Goal: Task Accomplishment & Management: Manage account settings

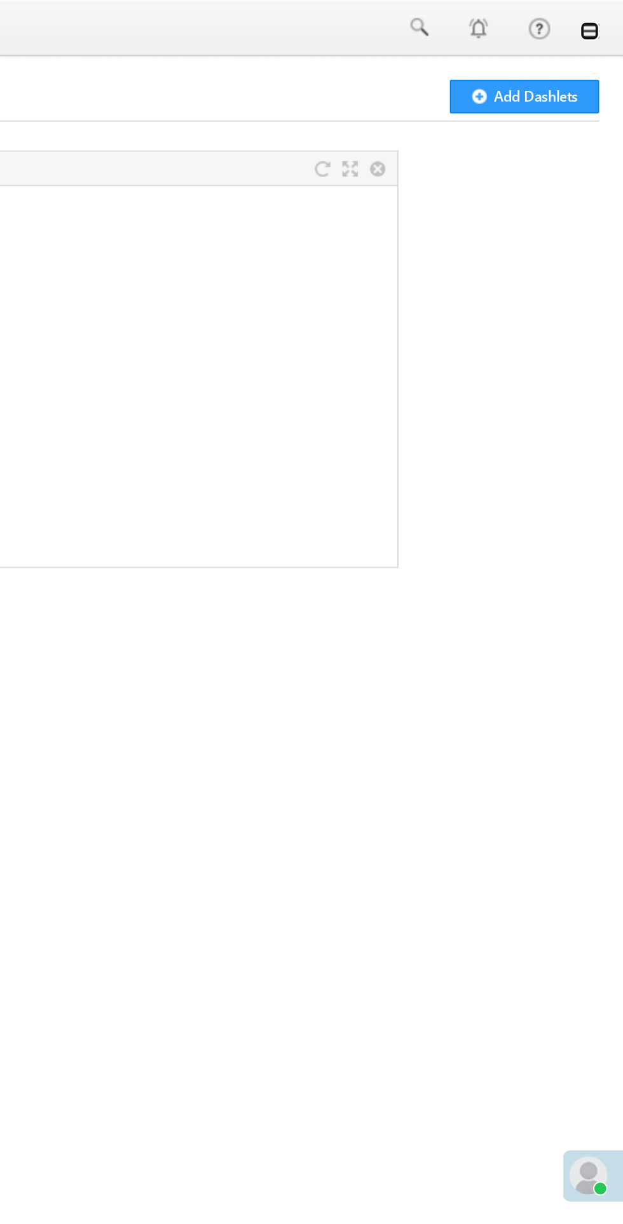
click at [607, 11] on link at bounding box center [605, 16] width 10 height 10
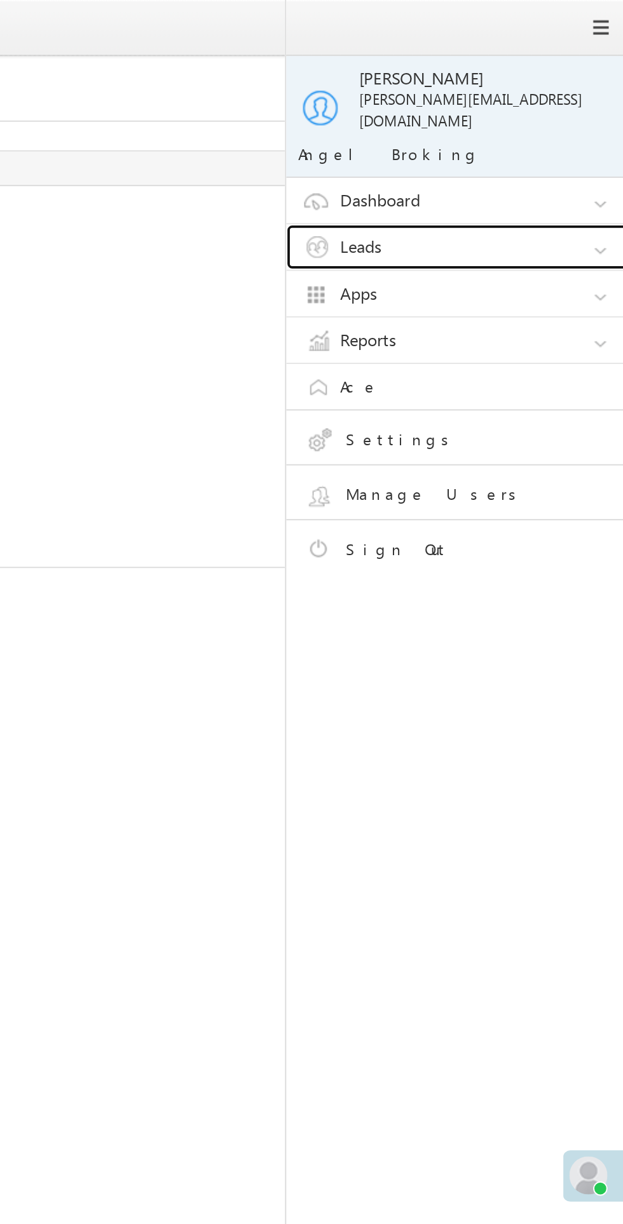
click at [537, 119] on link "Leads" at bounding box center [538, 131] width 191 height 24
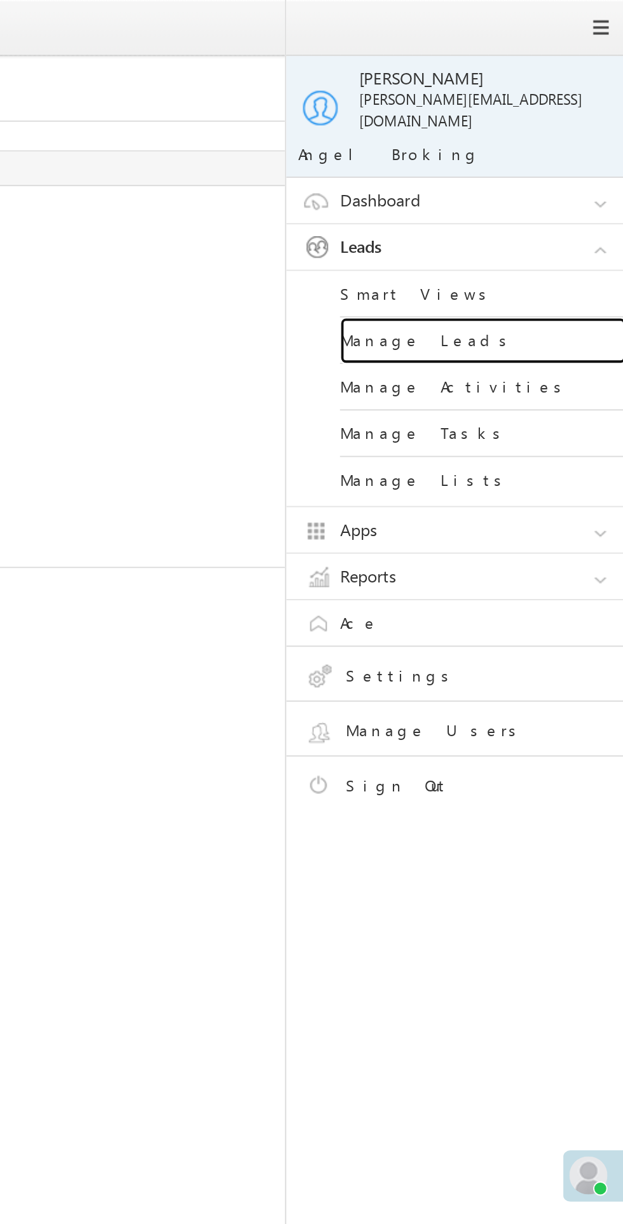
click at [531, 173] on link "Manage Leads" at bounding box center [548, 181] width 152 height 25
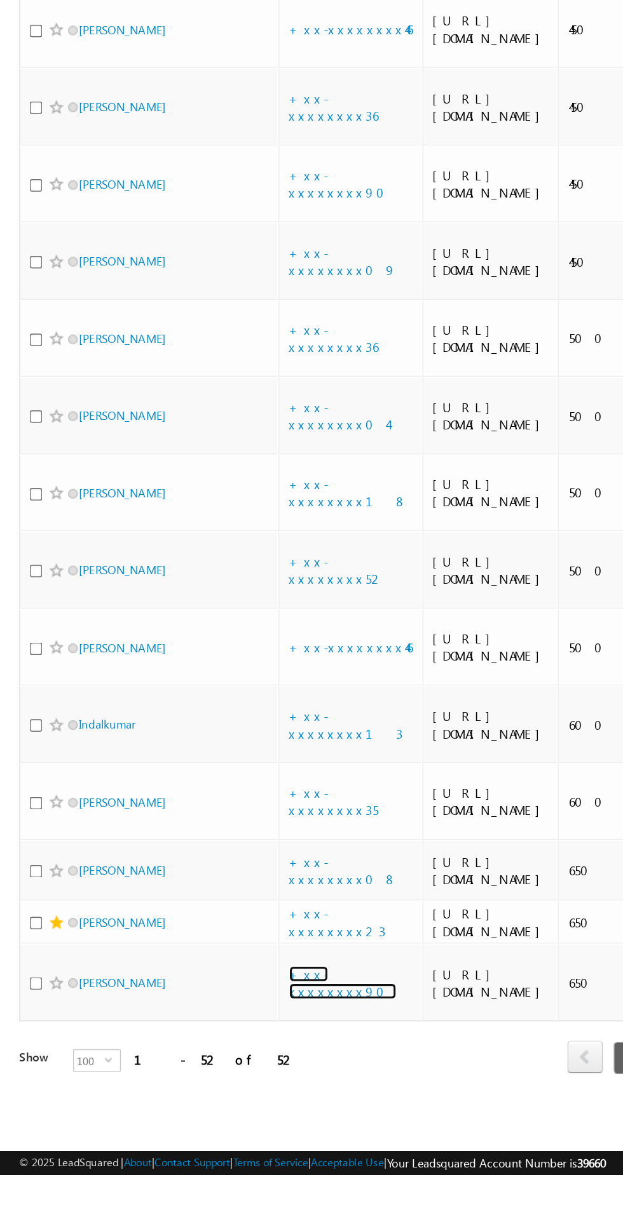
click at [227, 1108] on link "+xx-xxxxxxxx90" at bounding box center [226, 1097] width 71 height 22
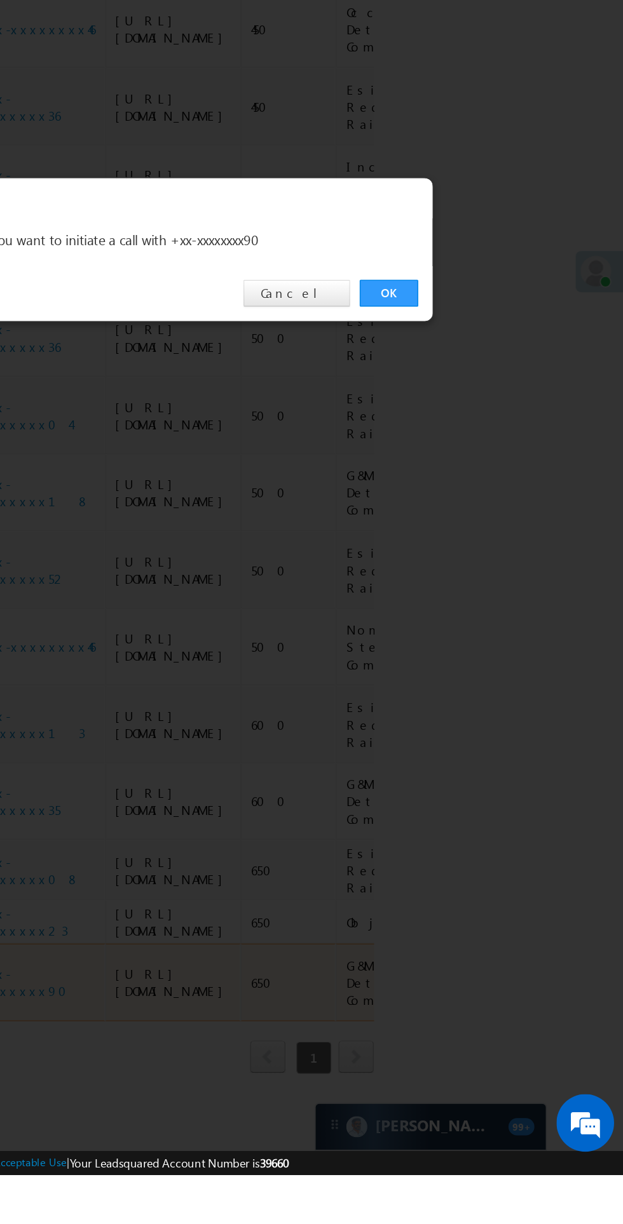
click at [471, 649] on link "OK" at bounding box center [467, 641] width 39 height 18
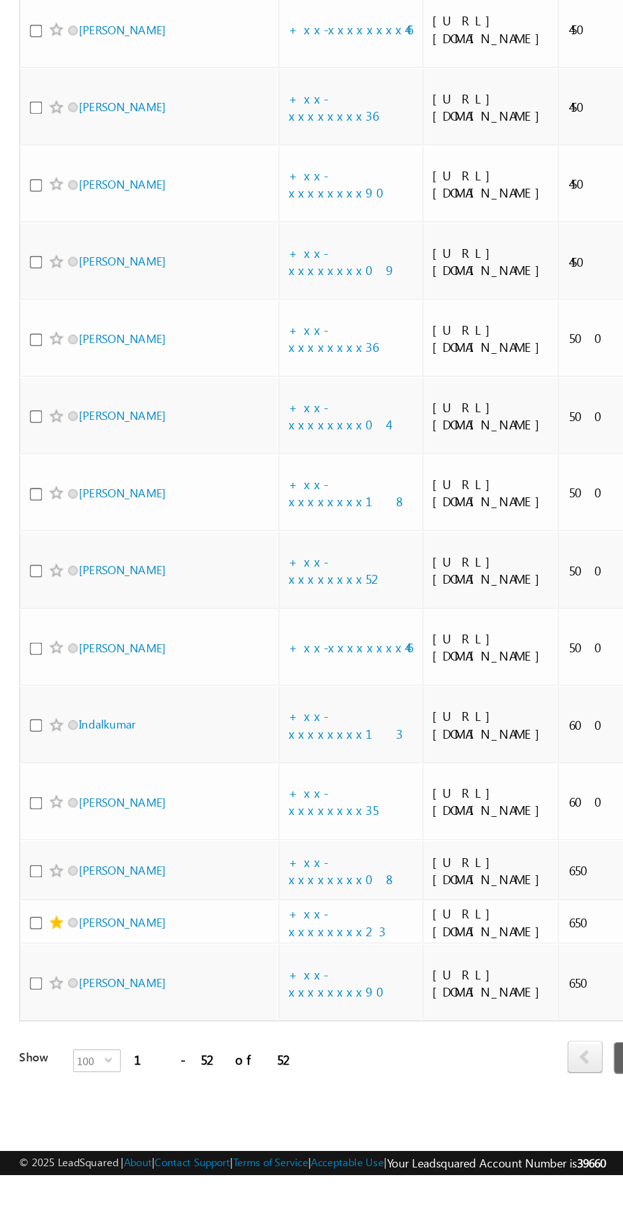
scroll to position [2833, 0]
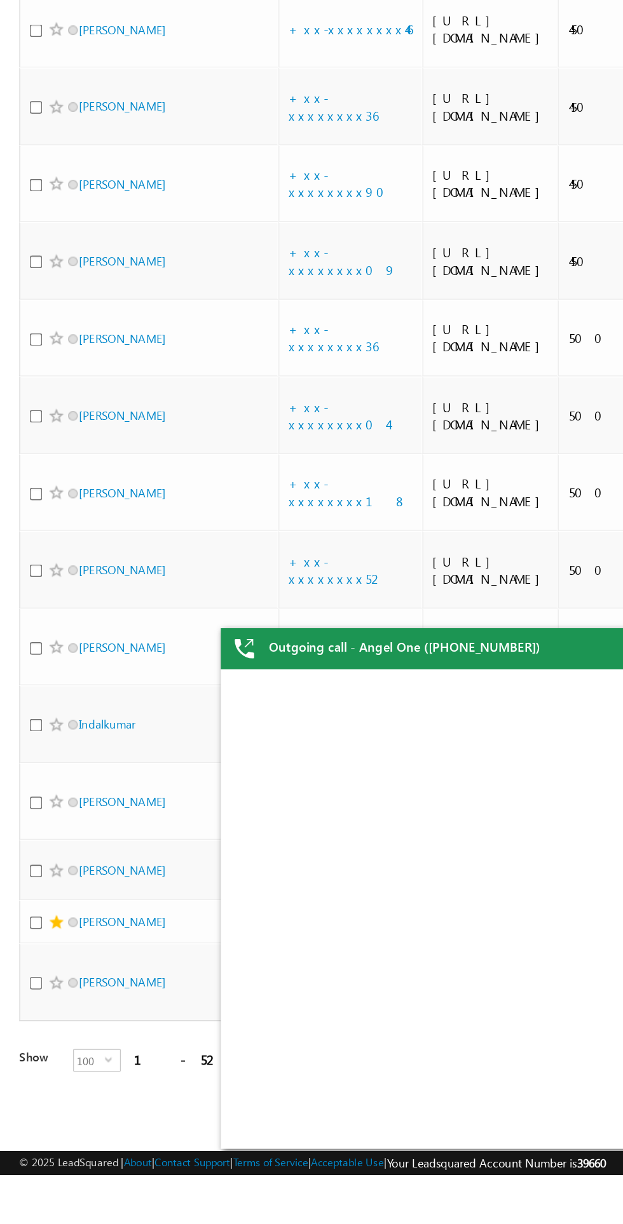
click at [25, 1102] on input "checkbox" at bounding box center [24, 1097] width 8 height 8
checkbox input "true"
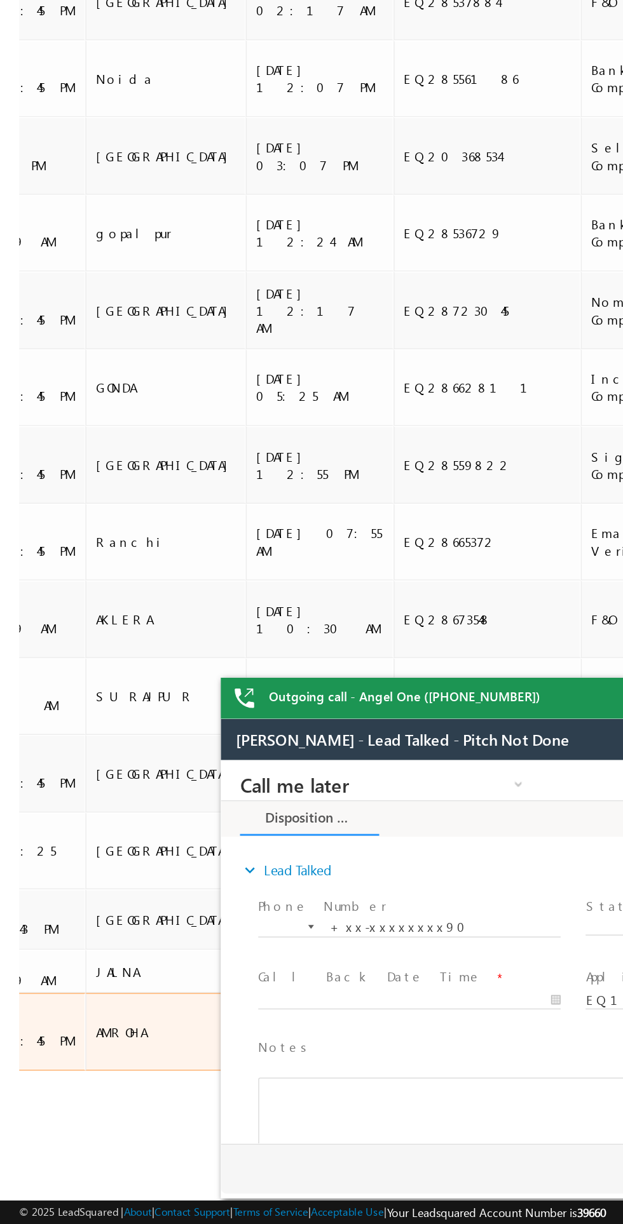
scroll to position [0, 1490]
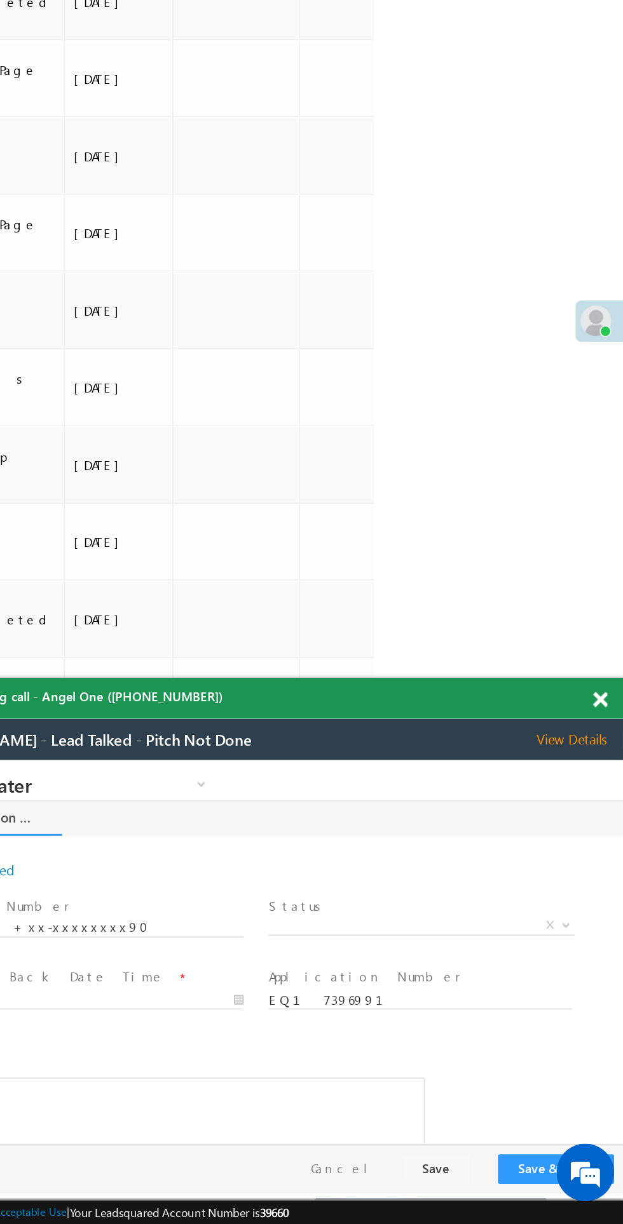
click at [607, 876] on span at bounding box center [607, 877] width 10 height 11
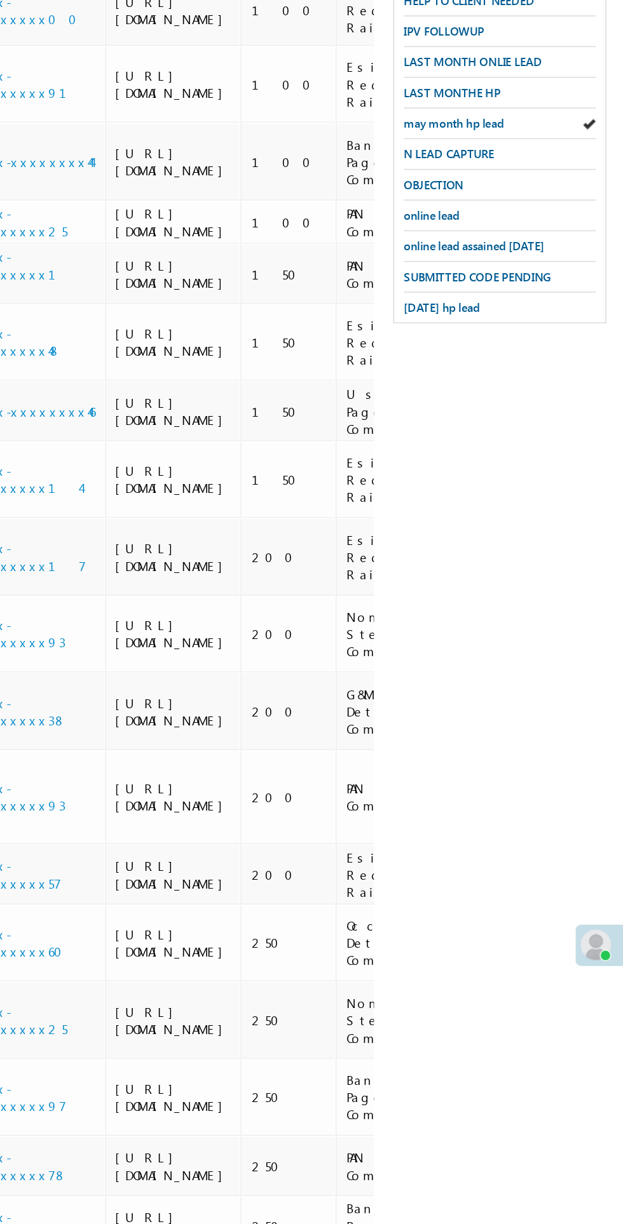
scroll to position [0, 0]
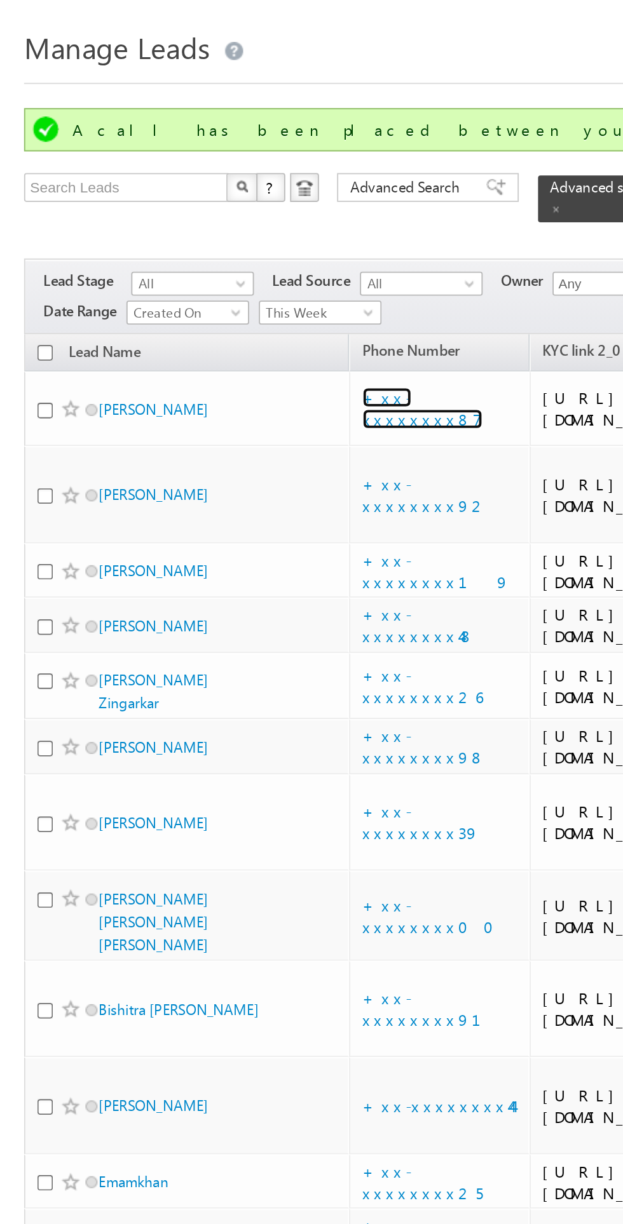
click at [221, 244] on link "+xx-xxxxxxxx87" at bounding box center [223, 247] width 64 height 22
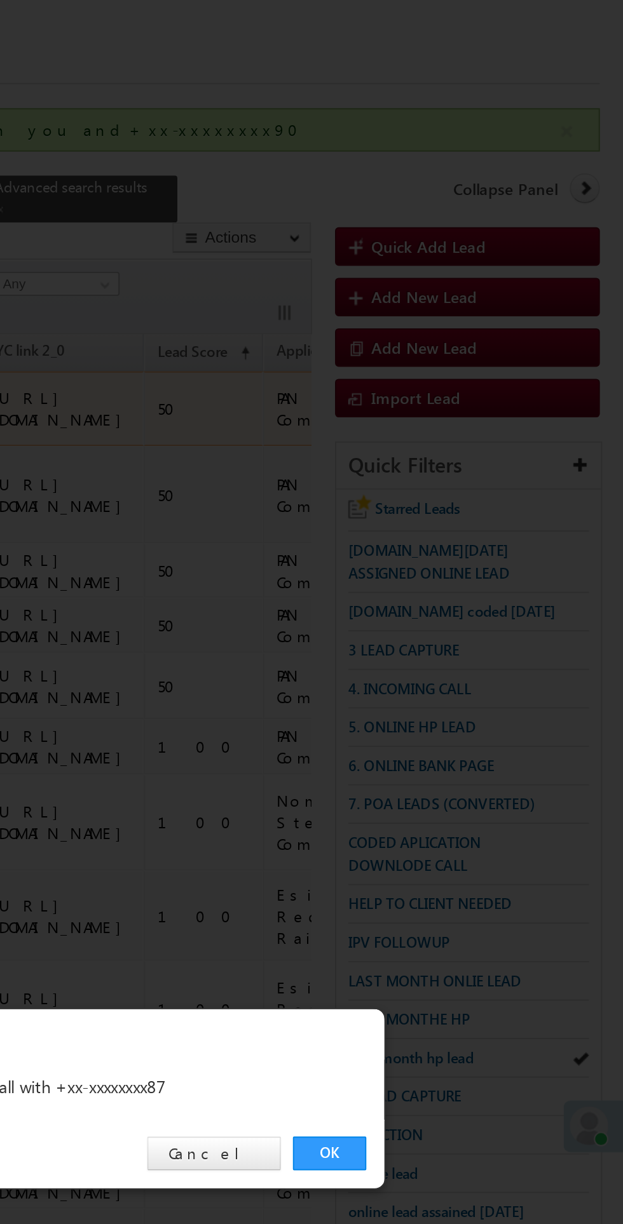
click at [471, 644] on link "OK" at bounding box center [467, 641] width 39 height 18
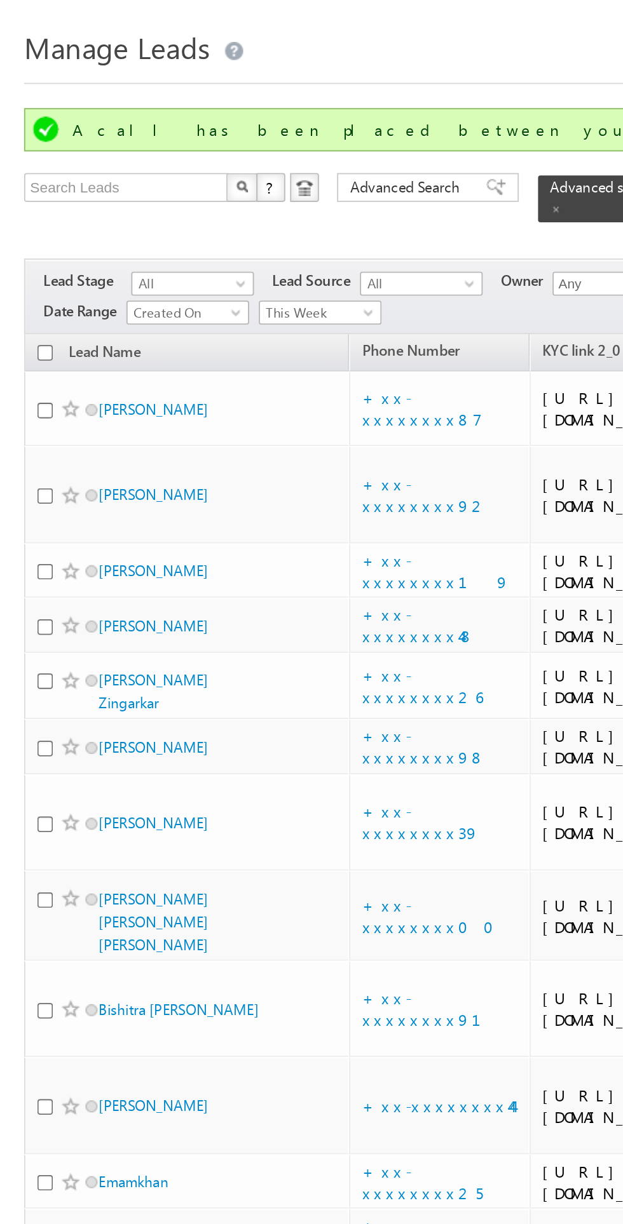
click at [172, 348] on td "Aryan Das" at bounding box center [99, 332] width 172 height 29
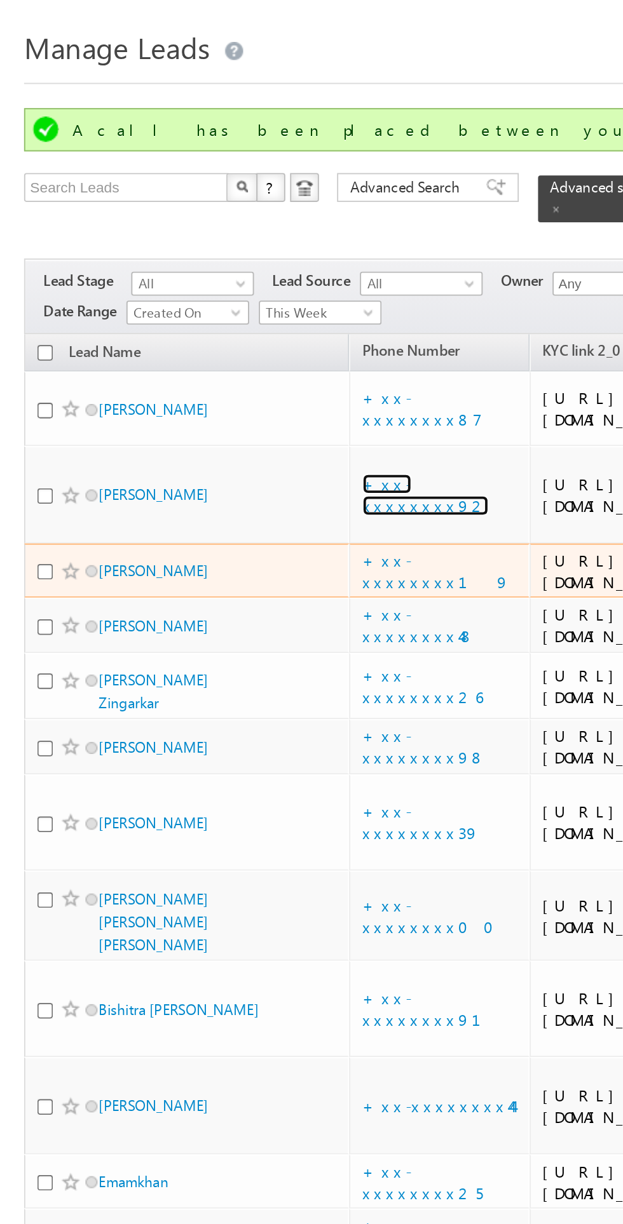
click at [238, 304] on link "+xx-xxxxxxxx92" at bounding box center [224, 292] width 67 height 22
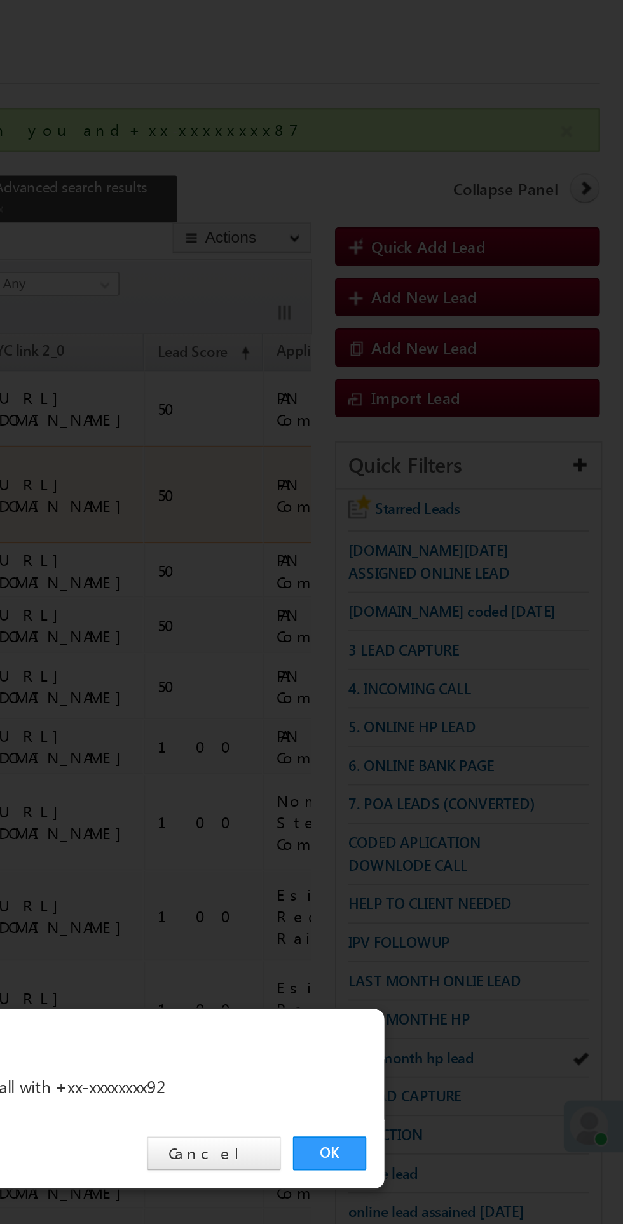
click at [466, 644] on link "OK" at bounding box center [467, 641] width 39 height 18
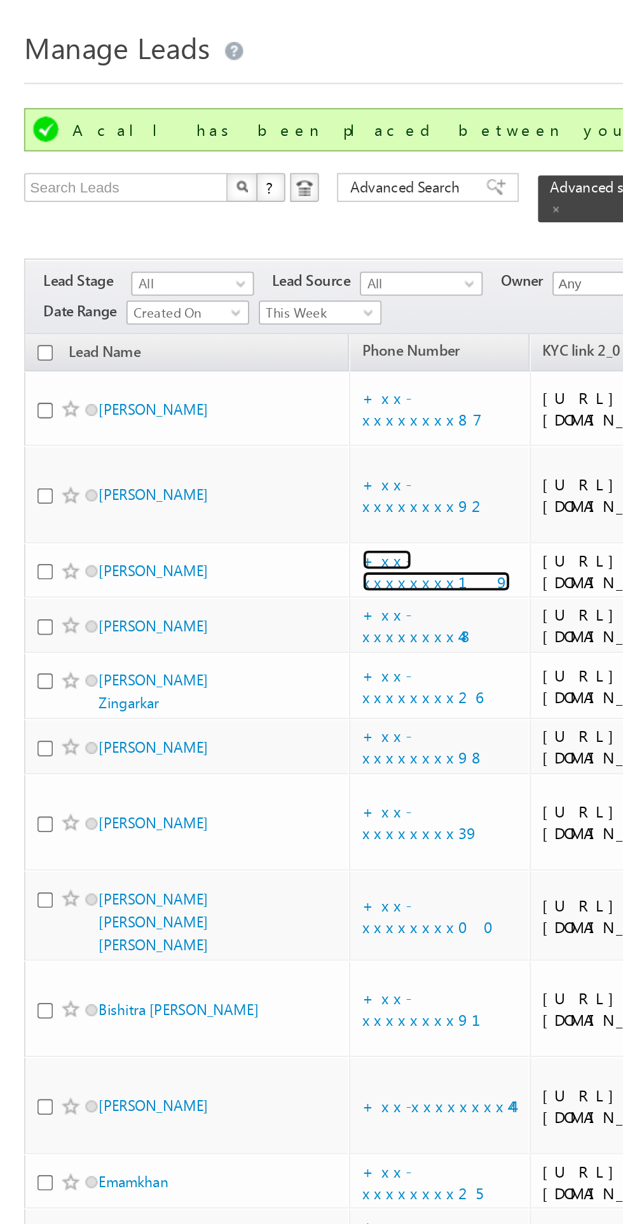
click at [239, 344] on link "+xx-xxxxxxxx19" at bounding box center [230, 332] width 78 height 22
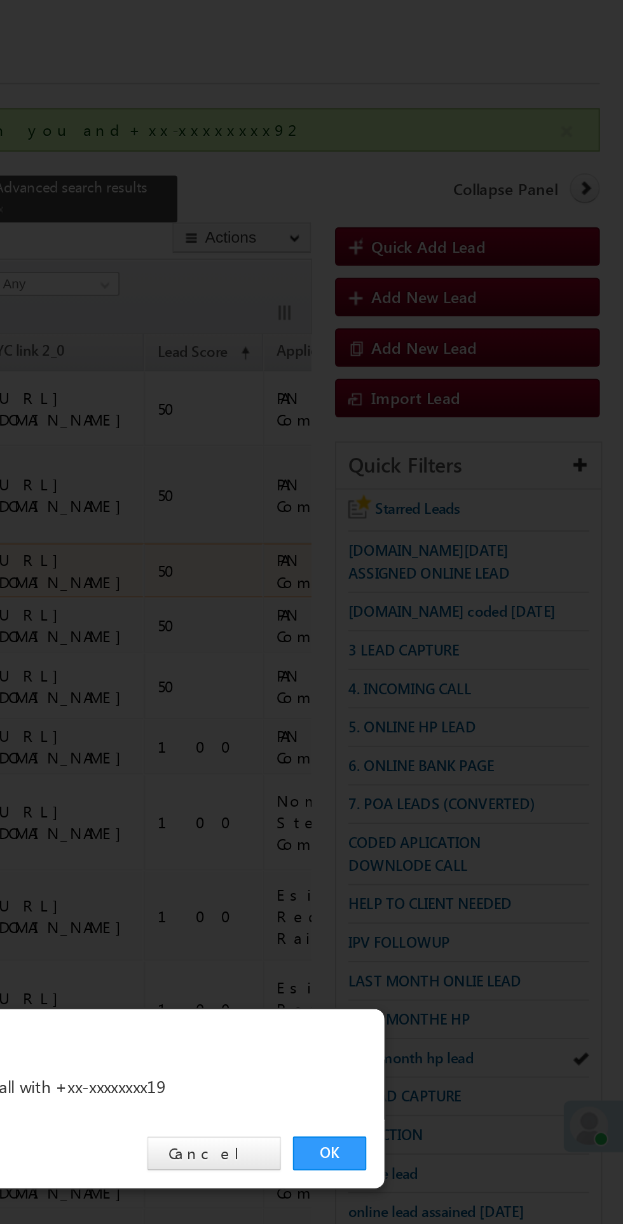
click at [480, 643] on link "OK" at bounding box center [467, 641] width 39 height 18
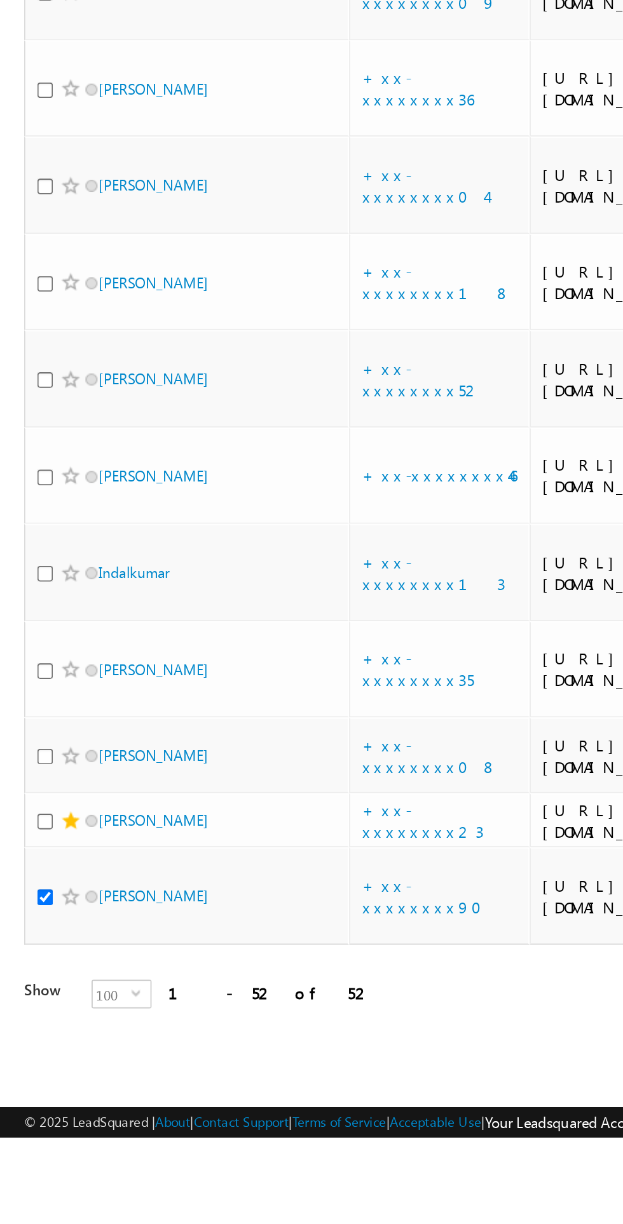
scroll to position [2833, 0]
click at [74, 1027] on link "Shrvan Bavliya" at bounding box center [81, 1023] width 58 height 10
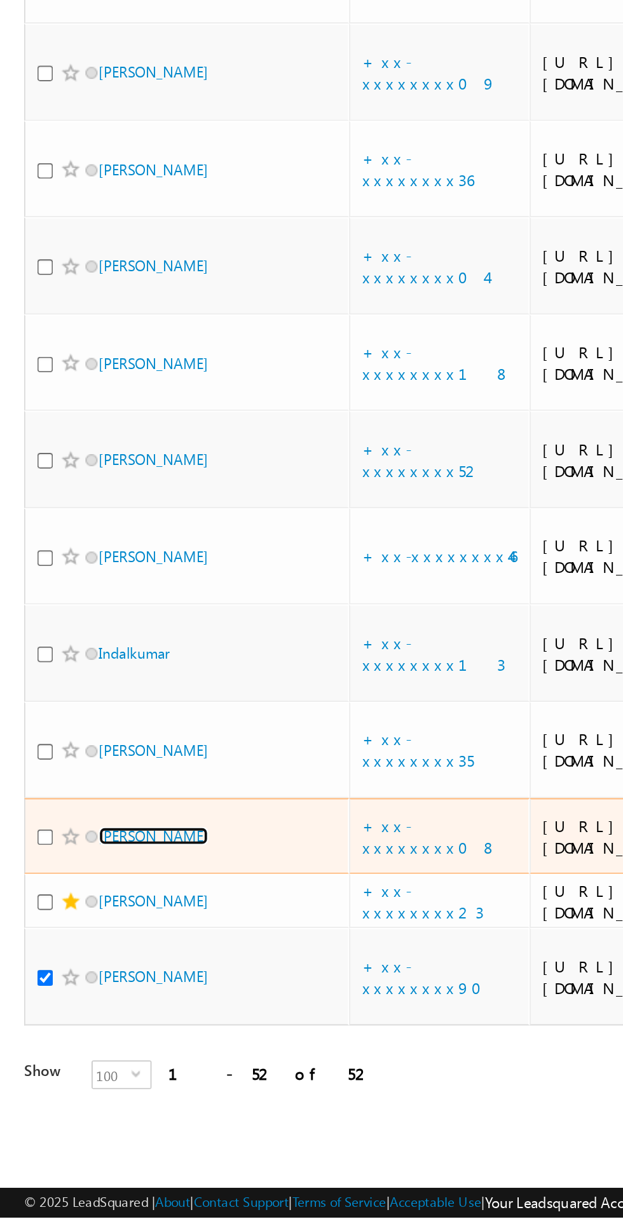
scroll to position [2928, 0]
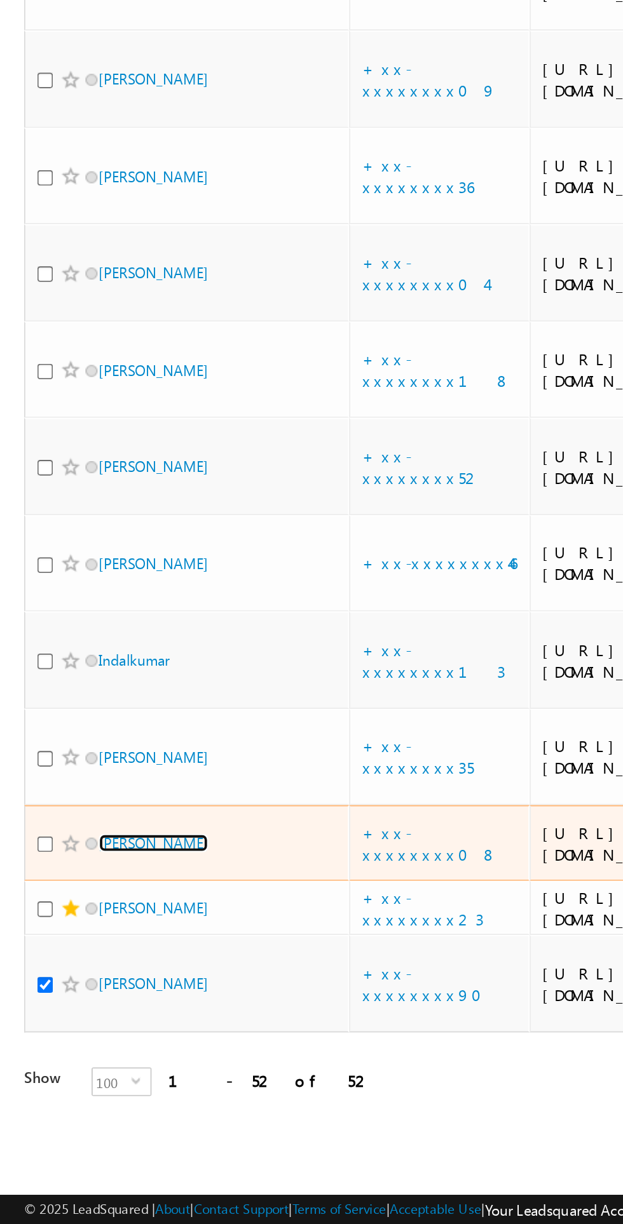
click link "Shrvan Bavliya"
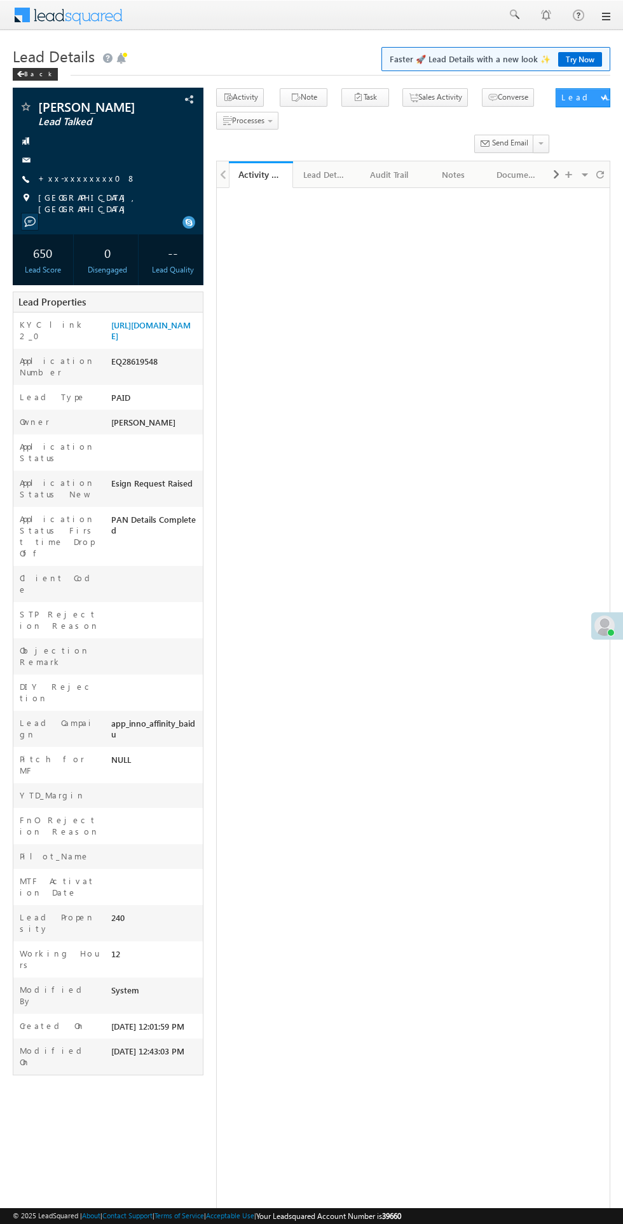
click at [71, 179] on link "+xx-xxxxxxxx08" at bounding box center [87, 178] width 98 height 11
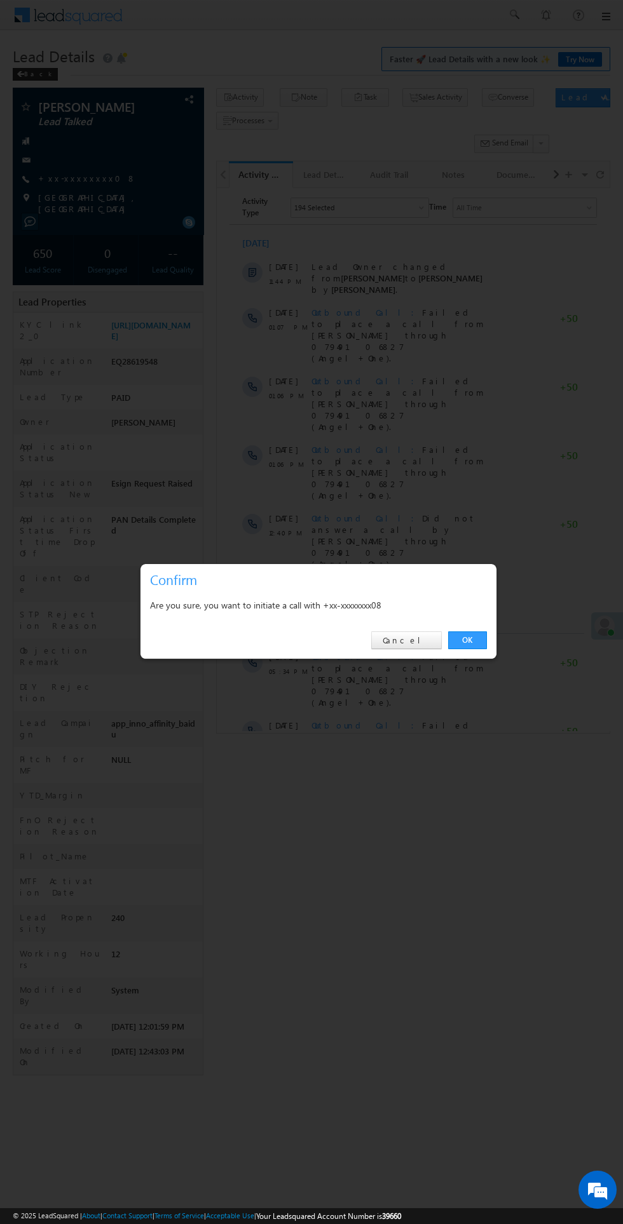
click at [484, 639] on link "OK" at bounding box center [467, 641] width 39 height 18
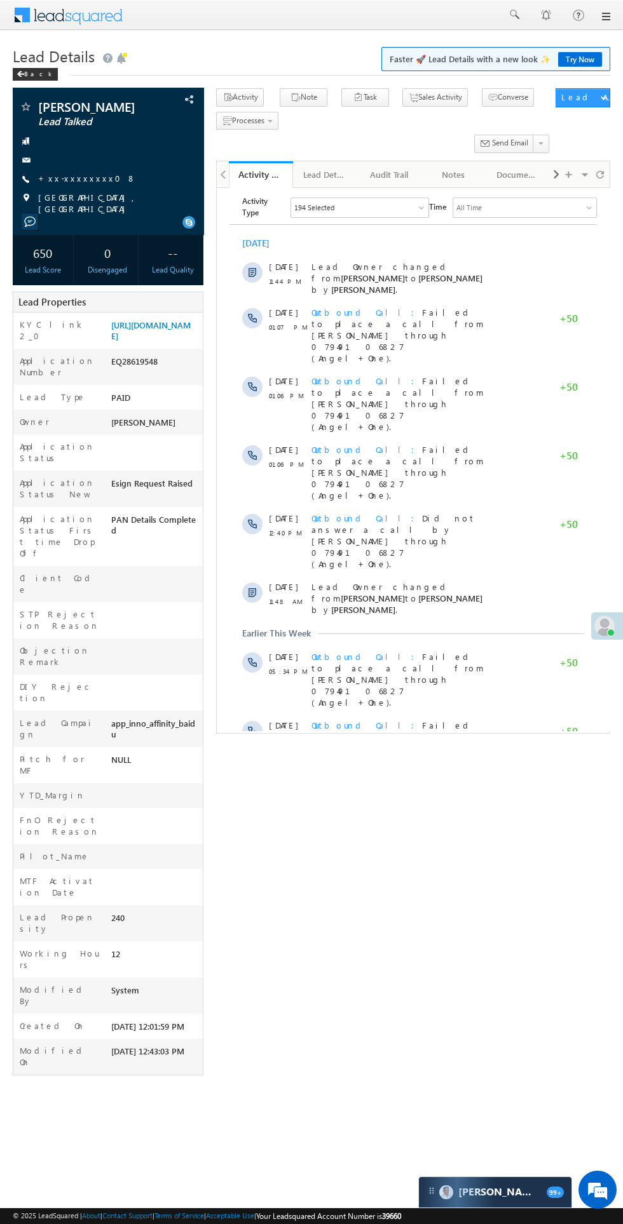
click at [409, 929] on span "Show More" at bounding box center [418, 941] width 67 height 25
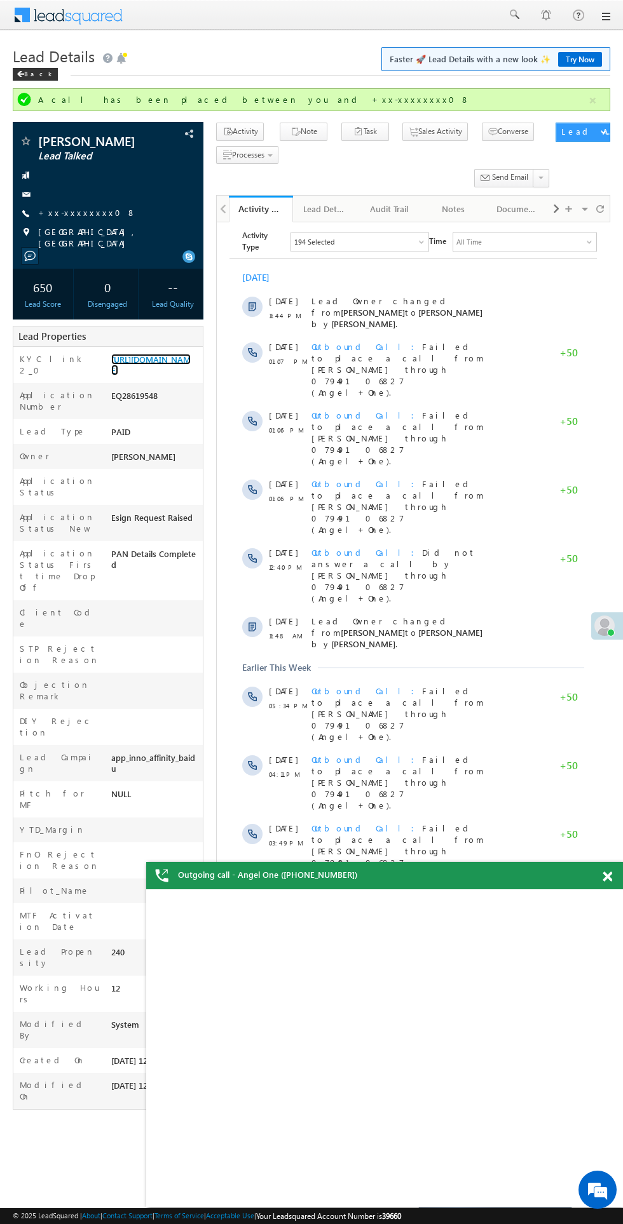
click at [147, 371] on link "https://angelbroking1-pk3em7sa.customui-test.leadsquared.com?leadId=eccec711-6b…" at bounding box center [150, 365] width 79 height 22
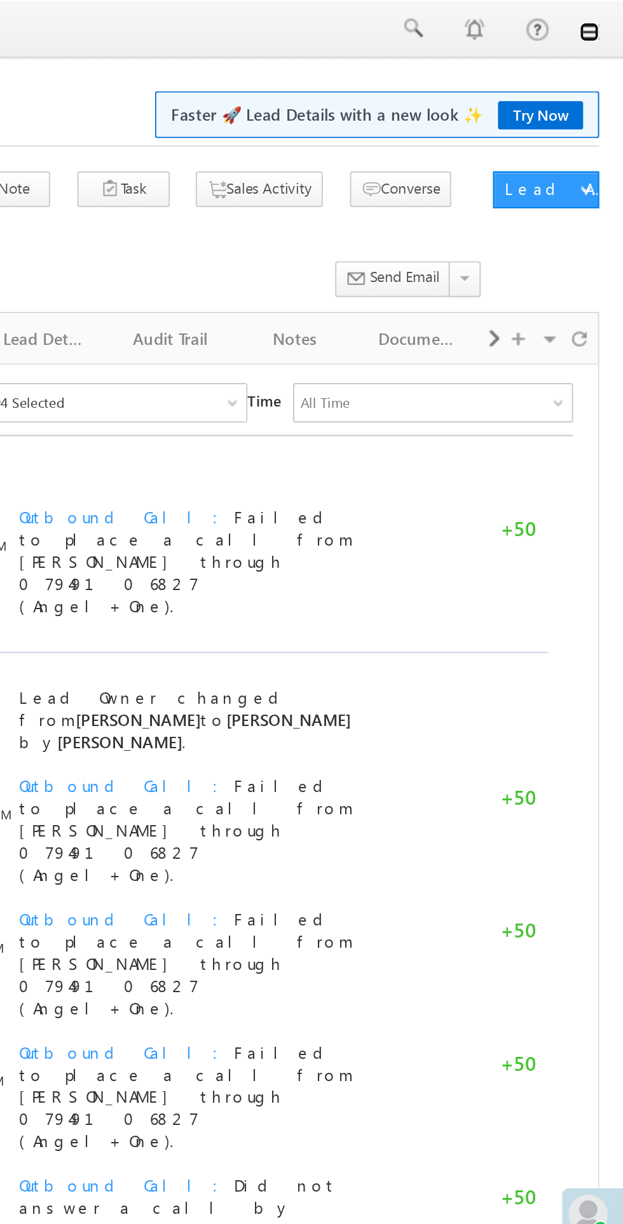
click at [607, 18] on link at bounding box center [605, 16] width 10 height 10
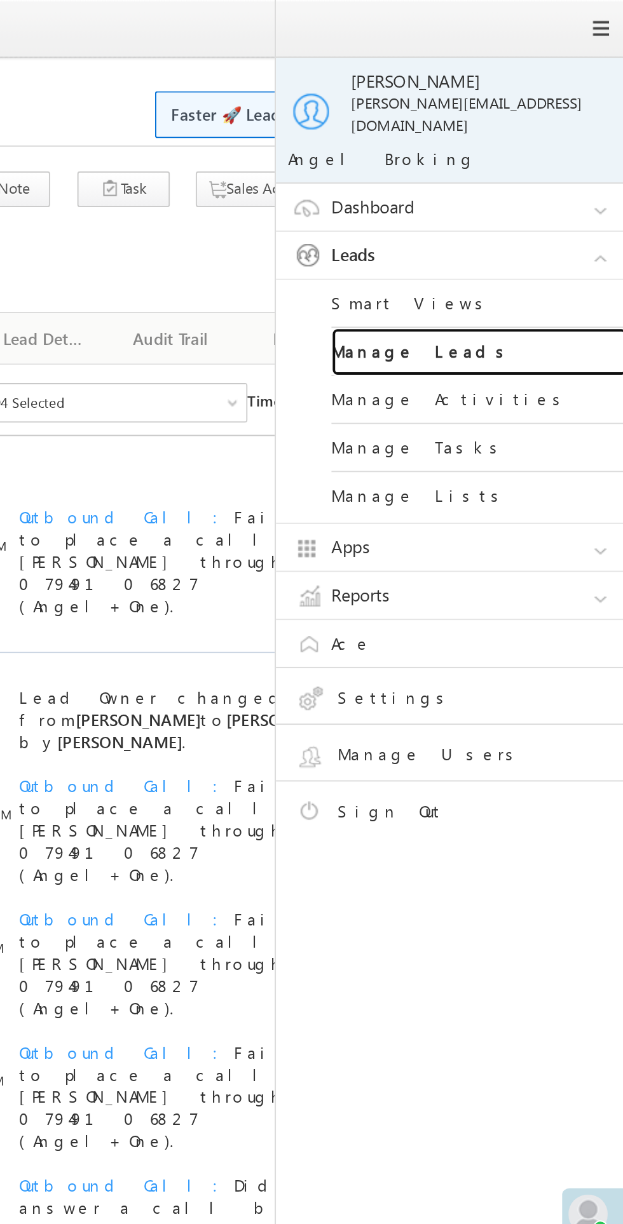
click at [497, 174] on link "Manage Leads" at bounding box center [548, 181] width 152 height 25
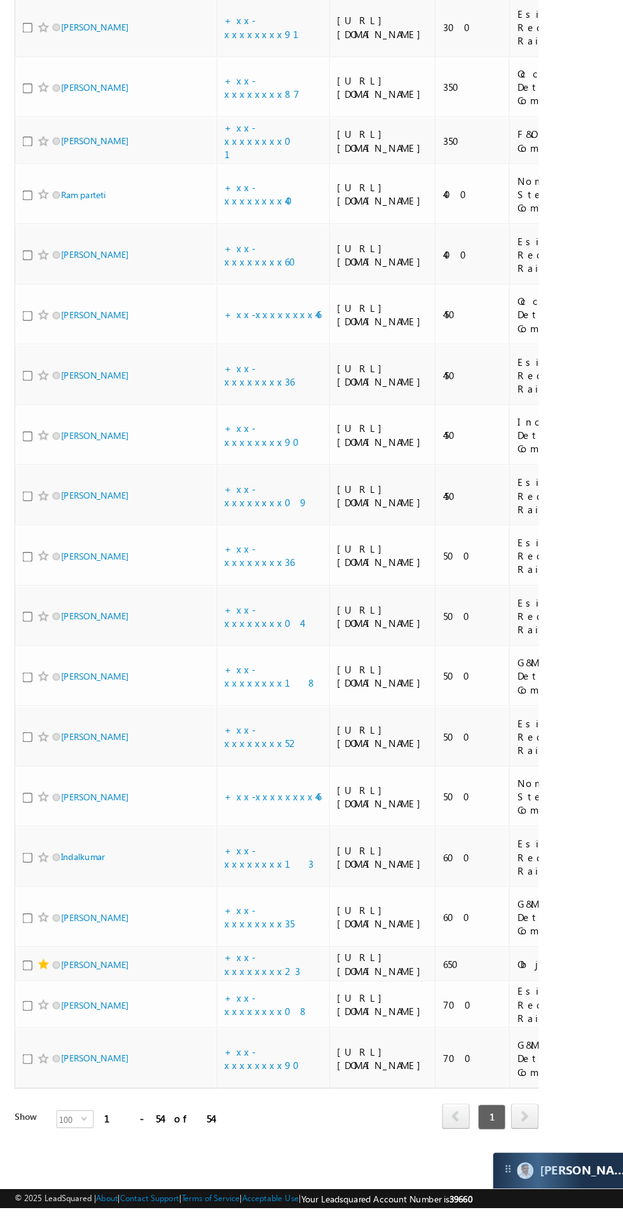
scroll to position [2947, 0]
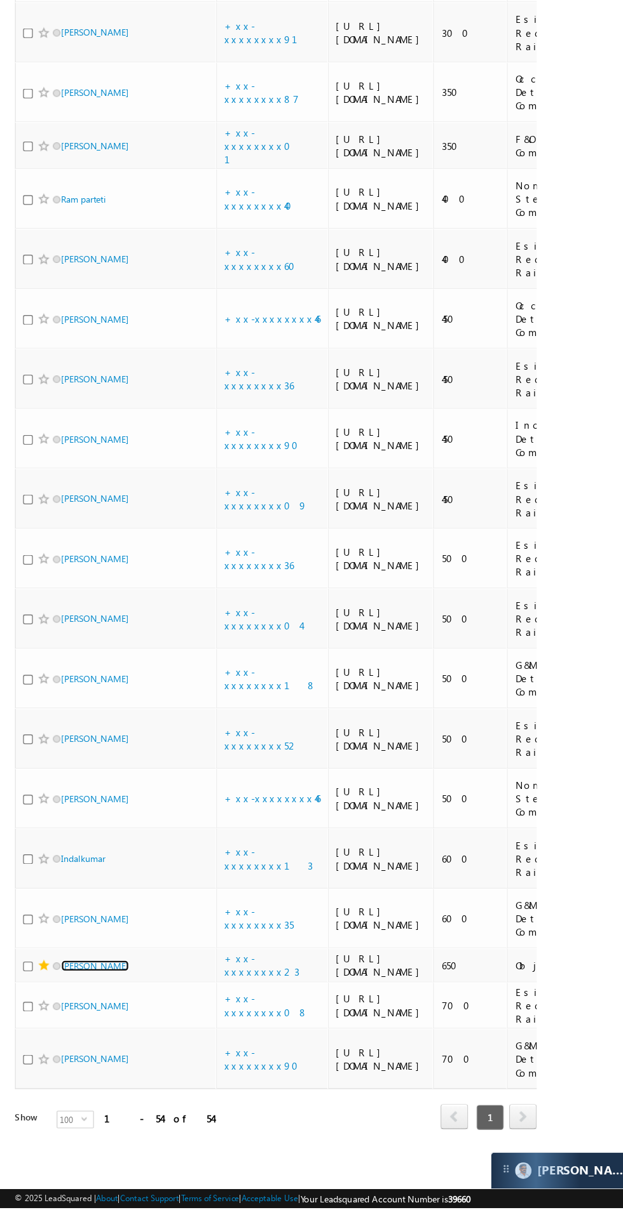
click at [80, 1022] on link "[PERSON_NAME]" at bounding box center [81, 1018] width 58 height 10
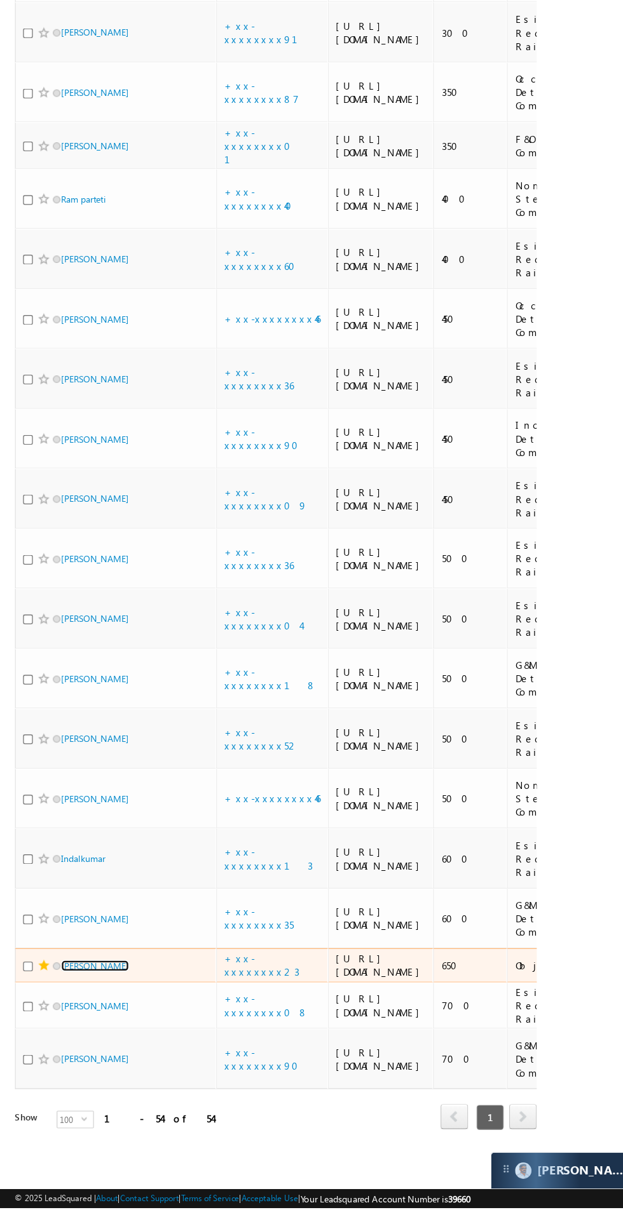
scroll to position [2992, 0]
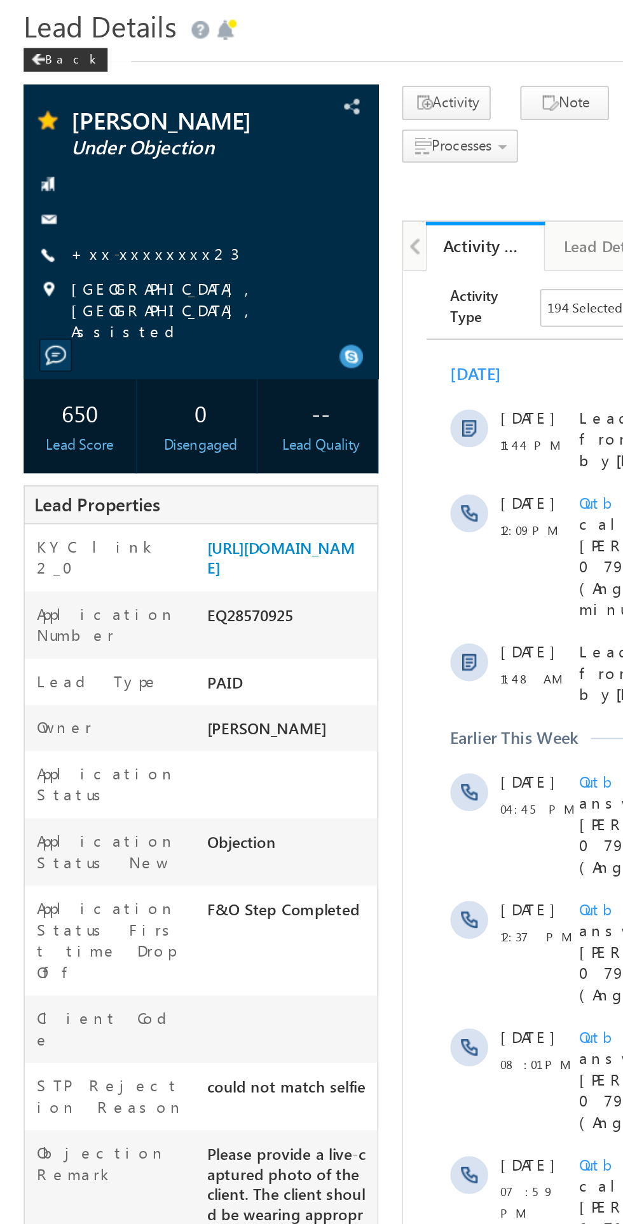
click at [71, 182] on link "+xx-xxxxxxxx23" at bounding box center [83, 178] width 90 height 11
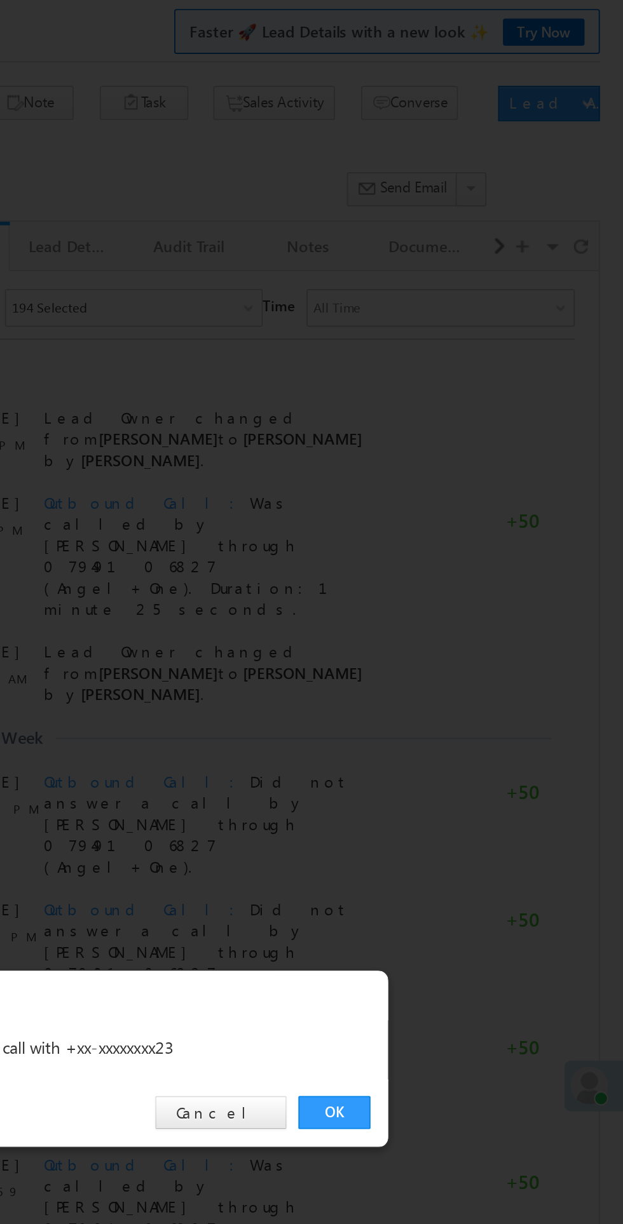
click at [465, 644] on link "OK" at bounding box center [467, 641] width 39 height 18
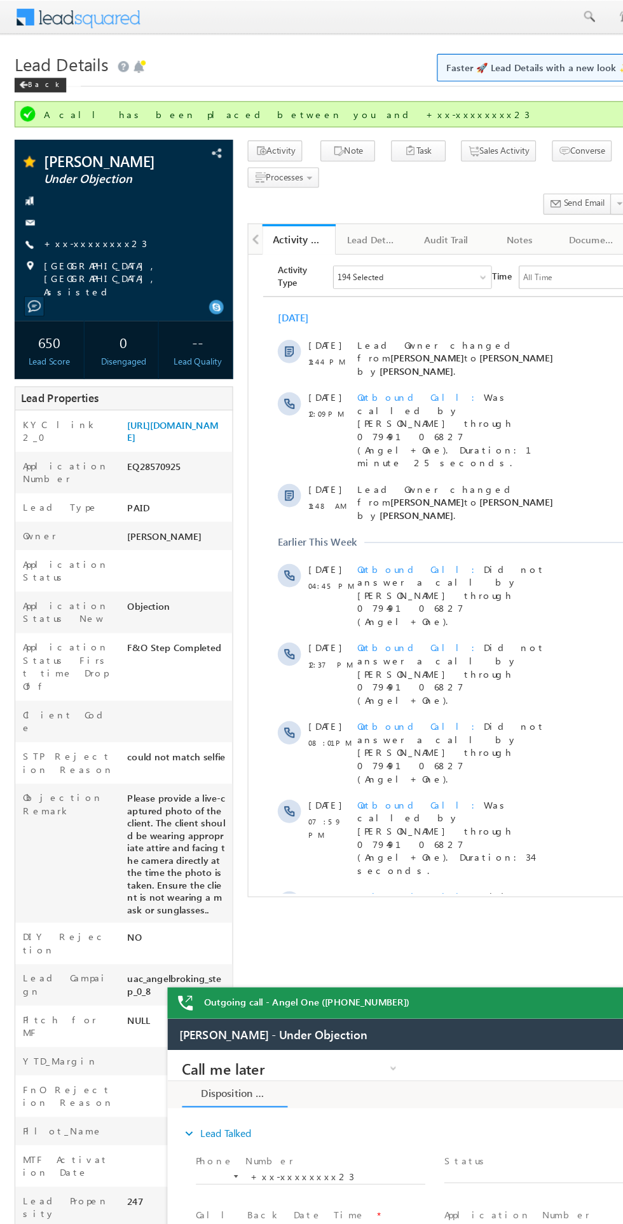
click at [410, 1007] on span "Show More" at bounding box center [444, 1019] width 355 height 25
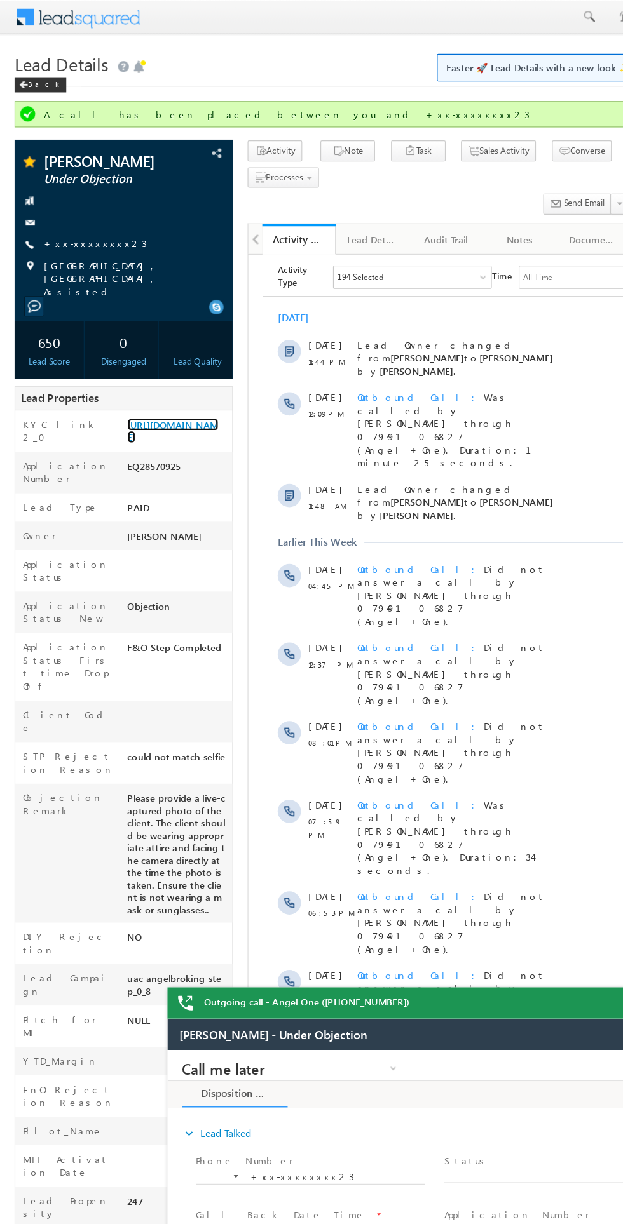
click at [151, 387] on link "https://angelbroking1-pk3em7sa.customui-test.leadsquared.com?leadId=0f14afab-6f…" at bounding box center [150, 376] width 79 height 22
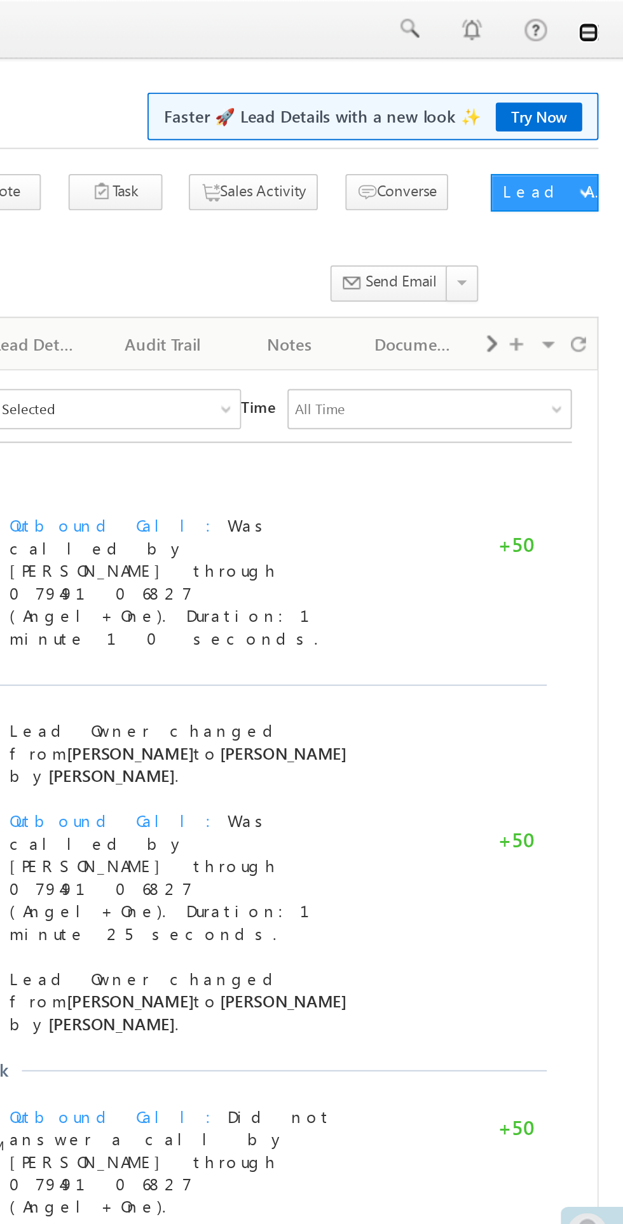
click at [600, 15] on link at bounding box center [605, 16] width 10 height 10
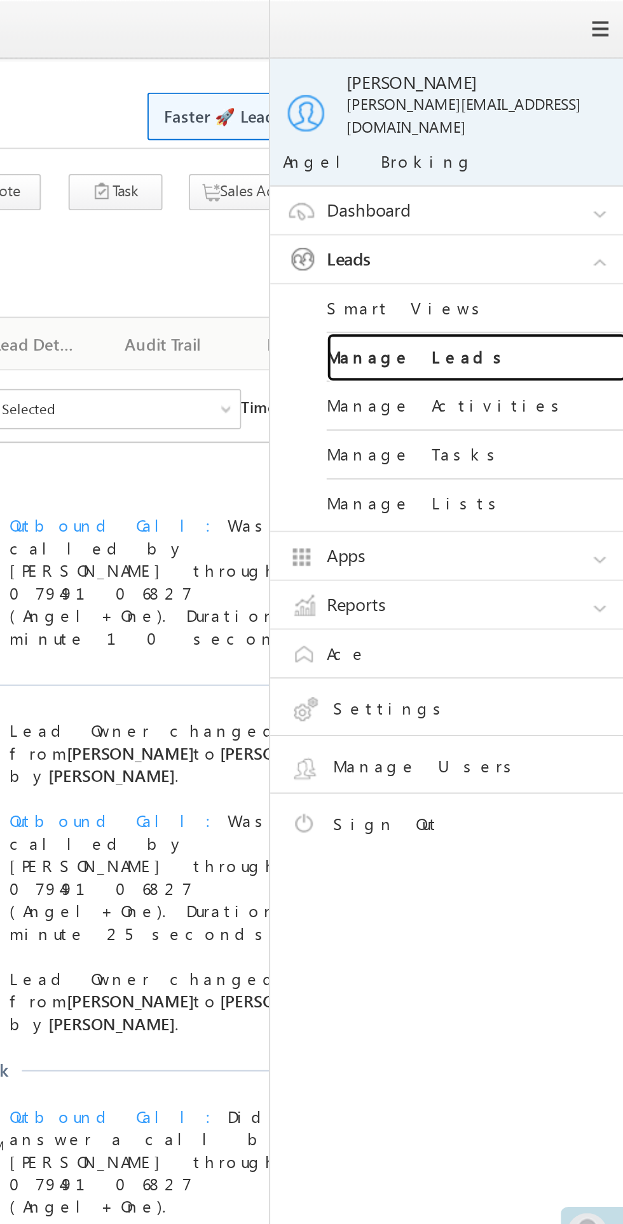
click at [501, 175] on link "Manage Leads" at bounding box center [548, 181] width 152 height 25
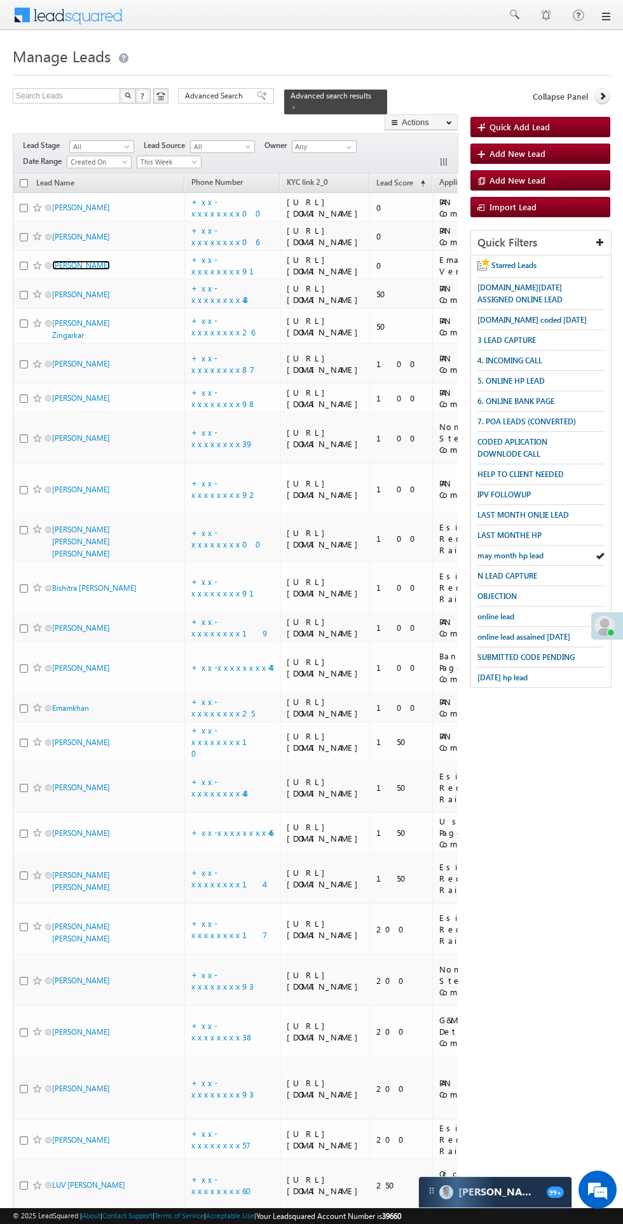
click at [75, 270] on link "Pradeep kumar" at bounding box center [81, 265] width 58 height 10
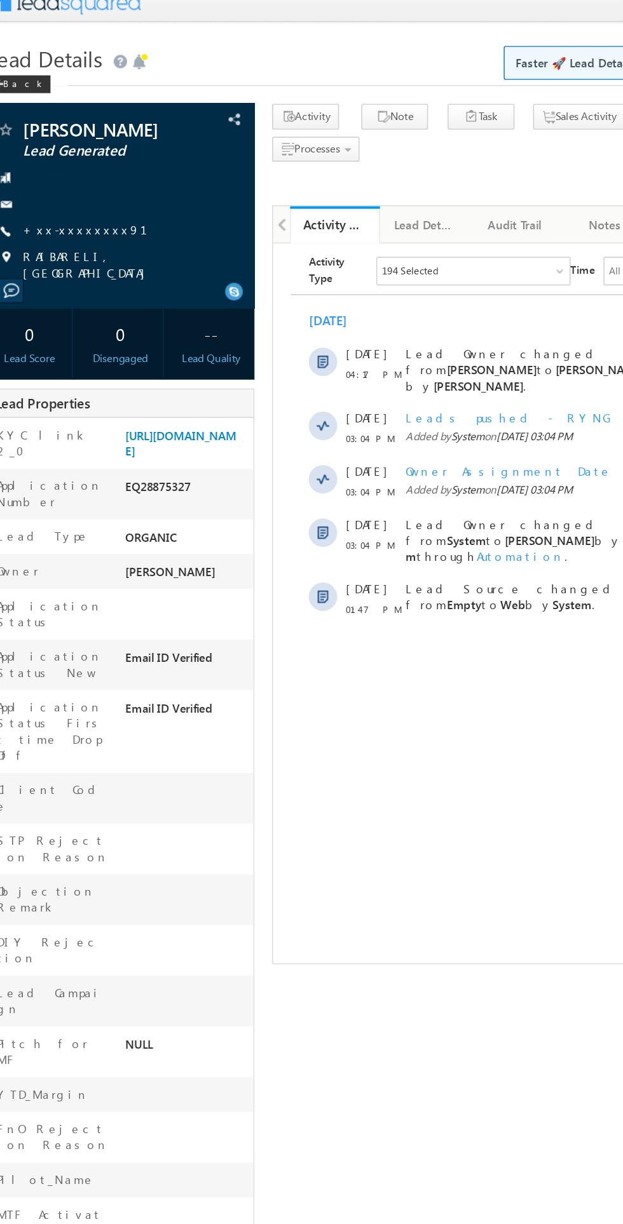
click at [69, 180] on link "+xx-xxxxxxxx91" at bounding box center [90, 178] width 104 height 11
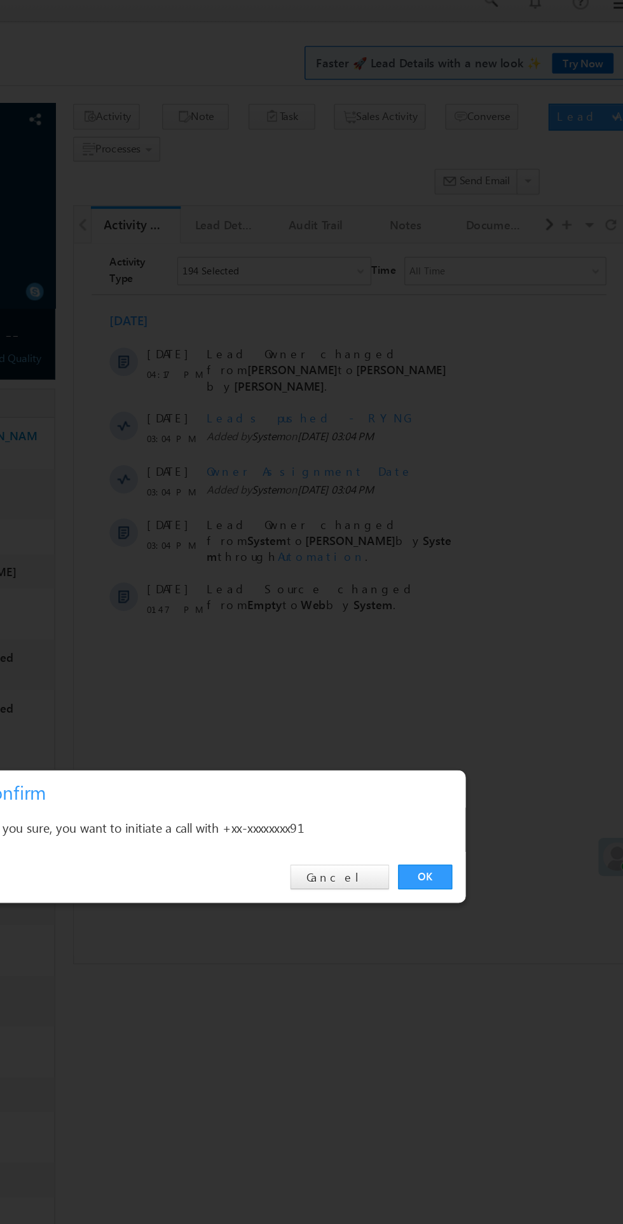
click at [469, 642] on link "OK" at bounding box center [467, 641] width 39 height 18
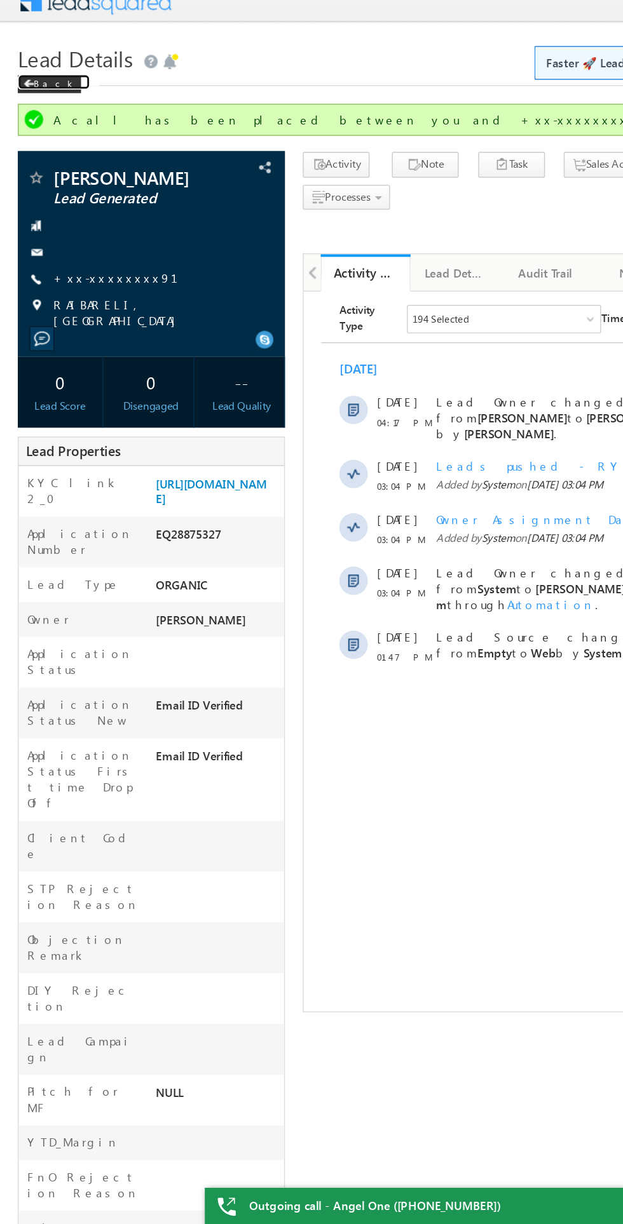
click at [22, 72] on span at bounding box center [21, 74] width 8 height 6
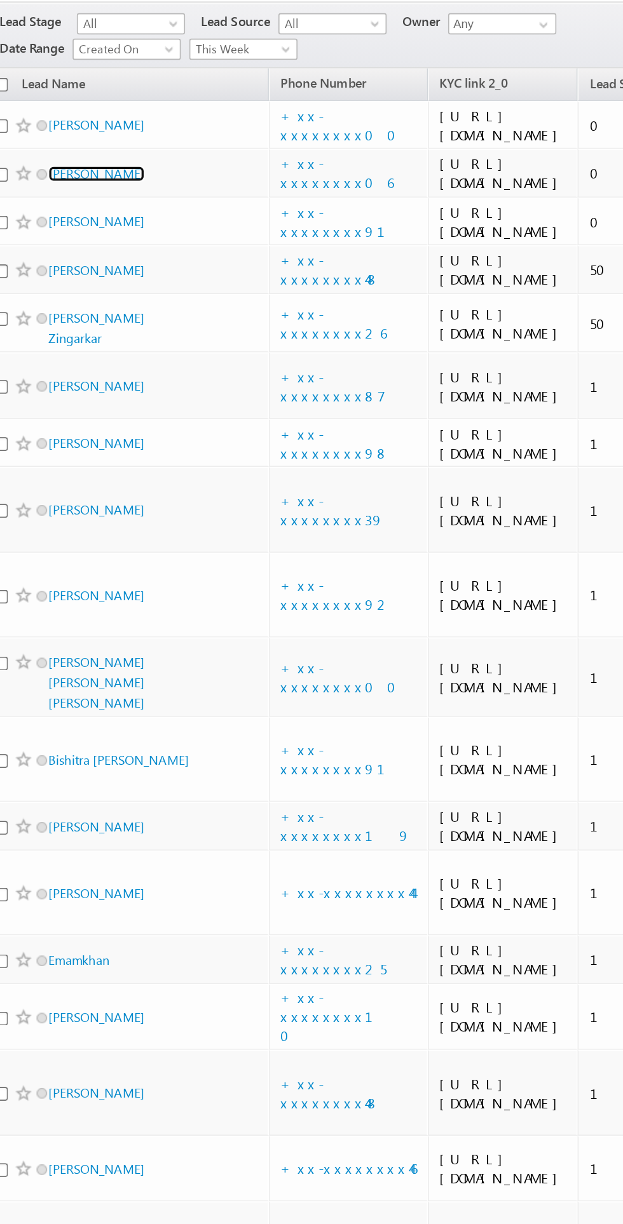
click at [70, 241] on link "[PERSON_NAME]" at bounding box center [81, 237] width 58 height 10
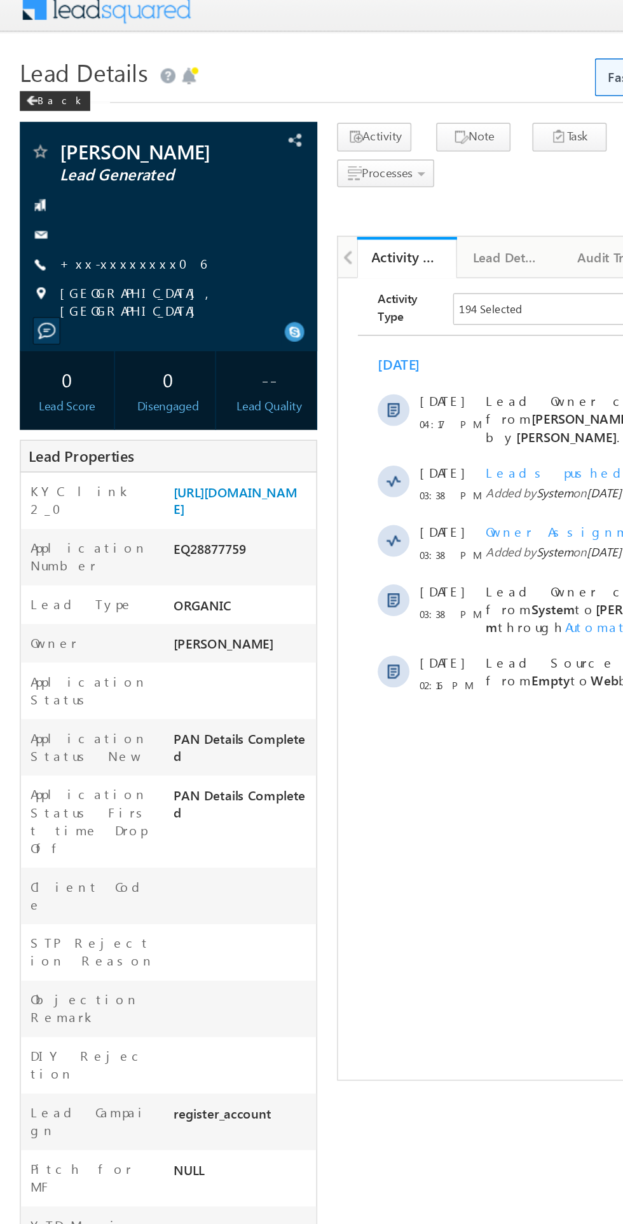
click at [72, 178] on link "+xx-xxxxxxxx06" at bounding box center [85, 178] width 94 height 11
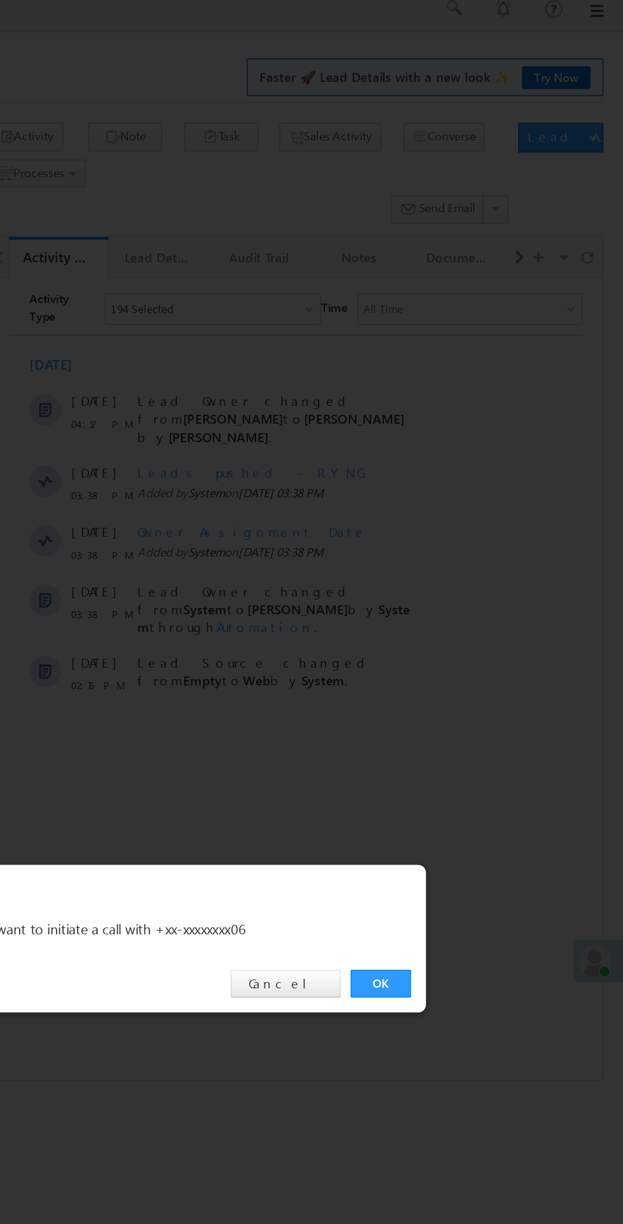
click at [464, 654] on div "OK Cancel" at bounding box center [318, 641] width 356 height 36
click at [474, 638] on link "OK" at bounding box center [467, 641] width 39 height 18
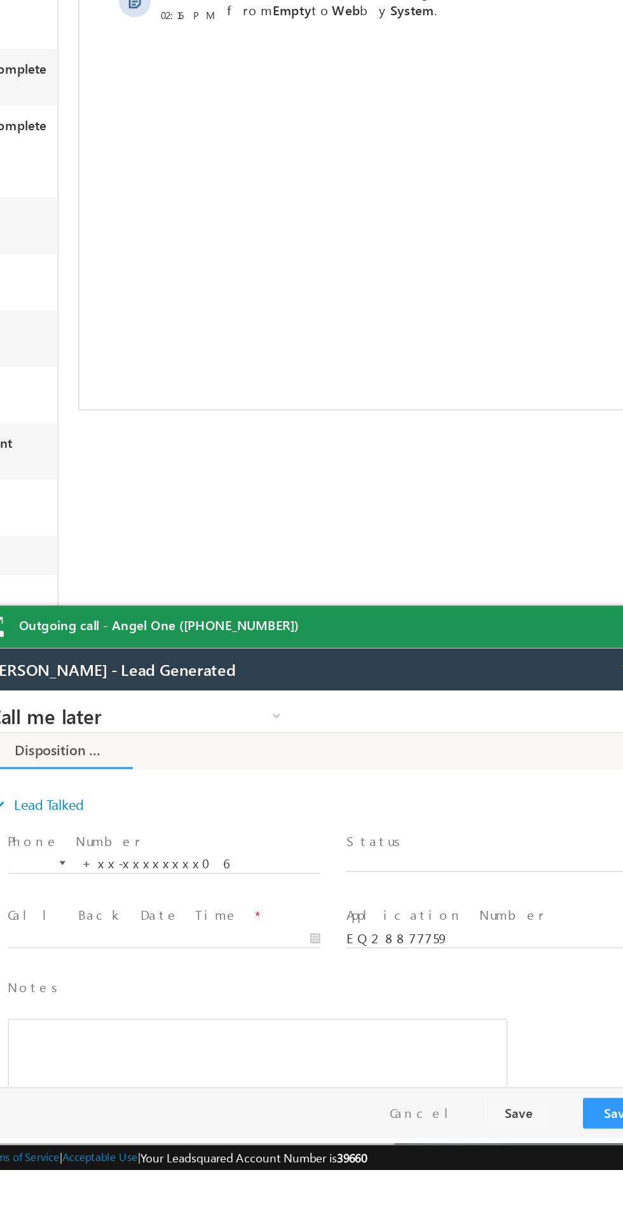
click at [273, 799] on span "X" at bounding box center [312, 800] width 202 height 13
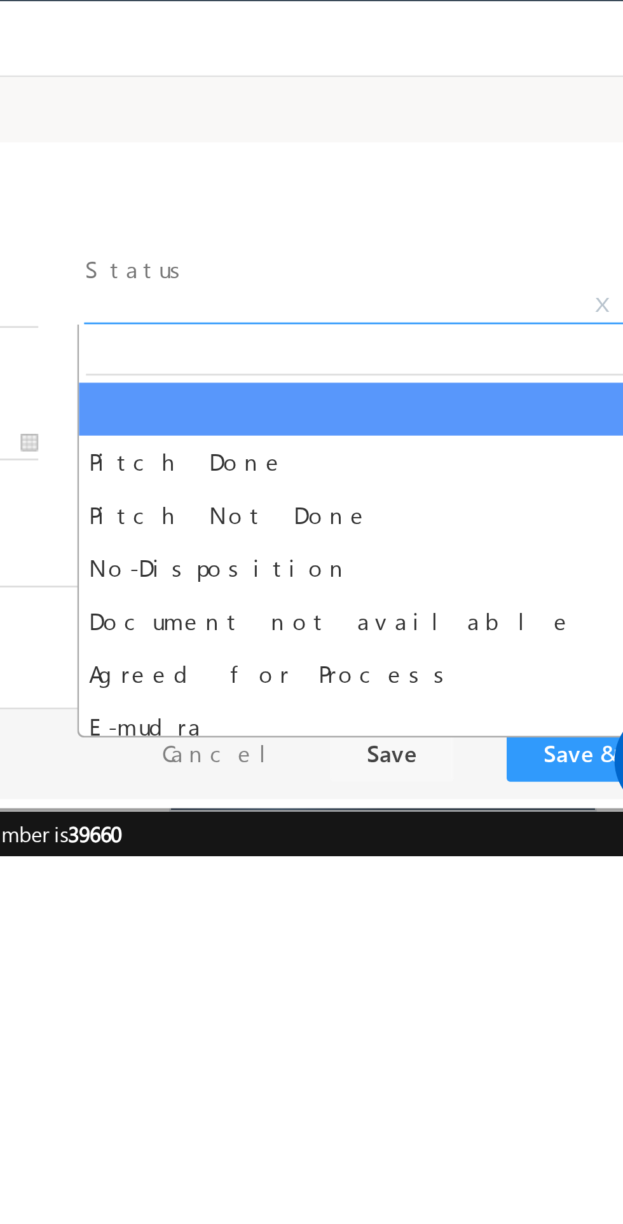
select select "Pitch Done"
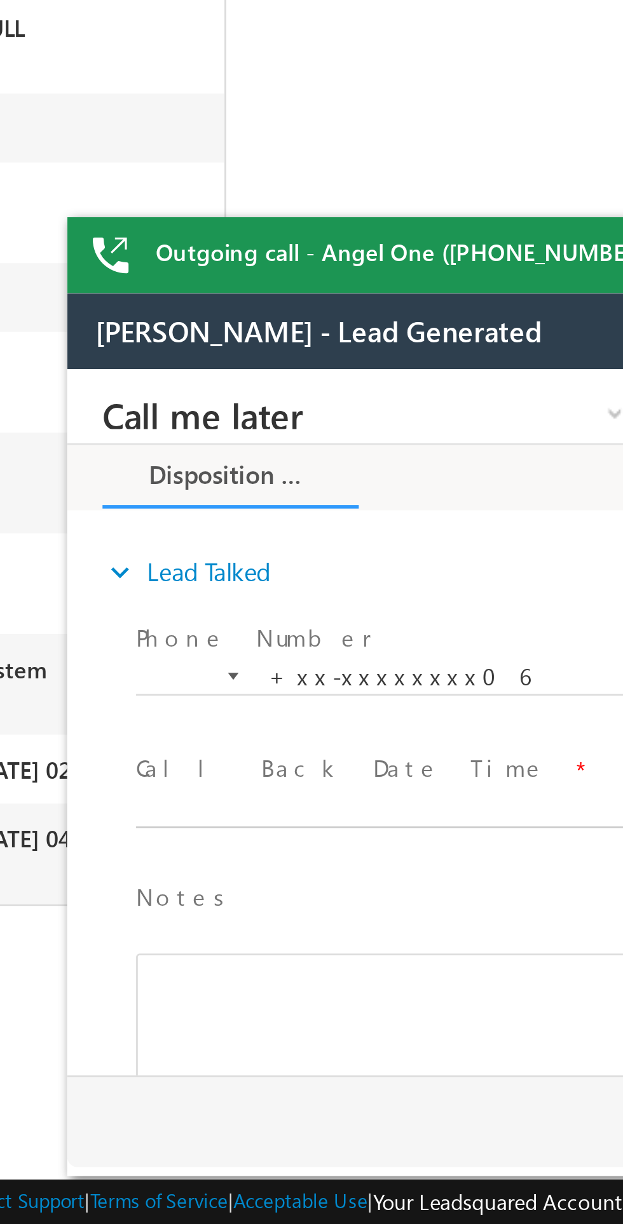
click at [154, 527] on body "Call me later Cross Sell Customer Drop-off reasons Language Barrier Not Interes…" at bounding box center [305, 496] width 476 height 254
type input "09/13/25 4:30 PM"
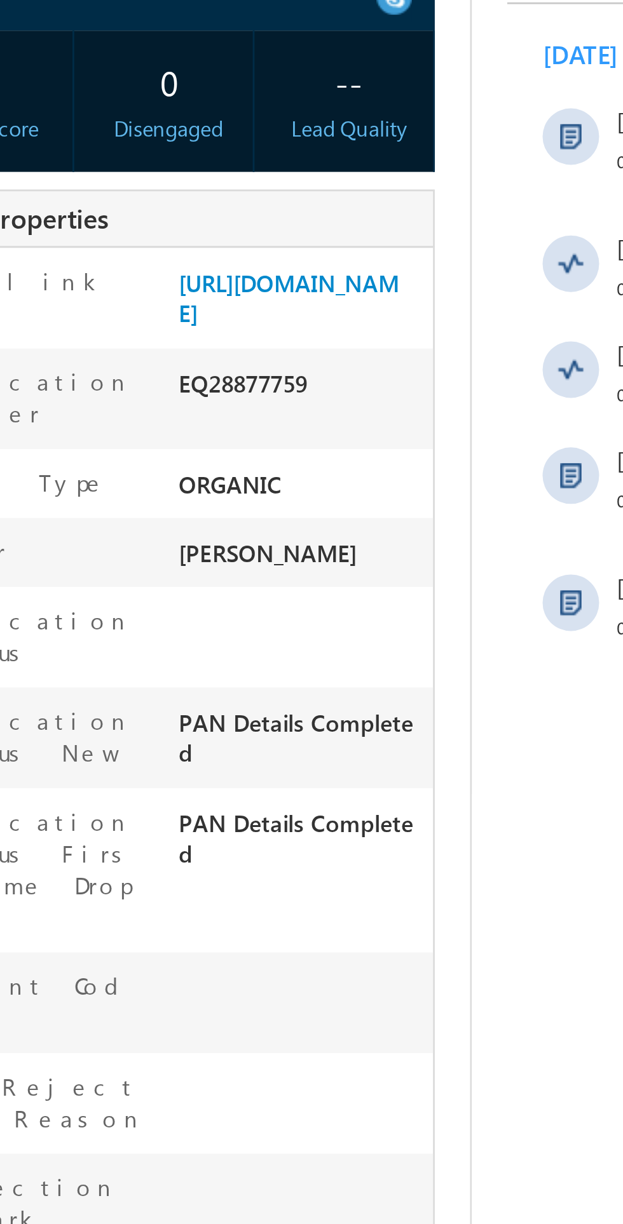
copy div "EQ28877759"
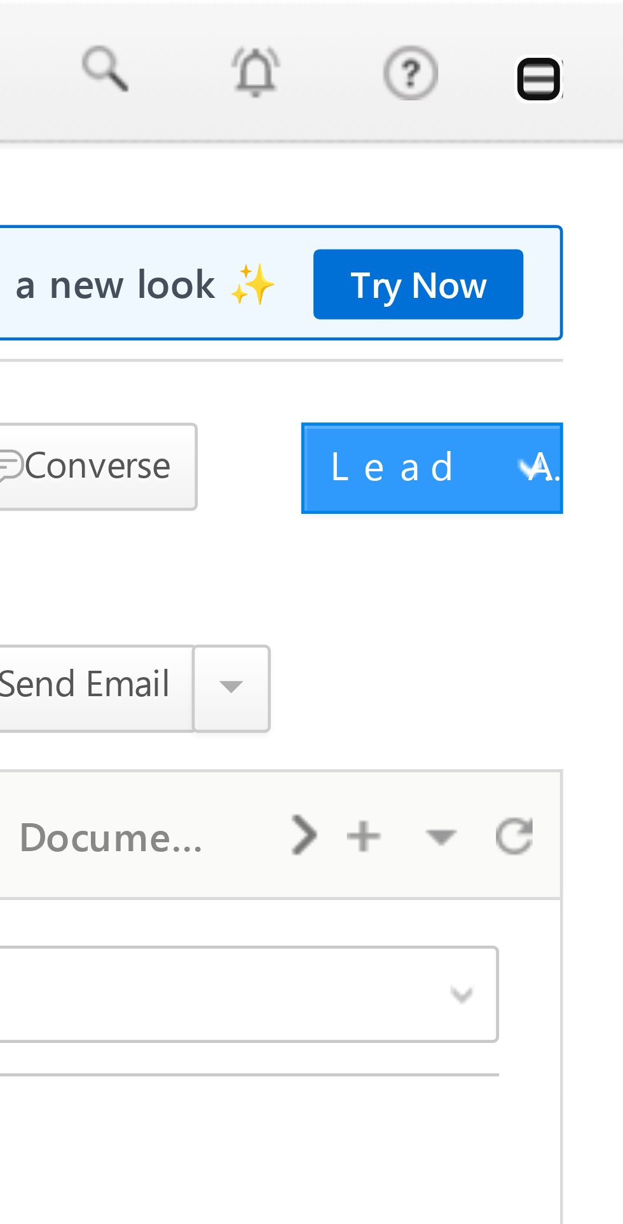
click at [606, 17] on link at bounding box center [605, 16] width 10 height 10
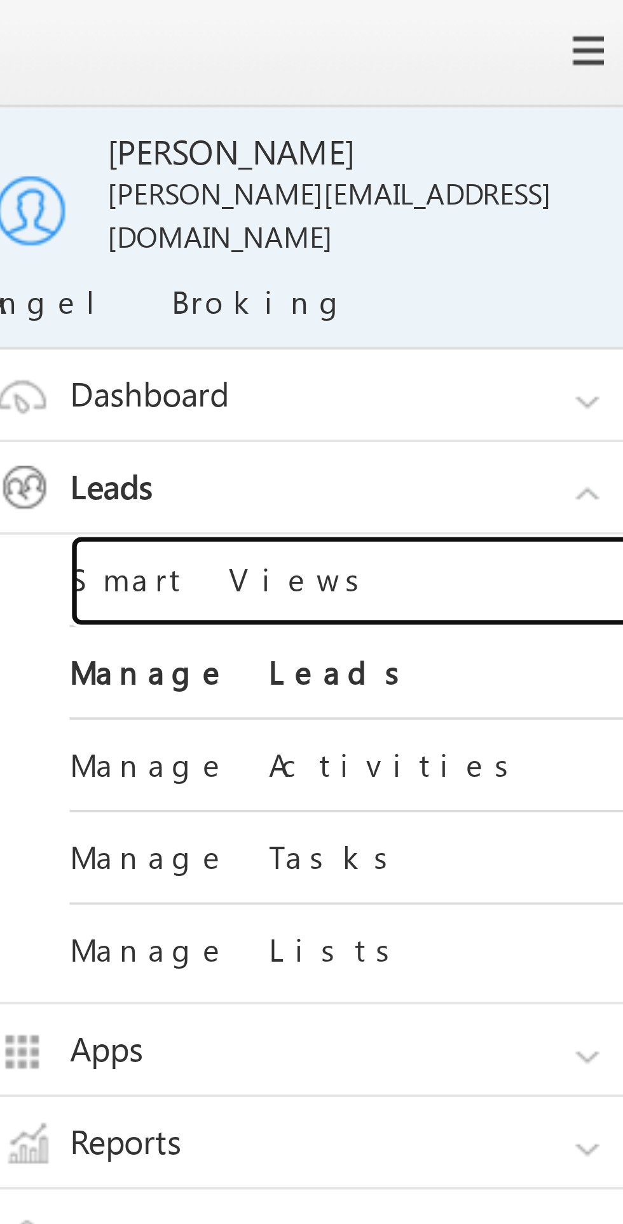
click at [513, 146] on link "Smart Views" at bounding box center [548, 156] width 152 height 25
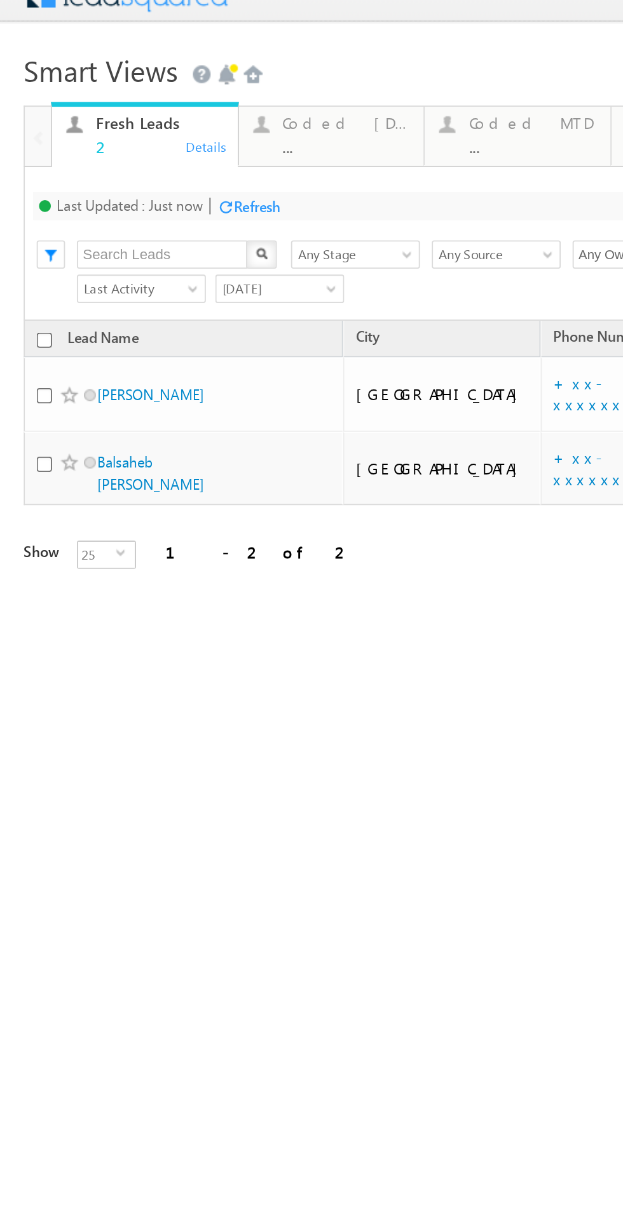
click at [172, 52] on div "Coded Today" at bounding box center [186, 51] width 69 height 10
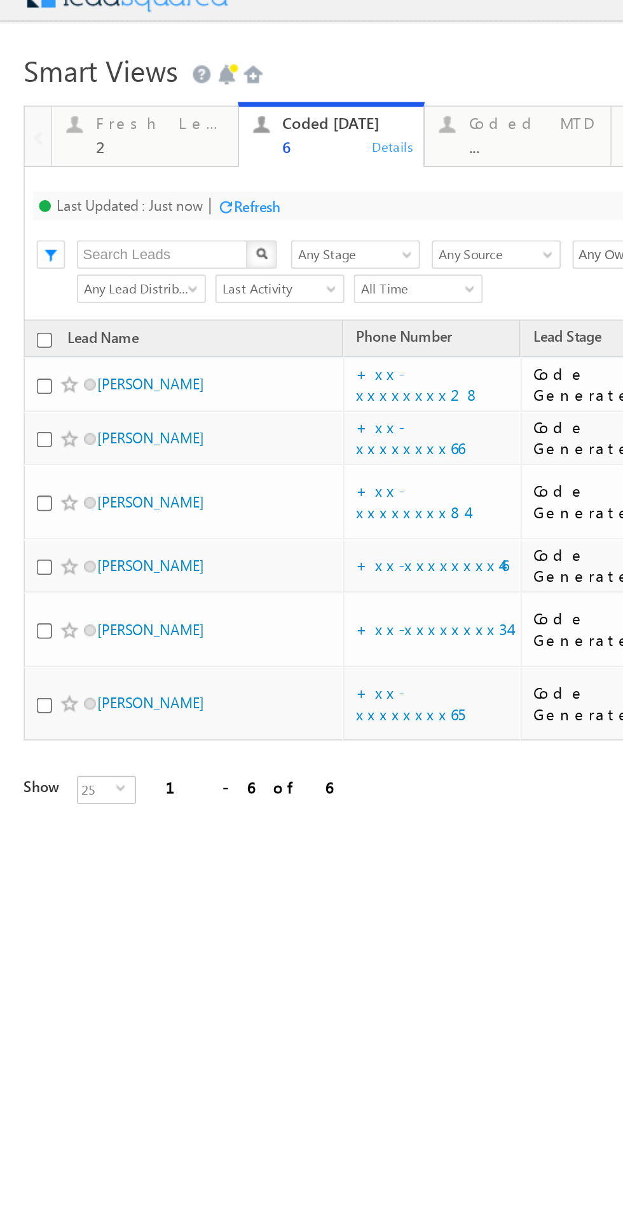
click at [68, 53] on div "Fresh Leads" at bounding box center [85, 51] width 69 height 10
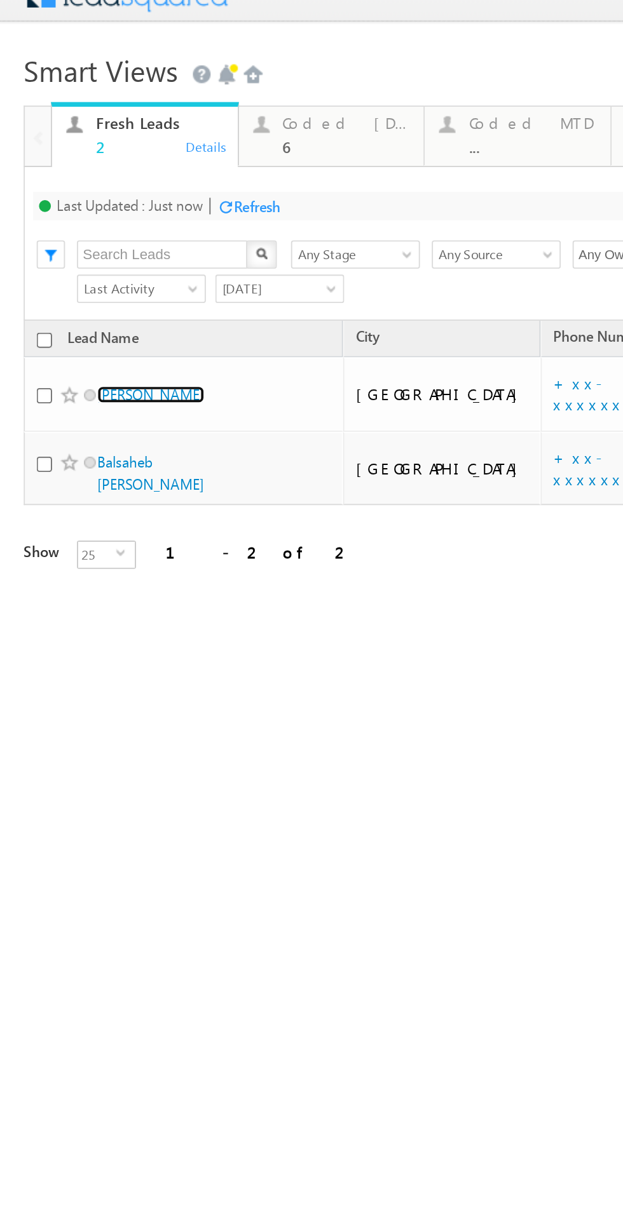
click at [89, 192] on link "Vipin kumar Gautam" at bounding box center [81, 197] width 58 height 10
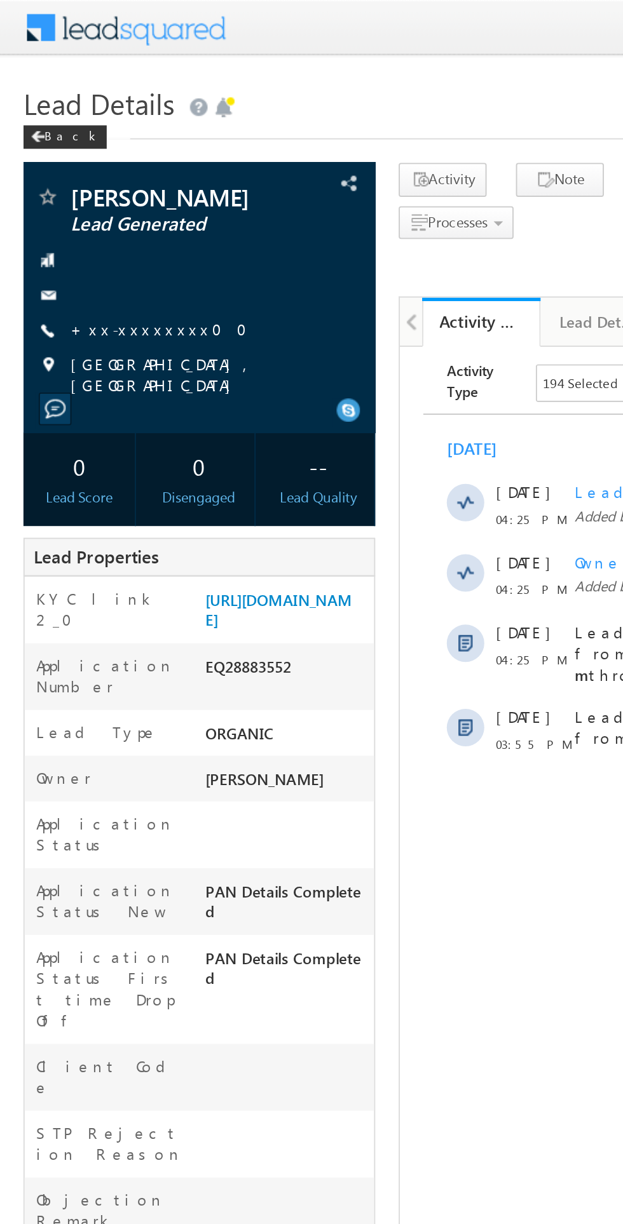
click at [78, 184] on link "+xx-xxxxxxxx00" at bounding box center [90, 178] width 104 height 11
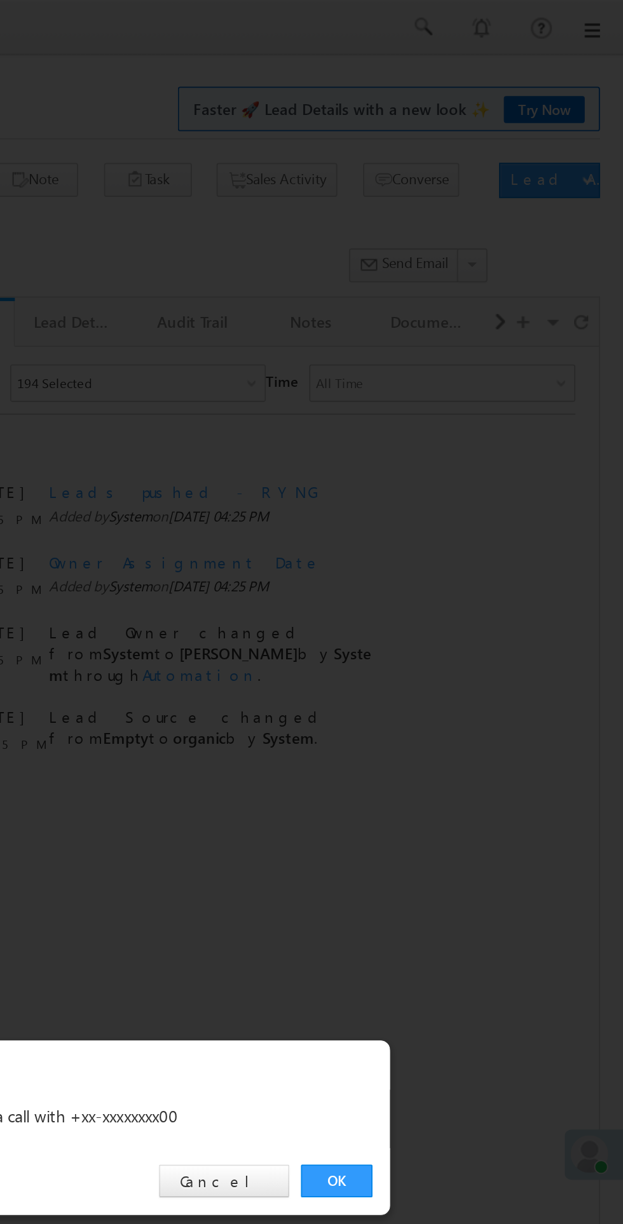
click at [467, 639] on link "OK" at bounding box center [467, 641] width 39 height 18
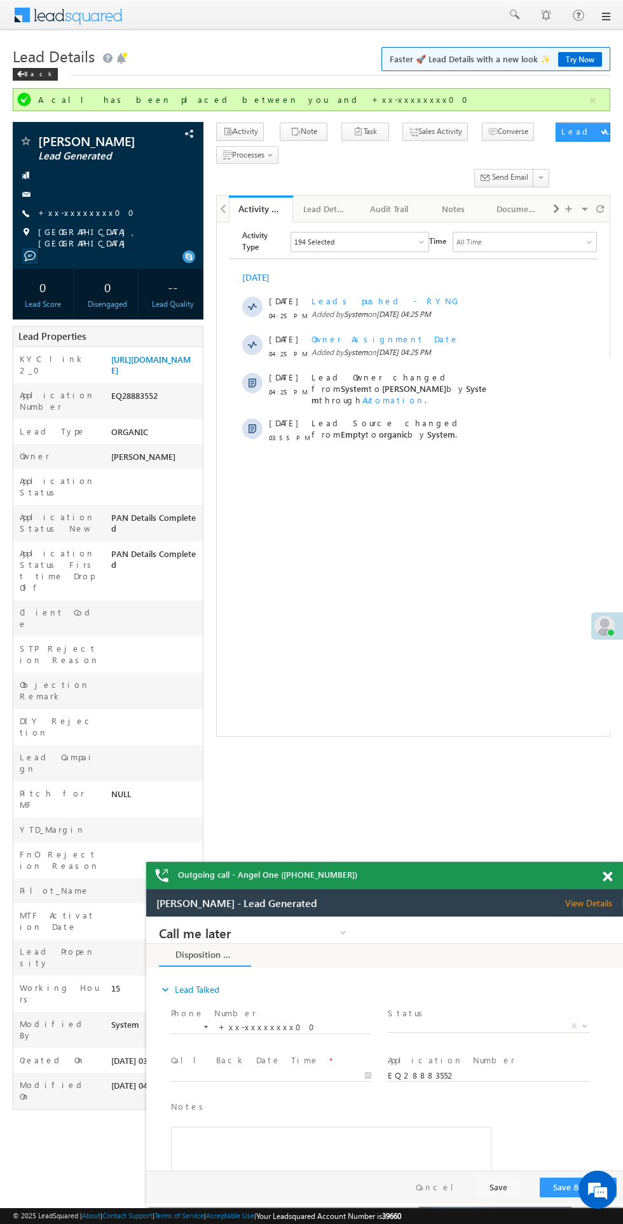
click at [466, 1023] on span "X" at bounding box center [489, 1026] width 202 height 13
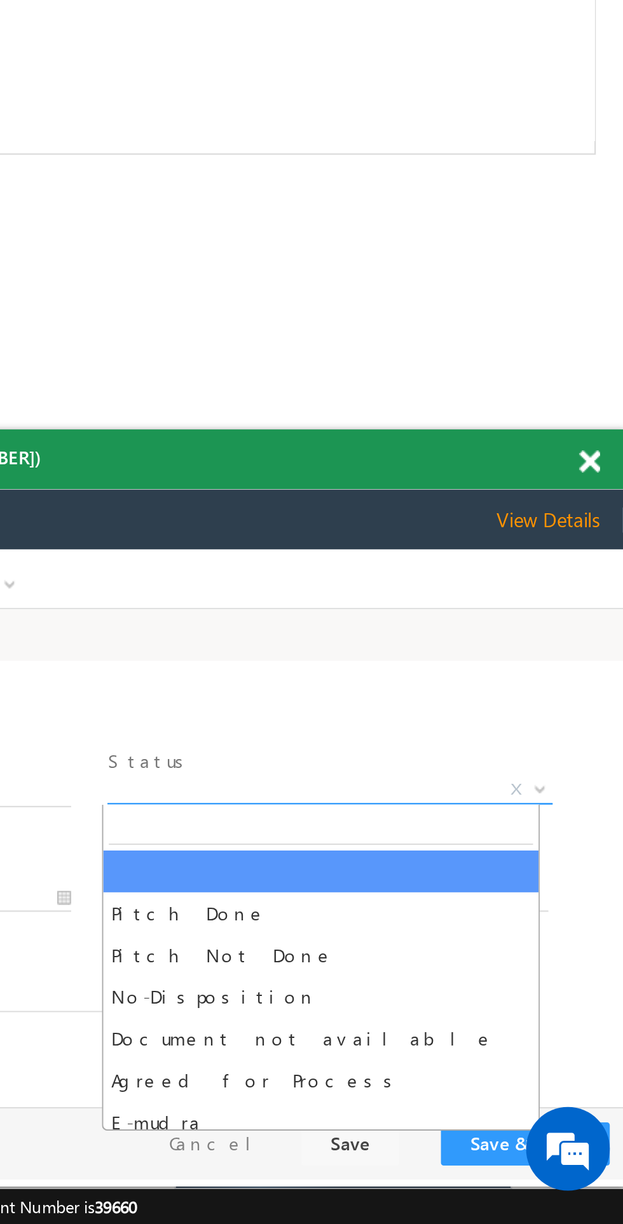
select select "Pitch Done"
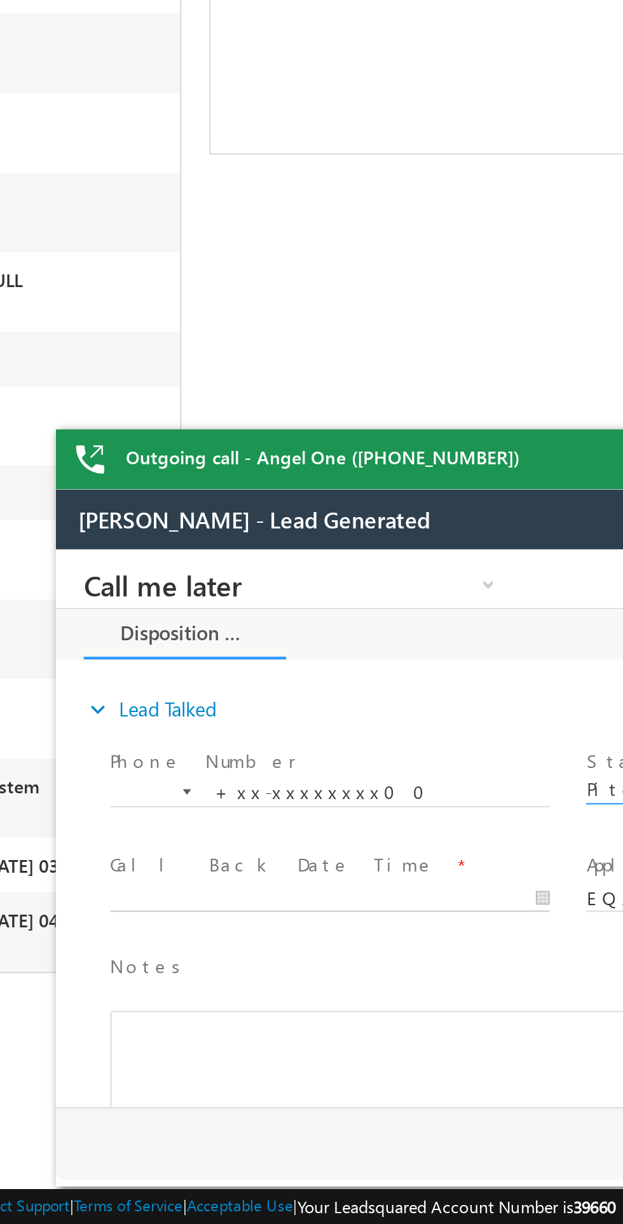
click at [177, 709] on body "Call me later Cross Sell Customer Drop-off reasons Language Barrier Not Interes…" at bounding box center [293, 676] width 476 height 254
type input "[DATE] 4:36 PM"
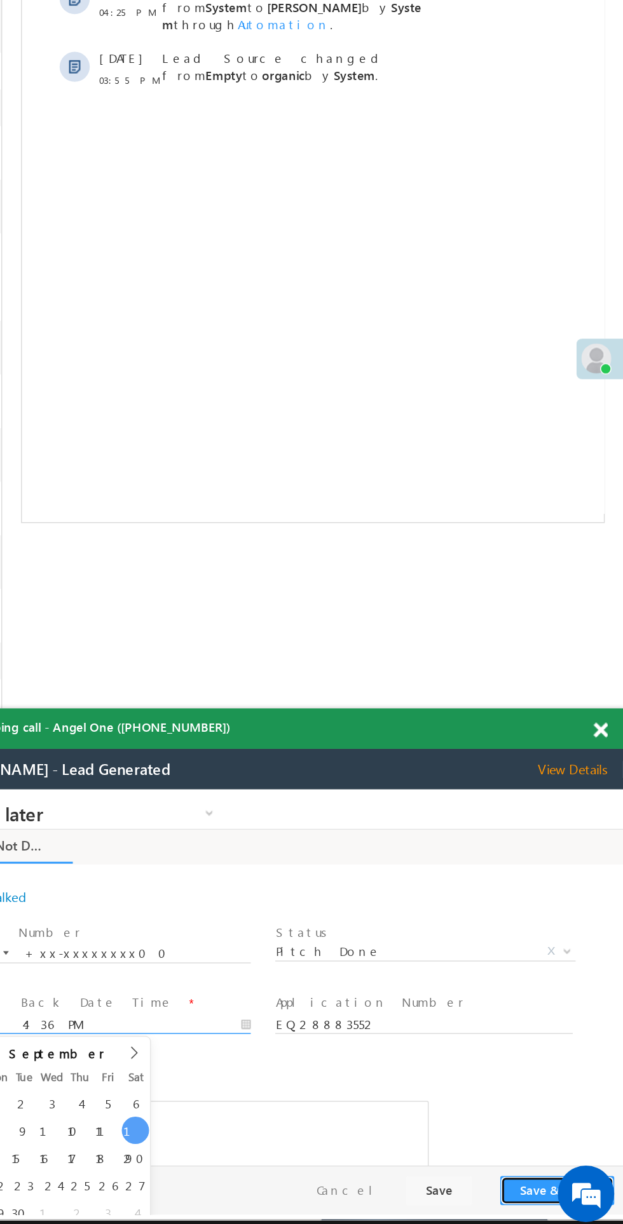
click at [335, 1054] on button "Save & Close" at bounding box center [349, 1060] width 77 height 20
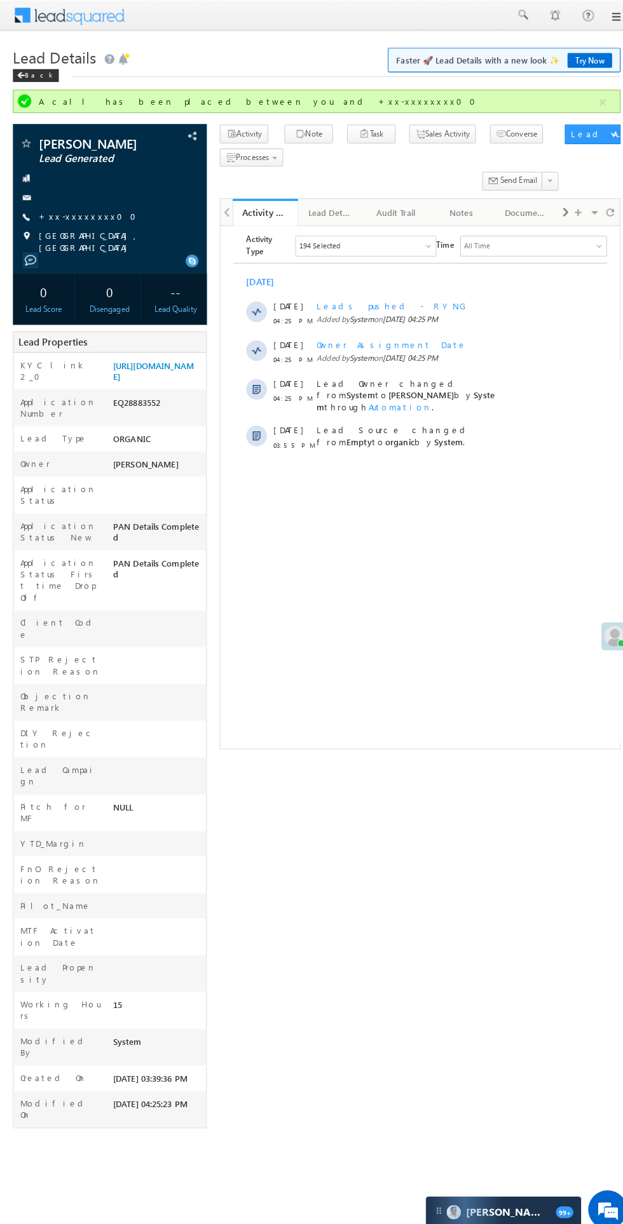
click at [394, 733] on div at bounding box center [413, 477] width 393 height 511
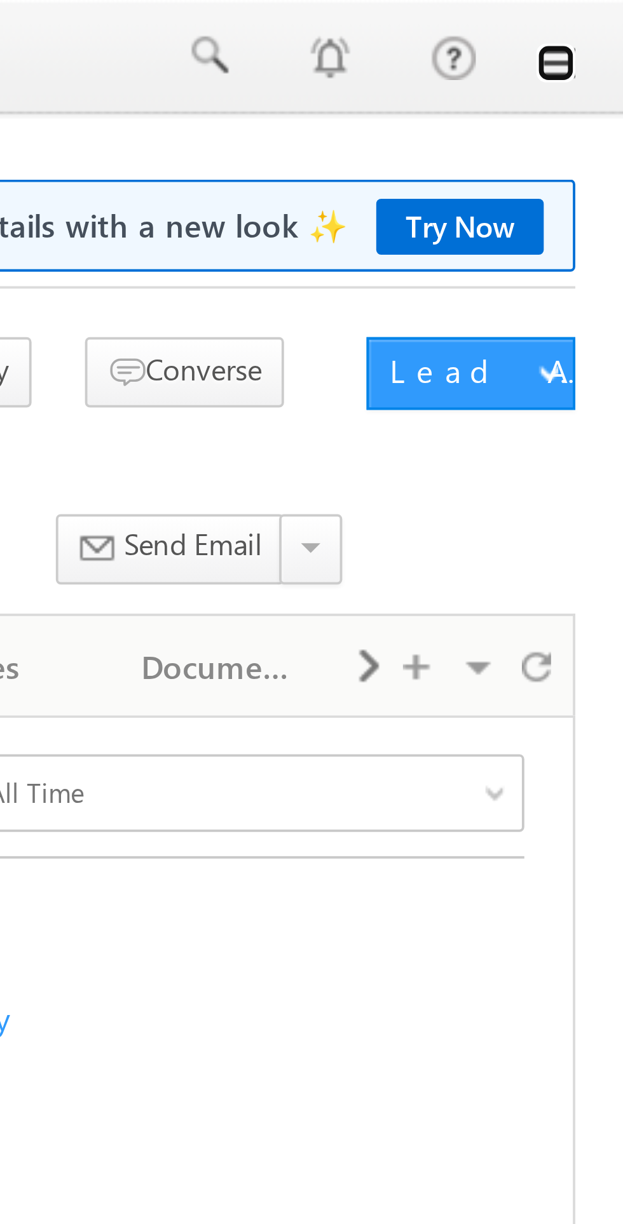
click at [606, 18] on link at bounding box center [605, 16] width 10 height 10
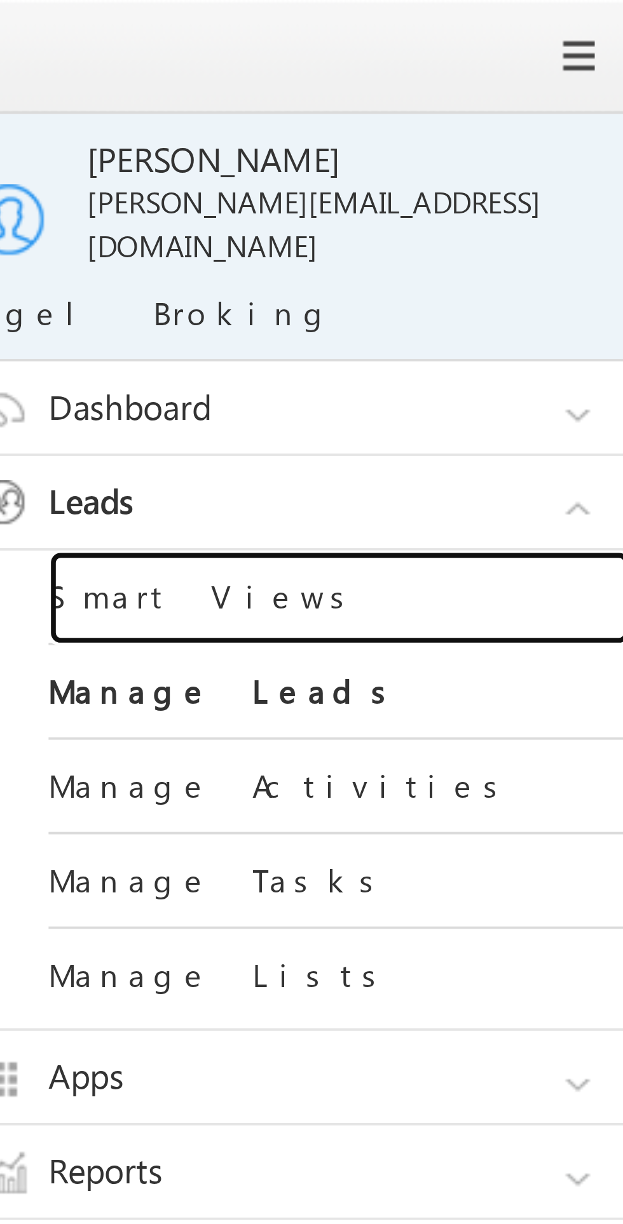
click at [501, 151] on link "Smart Views" at bounding box center [548, 156] width 152 height 25
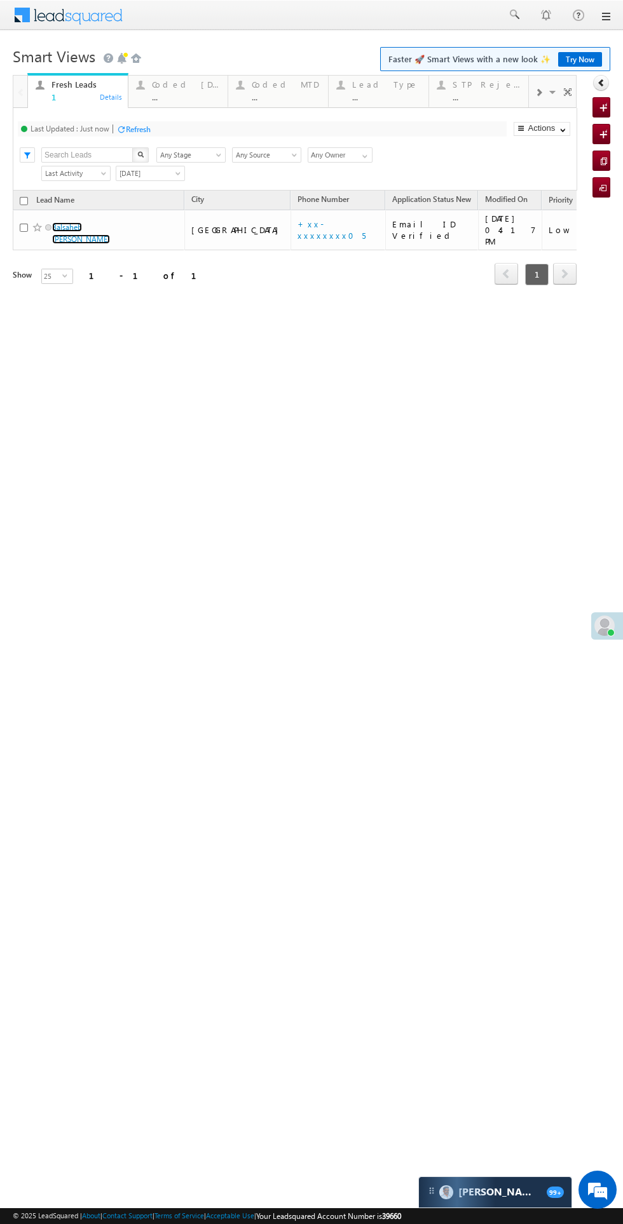
click at [95, 228] on link "Balsaheb bharat bhosle" at bounding box center [81, 233] width 58 height 22
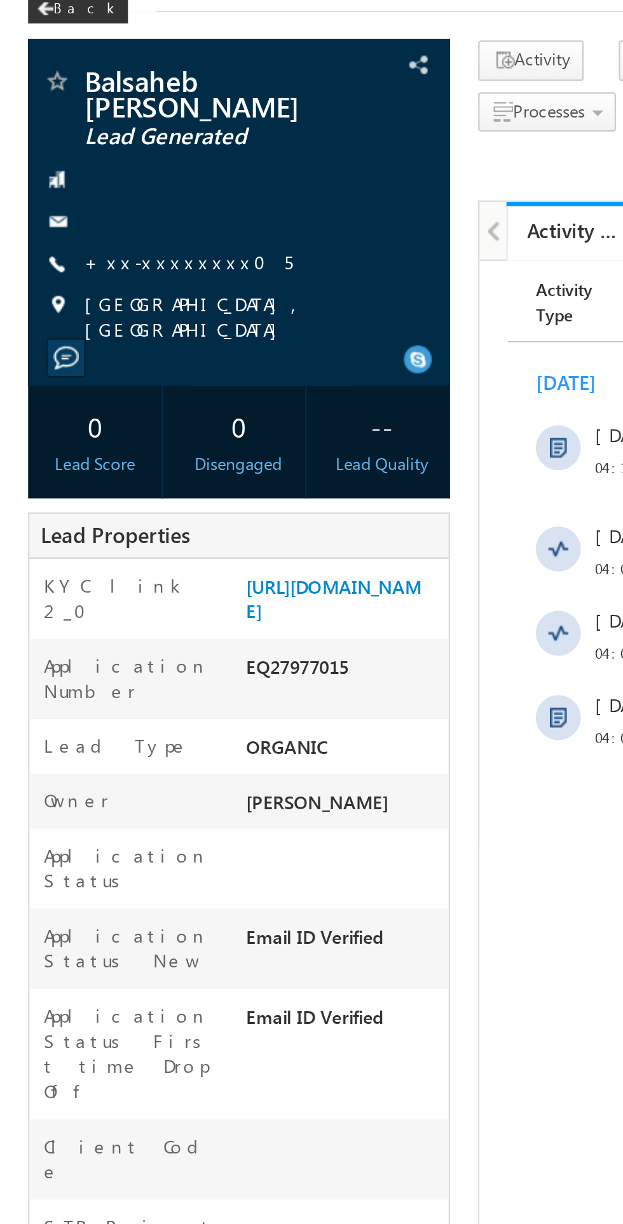
click at [69, 191] on link "+xx-xxxxxxxx05" at bounding box center [85, 188] width 94 height 11
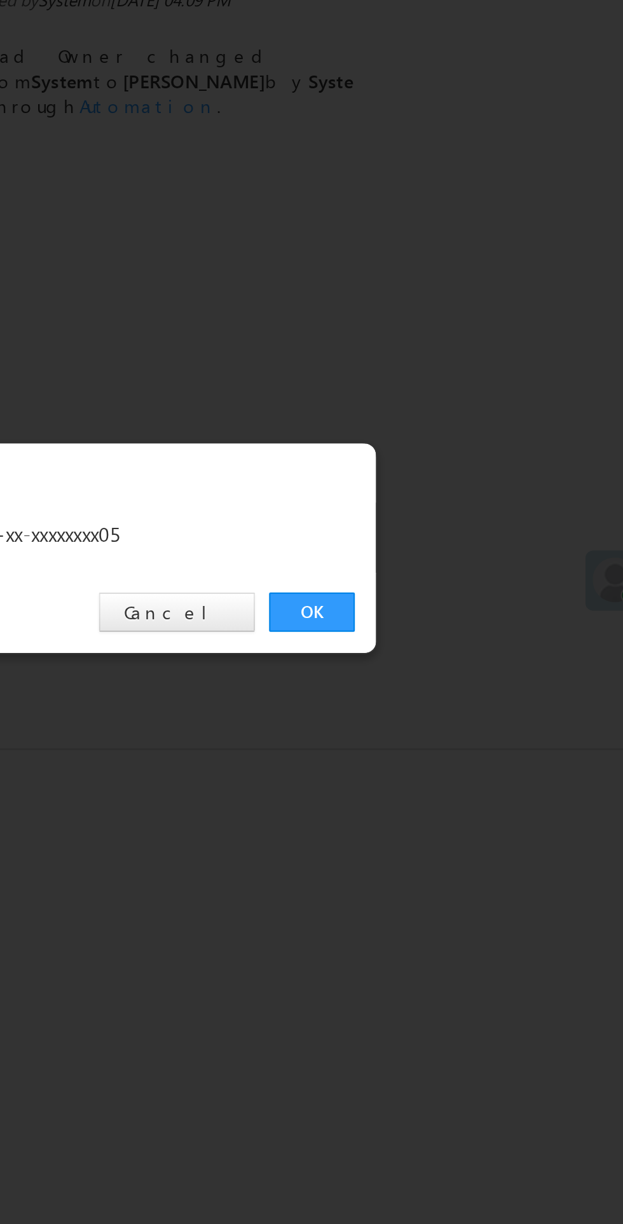
click at [470, 640] on link "OK" at bounding box center [467, 641] width 39 height 18
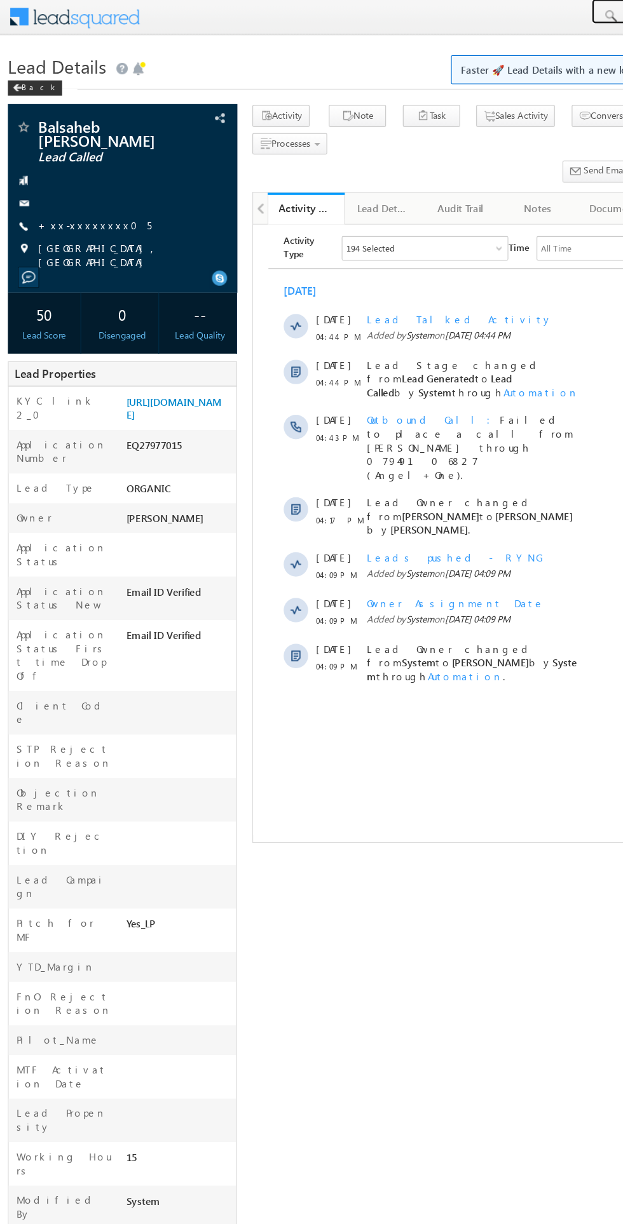
click at [511, 20] on span at bounding box center [513, 14] width 13 height 13
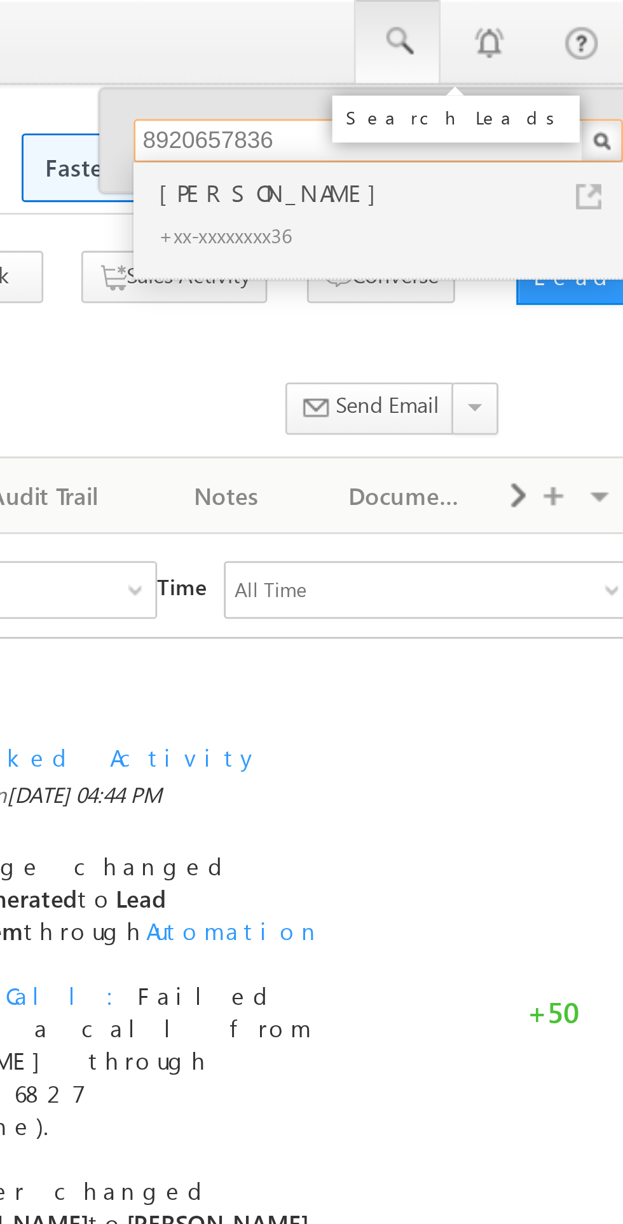
type input "8920657836"
click at [468, 86] on div "+xx-xxxxxxxx36" at bounding box center [512, 82] width 170 height 15
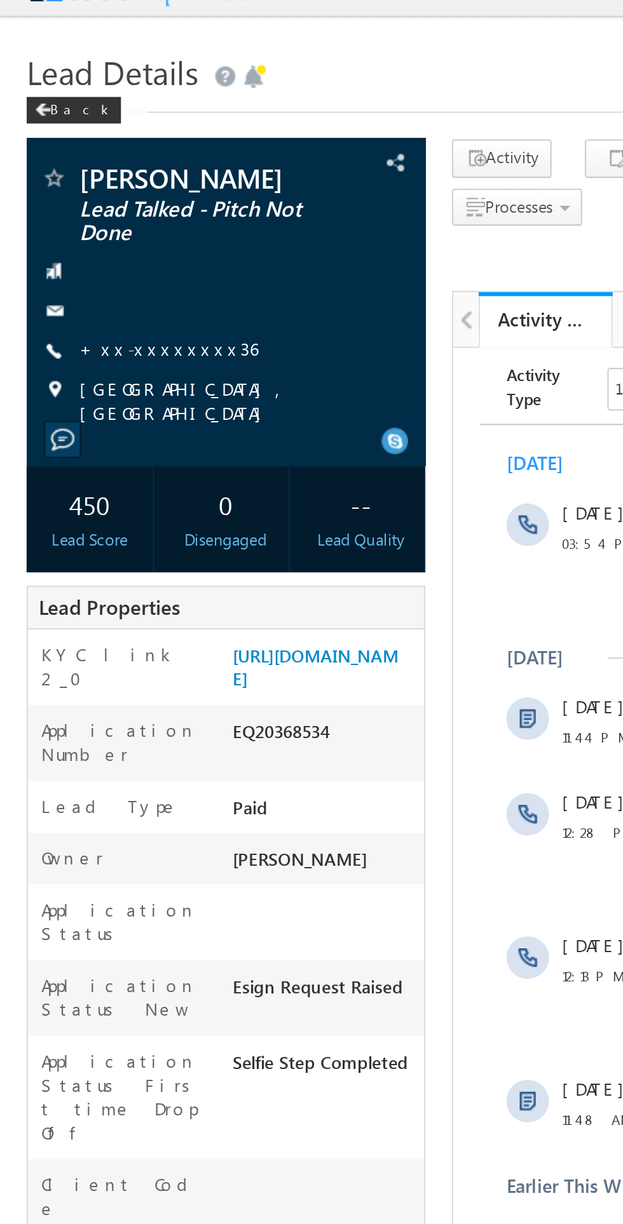
click at [74, 194] on link "+xx-xxxxxxxx36" at bounding box center [80, 188] width 85 height 11
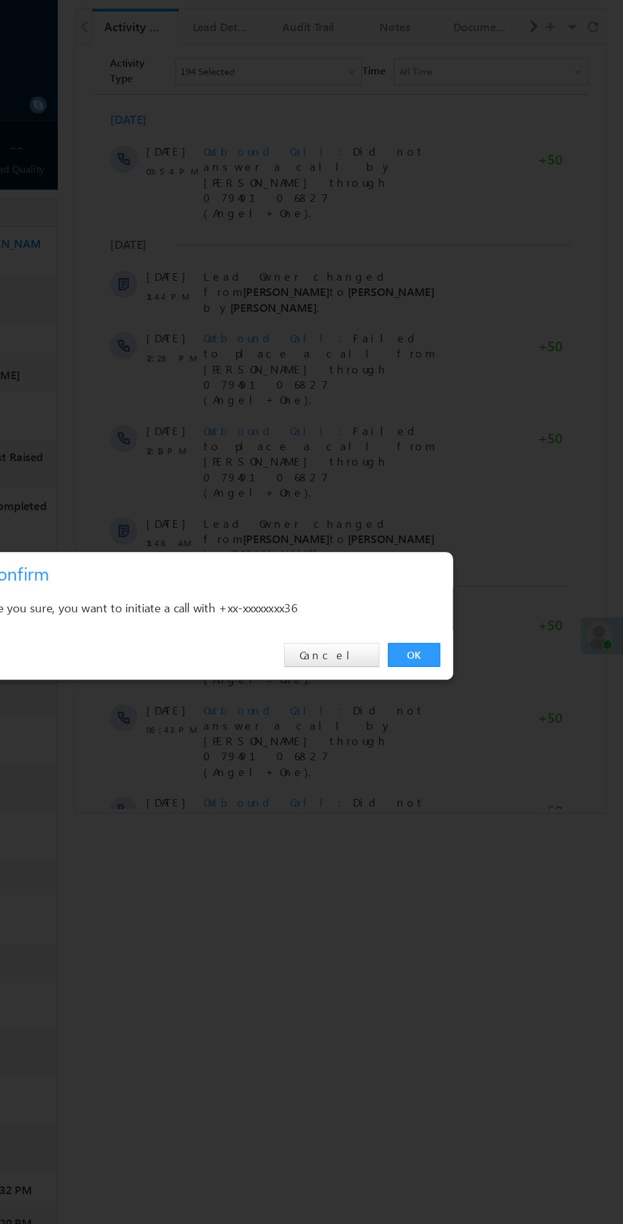
click at [463, 642] on link "OK" at bounding box center [467, 641] width 39 height 18
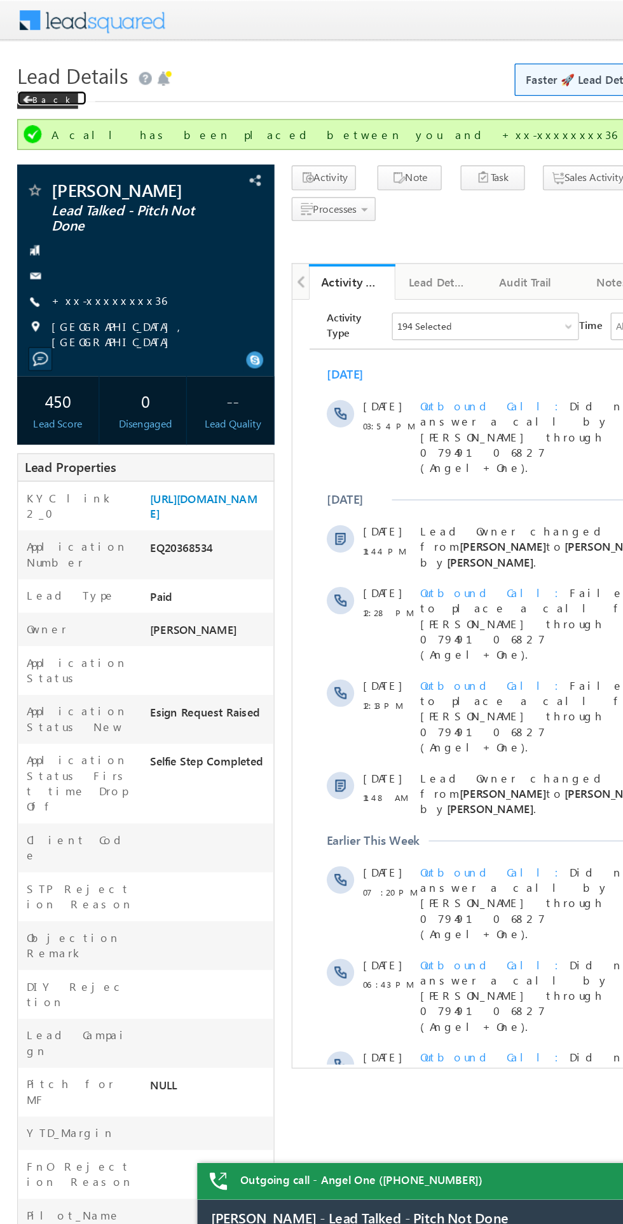
click at [20, 74] on span at bounding box center [21, 74] width 8 height 6
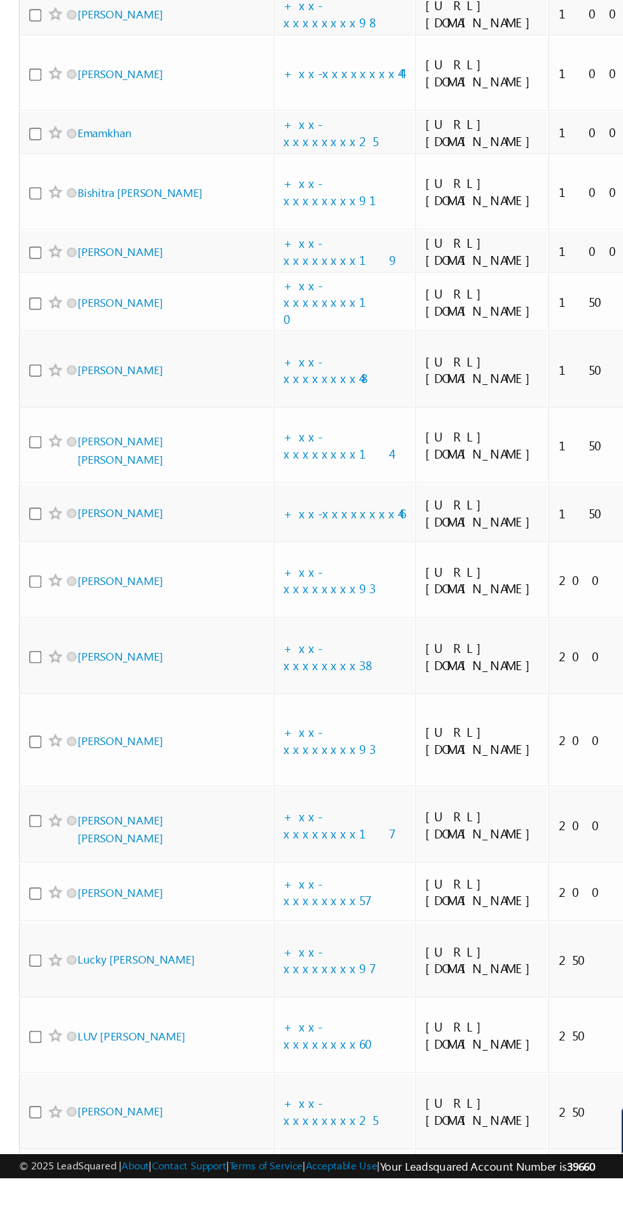
scroll to position [153, 0]
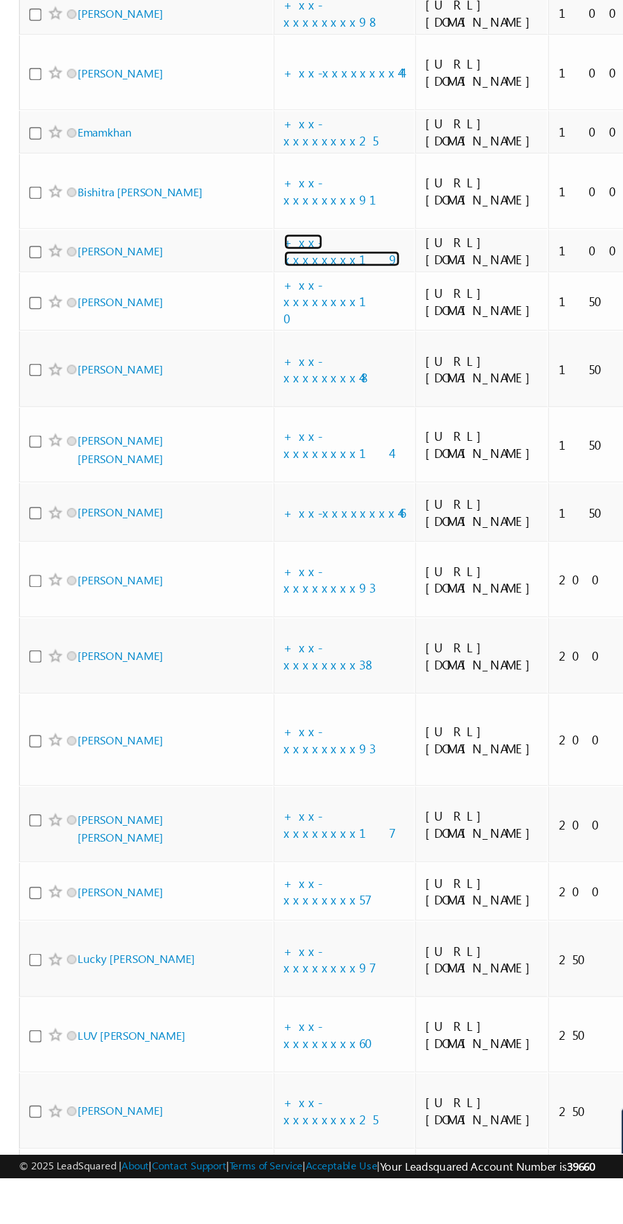
click at [202, 610] on link "+xx-xxxxxxxx19" at bounding box center [230, 599] width 78 height 22
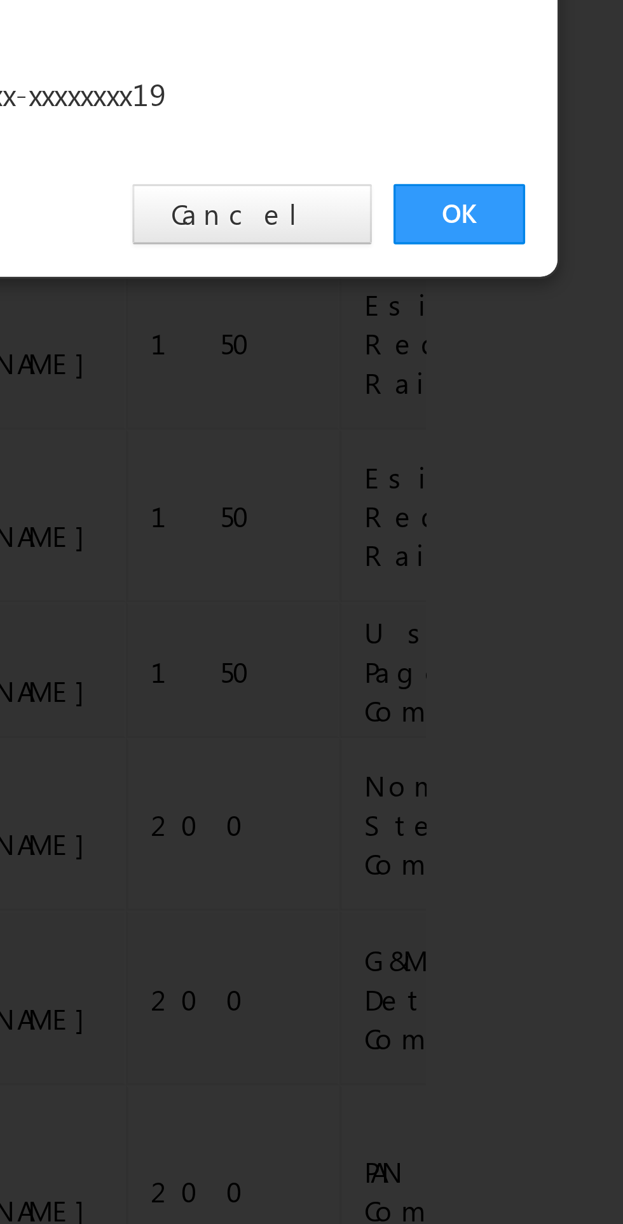
scroll to position [154, 0]
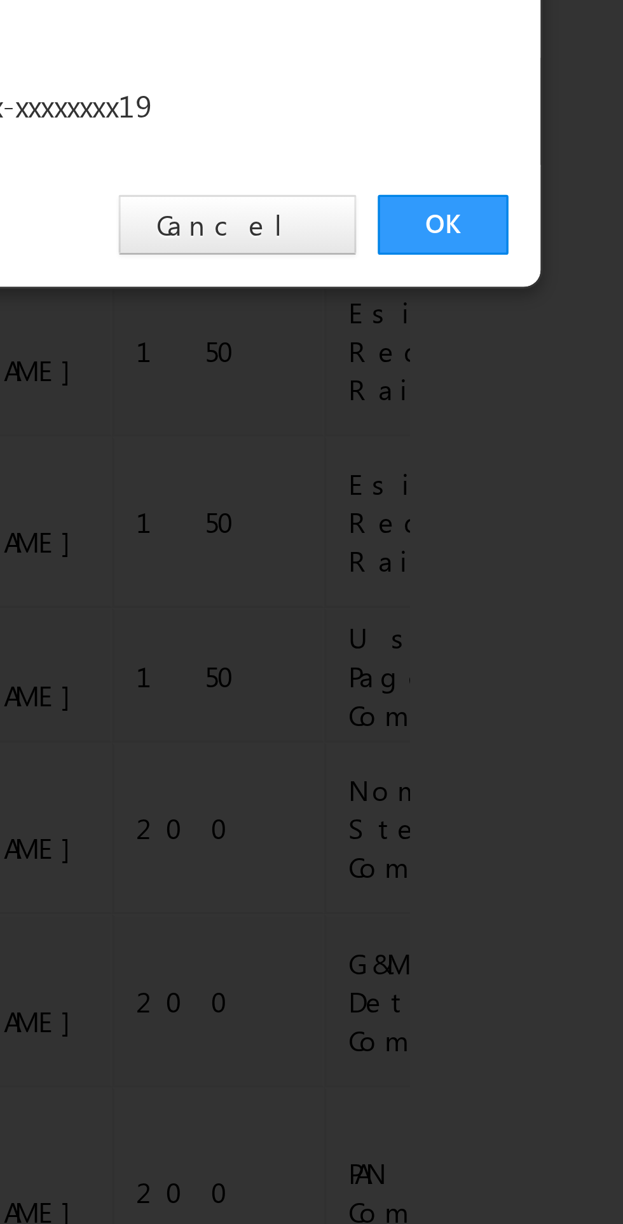
click at [468, 649] on link "OK" at bounding box center [467, 641] width 39 height 18
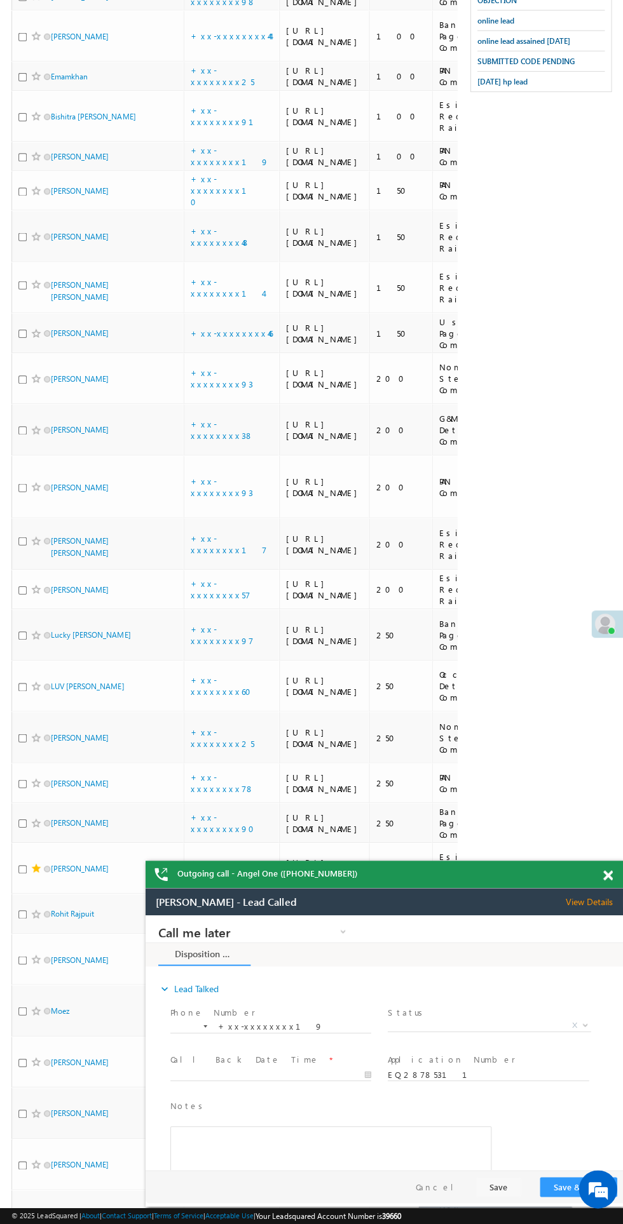
scroll to position [629, 0]
click at [607, 877] on span at bounding box center [607, 877] width 10 height 11
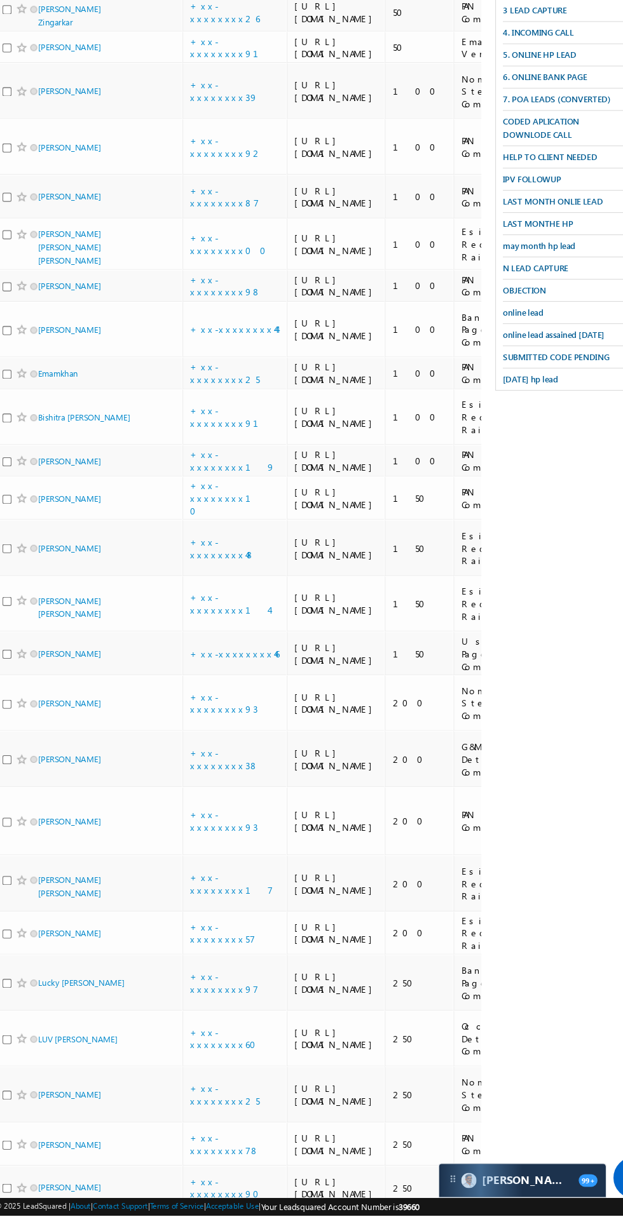
scroll to position [285, 0]
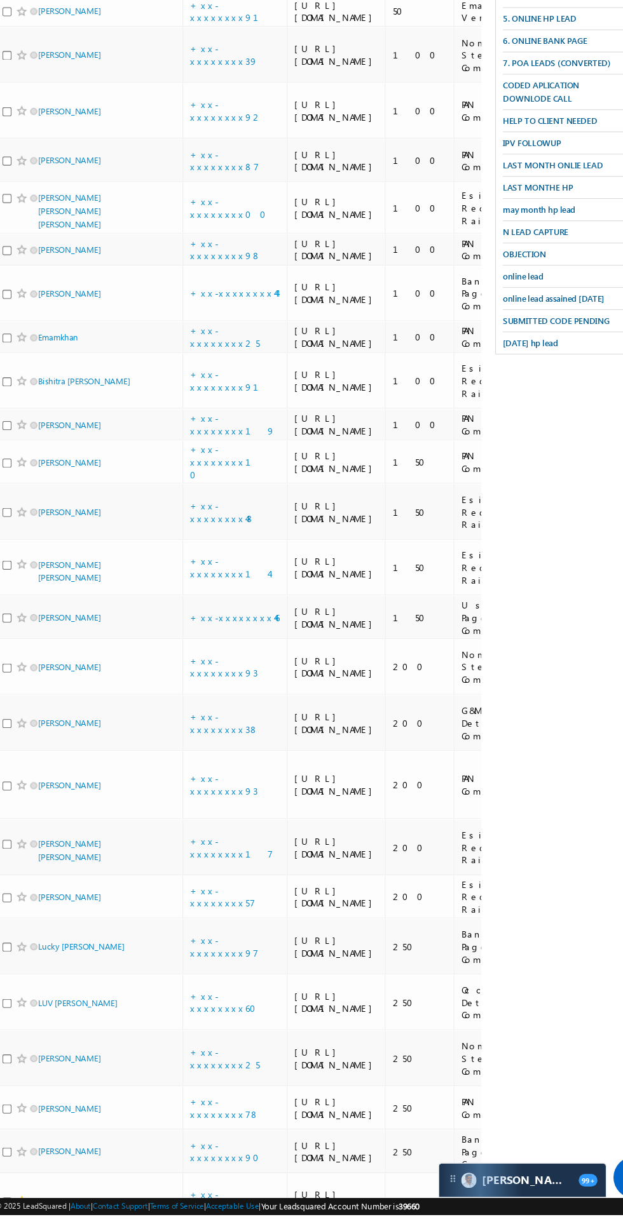
click at [48, 539] on span at bounding box center [48, 536] width 6 height 6
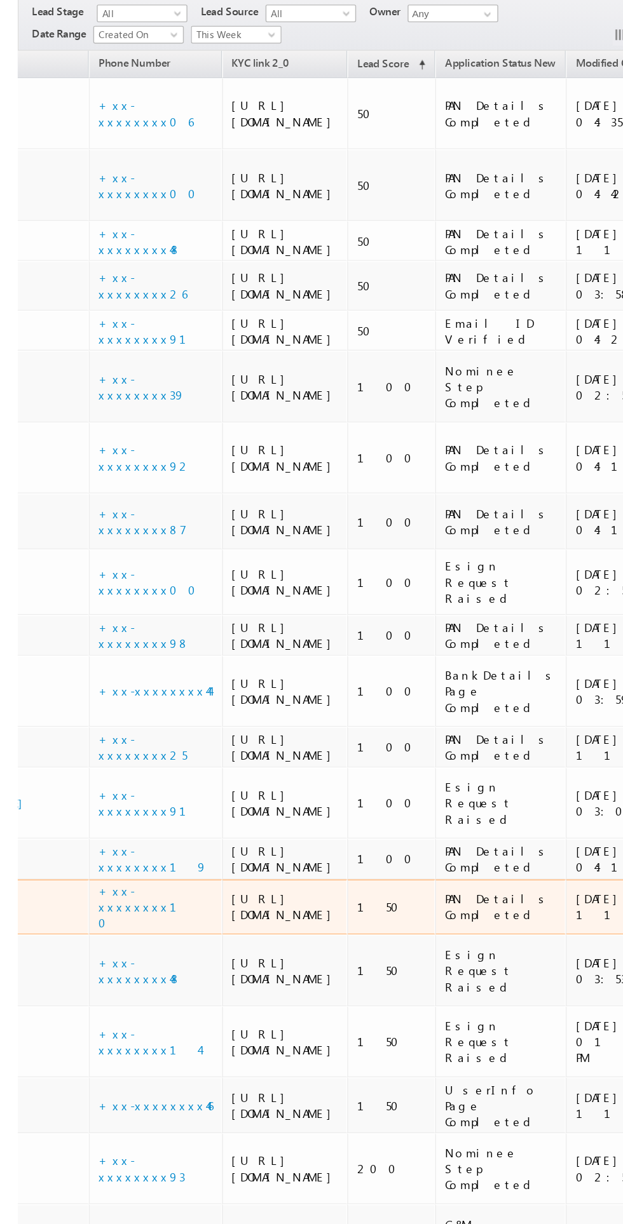
scroll to position [0, 0]
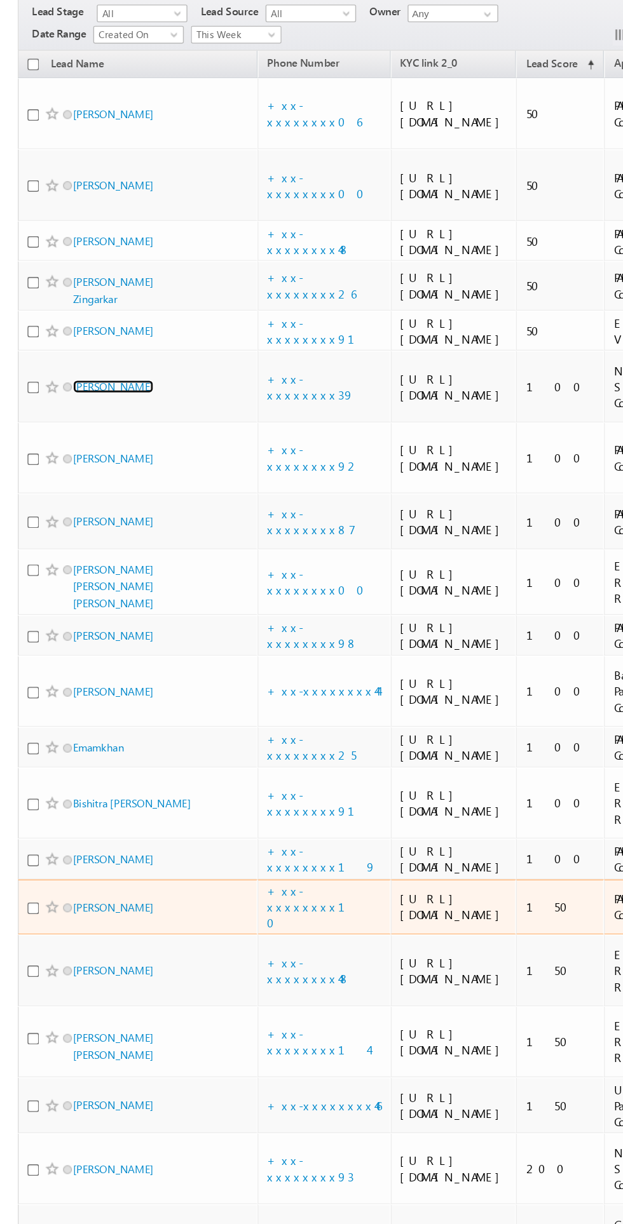
click at [90, 453] on link "[PERSON_NAME]" at bounding box center [81, 448] width 58 height 10
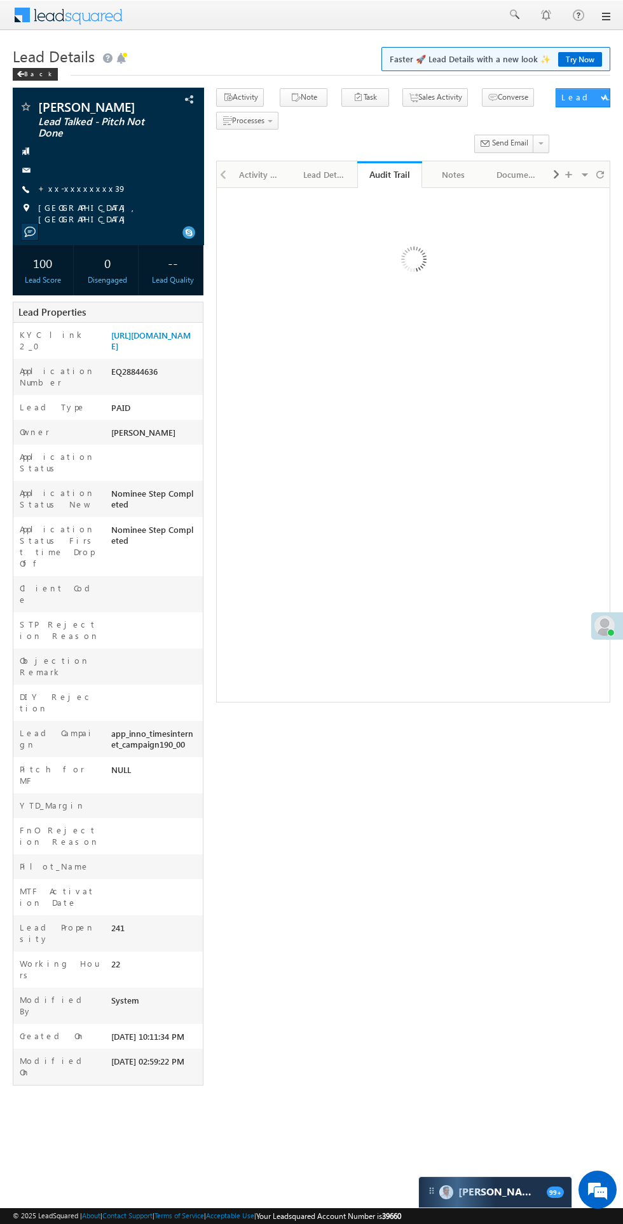
click at [257, 177] on div "Activity History" at bounding box center [260, 174] width 43 height 15
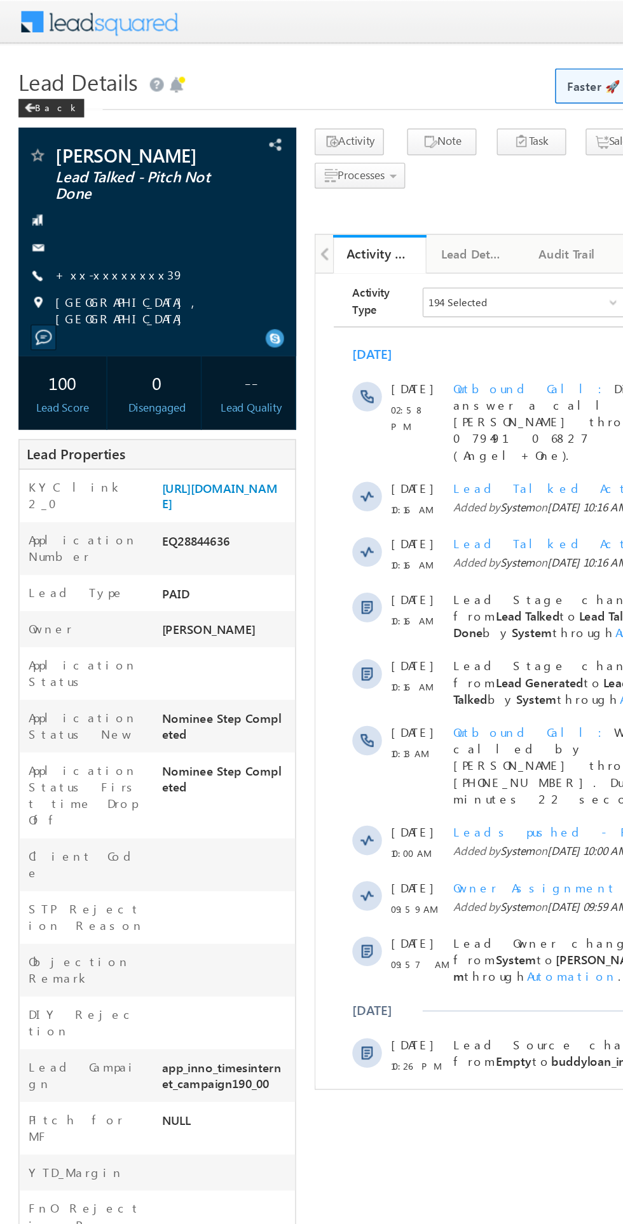
click at [69, 188] on link "+xx-xxxxxxxx39" at bounding box center [82, 188] width 88 height 11
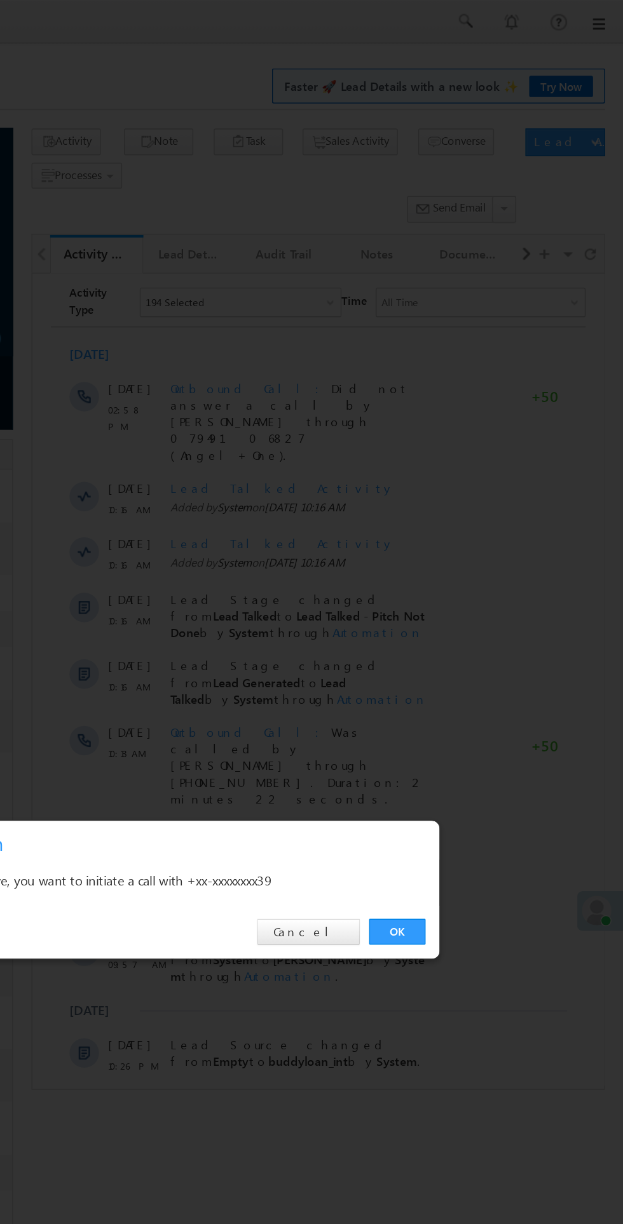
click at [478, 638] on link "OK" at bounding box center [467, 641] width 39 height 18
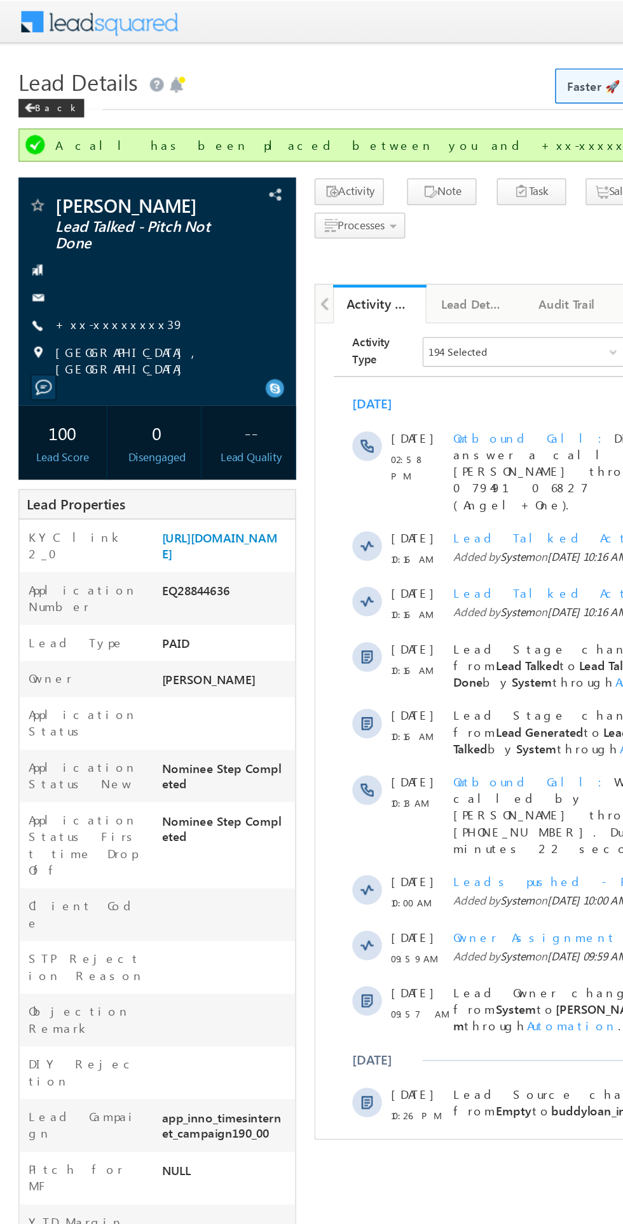
click at [24, 859] on label "FnO Rejection Reason" at bounding box center [59, 870] width 79 height 23
click at [147, 386] on link "[URL][DOMAIN_NAME]" at bounding box center [150, 375] width 79 height 22
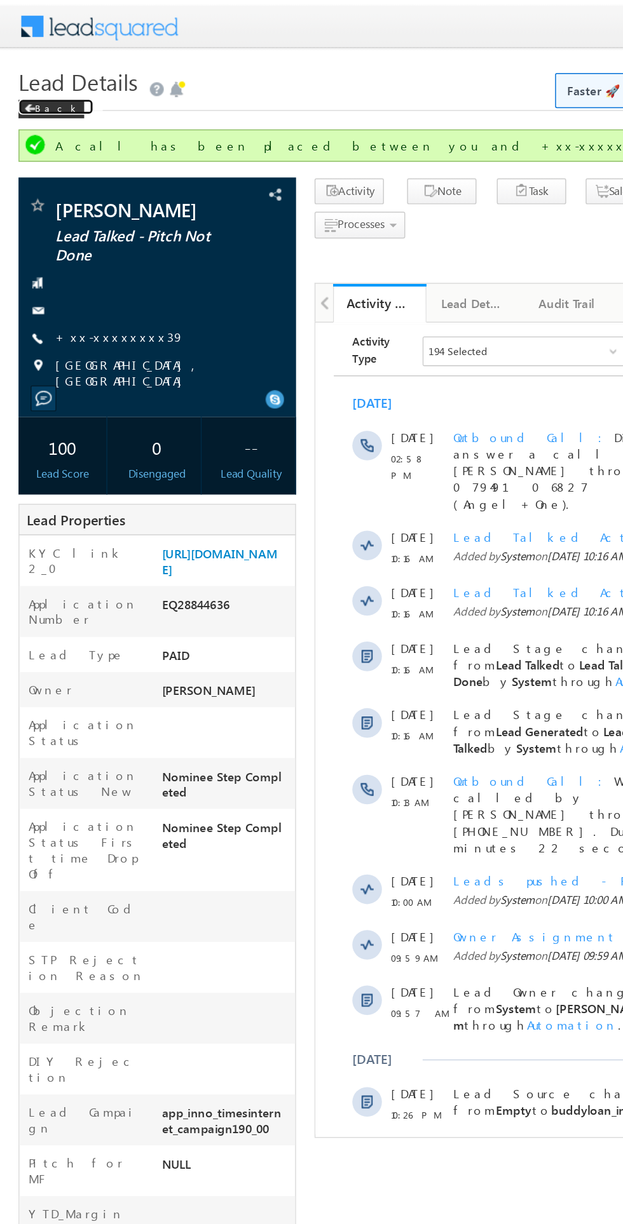
click at [33, 74] on div "Back" at bounding box center [35, 75] width 45 height 13
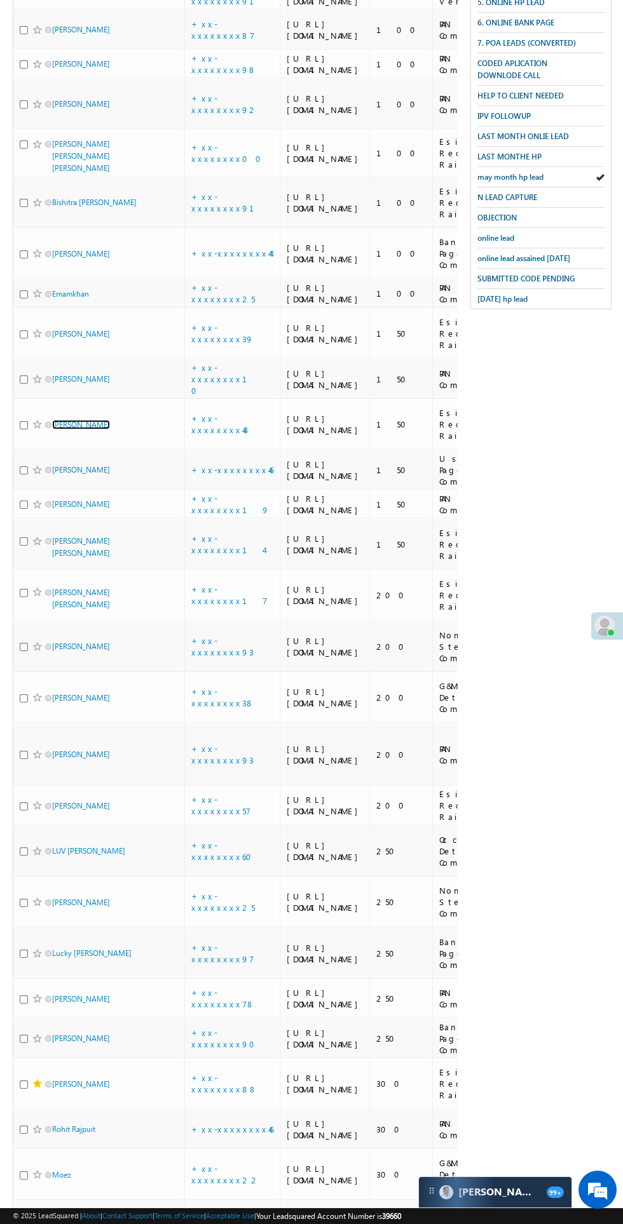
click at [110, 429] on link "Naveen Singh Danu" at bounding box center [81, 425] width 58 height 10
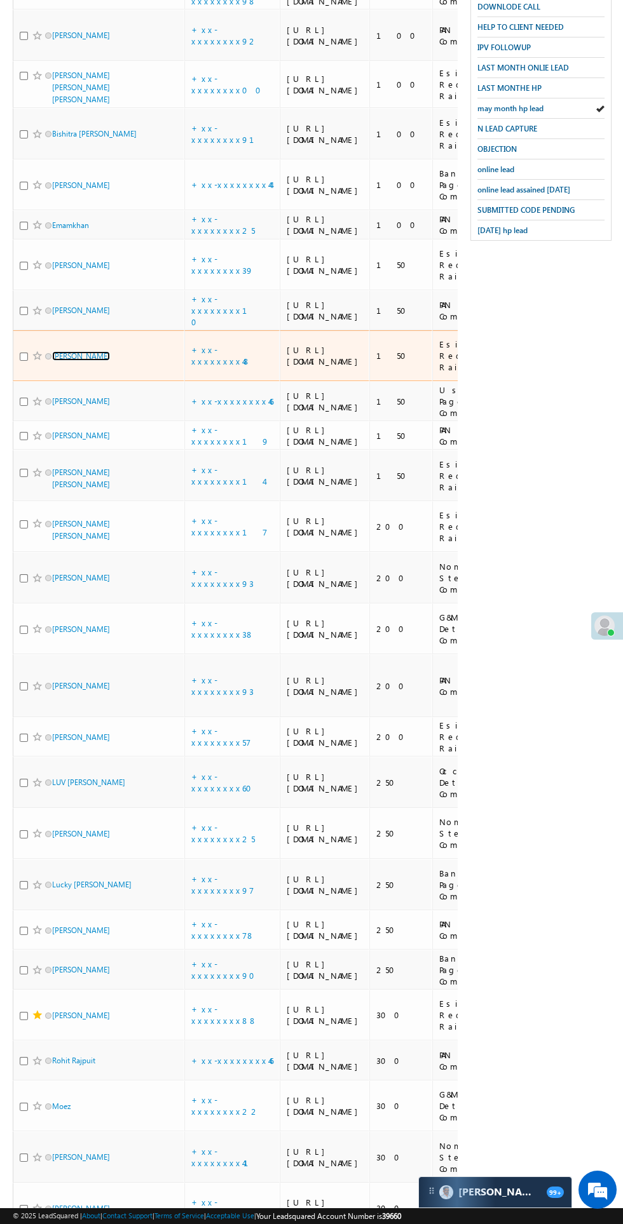
scroll to position [476, 0]
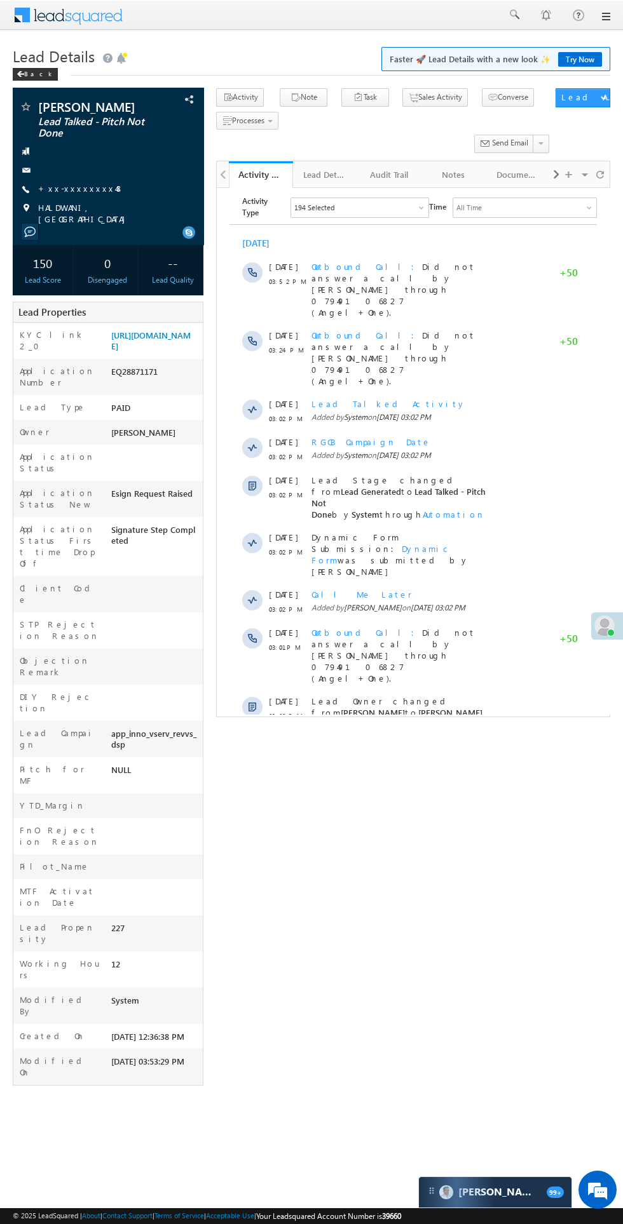
click at [401, 783] on span "Show More" at bounding box center [418, 795] width 67 height 25
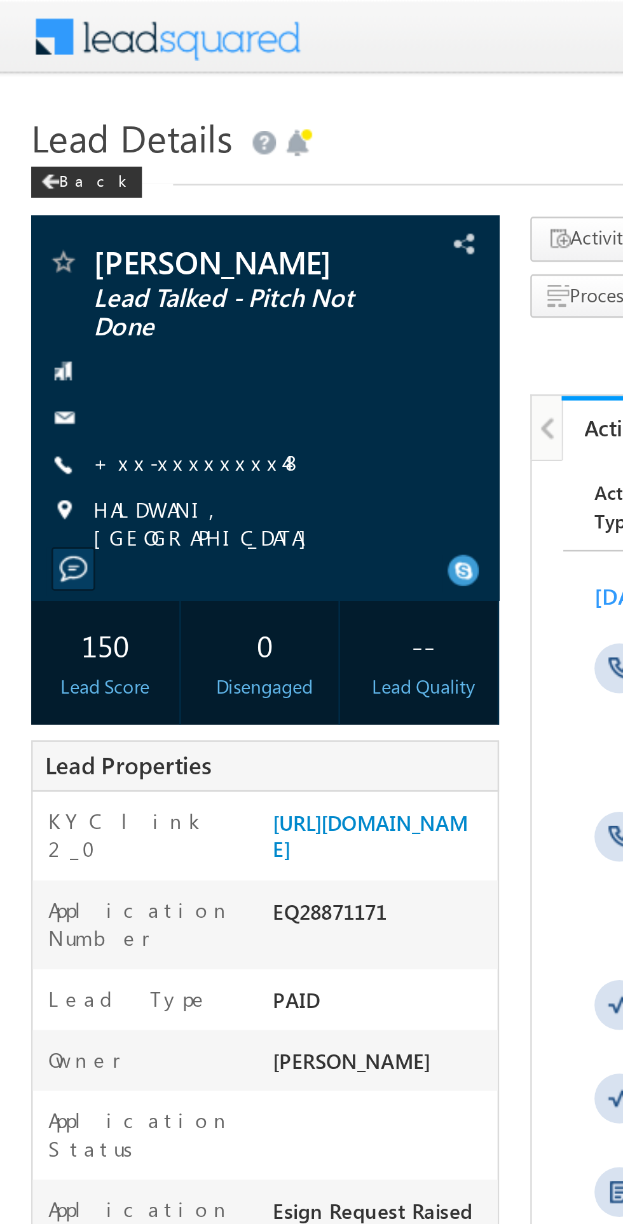
click at [68, 193] on link "+xx-xxxxxxxx48" at bounding box center [81, 188] width 86 height 11
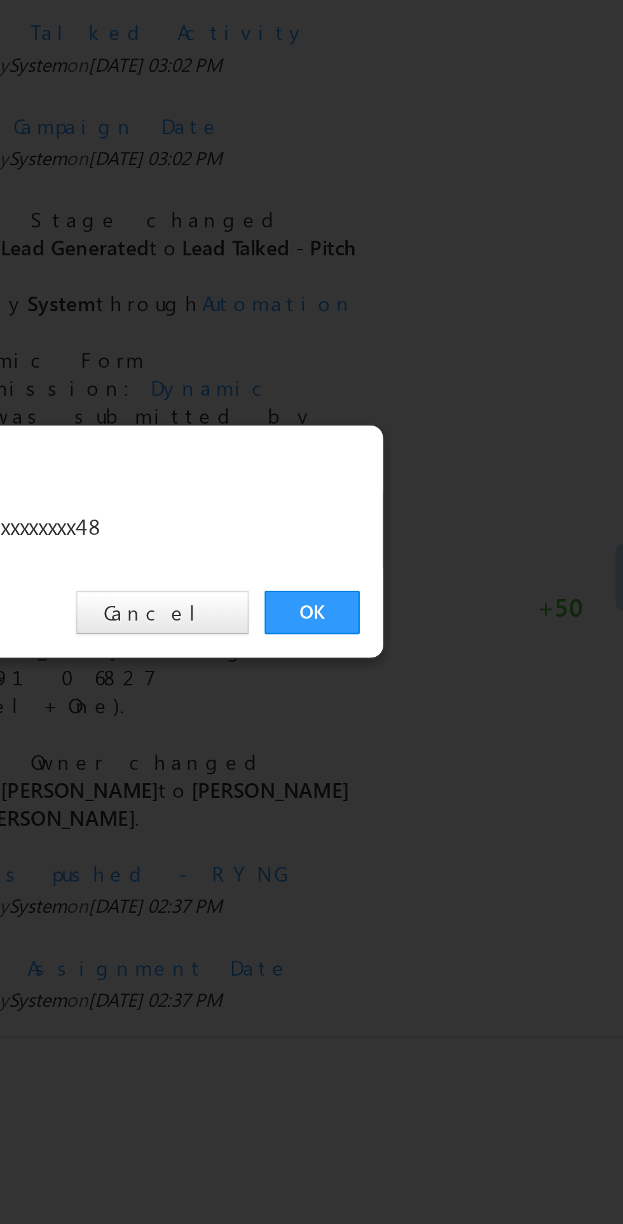
click at [472, 638] on link "OK" at bounding box center [467, 641] width 39 height 18
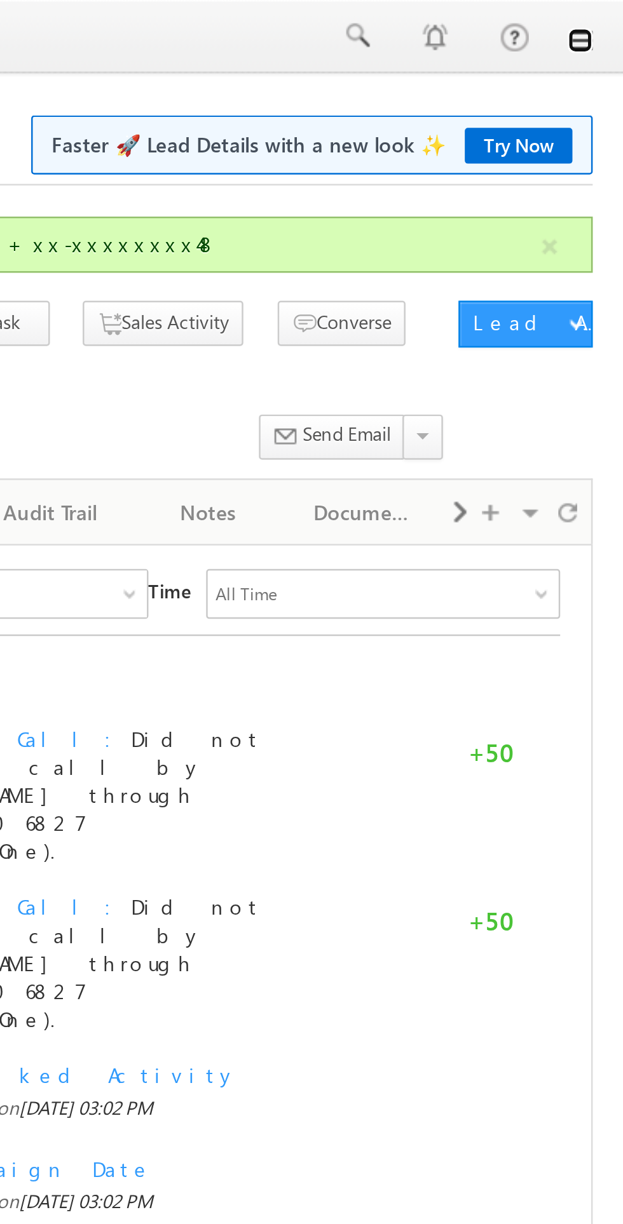
click at [609, 17] on link at bounding box center [605, 16] width 10 height 10
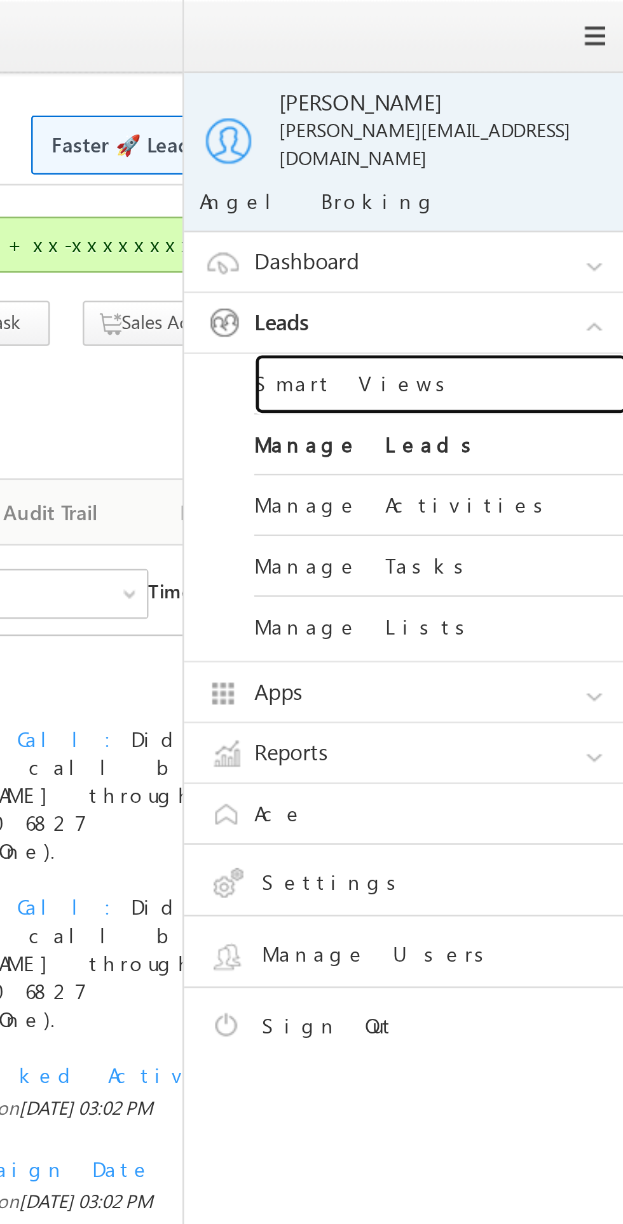
click at [507, 149] on link "Smart Views" at bounding box center [548, 156] width 152 height 25
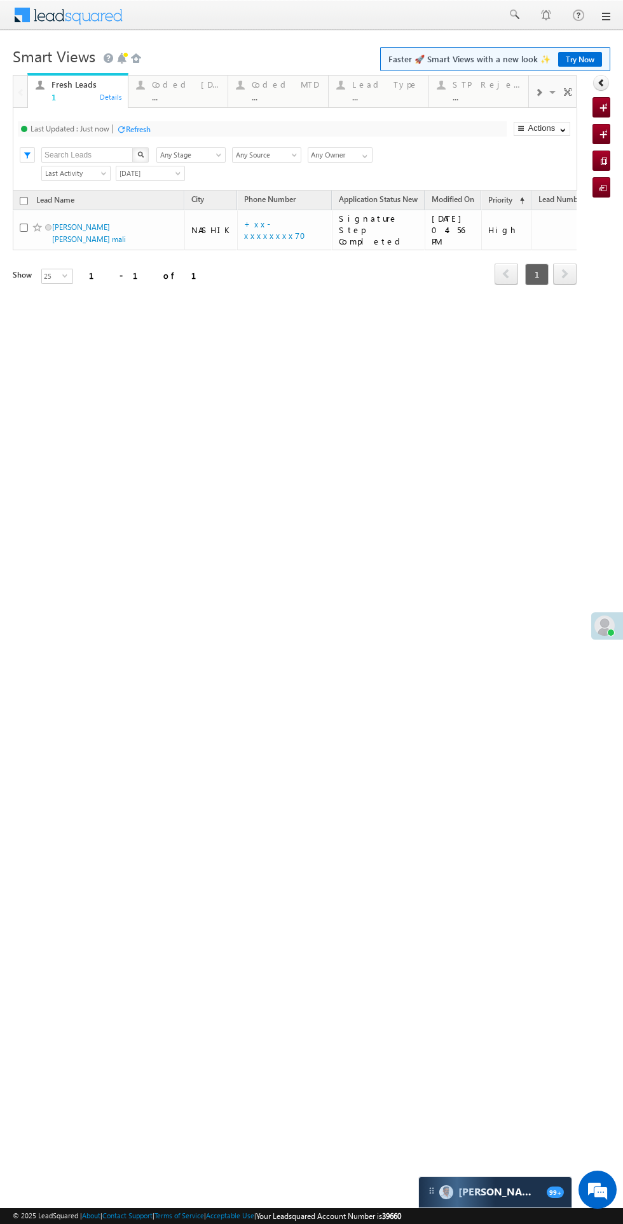
click at [175, 80] on div "Coded [DATE]" at bounding box center [186, 84] width 69 height 10
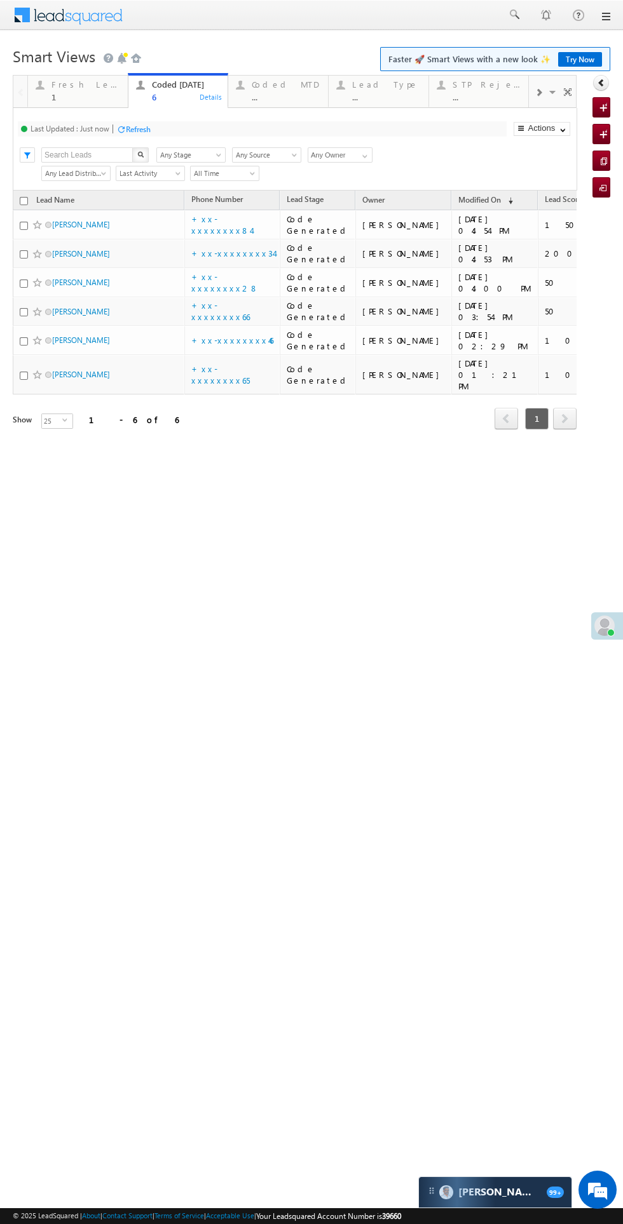
click at [79, 83] on div "Fresh Leads" at bounding box center [85, 84] width 69 height 10
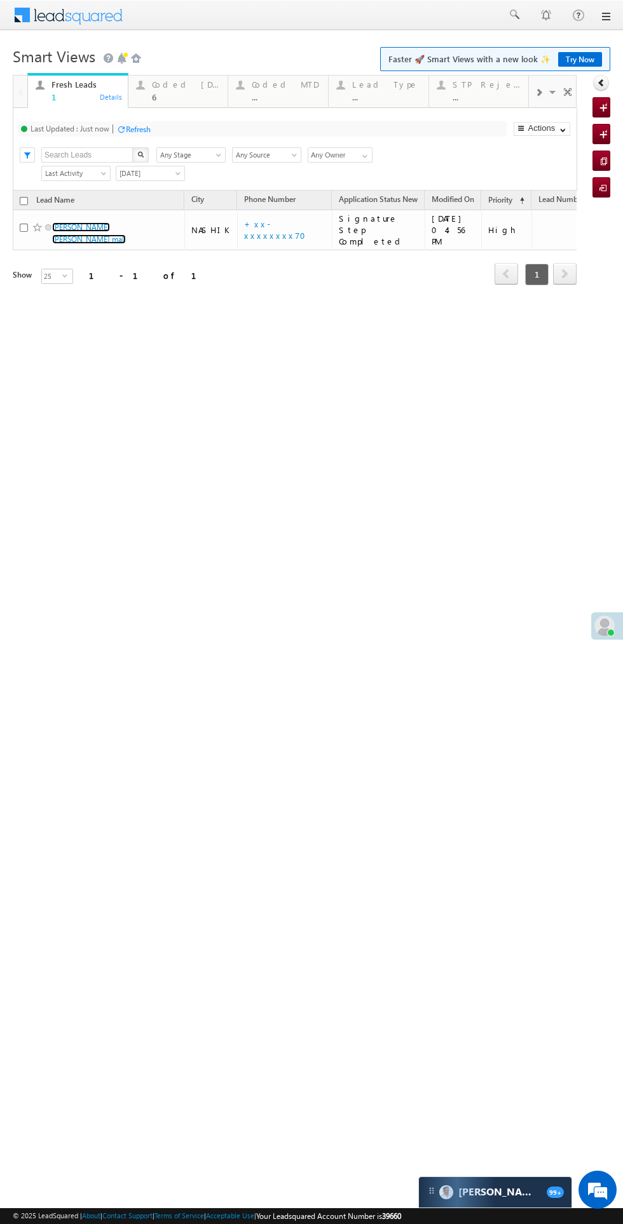
click at [102, 225] on link "[PERSON_NAME] [PERSON_NAME] mali" at bounding box center [89, 233] width 74 height 22
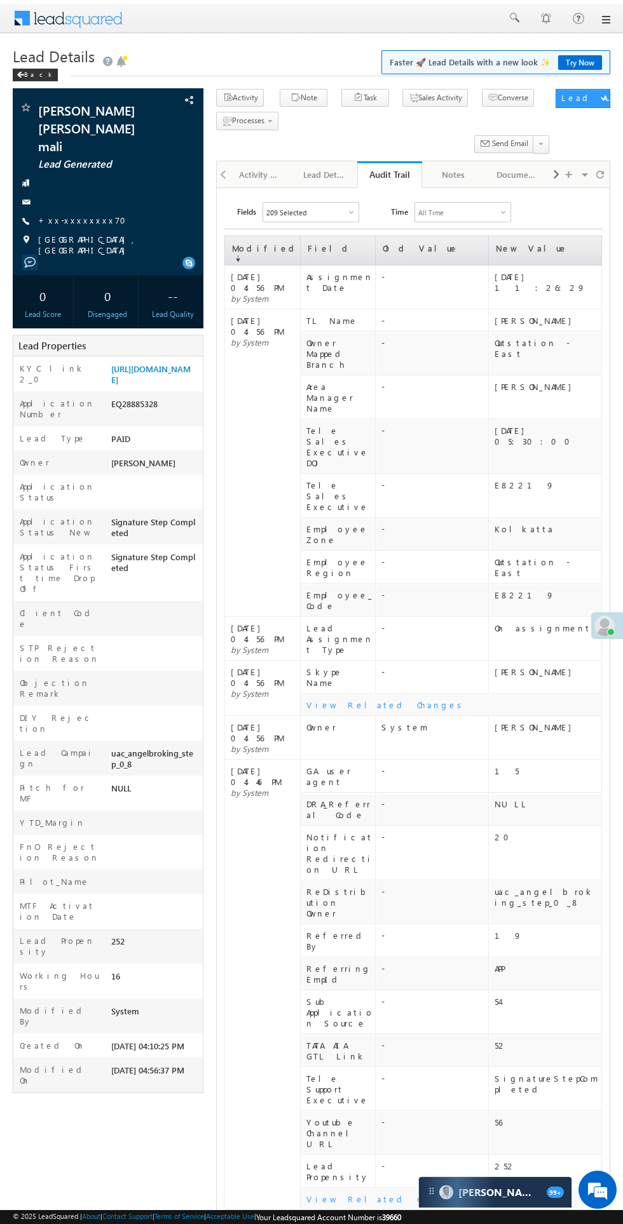
click at [252, 175] on div "Activity History" at bounding box center [260, 174] width 43 height 15
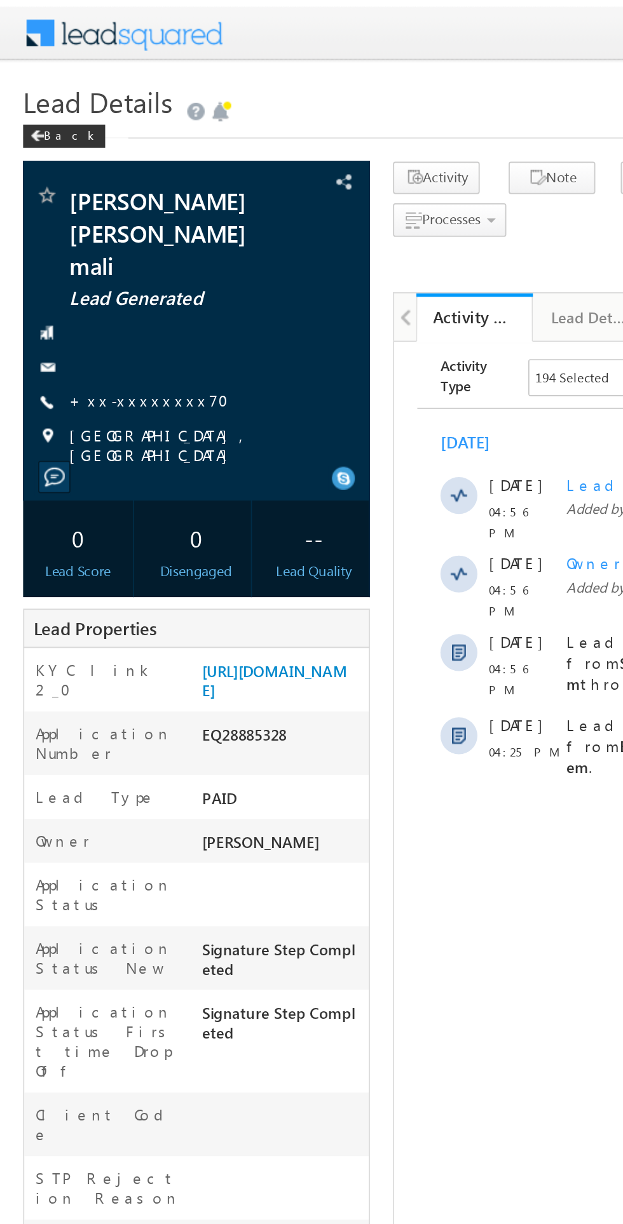
click at [75, 215] on link "+xx-xxxxxxxx70" at bounding box center [85, 220] width 95 height 11
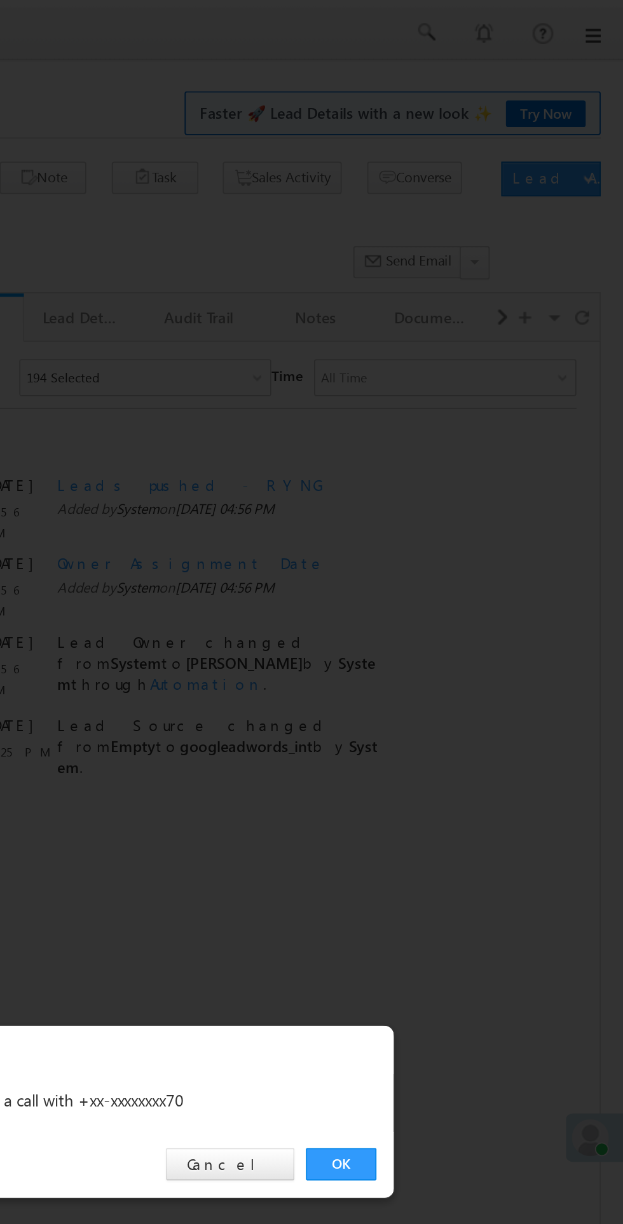
click at [460, 640] on link "OK" at bounding box center [467, 641] width 39 height 18
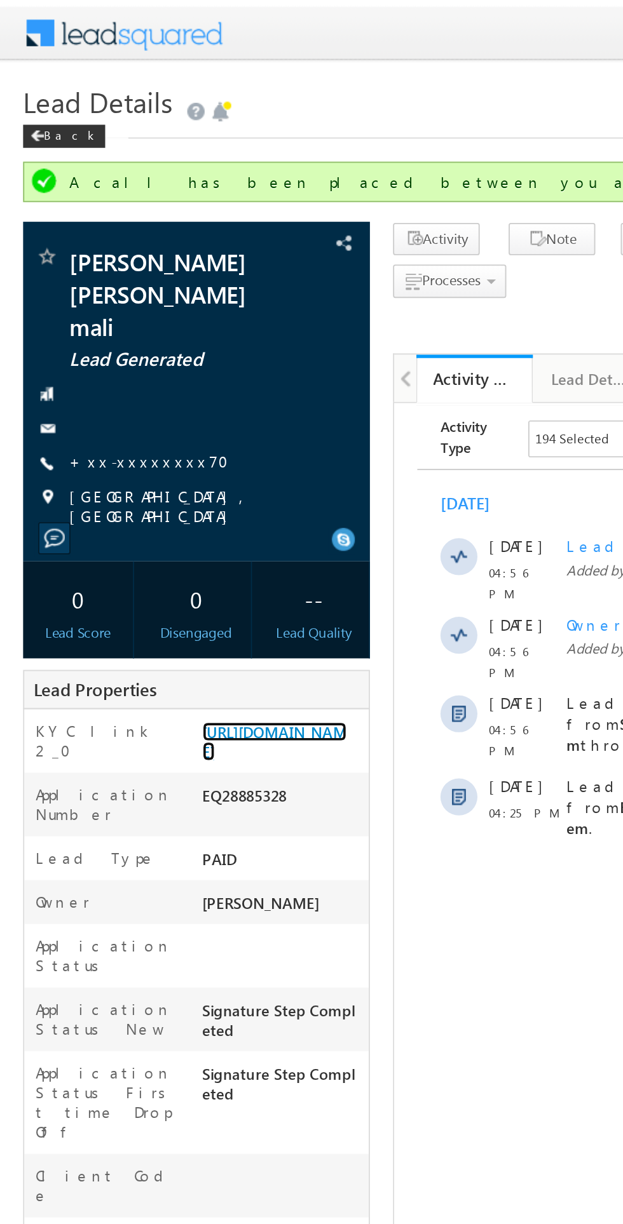
click at [157, 397] on link "[URL][DOMAIN_NAME]" at bounding box center [150, 408] width 79 height 22
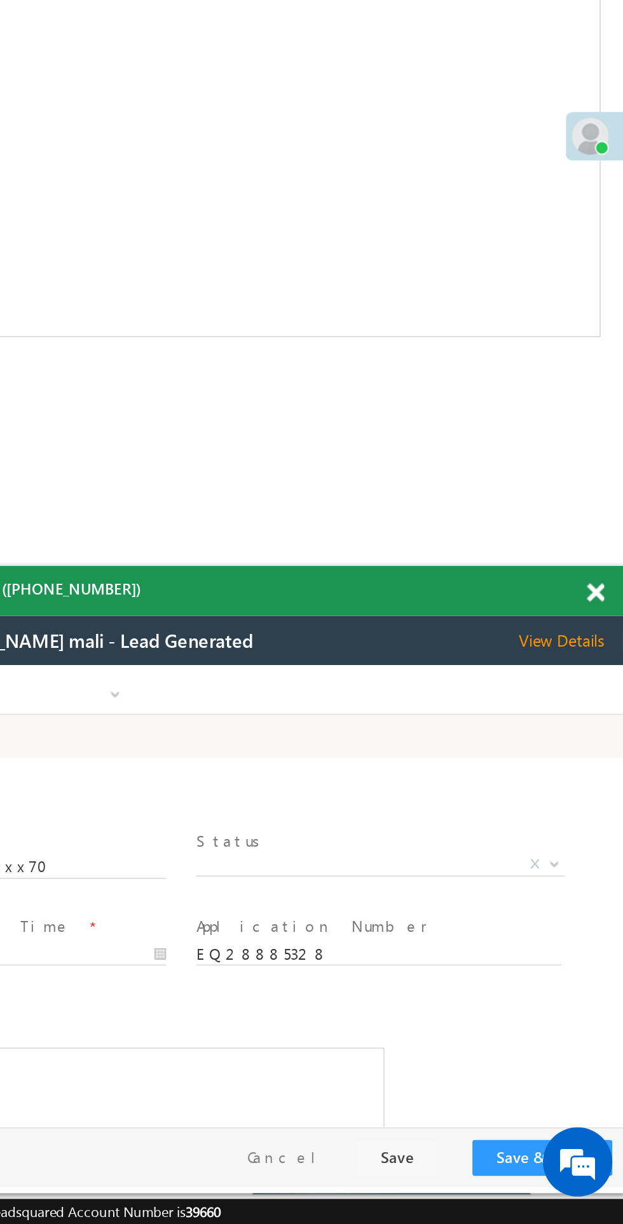
click at [76, 775] on span "X" at bounding box center [100, 775] width 202 height 13
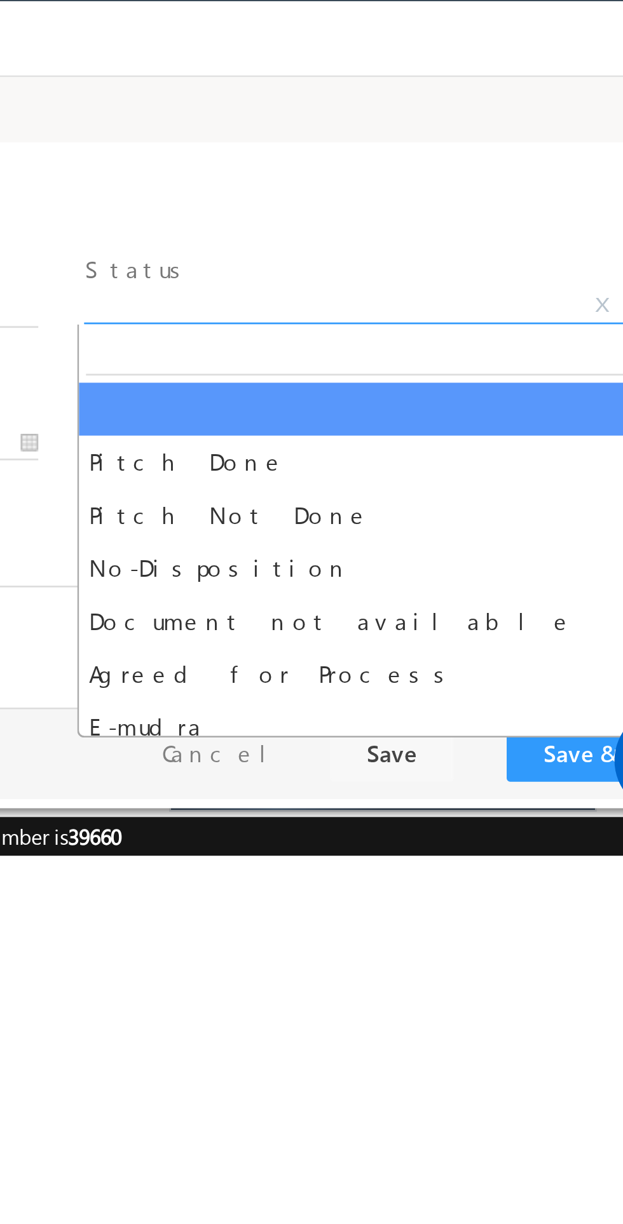
select select "Pitch Not Done"
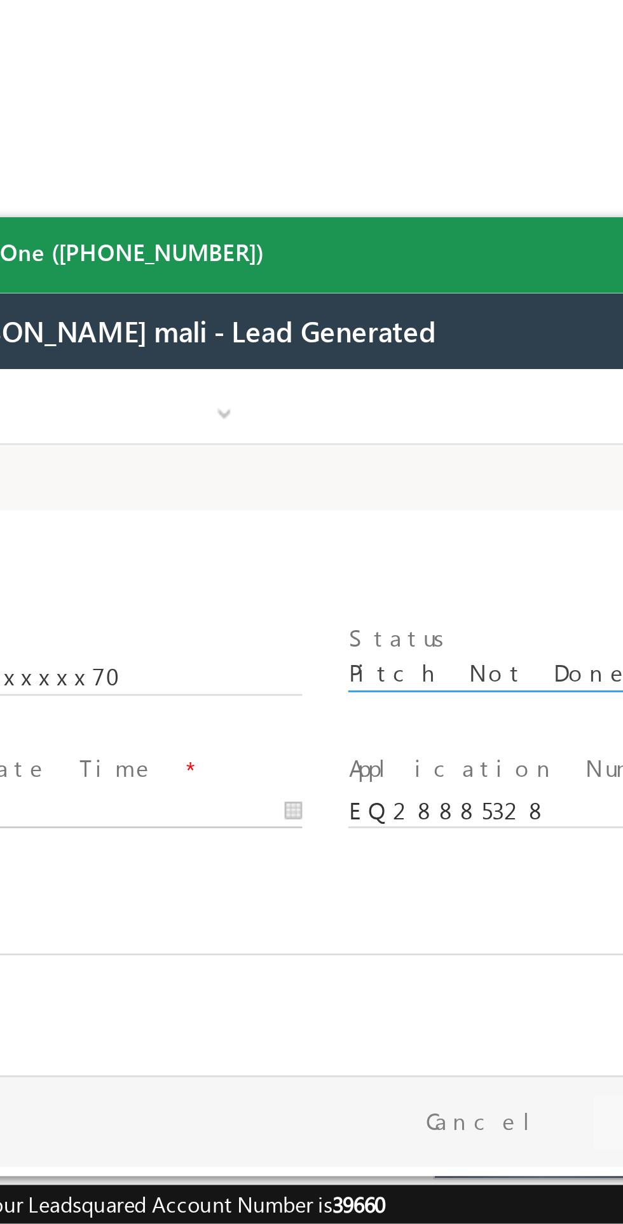
type input "09/13/25 4:59 PM"
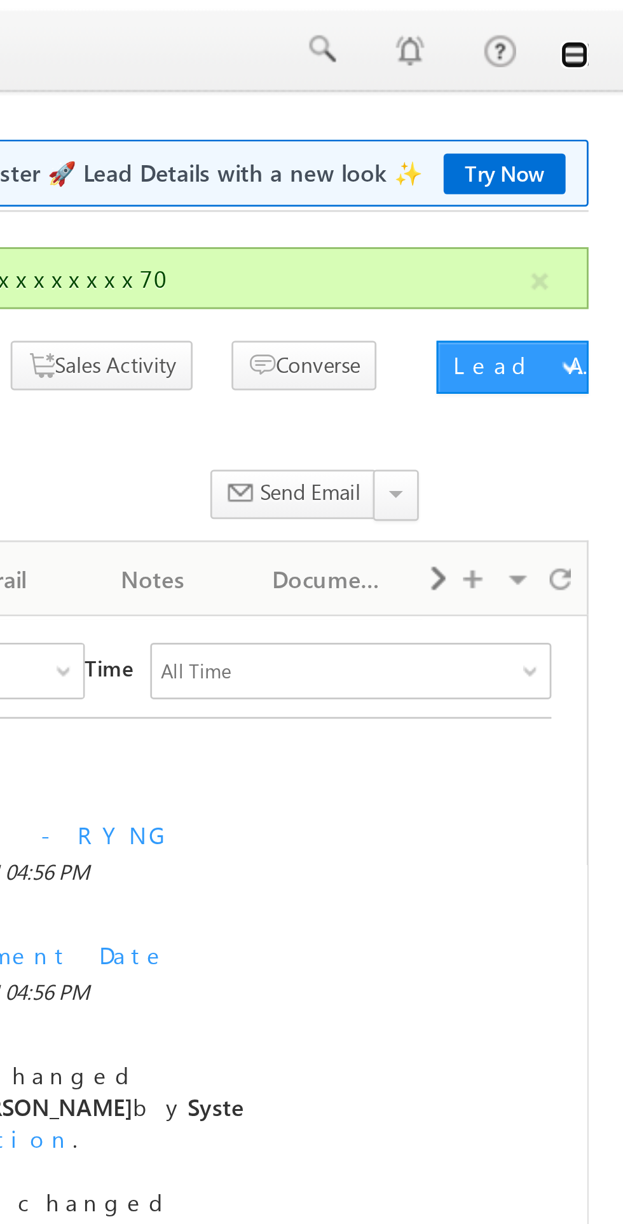
click at [605, 22] on link at bounding box center [605, 20] width 10 height 10
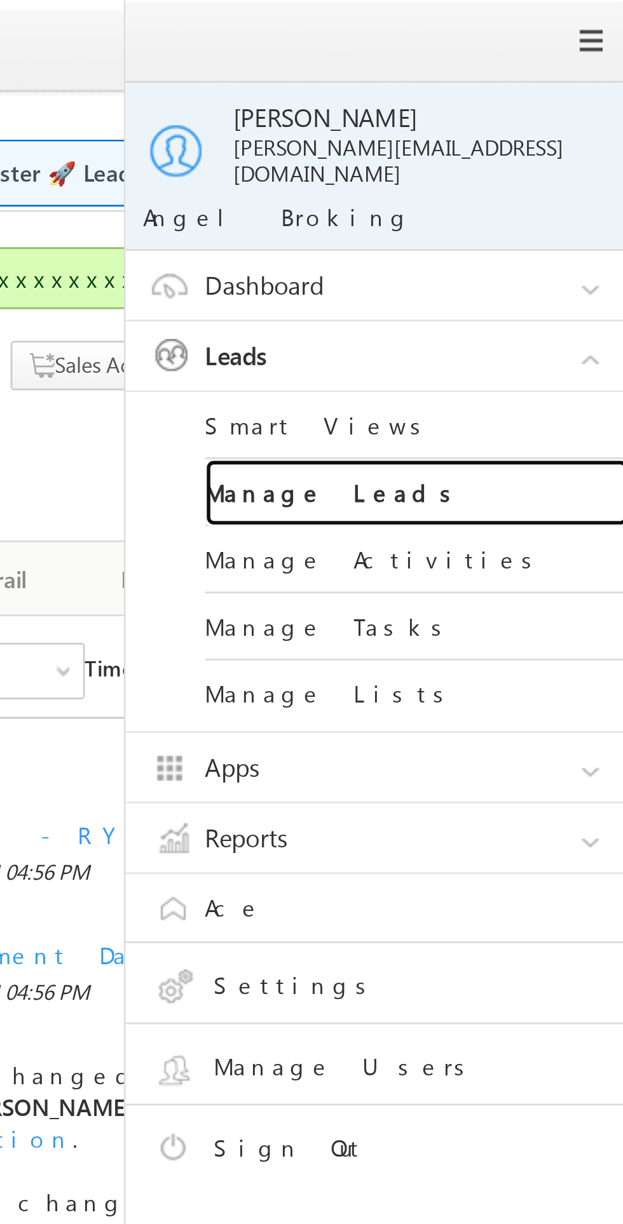
click at [522, 167] on link "Manage Leads" at bounding box center [548, 177] width 152 height 24
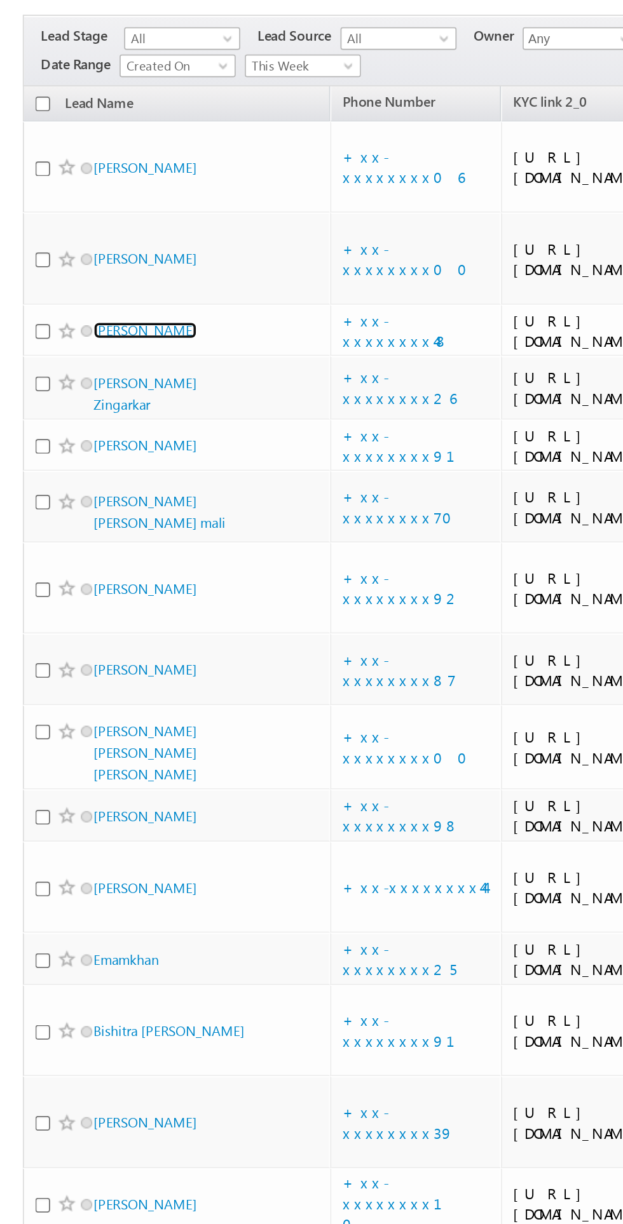
click at [79, 314] on link "[PERSON_NAME]" at bounding box center [81, 310] width 58 height 10
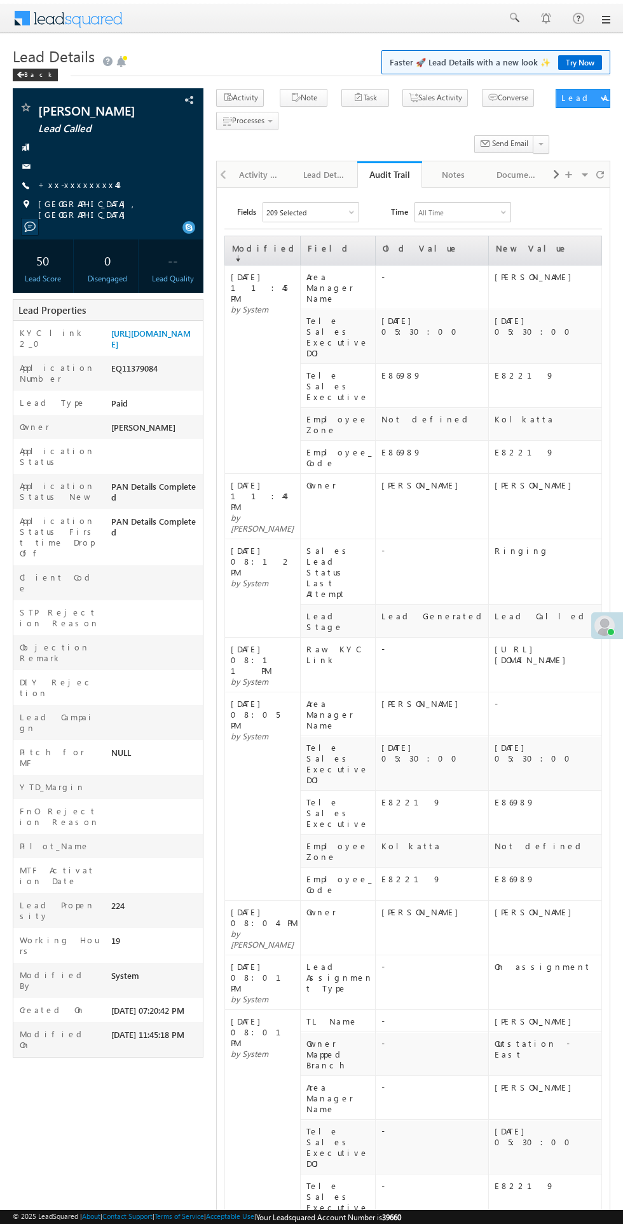
click at [260, 182] on div "Activity History" at bounding box center [260, 174] width 43 height 15
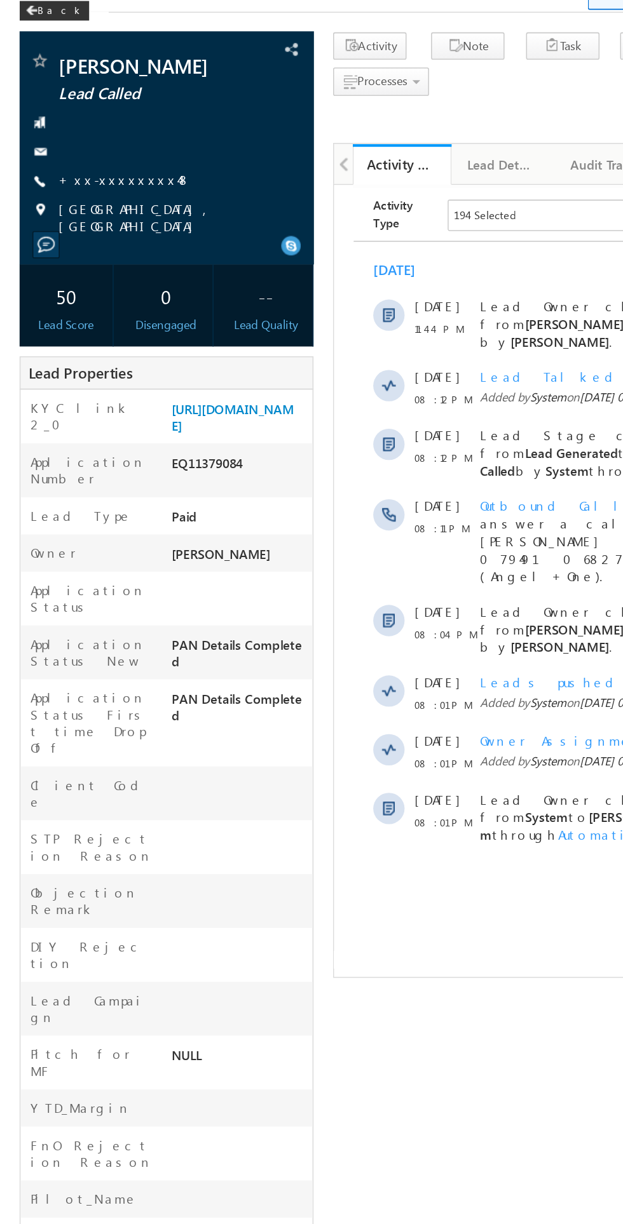
click at [78, 187] on link "+xx-xxxxxxxx48" at bounding box center [81, 184] width 86 height 11
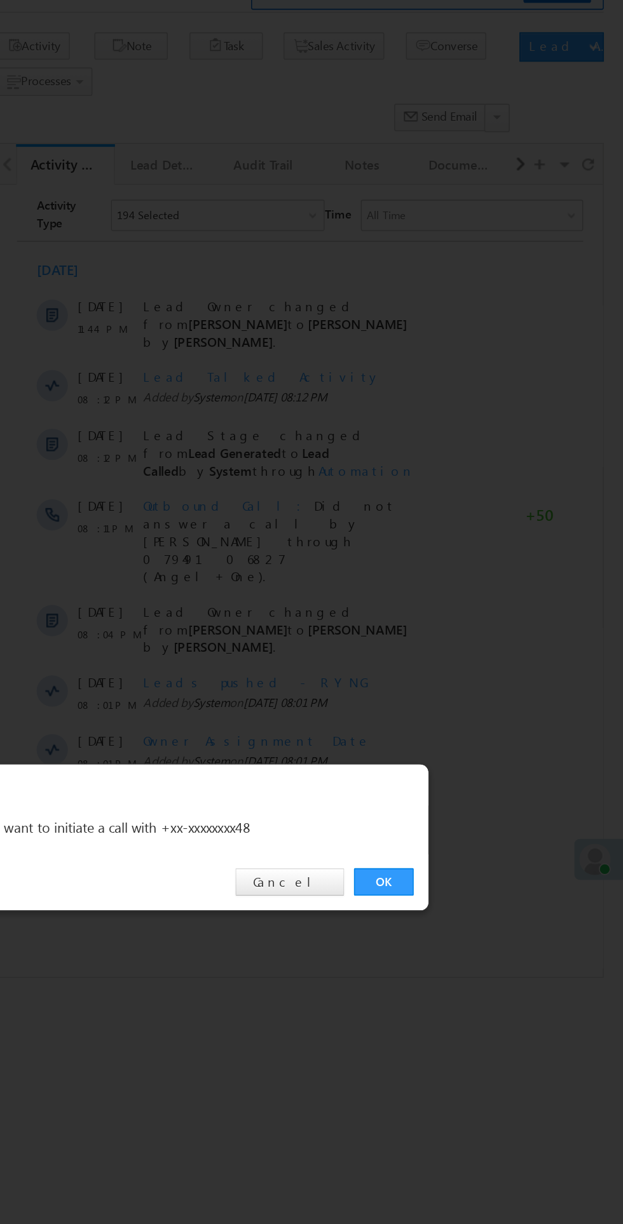
click at [457, 636] on link "OK" at bounding box center [467, 641] width 39 height 18
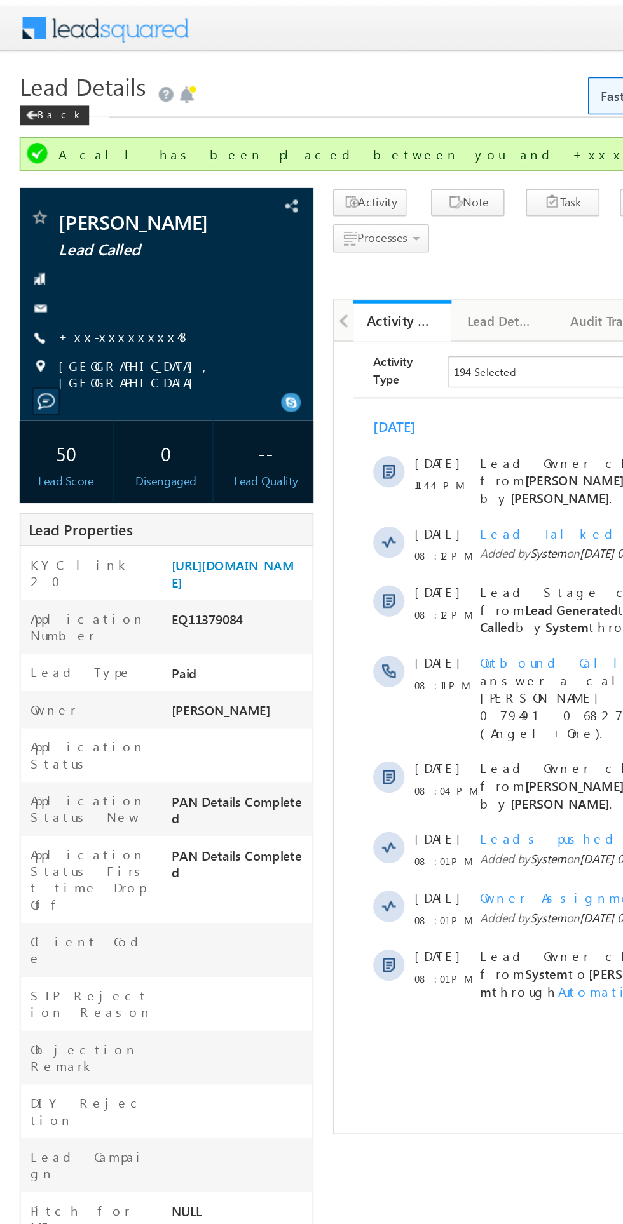
click at [86, 219] on link "+xx-xxxxxxxx48" at bounding box center [81, 218] width 86 height 11
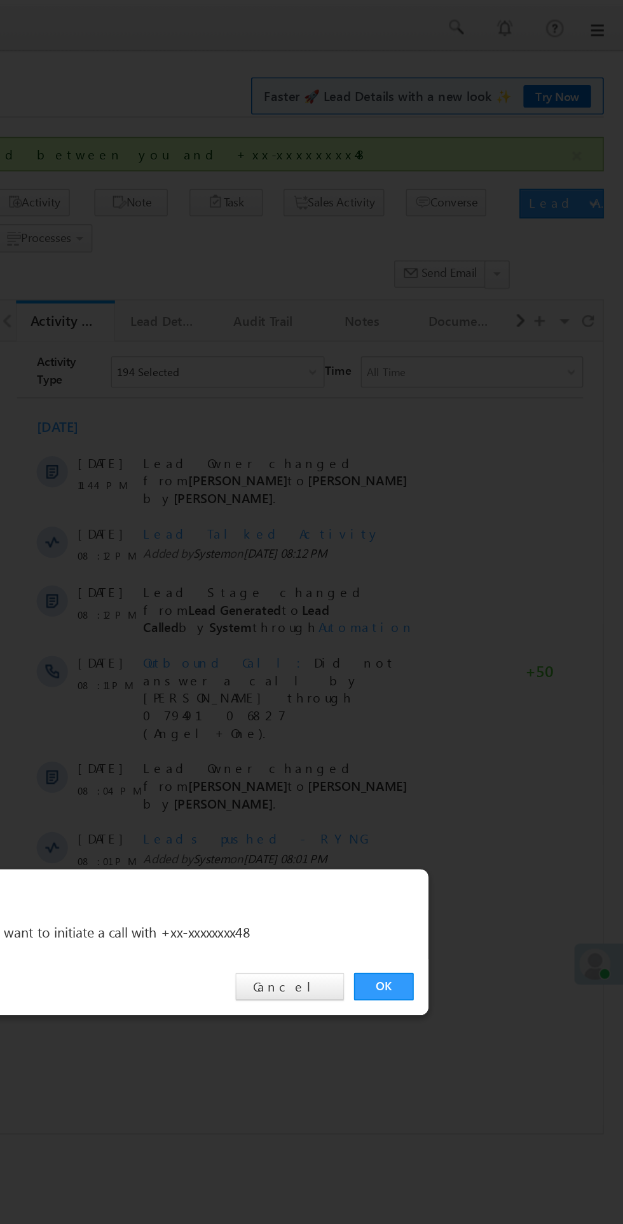
click at [456, 646] on link "OK" at bounding box center [467, 641] width 39 height 18
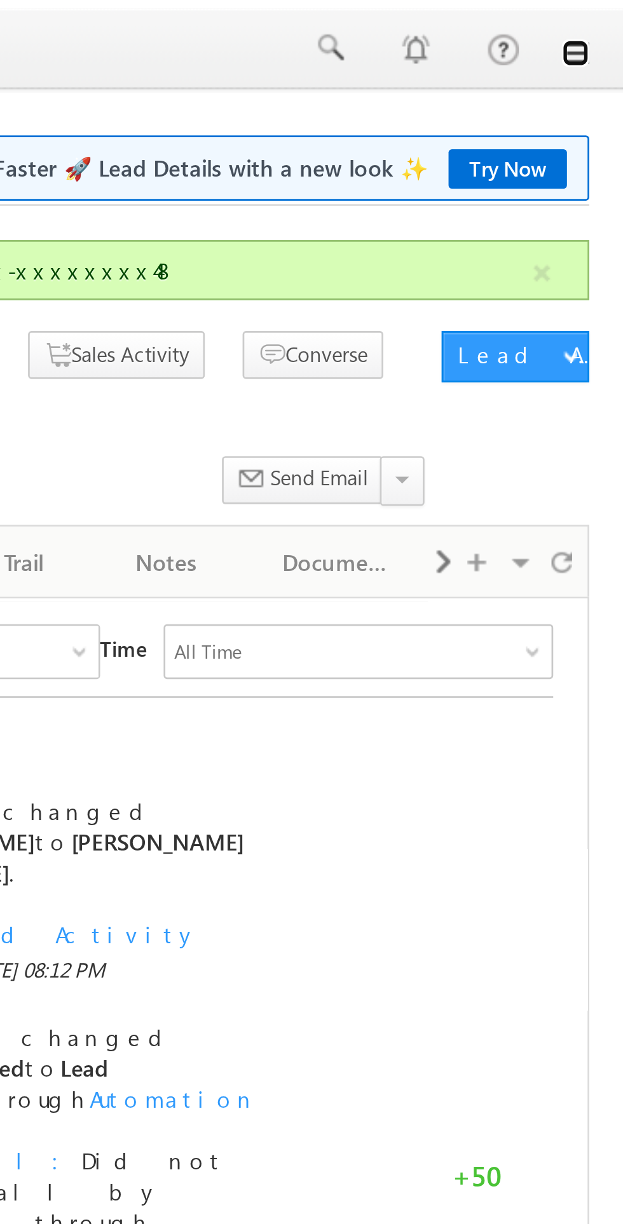
click at [607, 22] on link at bounding box center [605, 20] width 10 height 10
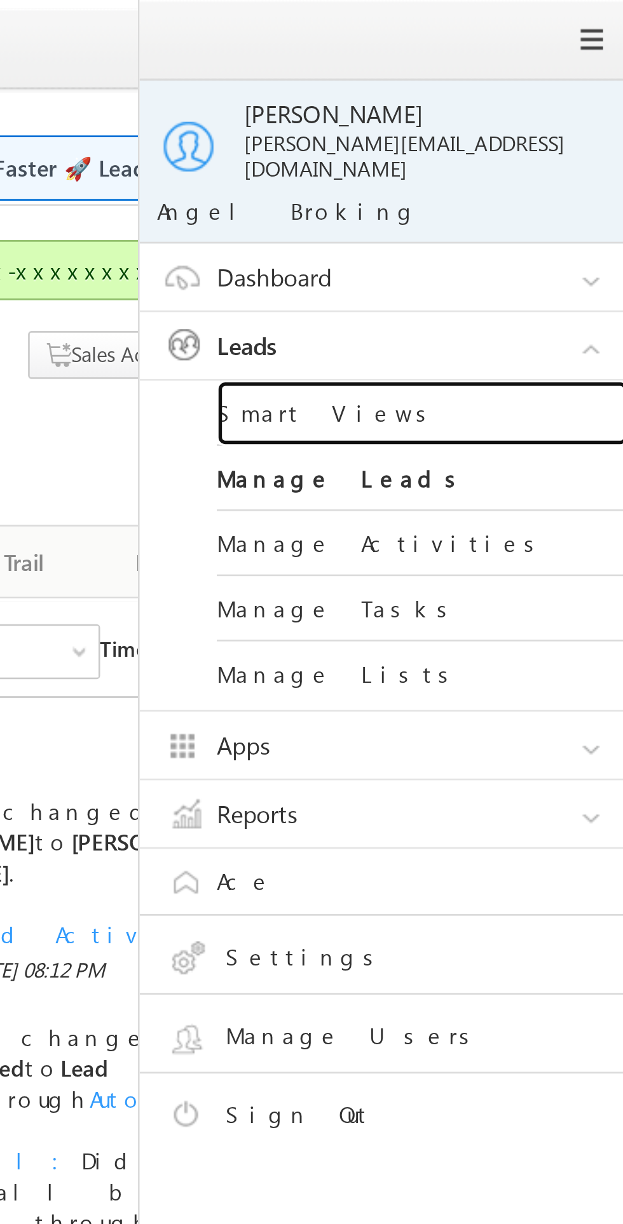
click at [510, 149] on link "Smart Views" at bounding box center [548, 153] width 152 height 24
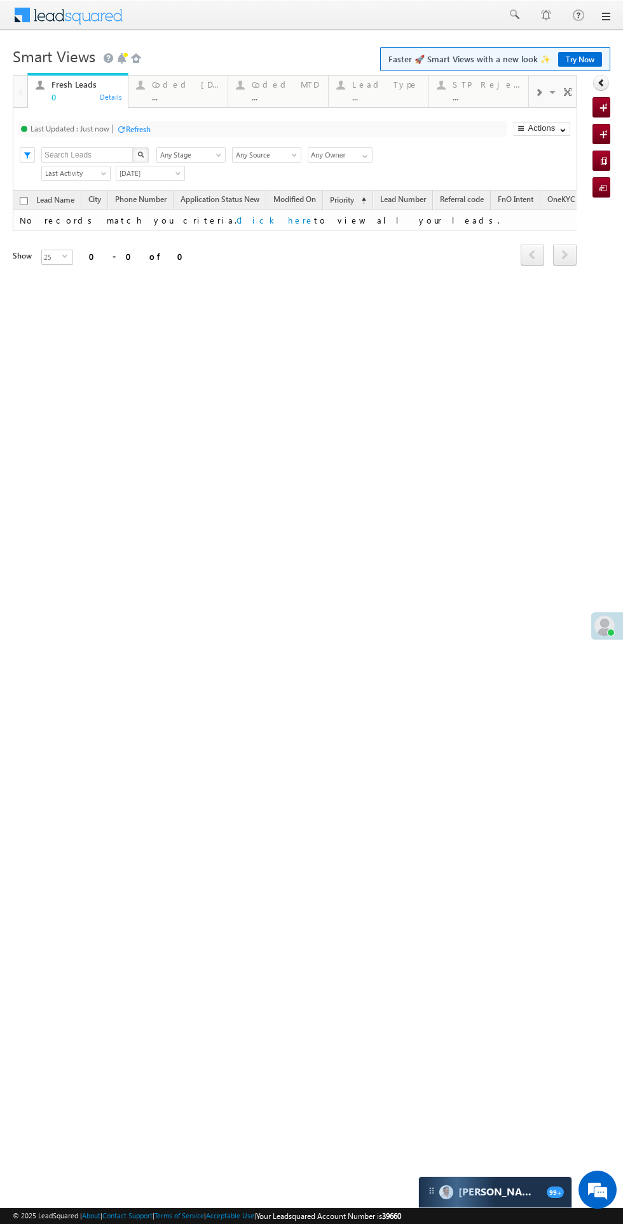
click at [170, 97] on div "..." at bounding box center [186, 97] width 69 height 10
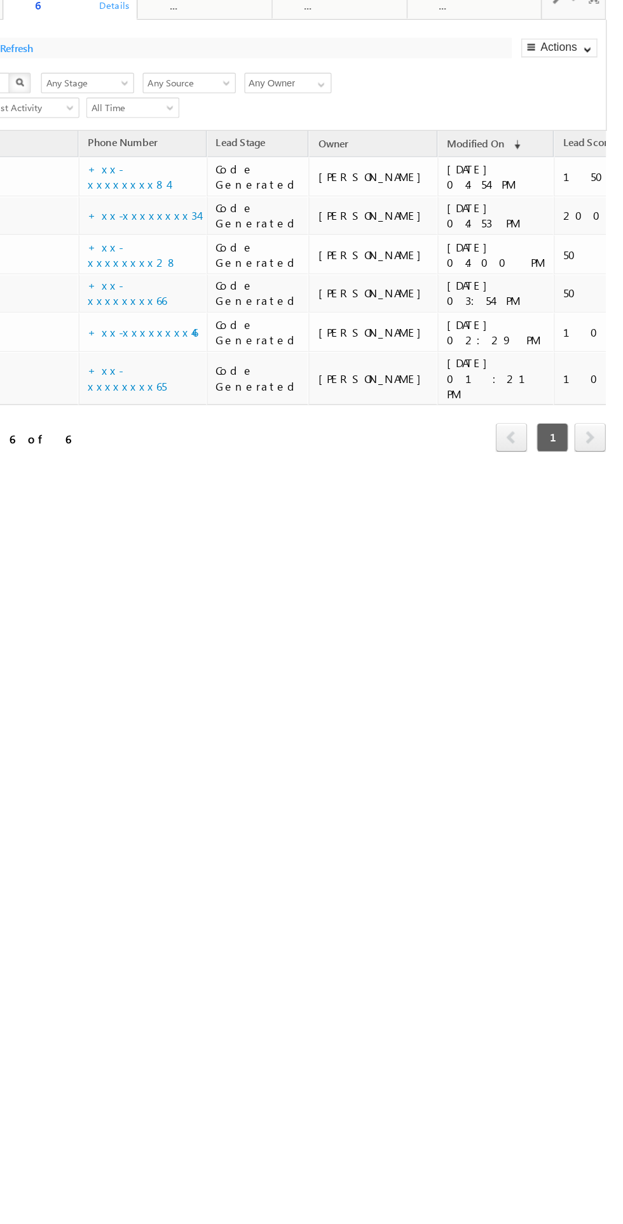
scroll to position [0, 4]
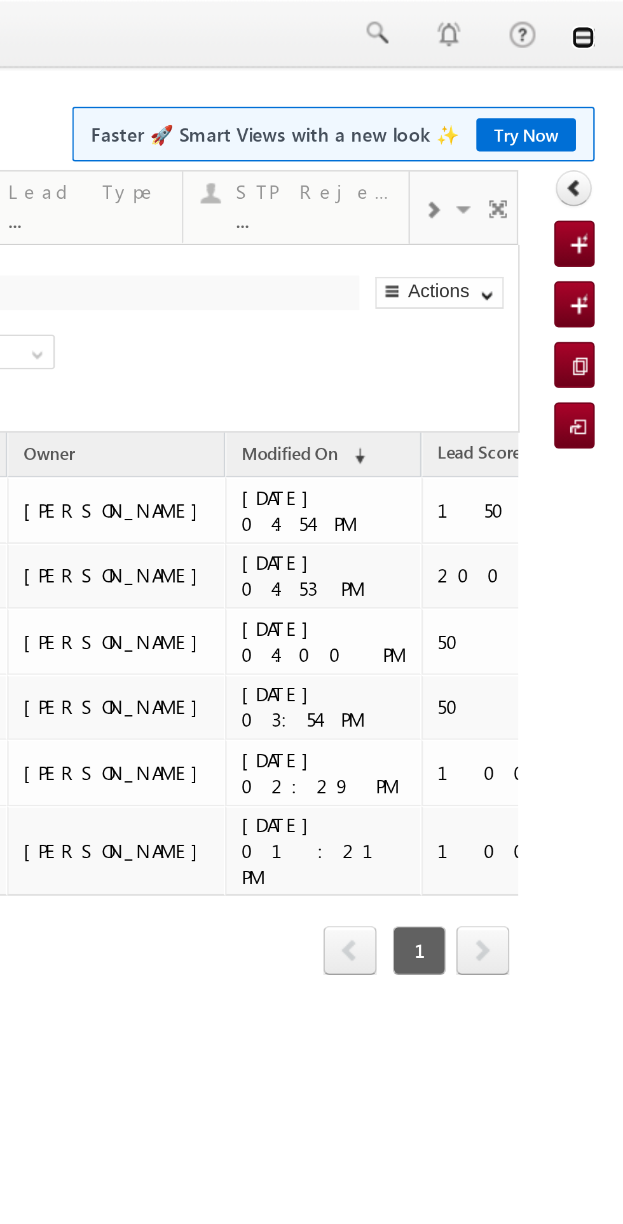
click link
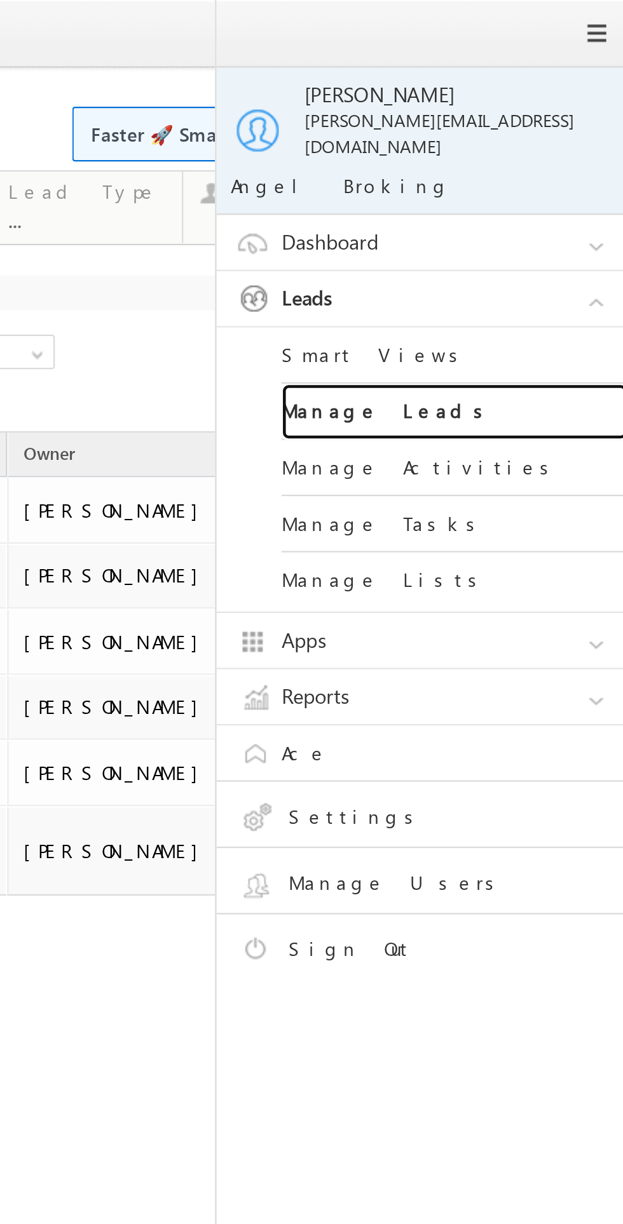
click link "Manage Leads"
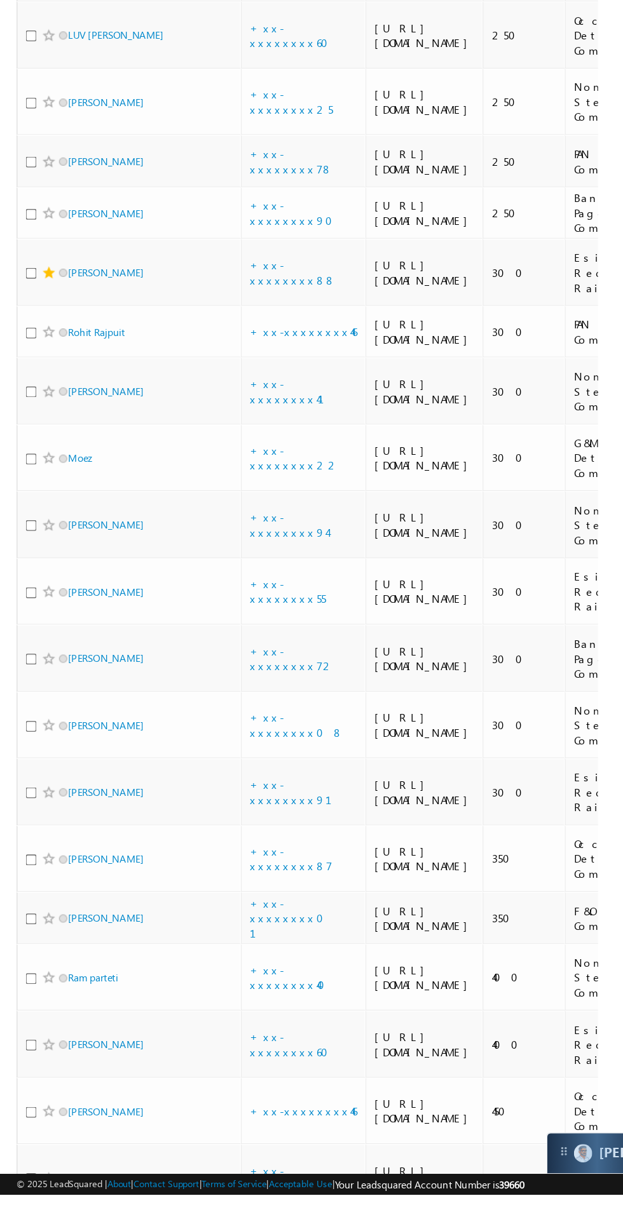
click at [110, 34] on link "Matiyar rahaman baidya" at bounding box center [81, 30] width 58 height 10
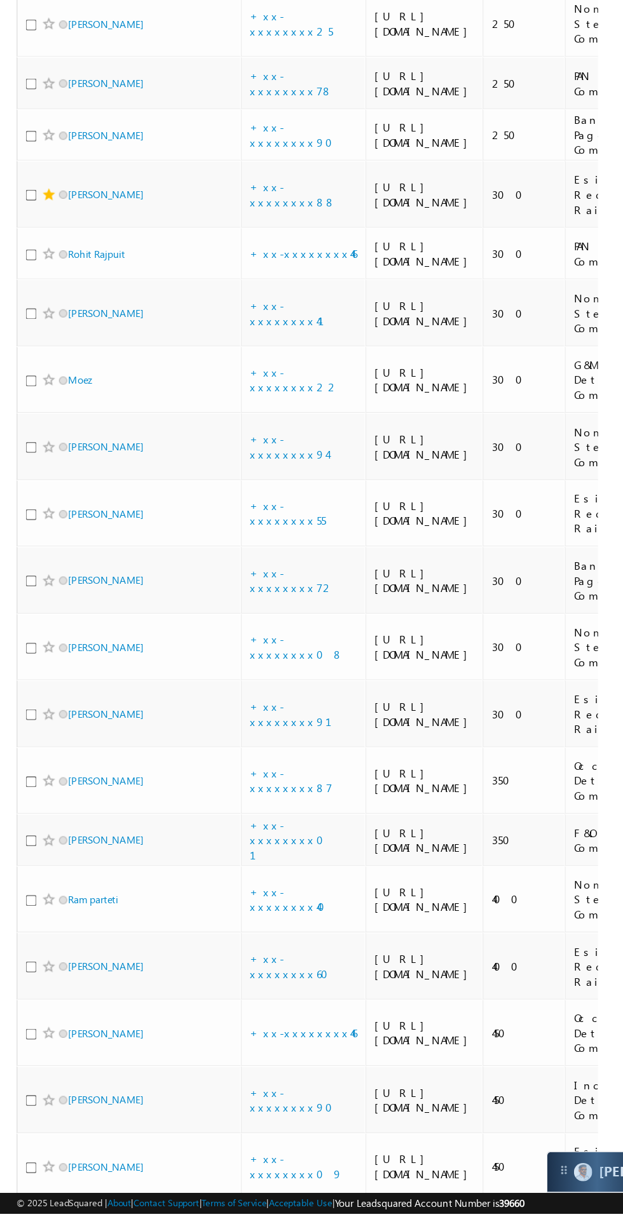
scroll to position [1113, 0]
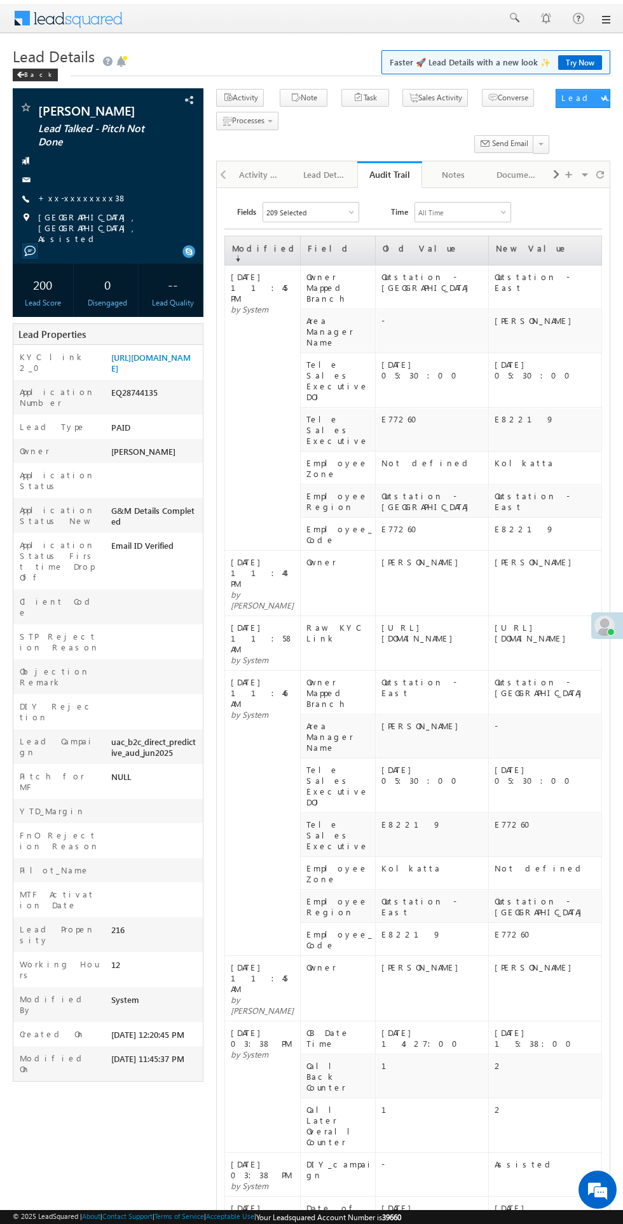
click at [259, 175] on div "Activity History" at bounding box center [260, 174] width 43 height 15
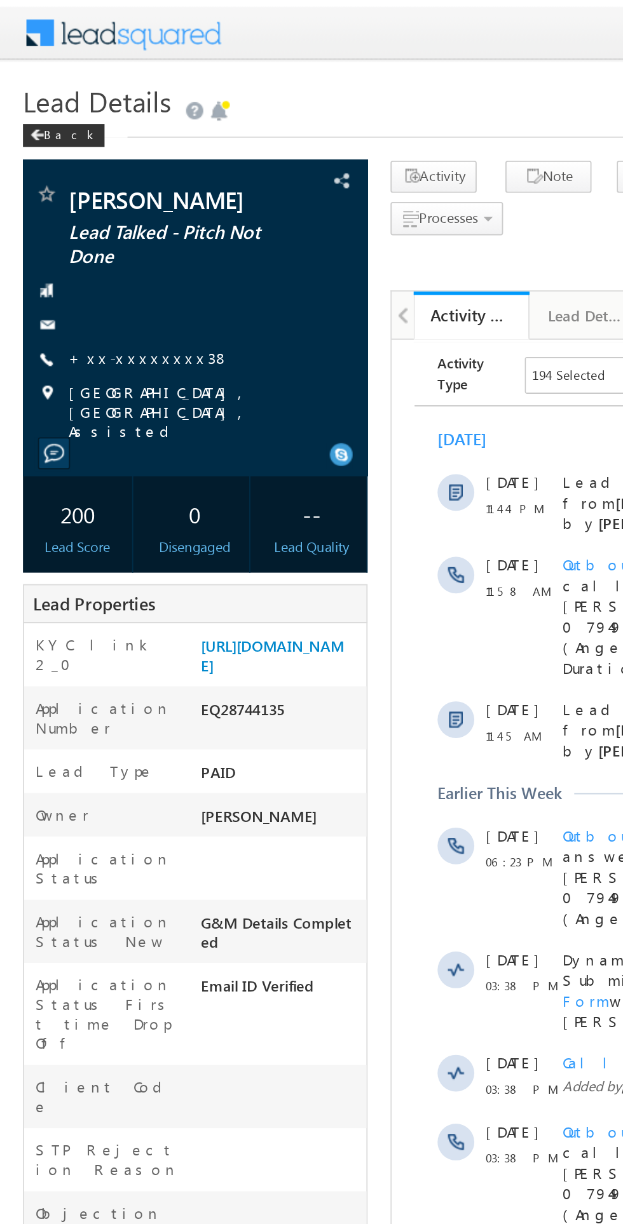
click at [78, 203] on link "+xx-xxxxxxxx38" at bounding box center [82, 198] width 89 height 11
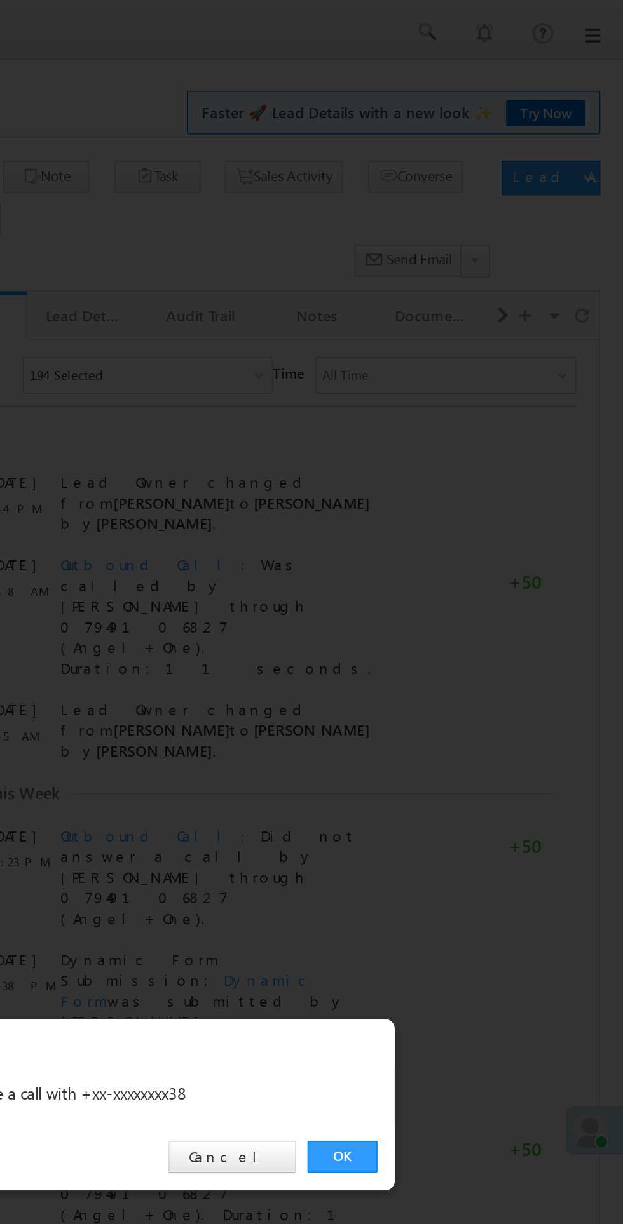
click at [461, 644] on link "OK" at bounding box center [467, 641] width 39 height 18
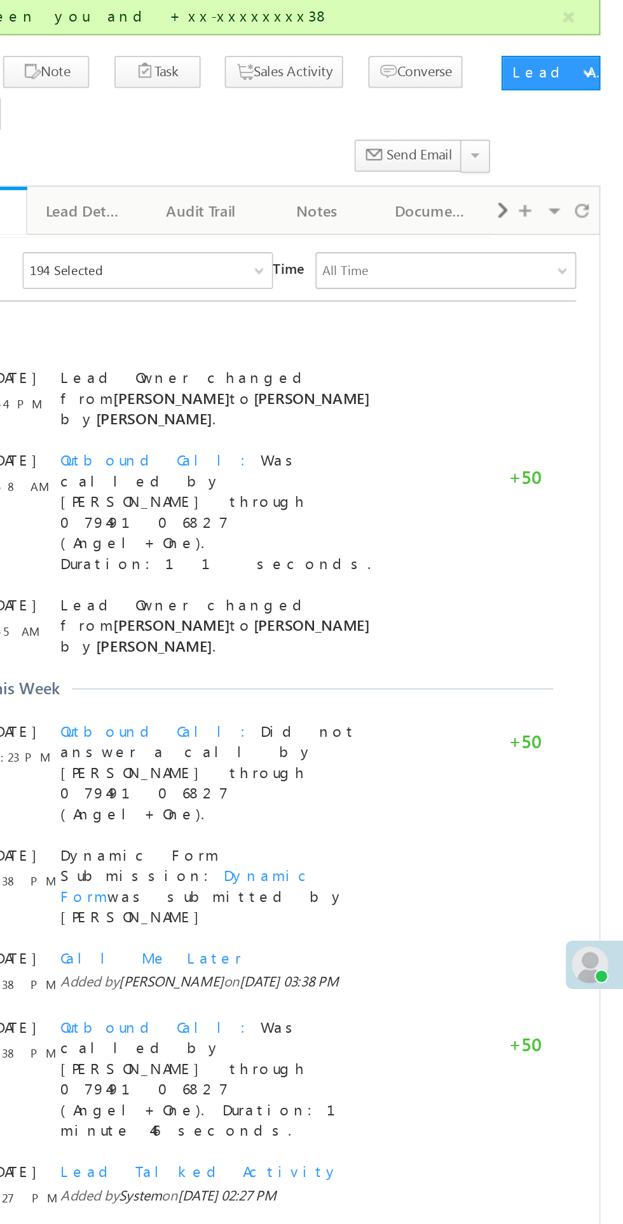
click at [78, 866] on span "Show More" at bounding box center [91, 878] width 67 height 25
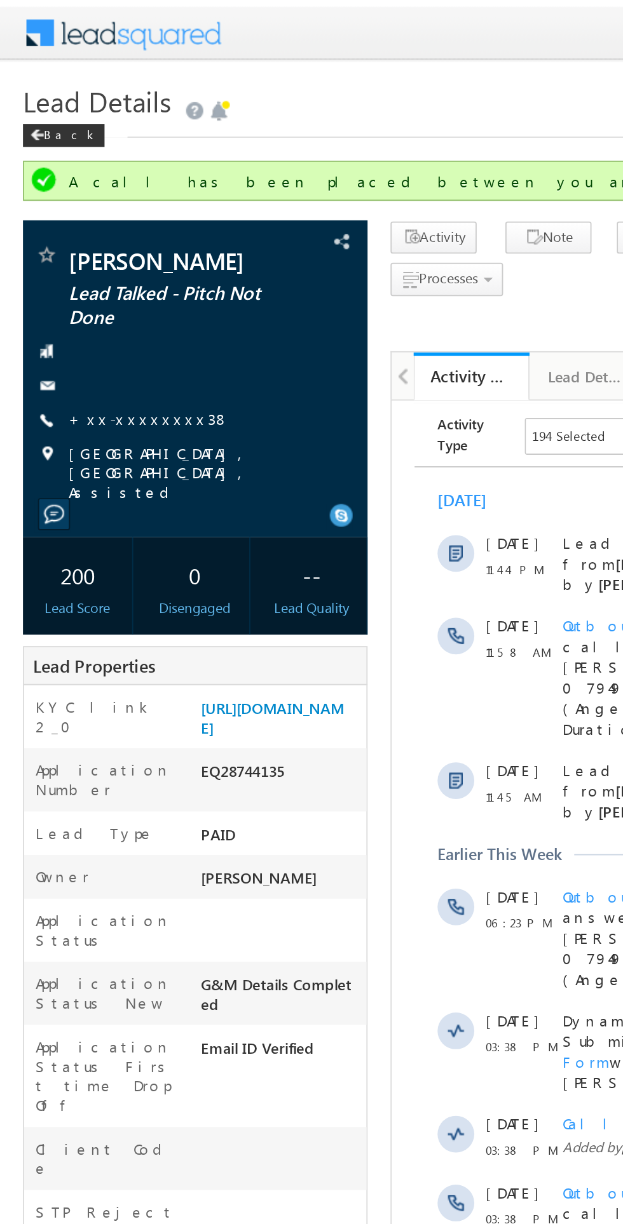
click at [75, 237] on link "+xx-xxxxxxxx38" at bounding box center [82, 231] width 89 height 11
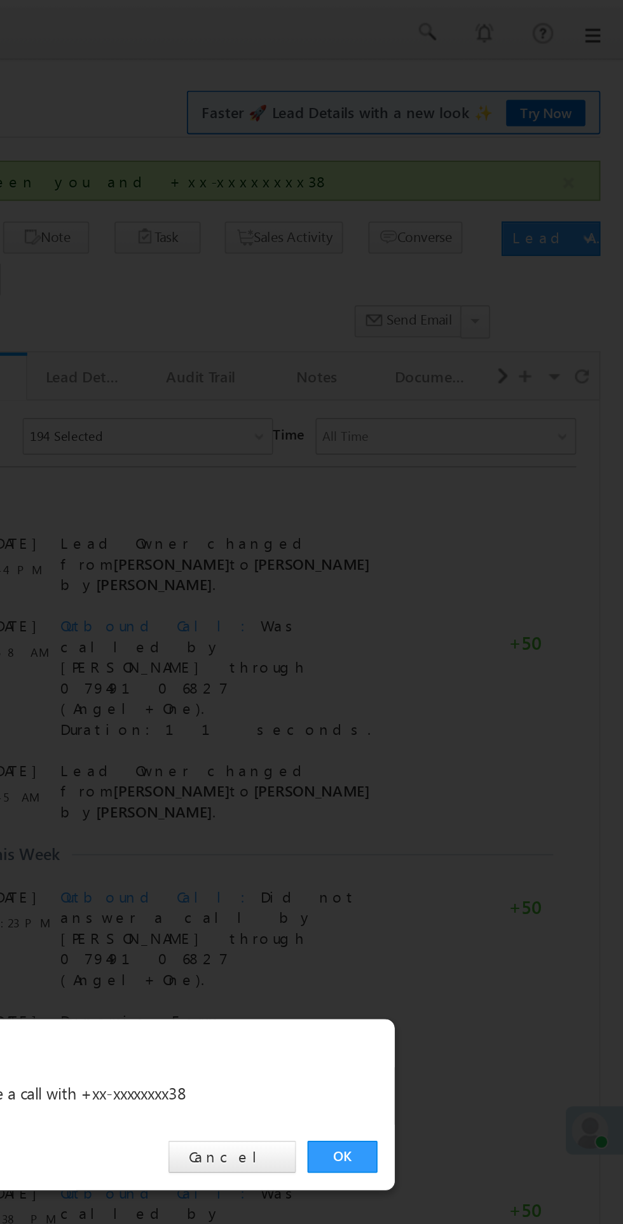
click at [472, 644] on link "OK" at bounding box center [467, 641] width 39 height 18
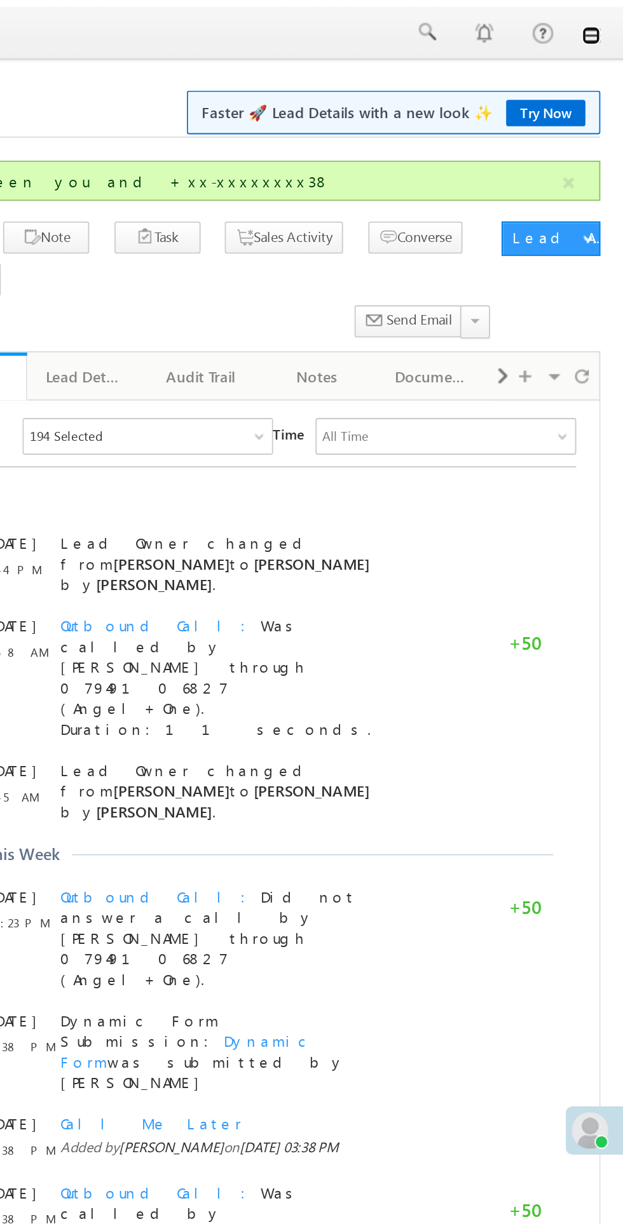
click at [607, 15] on link at bounding box center [605, 20] width 10 height 10
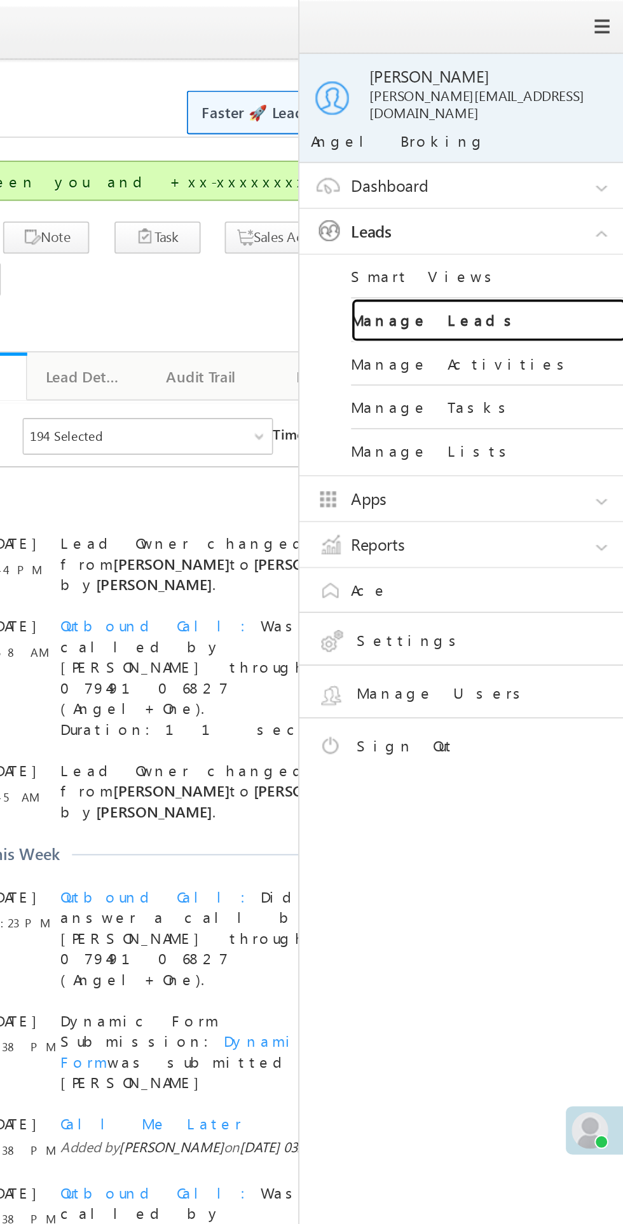
click at [509, 169] on link "Manage Leads" at bounding box center [548, 177] width 152 height 24
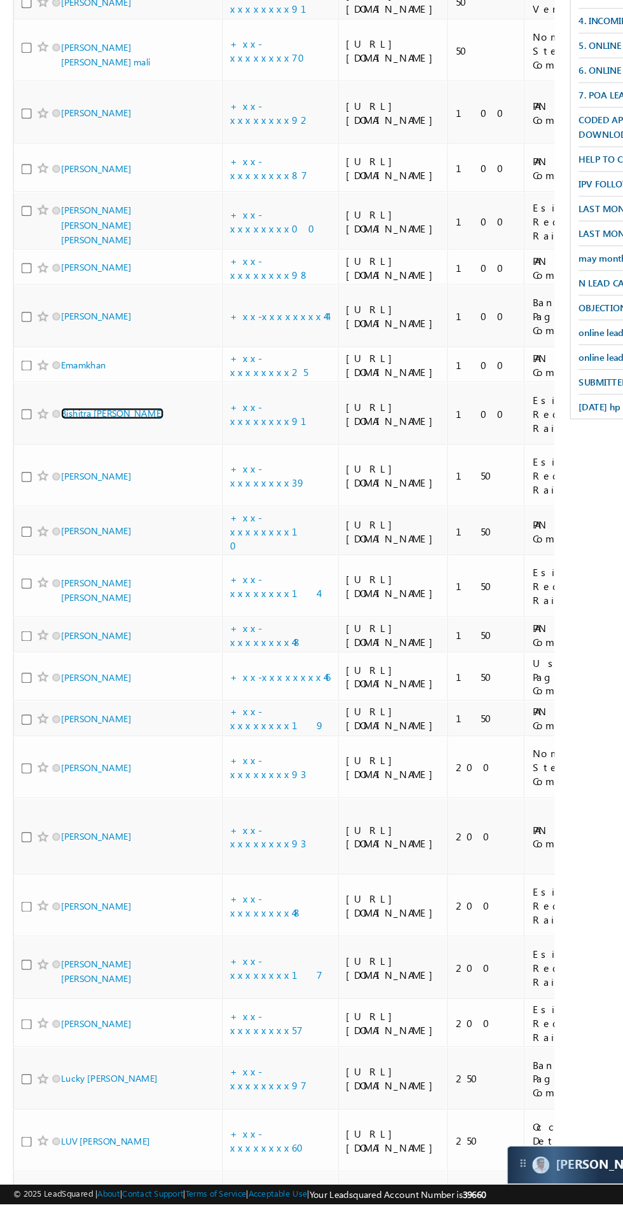
click at [84, 579] on link "Bishitra [PERSON_NAME]" at bounding box center [94, 575] width 84 height 10
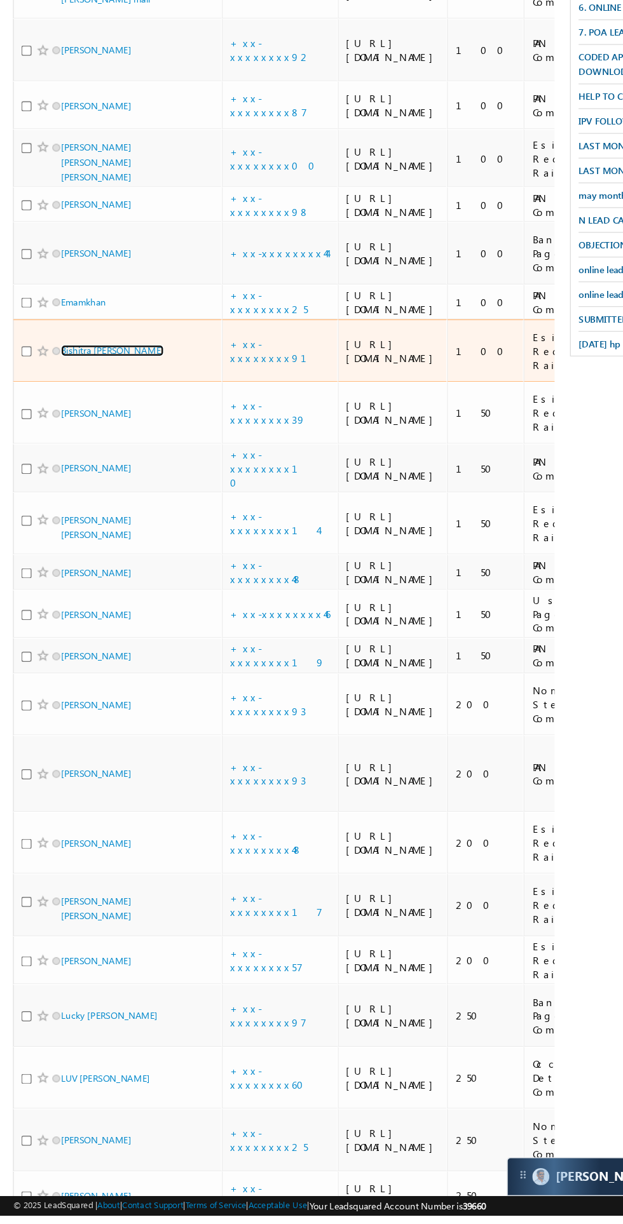
scroll to position [219, 0]
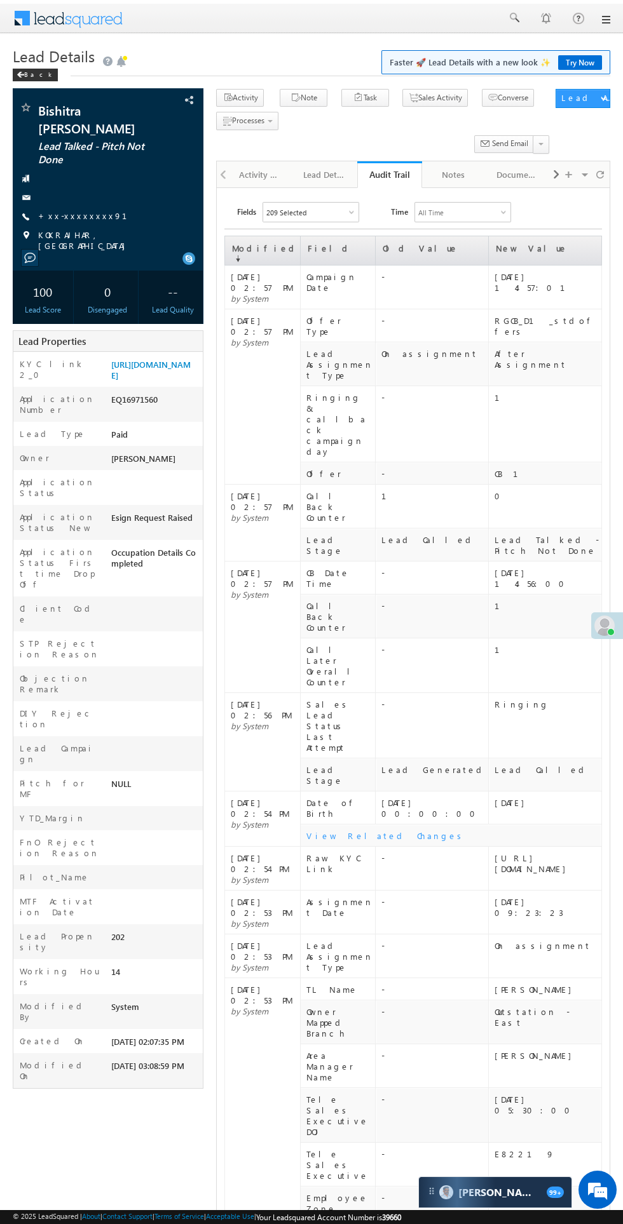
click at [243, 180] on div "Activity History" at bounding box center [260, 174] width 43 height 15
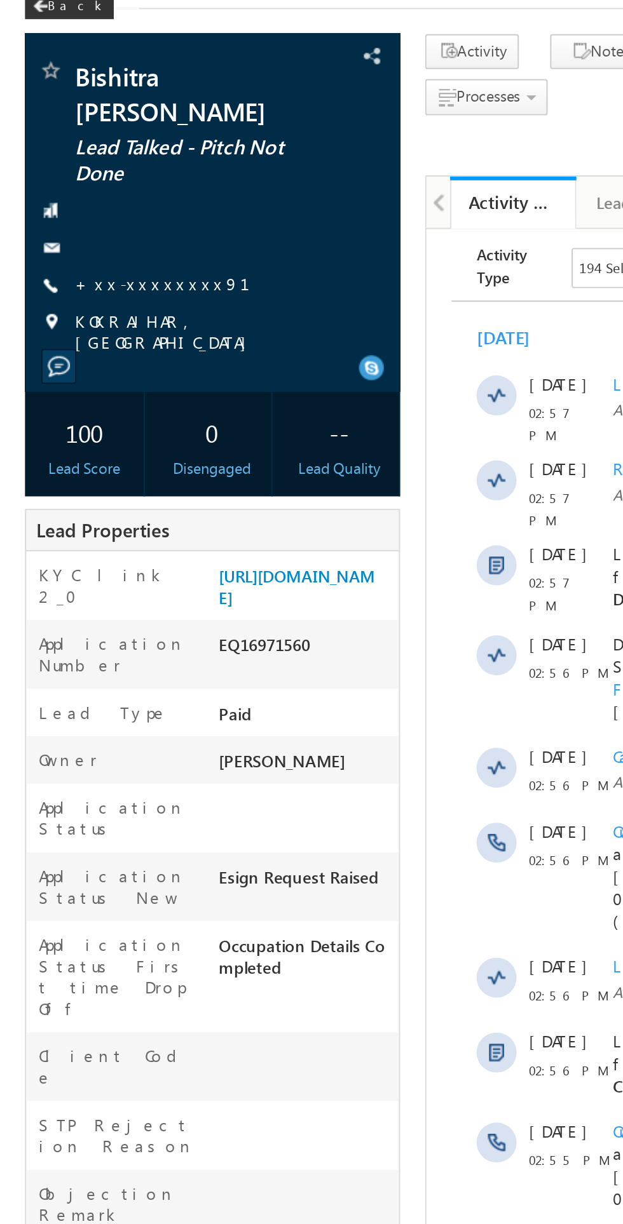
click at [73, 210] on link "+xx-xxxxxxxx91" at bounding box center [90, 215] width 104 height 11
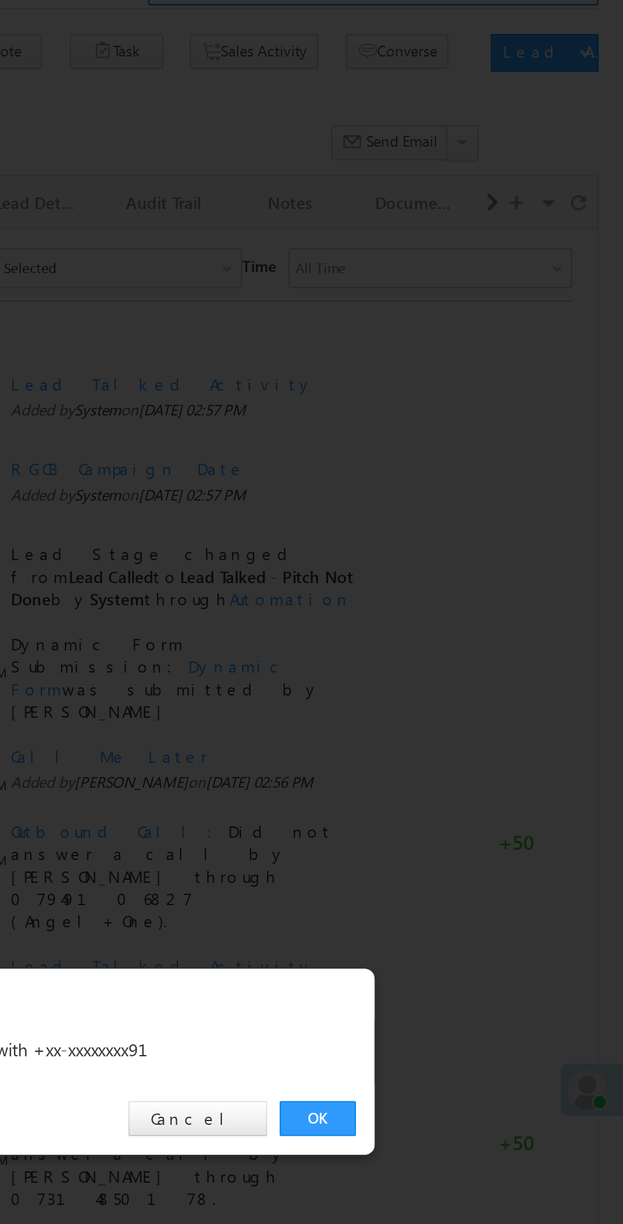
click at [473, 634] on link "OK" at bounding box center [467, 641] width 39 height 18
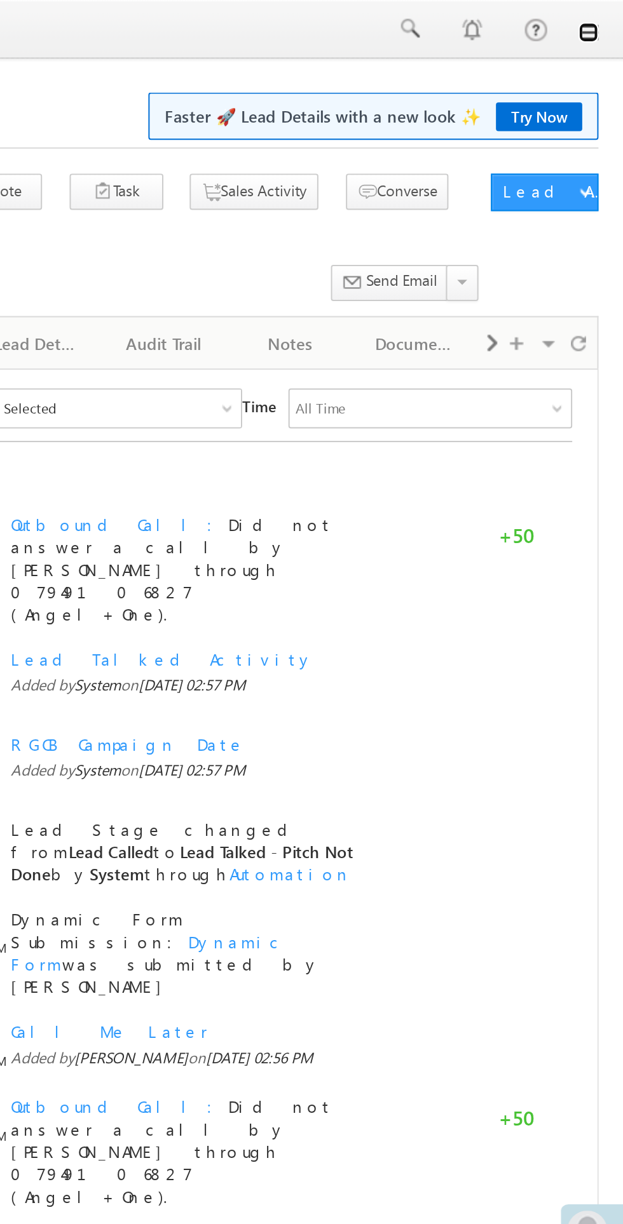
click at [604, 20] on link at bounding box center [605, 16] width 10 height 10
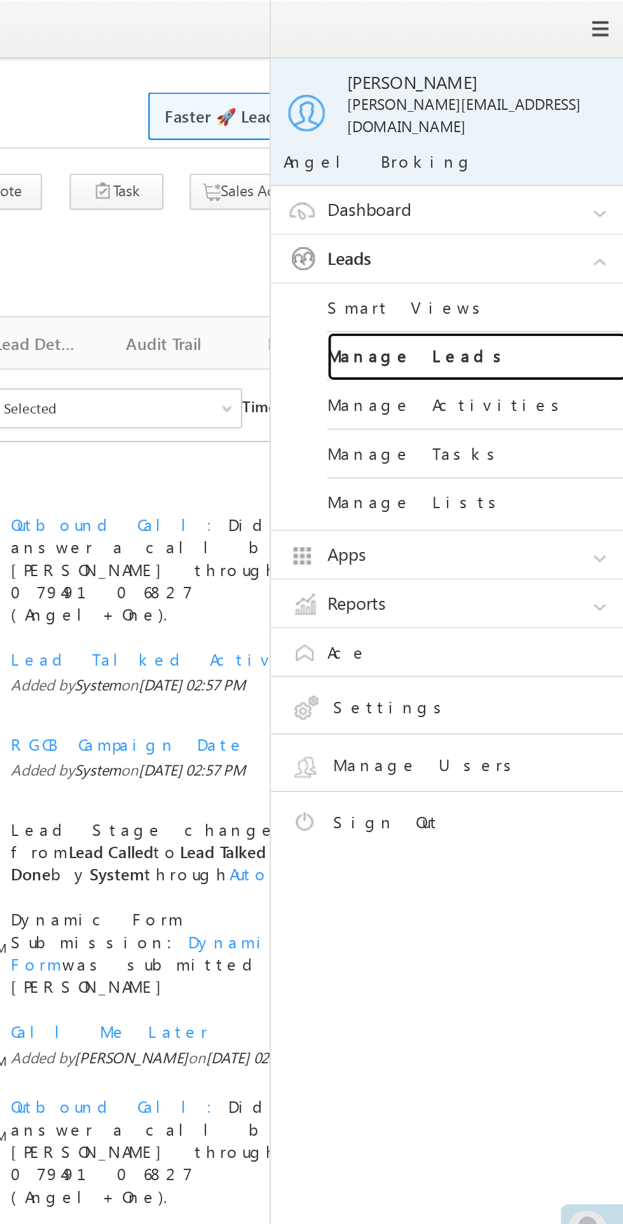
click at [524, 175] on link "Manage Leads" at bounding box center [548, 181] width 152 height 25
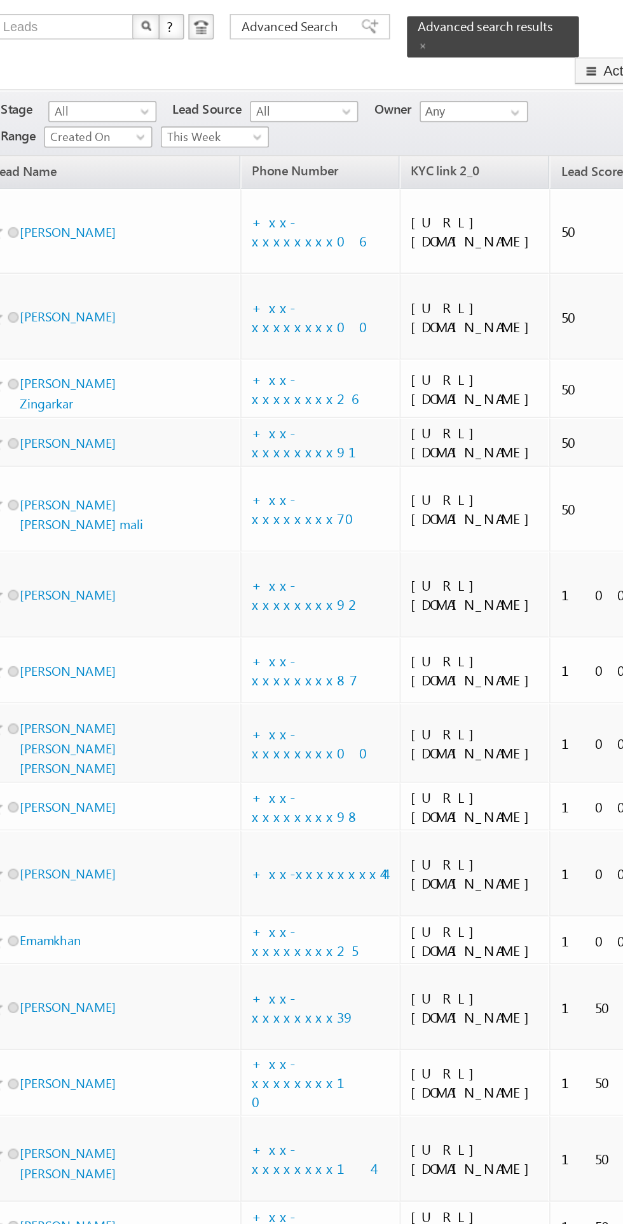
click at [170, 156] on span "This Week" at bounding box center [167, 161] width 60 height 11
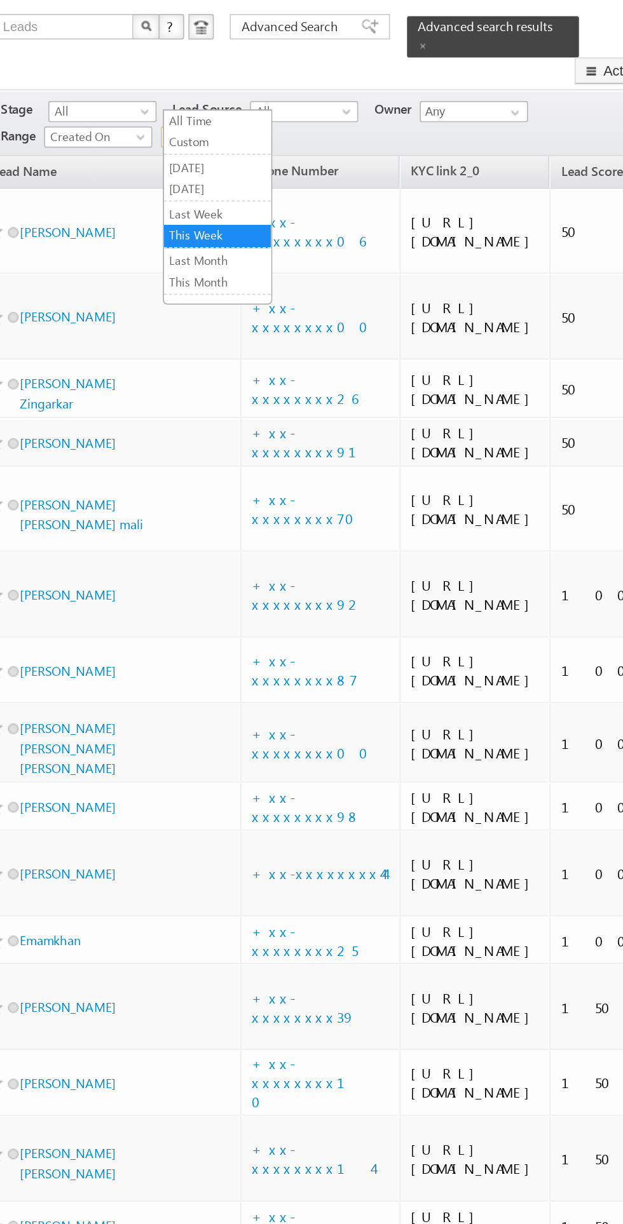
click at [172, 208] on link "Last Week" at bounding box center [171, 208] width 64 height 11
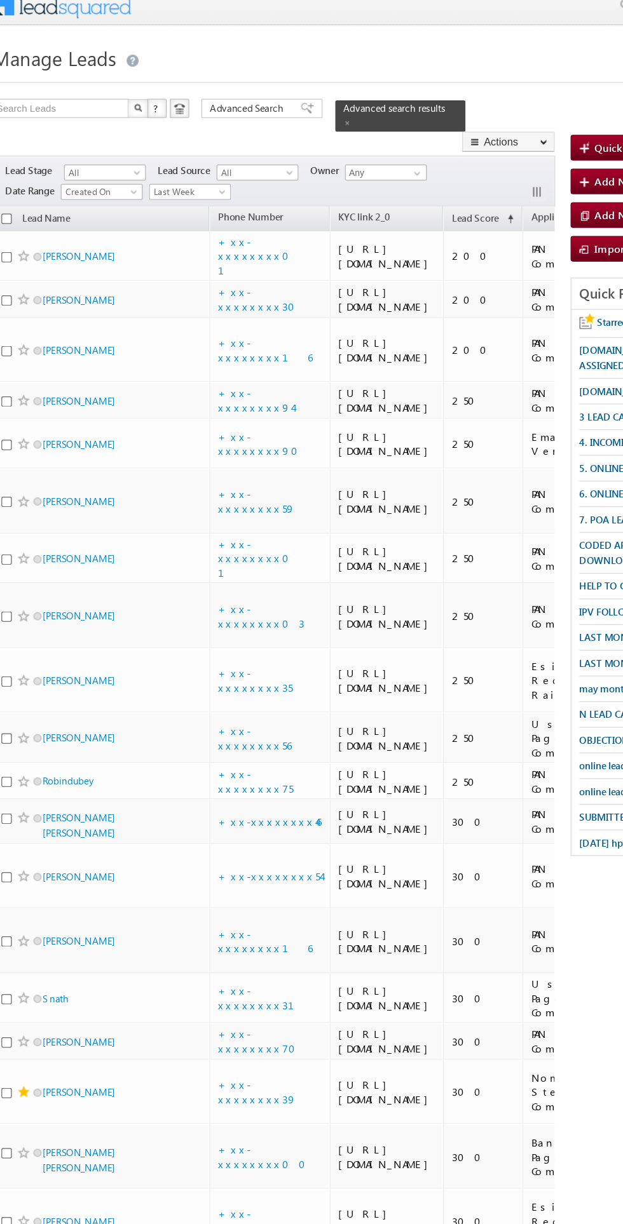
scroll to position [0, 2]
click at [215, 206] on link "+xx-xxxxxxxx01" at bounding box center [221, 213] width 64 height 34
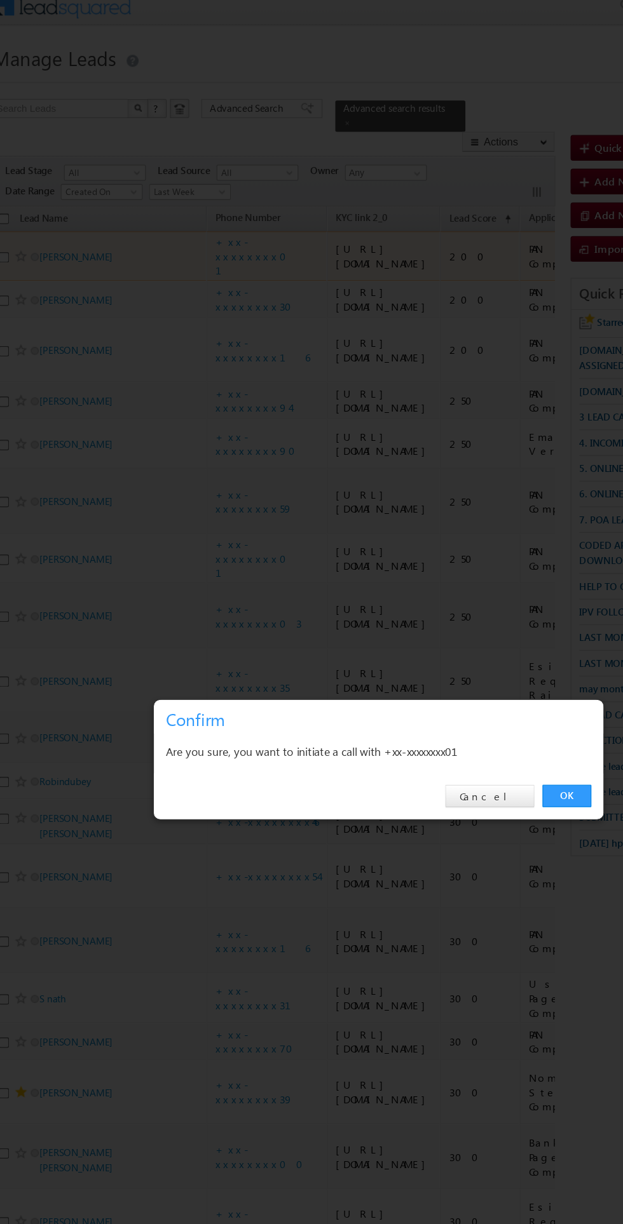
click at [467, 640] on link "OK" at bounding box center [467, 641] width 39 height 18
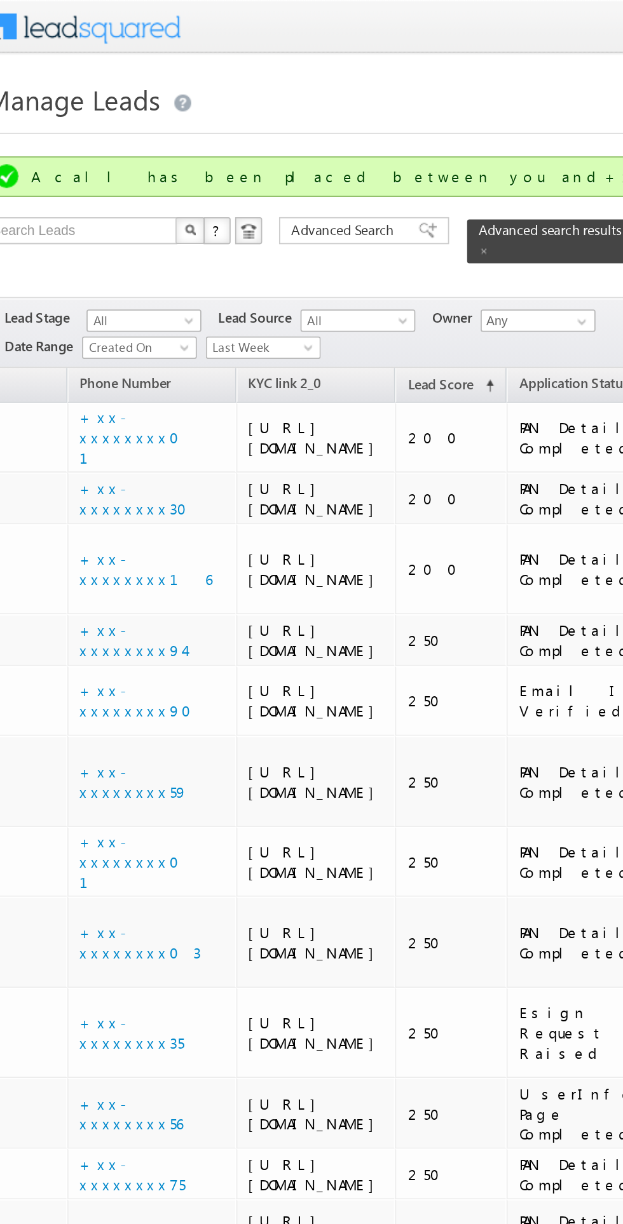
scroll to position [0, 0]
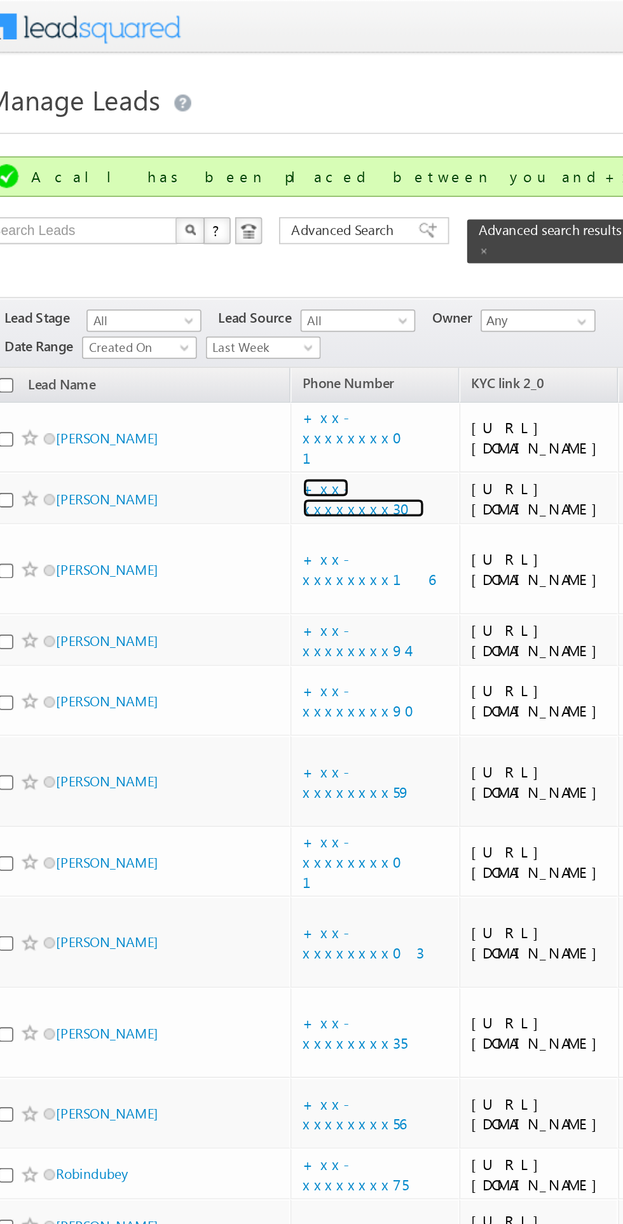
click at [224, 292] on link "+xx-xxxxxxxx30" at bounding box center [225, 281] width 69 height 22
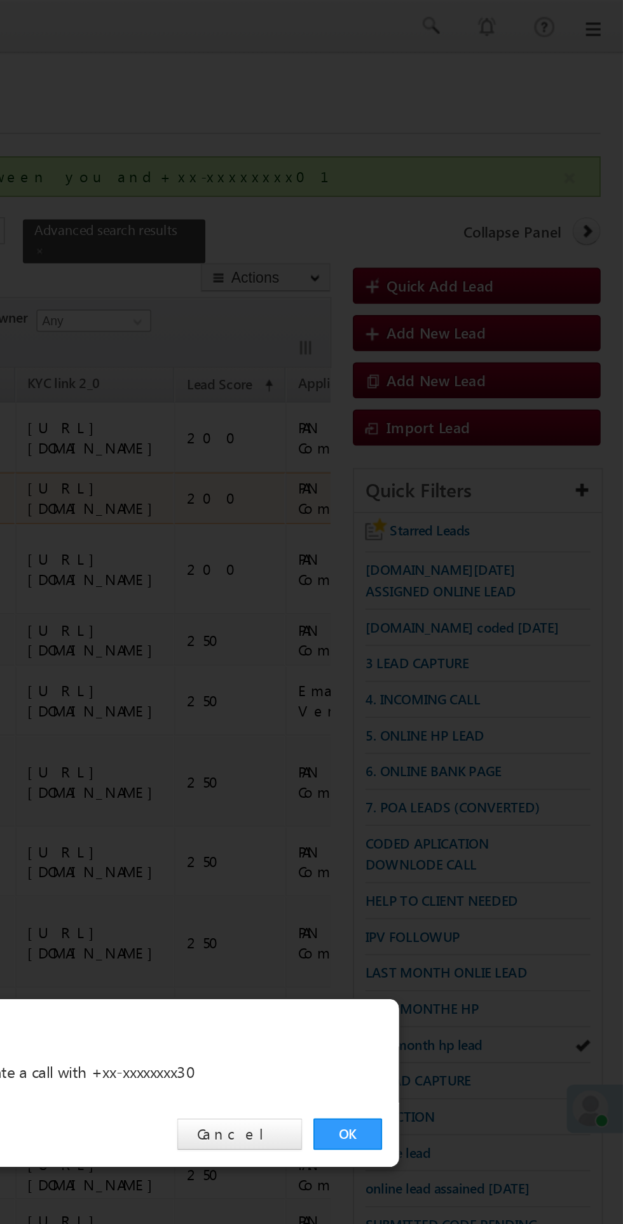
click at [460, 641] on link "OK" at bounding box center [467, 641] width 39 height 18
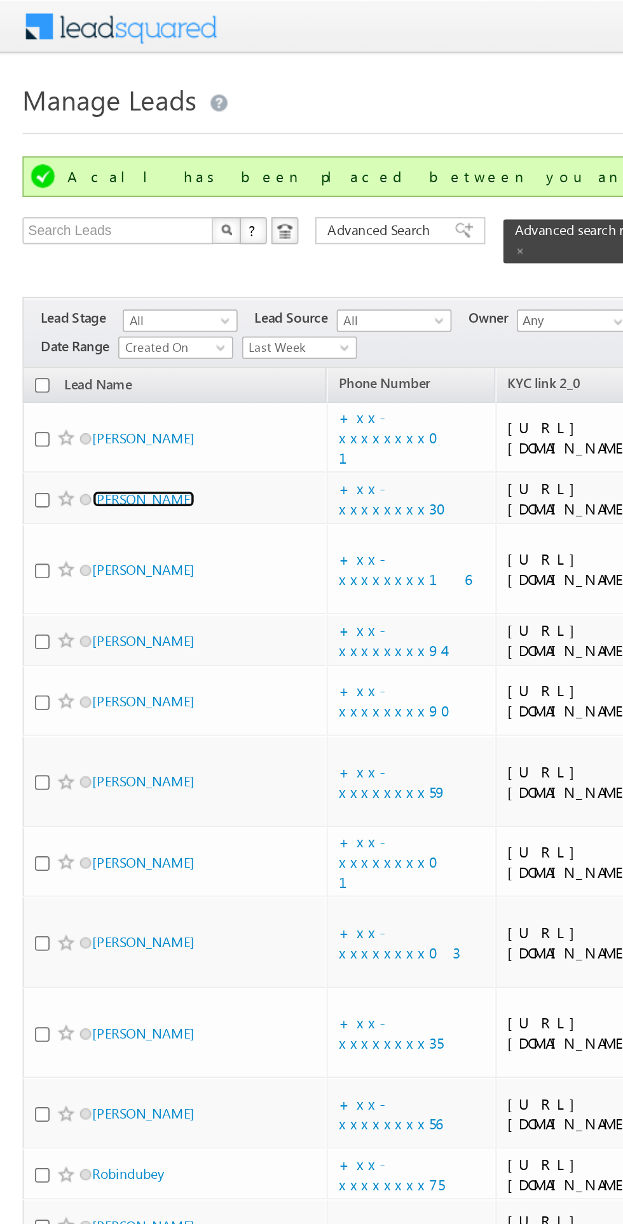
click at [78, 287] on link "[PERSON_NAME]" at bounding box center [81, 282] width 58 height 10
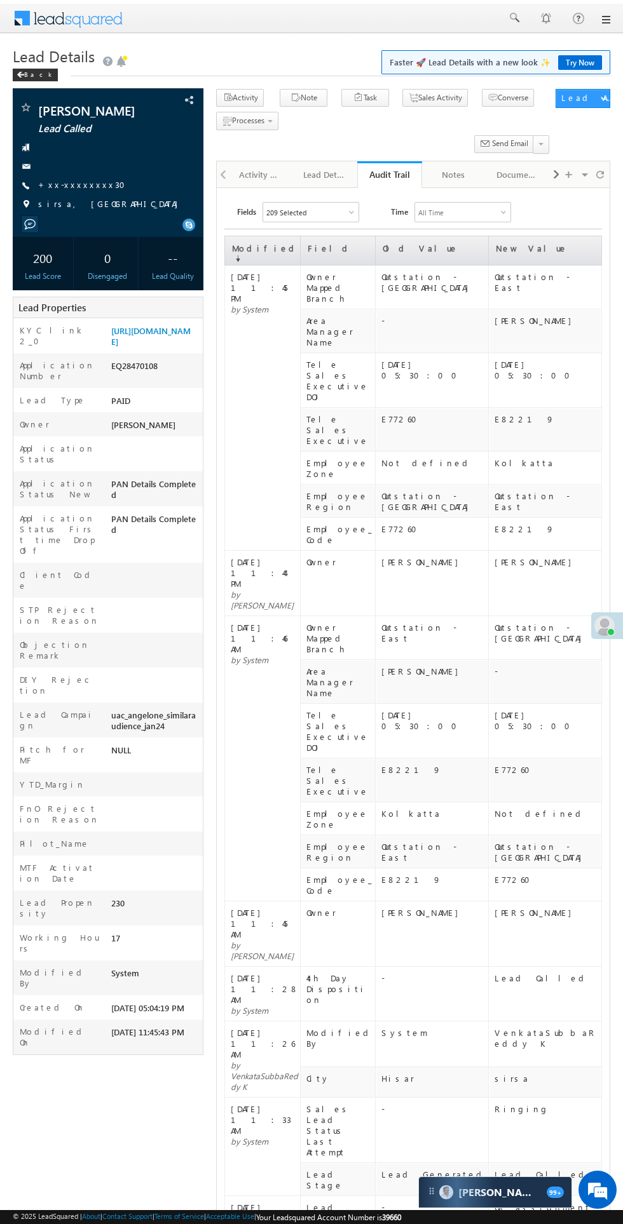
click at [253, 175] on div "Activity History" at bounding box center [260, 174] width 43 height 15
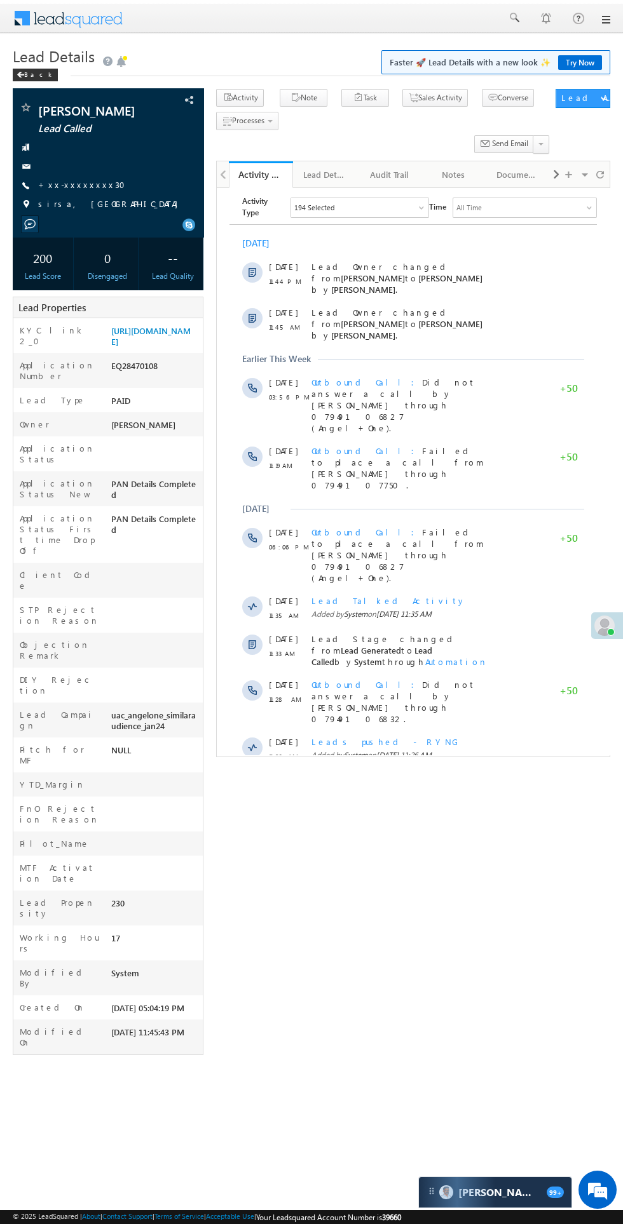
click at [379, 747] on html "Activity Type 194 Selected Select All Sales Activities 1 Sales Activity Email A…" at bounding box center [413, 519] width 393 height 663
click at [414, 816] on span "Show More" at bounding box center [418, 828] width 67 height 25
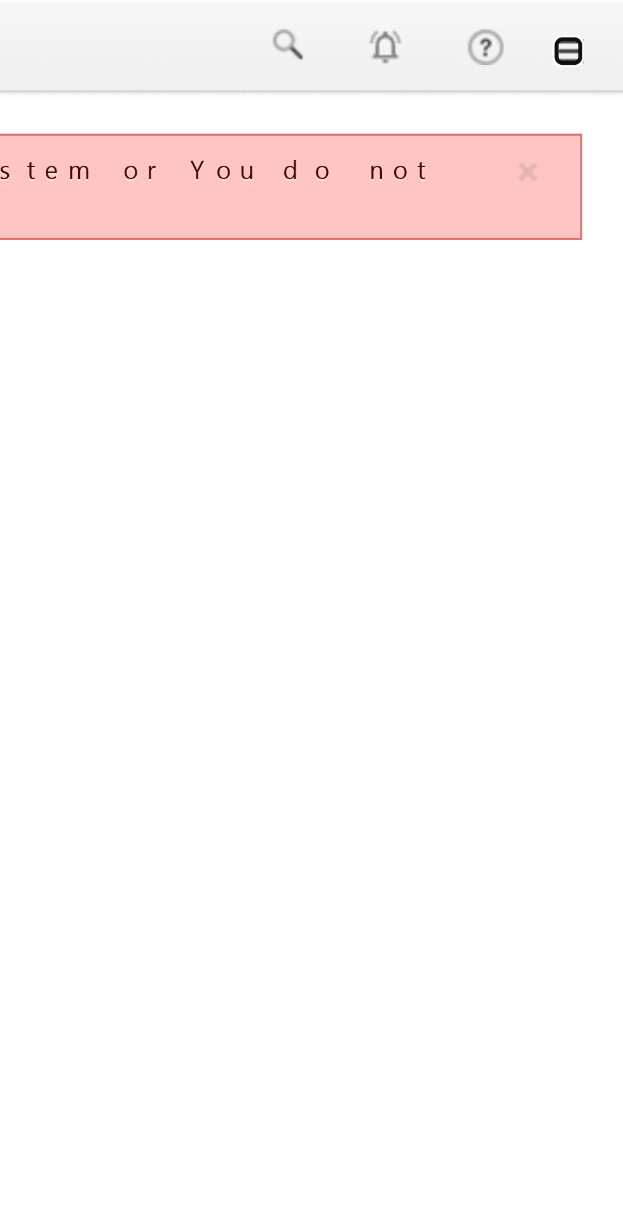
click at [607, 15] on link at bounding box center [605, 16] width 10 height 10
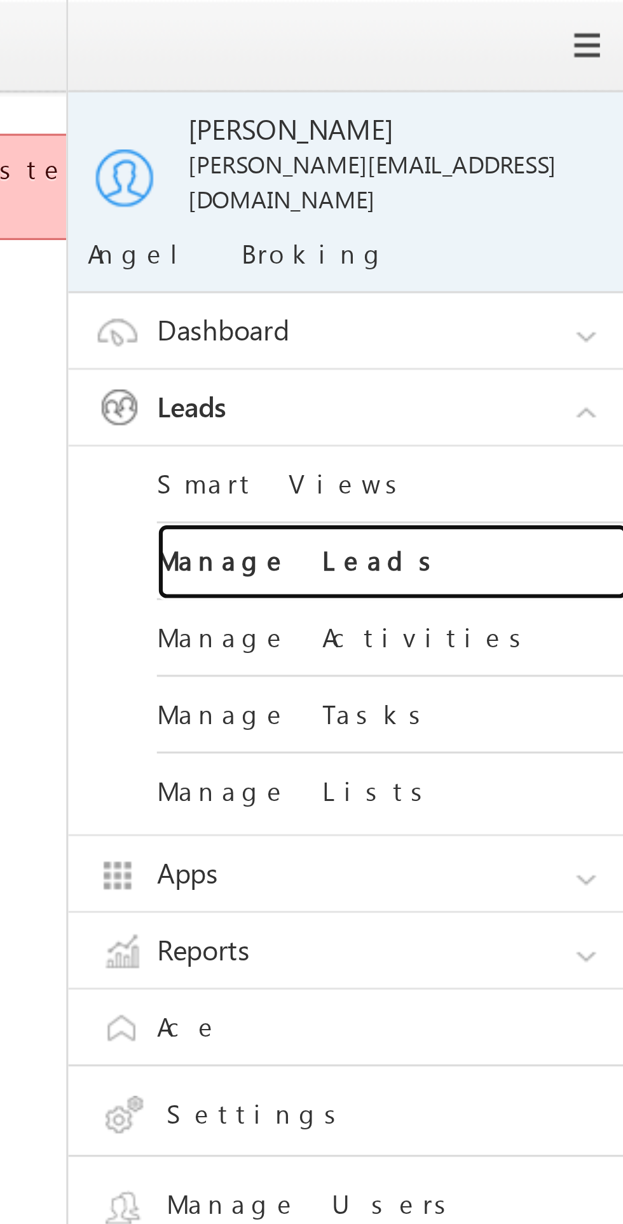
click at [522, 169] on link "Manage Leads" at bounding box center [548, 181] width 152 height 25
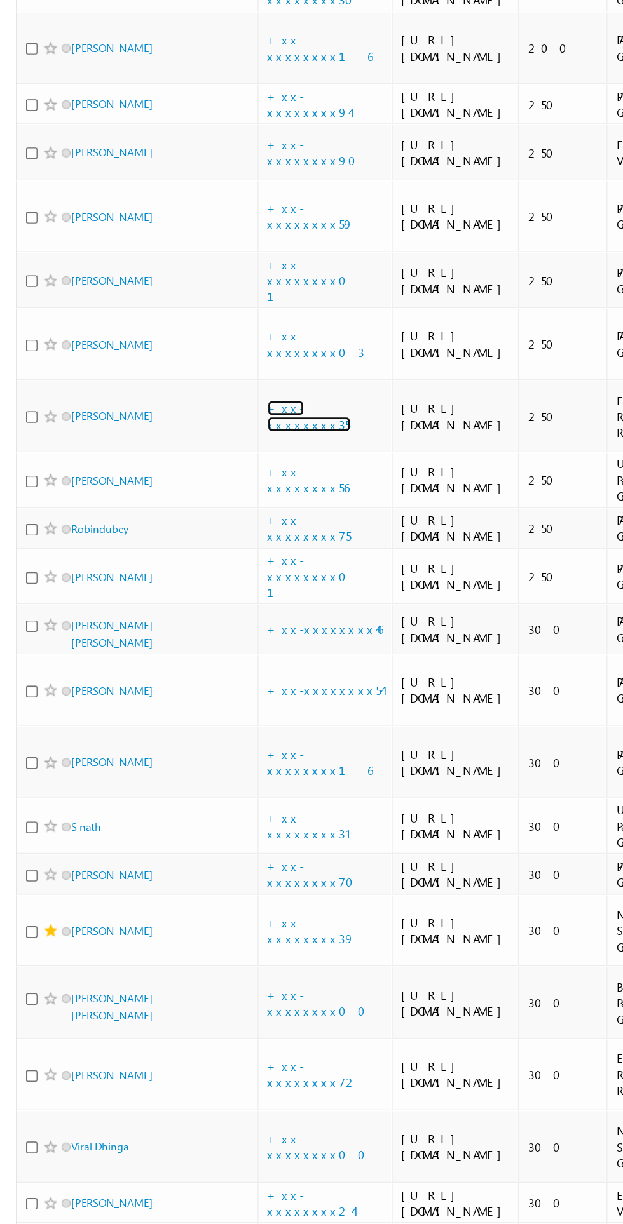
click at [223, 520] on link "+xx-xxxxxxxx35" at bounding box center [220, 509] width 59 height 22
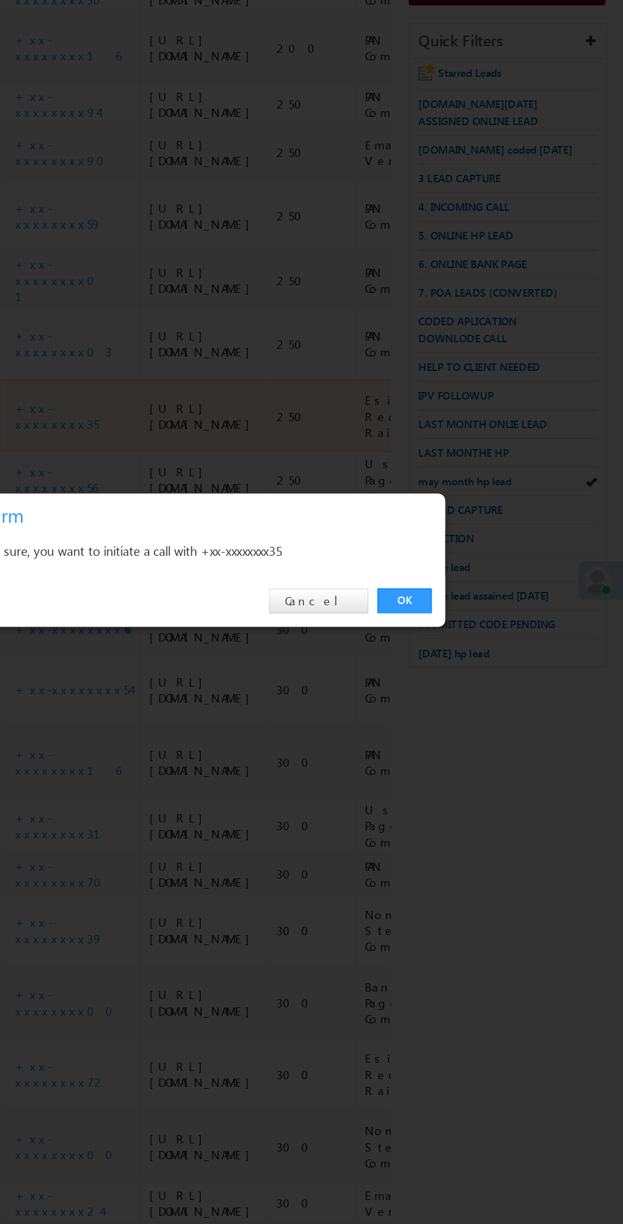
click at [470, 642] on link "OK" at bounding box center [467, 641] width 39 height 18
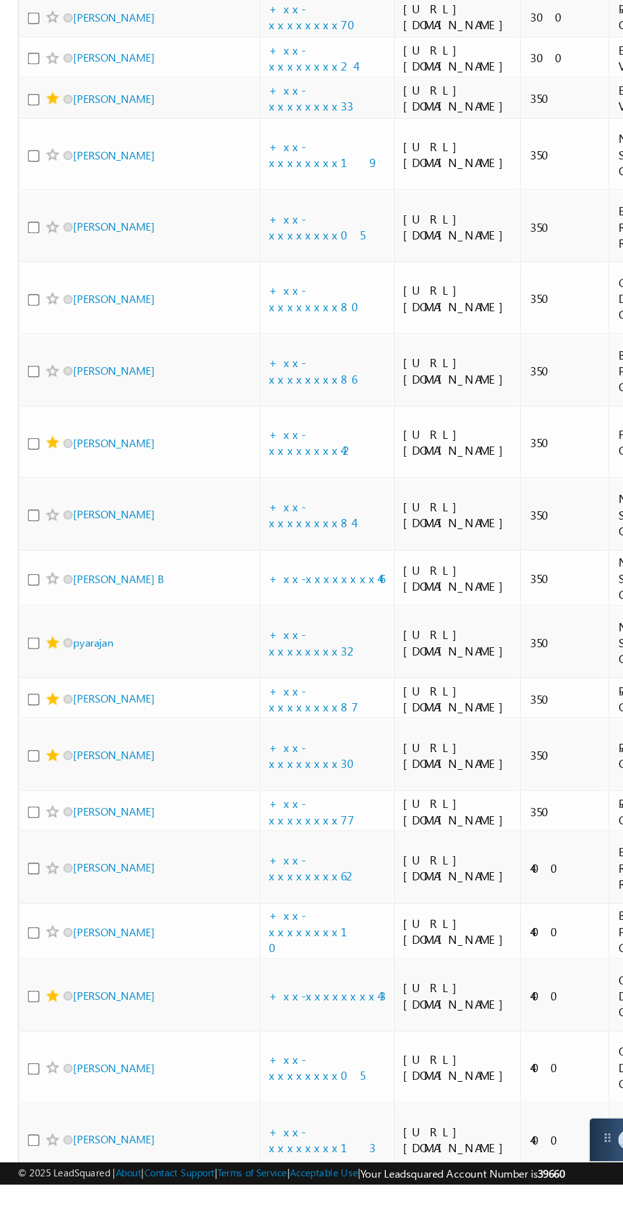
click at [102, 206] on link "[PERSON_NAME]" at bounding box center [81, 201] width 58 height 10
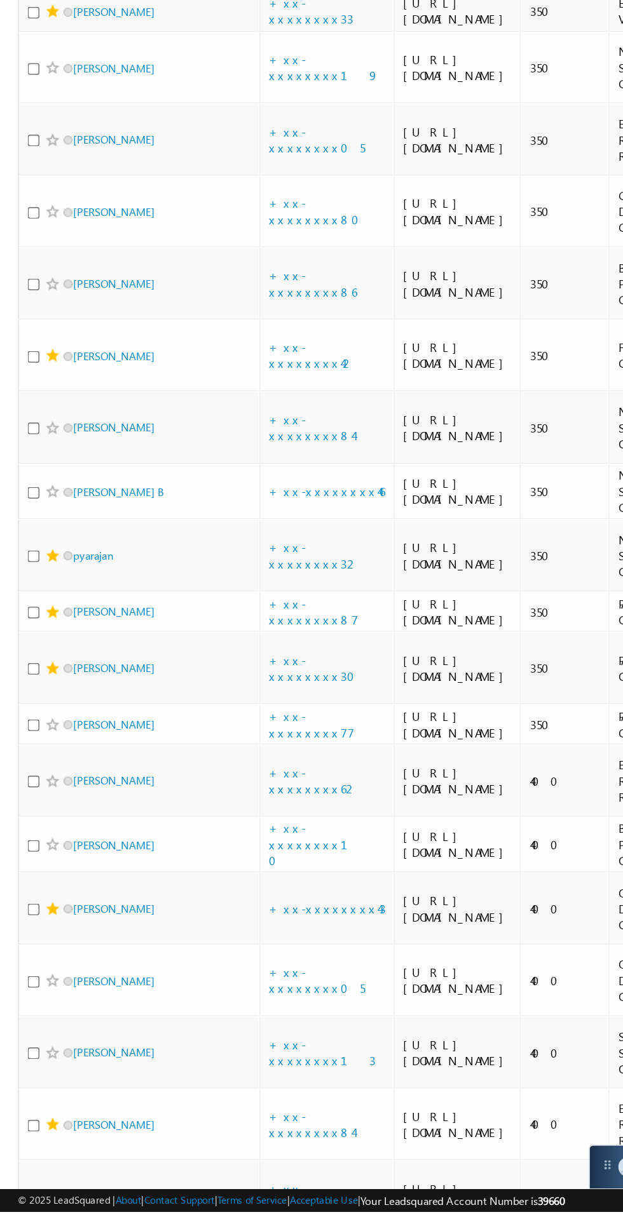
scroll to position [767, 0]
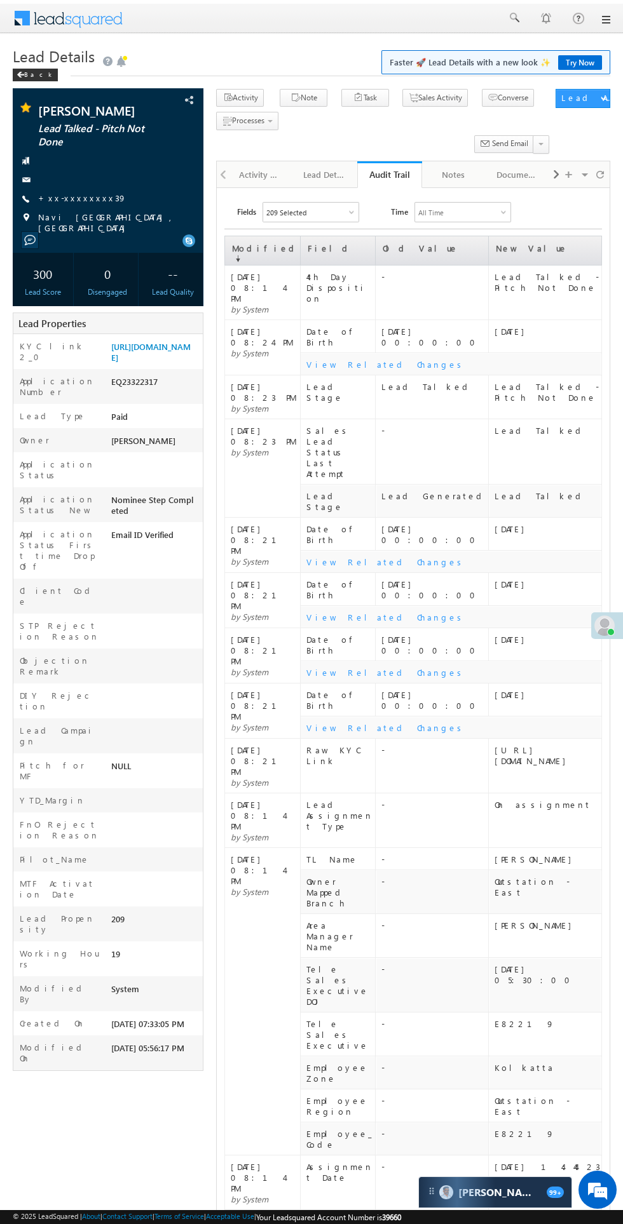
click at [261, 173] on div "Activity History" at bounding box center [260, 174] width 43 height 15
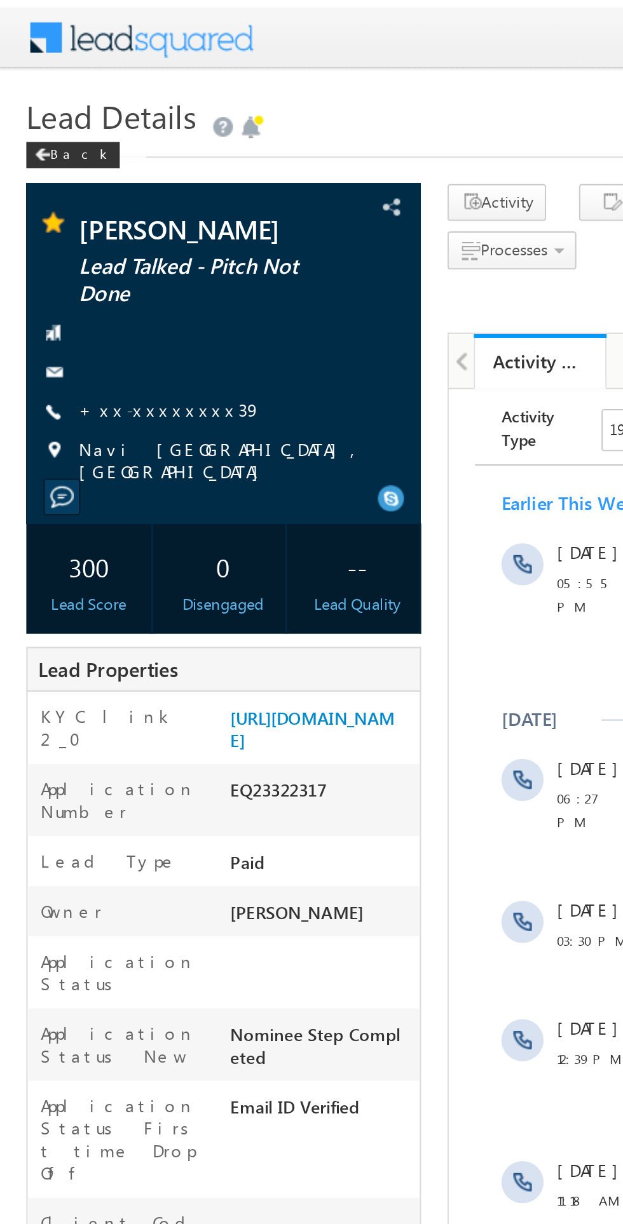
click at [75, 203] on link "+xx-xxxxxxxx39" at bounding box center [82, 198] width 88 height 11
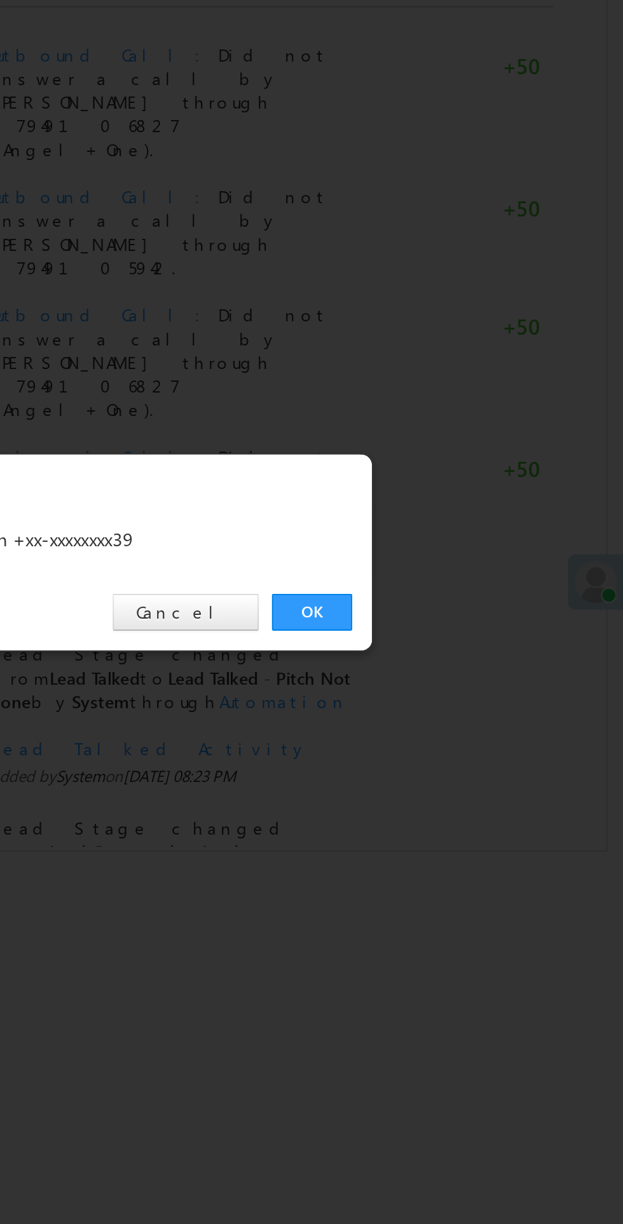
click at [462, 639] on link "OK" at bounding box center [467, 641] width 39 height 18
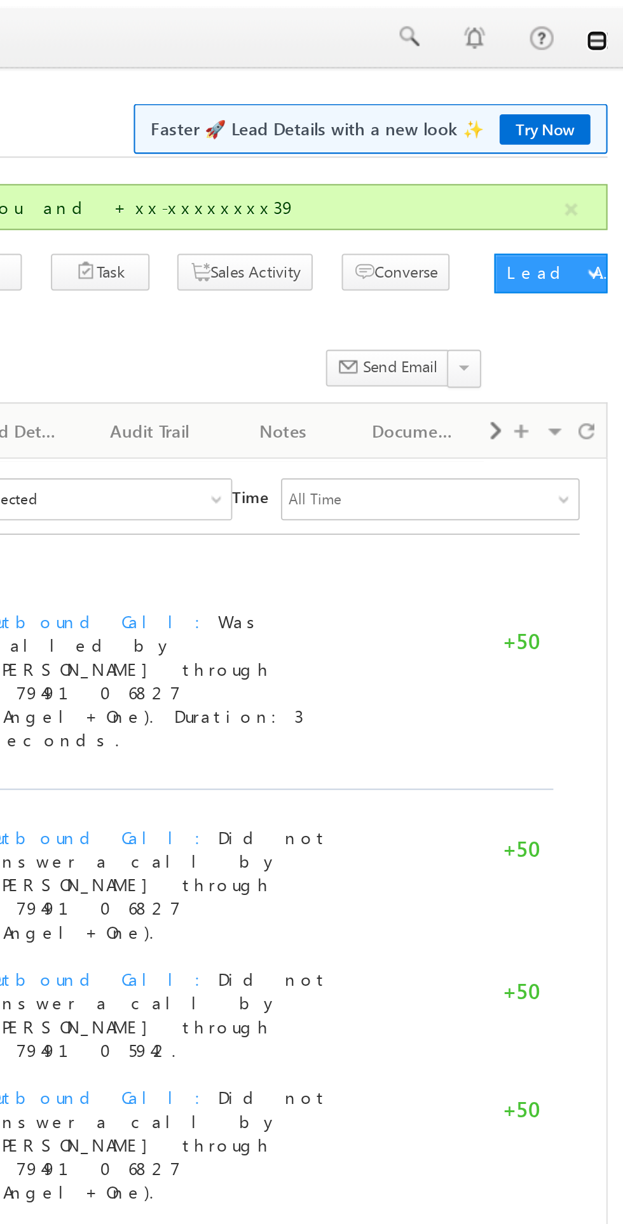
click at [603, 24] on link at bounding box center [605, 20] width 10 height 10
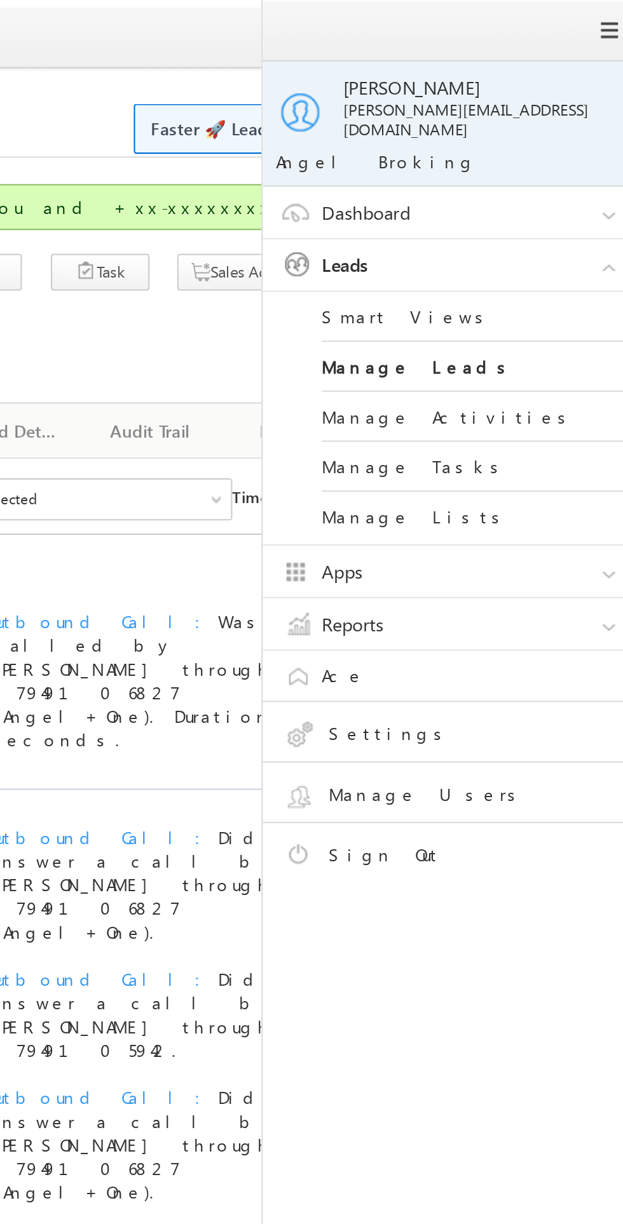
click at [397, 182] on div "Activity Note Task Sales Activity Seeded" at bounding box center [383, 158] width 335 height 70
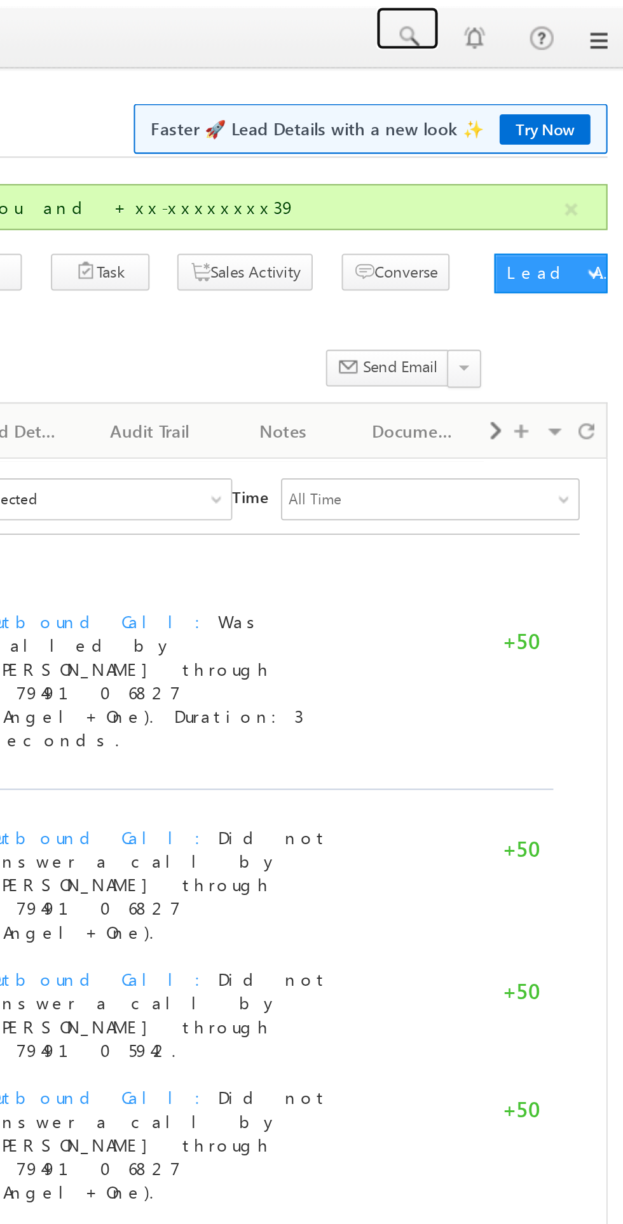
click at [515, 22] on span at bounding box center [513, 17] width 13 height 13
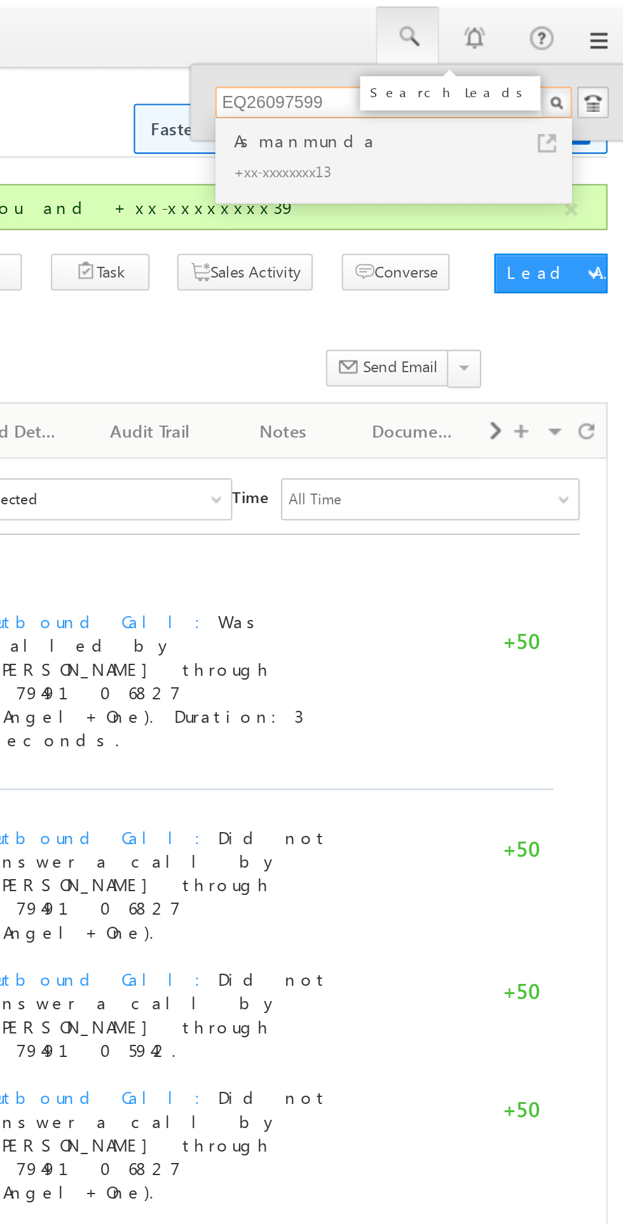
type input "EQ26097599"
click at [452, 75] on div "+xx-xxxxxxxx13" at bounding box center [512, 82] width 170 height 15
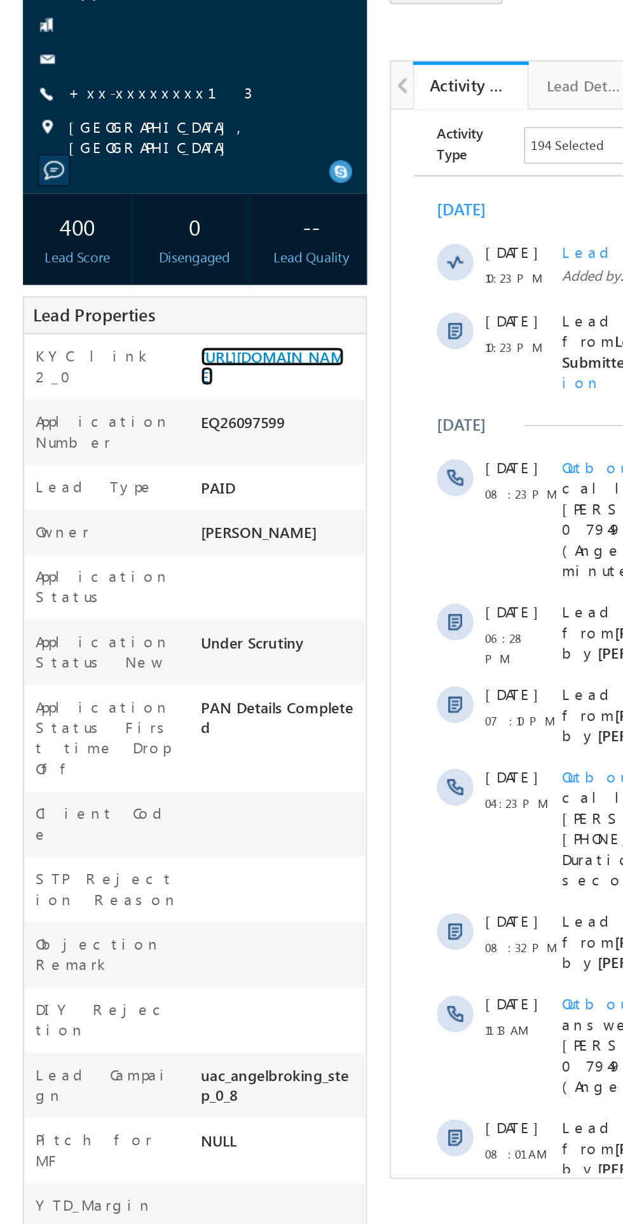
click at [146, 341] on link "[URL][DOMAIN_NAME]" at bounding box center [150, 331] width 79 height 22
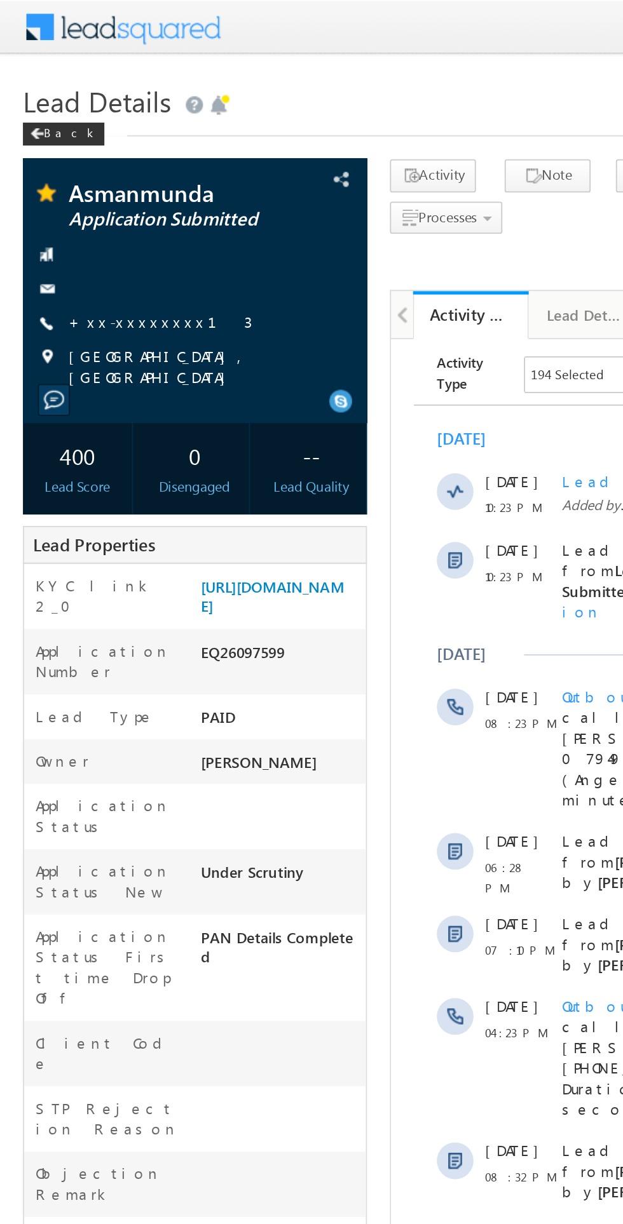
click at [75, 182] on link "+xx-xxxxxxxx13" at bounding box center [89, 178] width 102 height 11
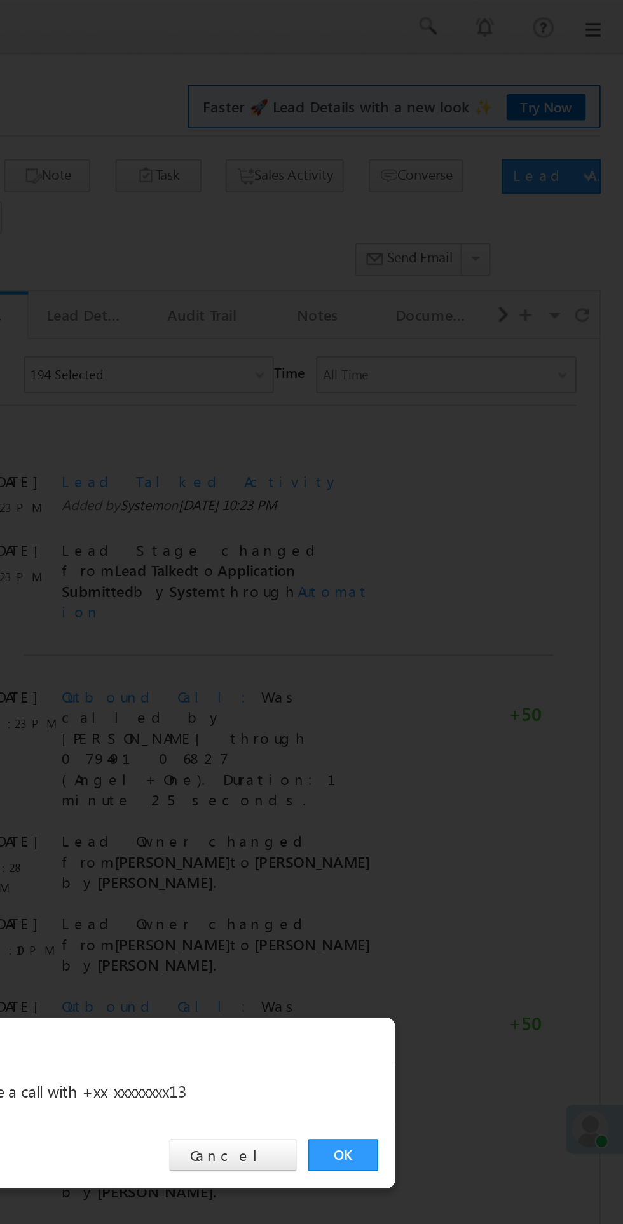
click at [462, 651] on div "OK Cancel" at bounding box center [318, 641] width 356 height 36
click at [459, 643] on link "OK" at bounding box center [467, 641] width 39 height 18
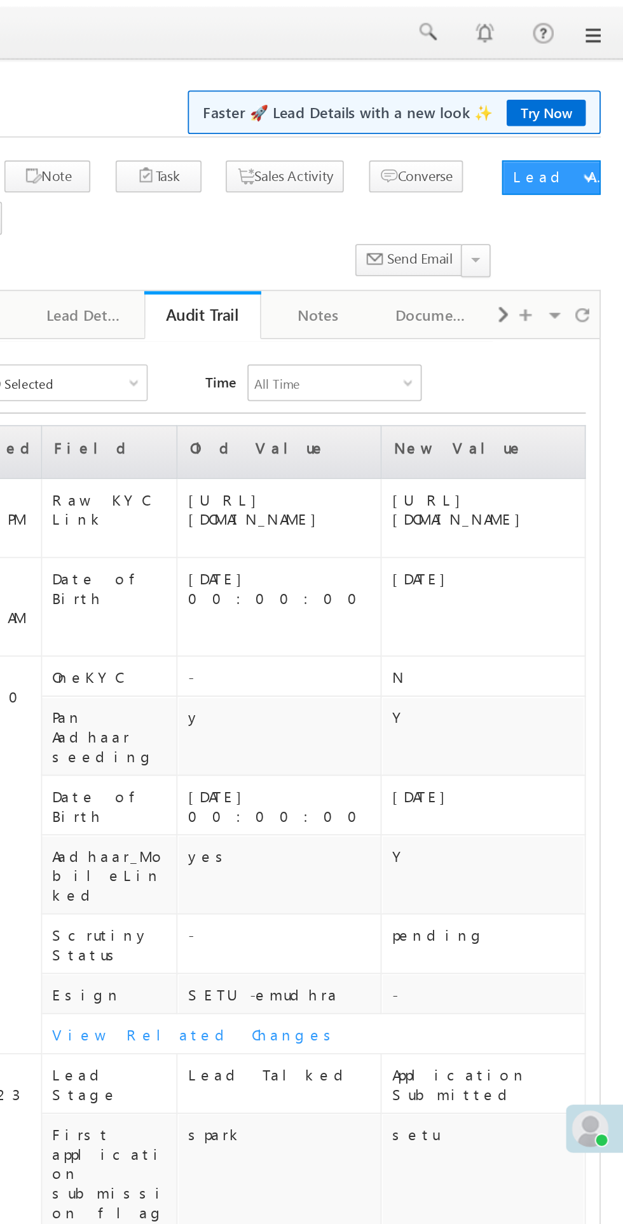
scroll to position [3, 0]
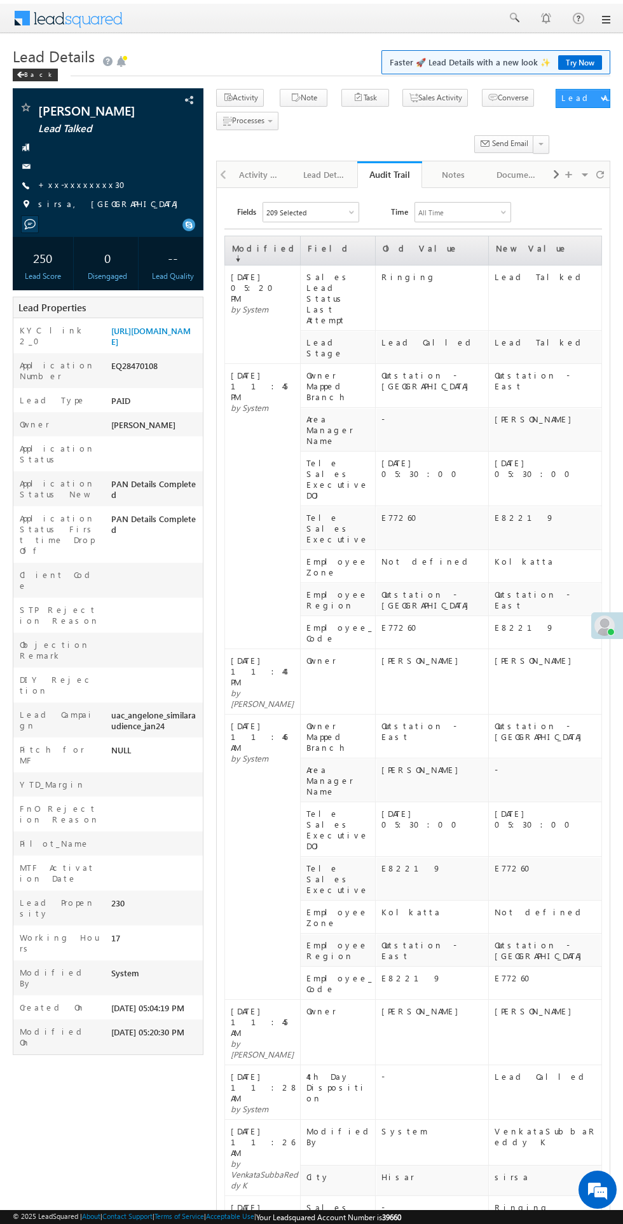
click at [262, 177] on div "Activity History" at bounding box center [260, 174] width 43 height 15
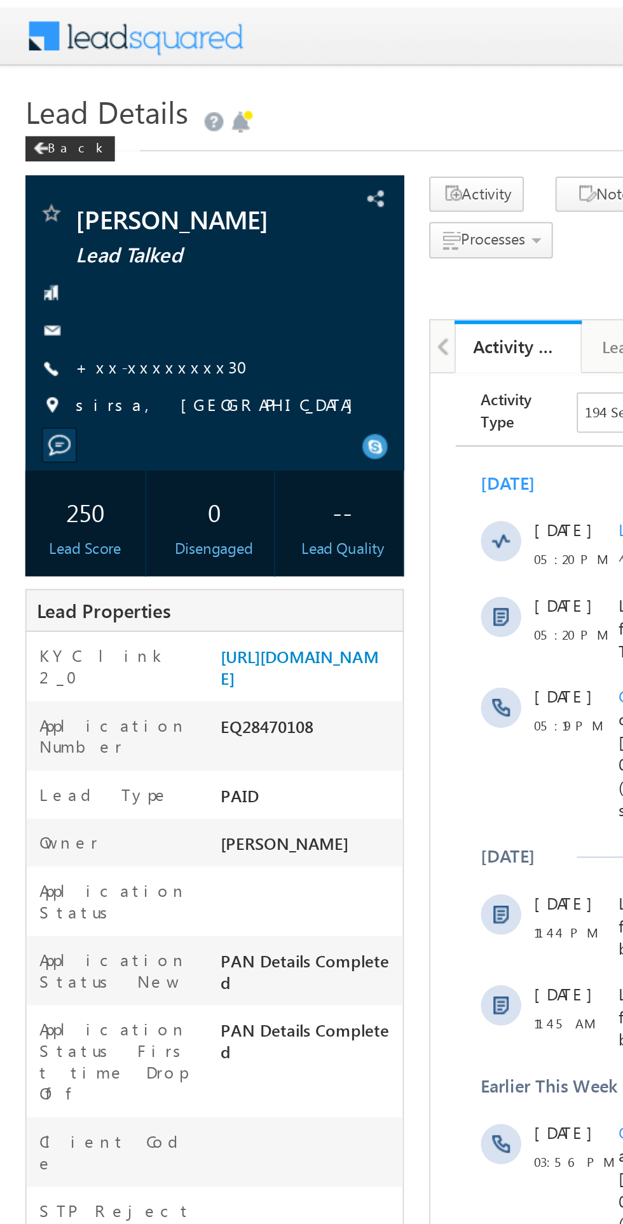
click at [77, 187] on link "+xx-xxxxxxxx30" at bounding box center [85, 184] width 95 height 11
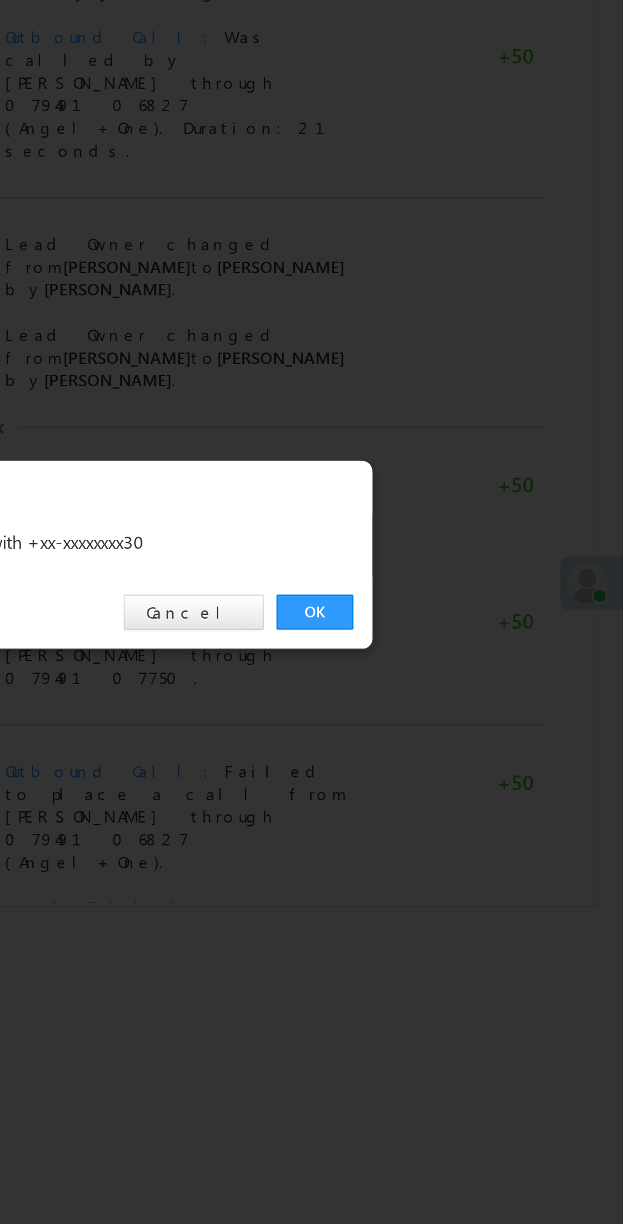
click at [468, 642] on link "OK" at bounding box center [467, 641] width 39 height 18
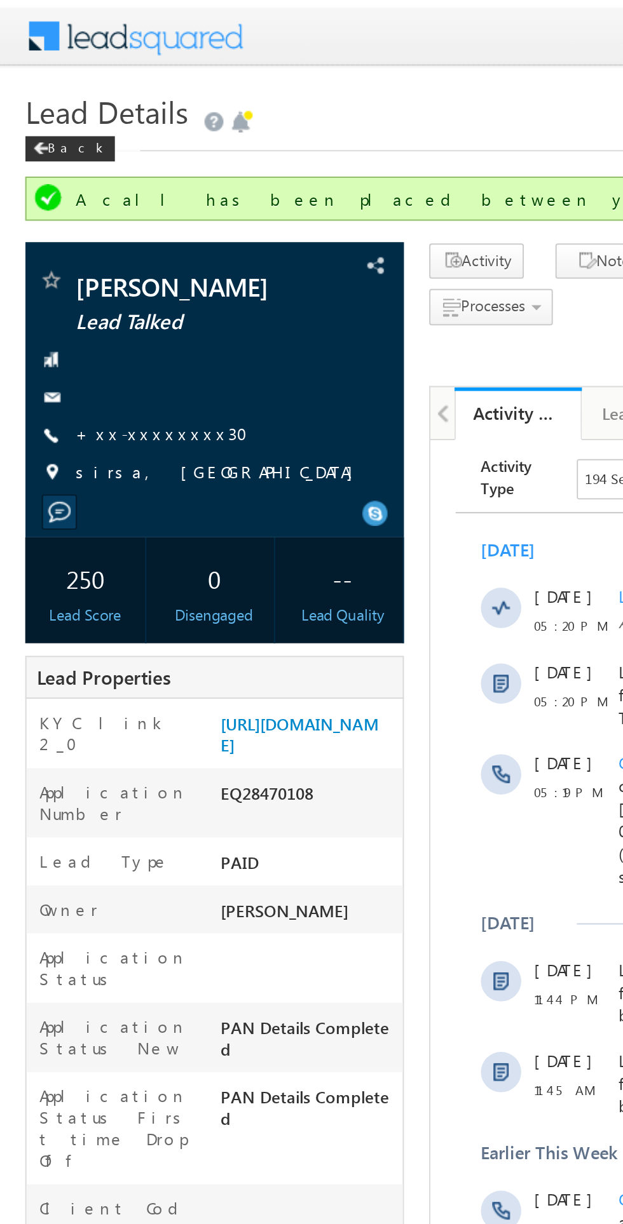
click at [81, 216] on link "+xx-xxxxxxxx30" at bounding box center [85, 218] width 95 height 11
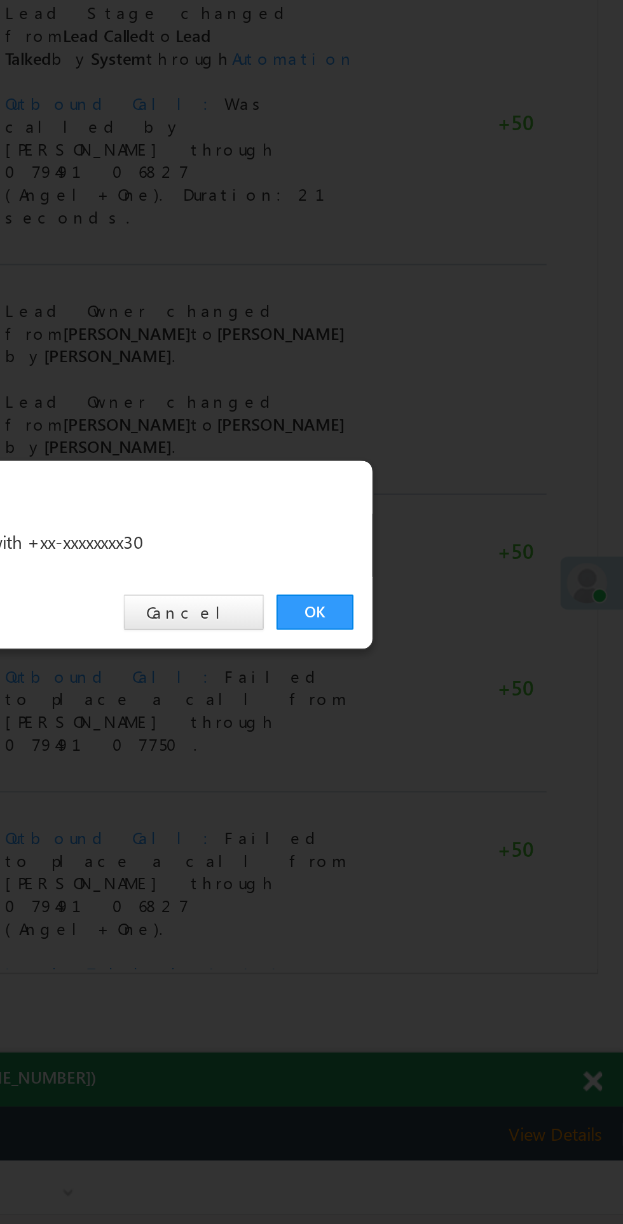
click at [456, 633] on link "OK" at bounding box center [467, 641] width 39 height 18
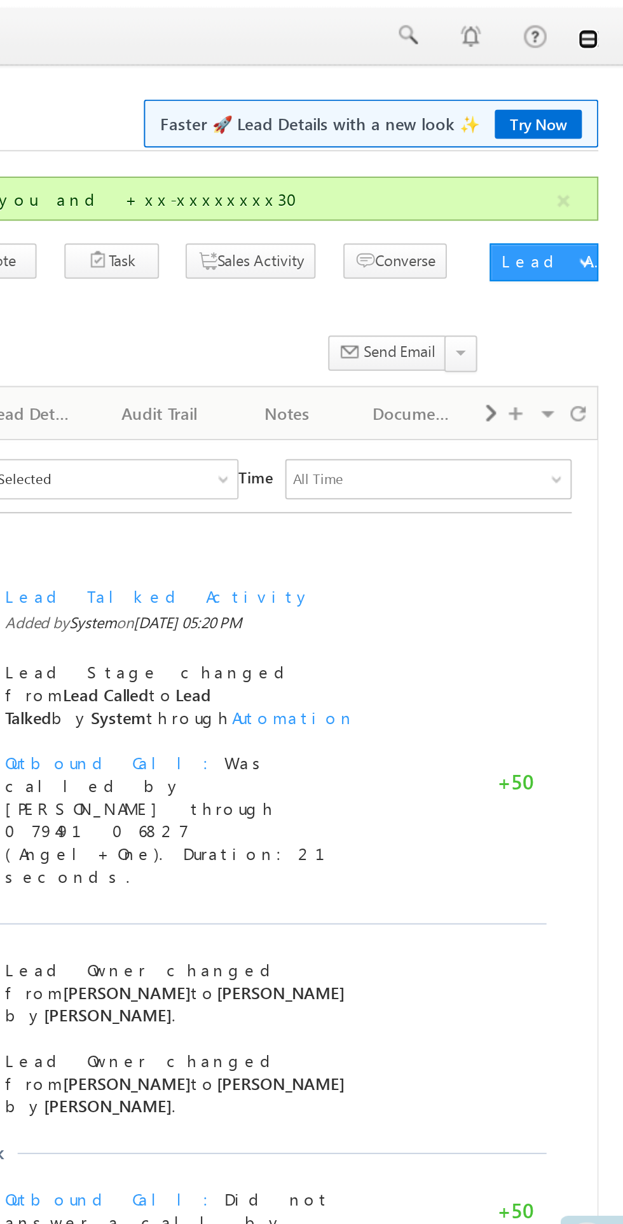
click at [605, 20] on link at bounding box center [605, 20] width 10 height 10
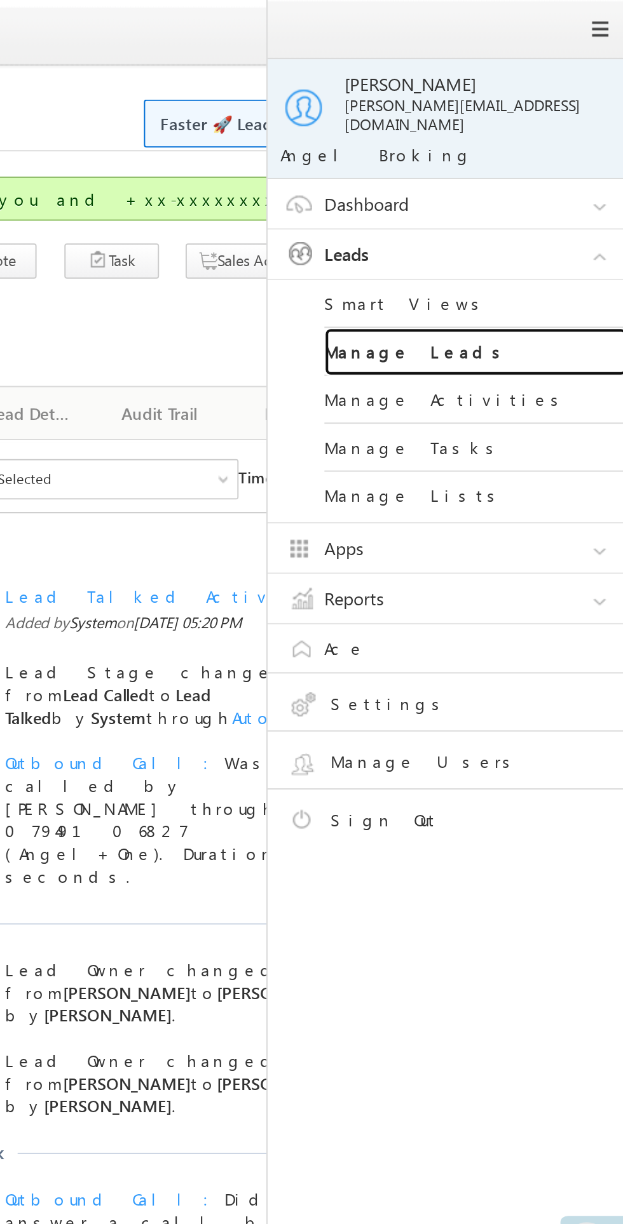
click at [524, 169] on link "Manage Leads" at bounding box center [548, 177] width 152 height 24
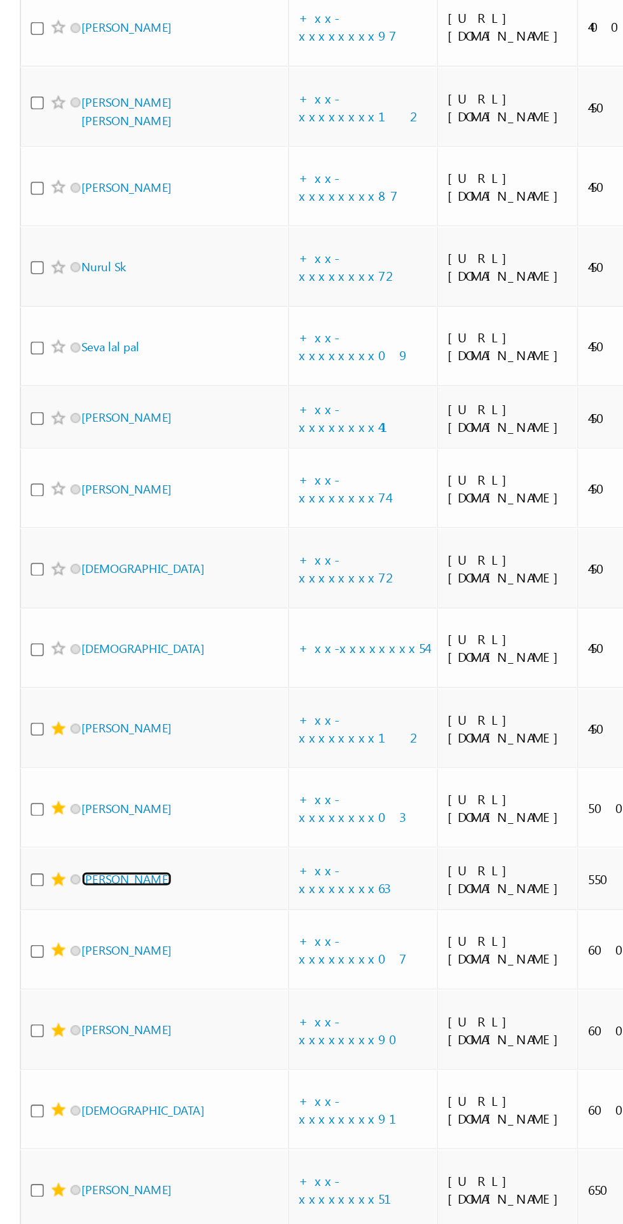
click at [67, 740] on link "[PERSON_NAME]" at bounding box center [81, 745] width 58 height 10
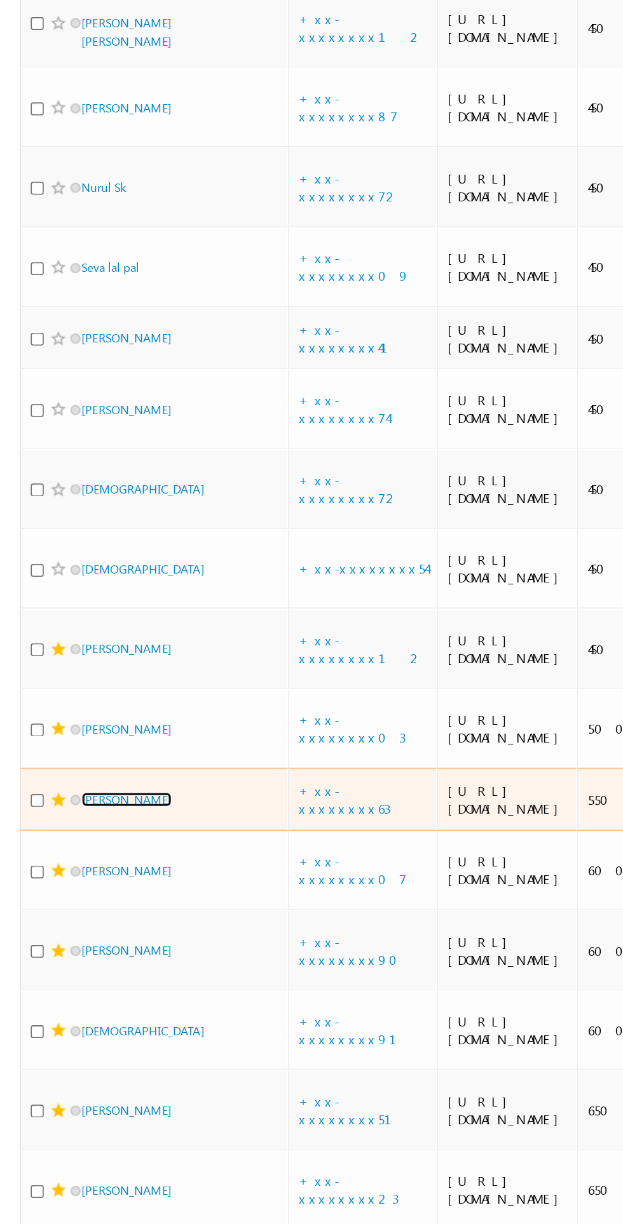
scroll to position [3909, 0]
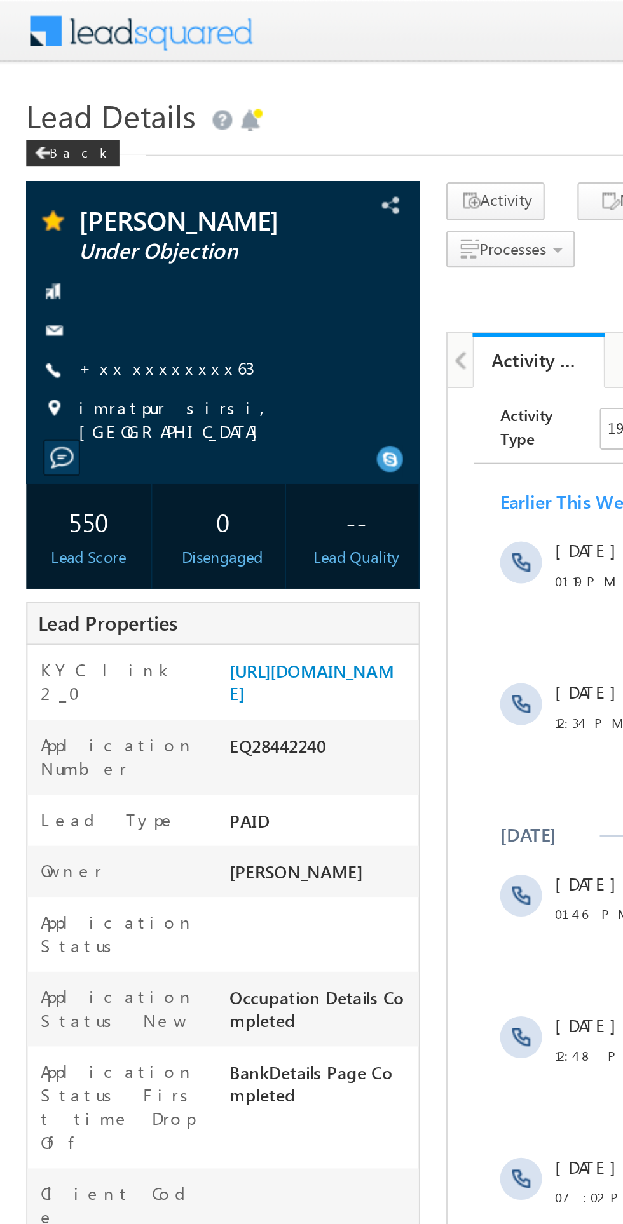
click at [84, 182] on link "+xx-xxxxxxxx63" at bounding box center [80, 178] width 85 height 11
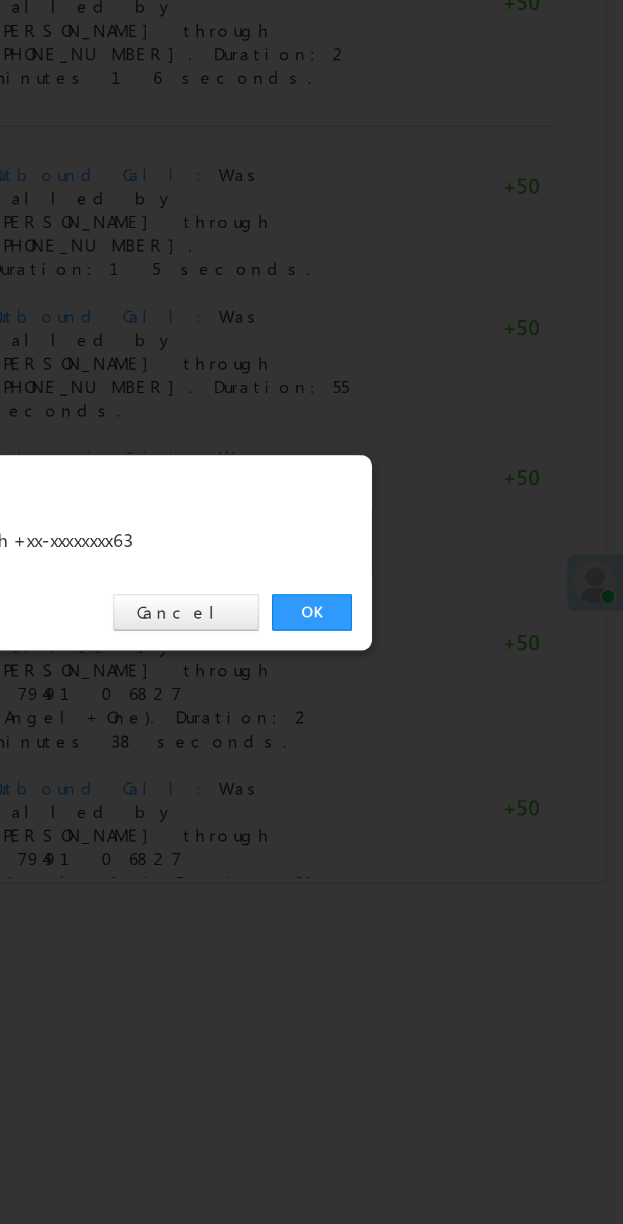
click at [464, 645] on link "OK" at bounding box center [467, 641] width 39 height 18
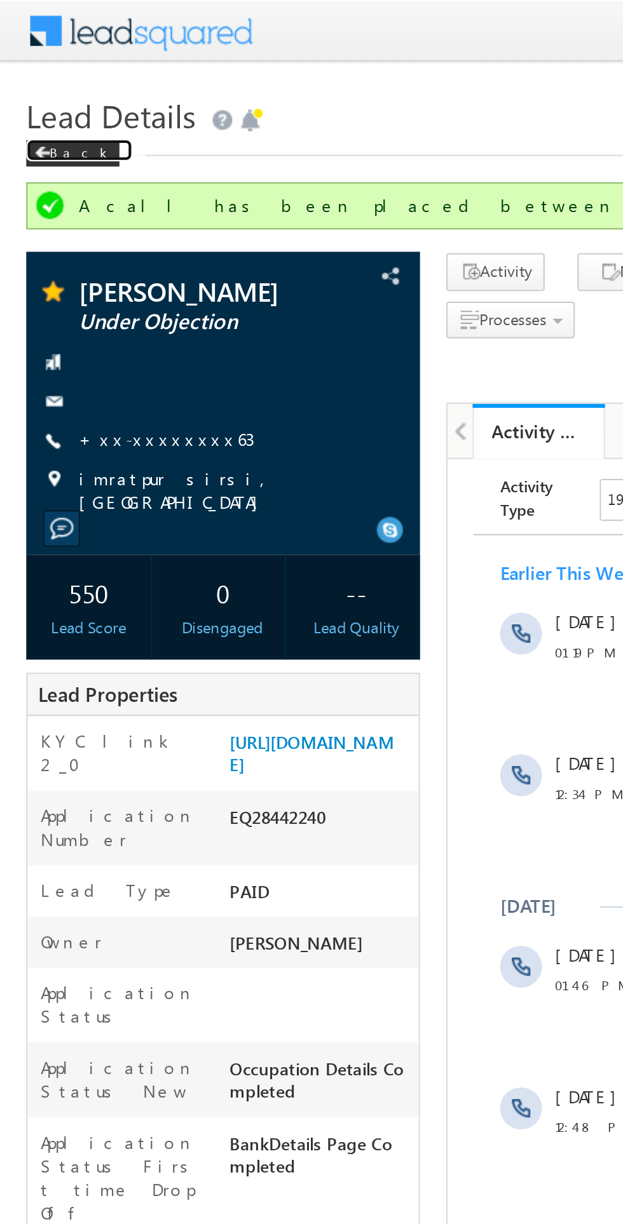
click at [24, 74] on span at bounding box center [21, 74] width 8 height 6
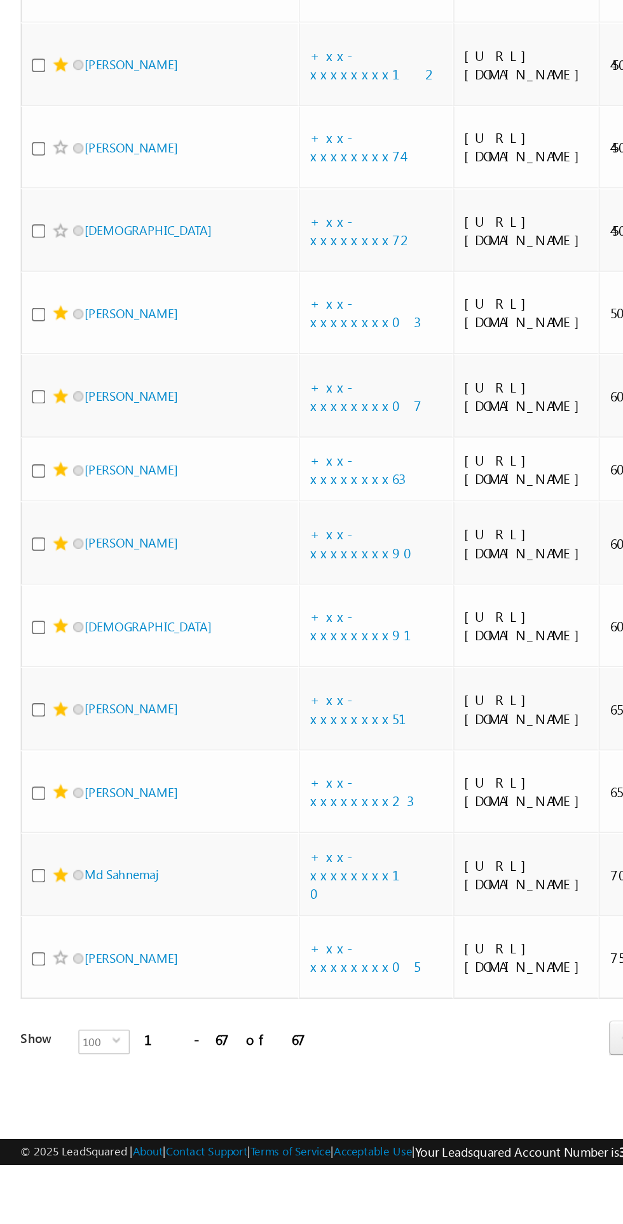
scroll to position [3781, 0]
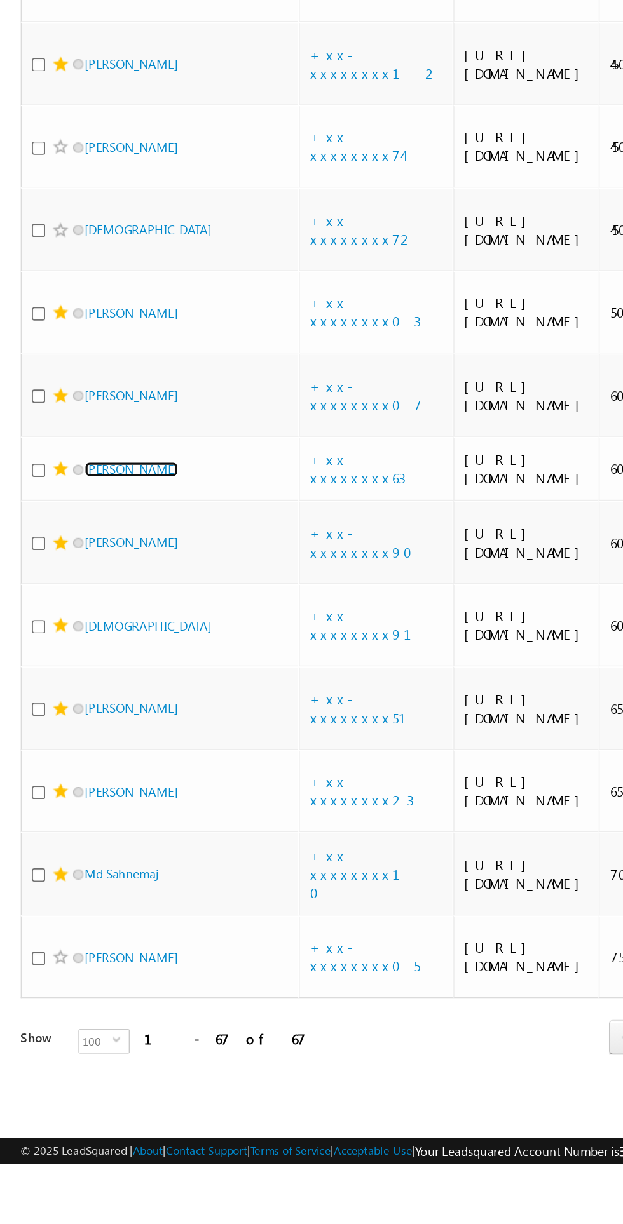
click at [67, 801] on link "[PERSON_NAME]" at bounding box center [81, 796] width 58 height 10
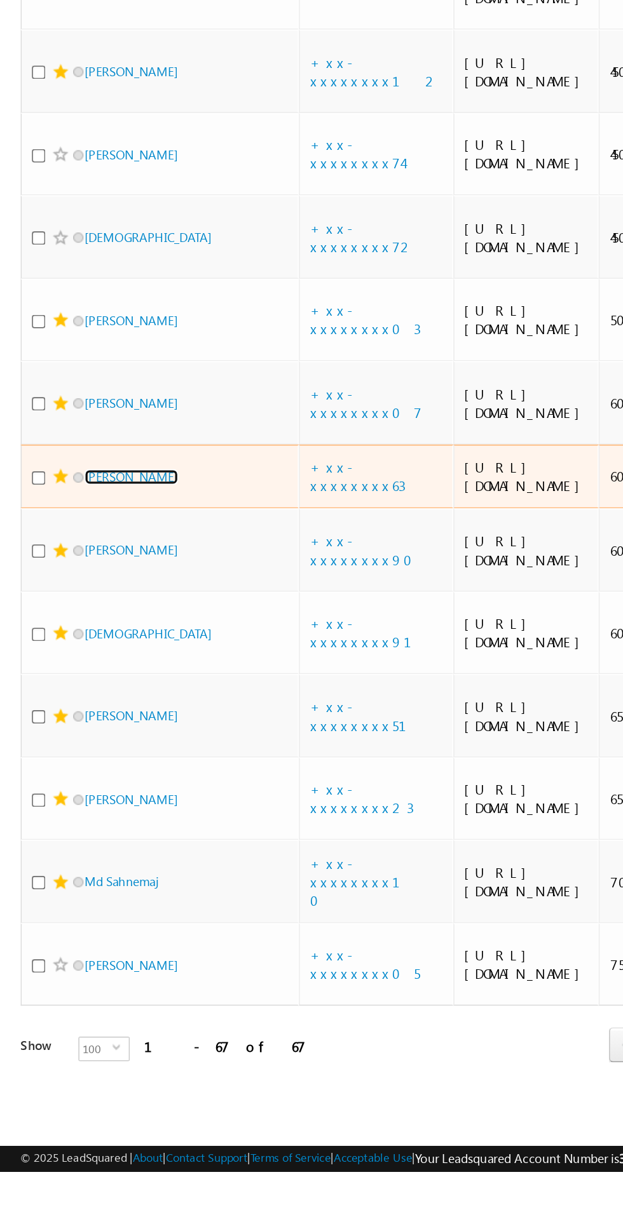
scroll to position [3913, 0]
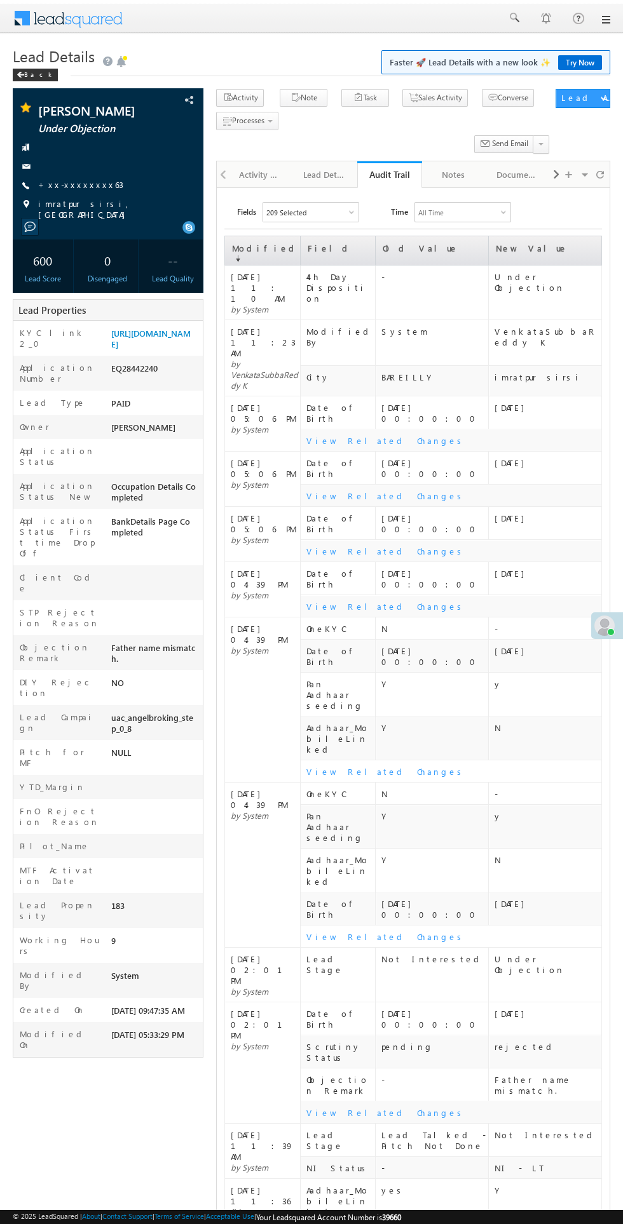
click at [247, 173] on div "Activity History" at bounding box center [260, 174] width 43 height 15
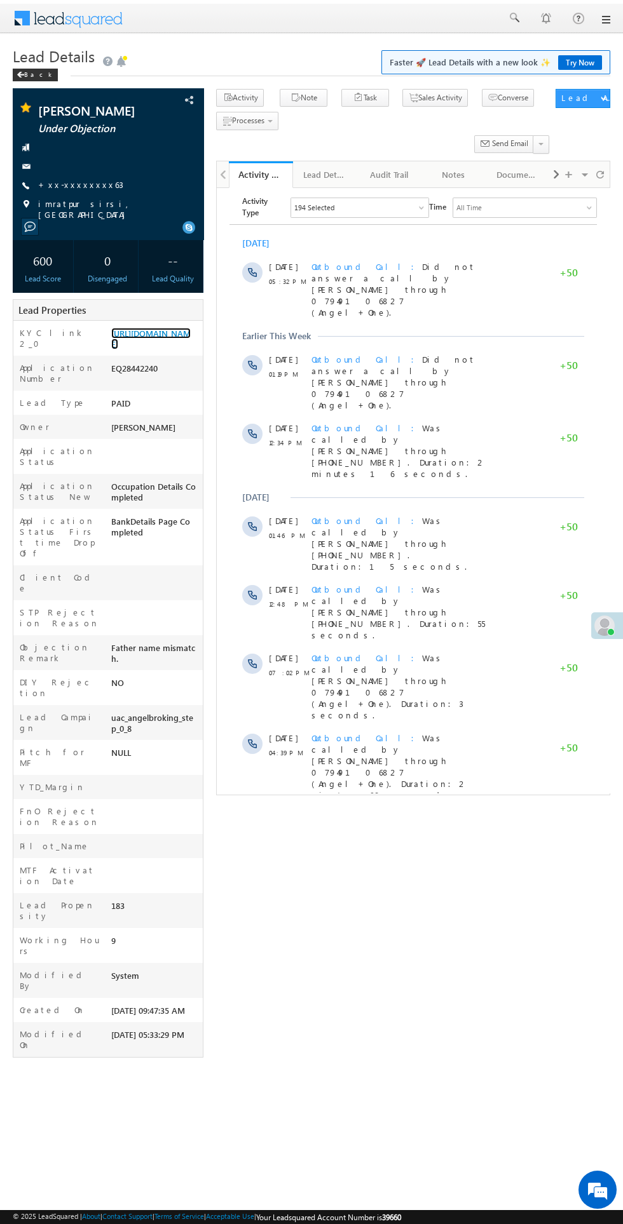
click at [142, 349] on link "[URL][DOMAIN_NAME]" at bounding box center [150, 339] width 79 height 22
click at [371, 992] on span "Show More" at bounding box center [413, 1004] width 355 height 25
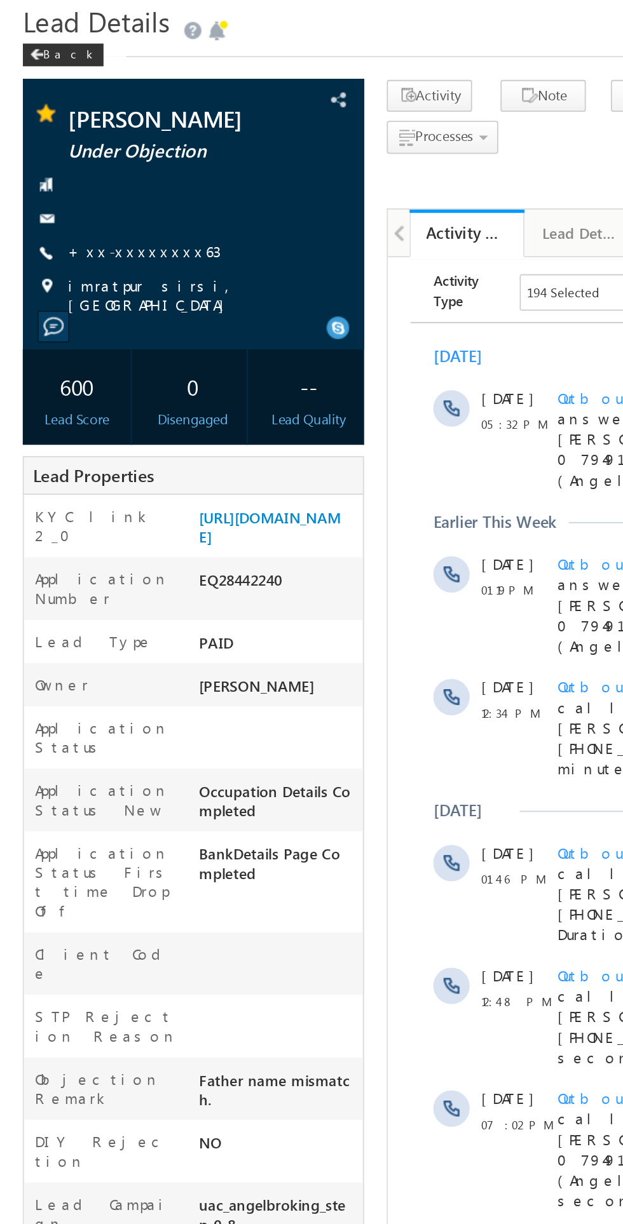
click at [71, 186] on link "+xx-xxxxxxxx63" at bounding box center [80, 184] width 85 height 11
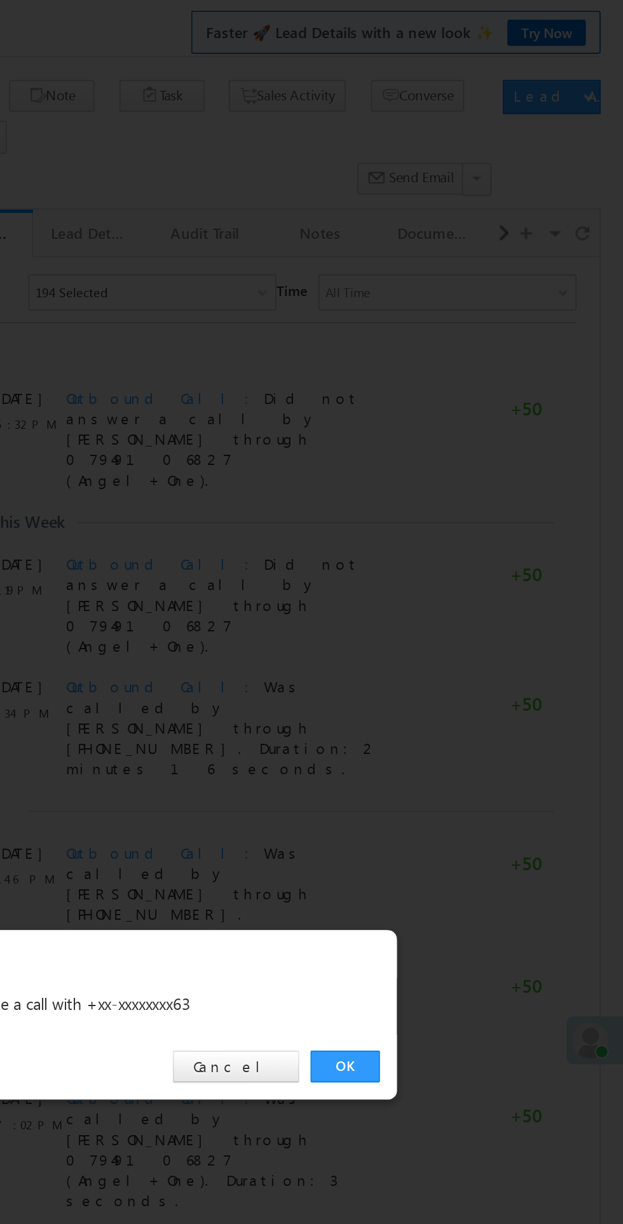
click at [467, 637] on link "OK" at bounding box center [467, 641] width 39 height 18
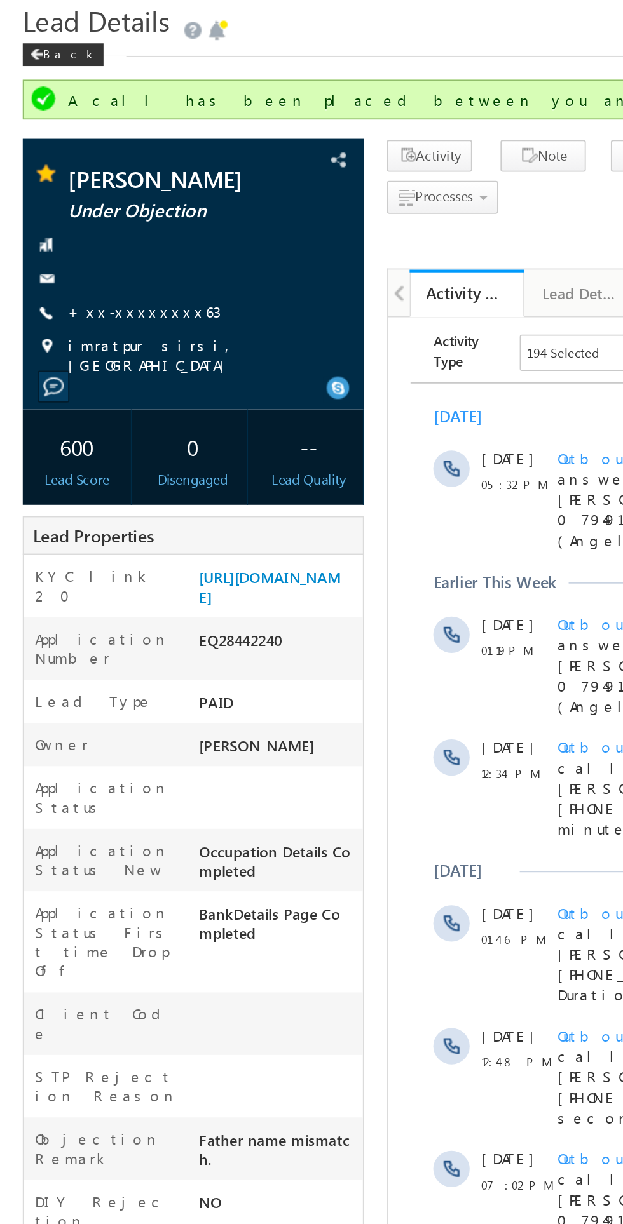
click at [21, 62] on span "Lead Details" at bounding box center [54, 56] width 82 height 20
click at [22, 74] on span at bounding box center [21, 75] width 8 height 6
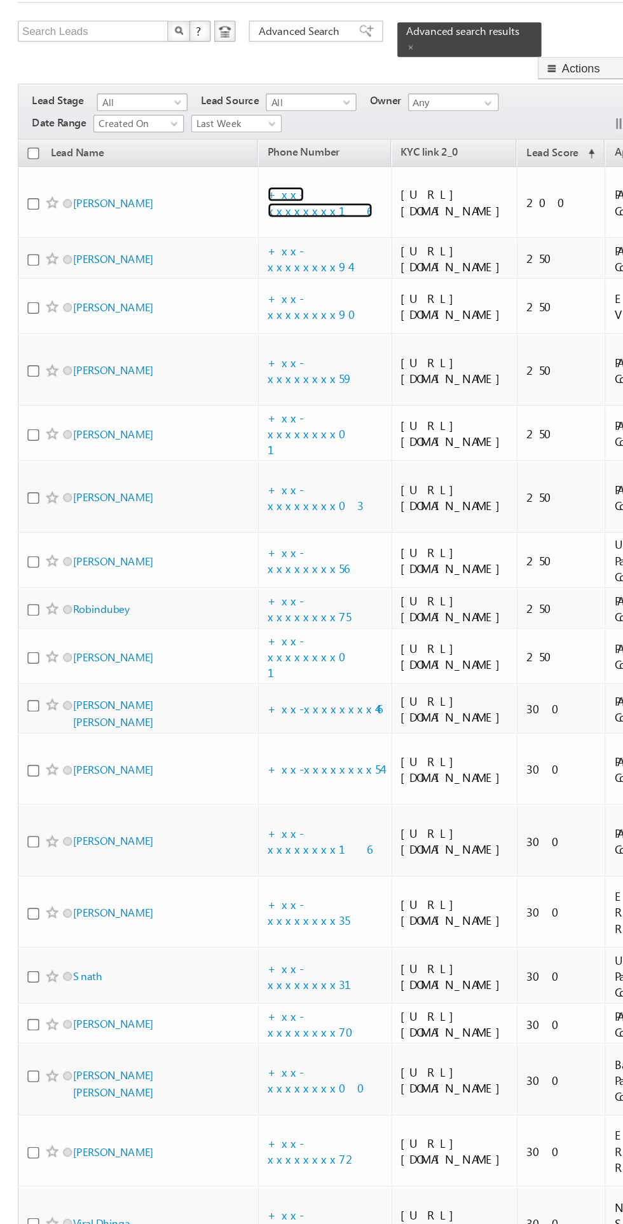
click at [231, 203] on link "+xx-xxxxxxxx16" at bounding box center [228, 214] width 75 height 22
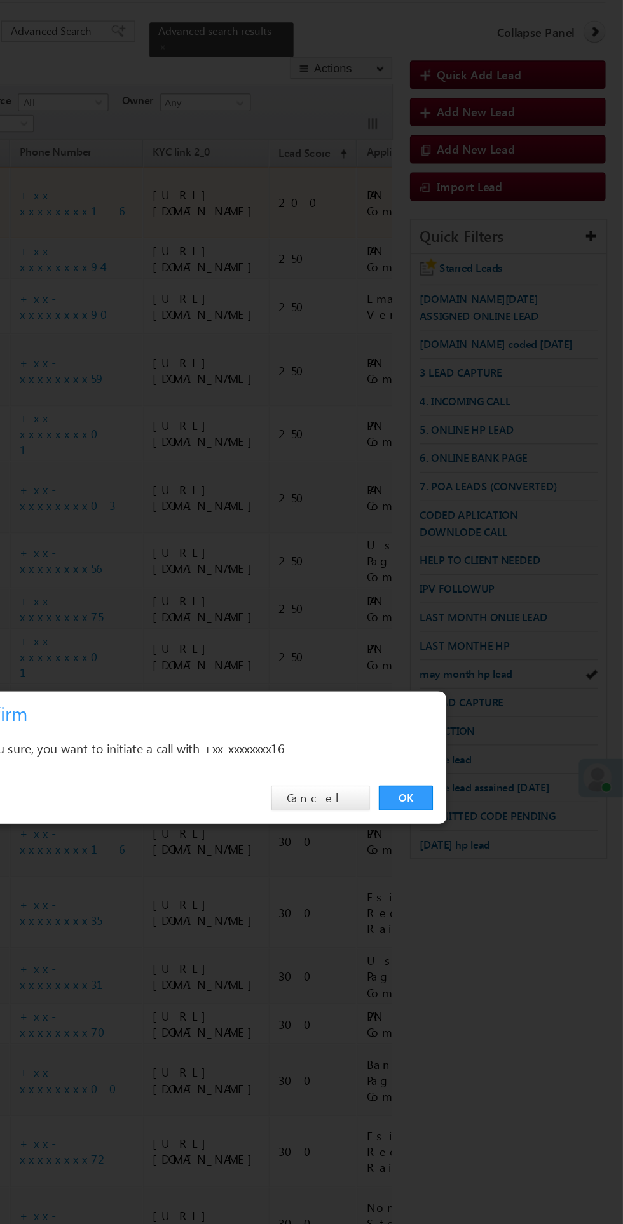
click at [461, 640] on link "OK" at bounding box center [467, 641] width 39 height 18
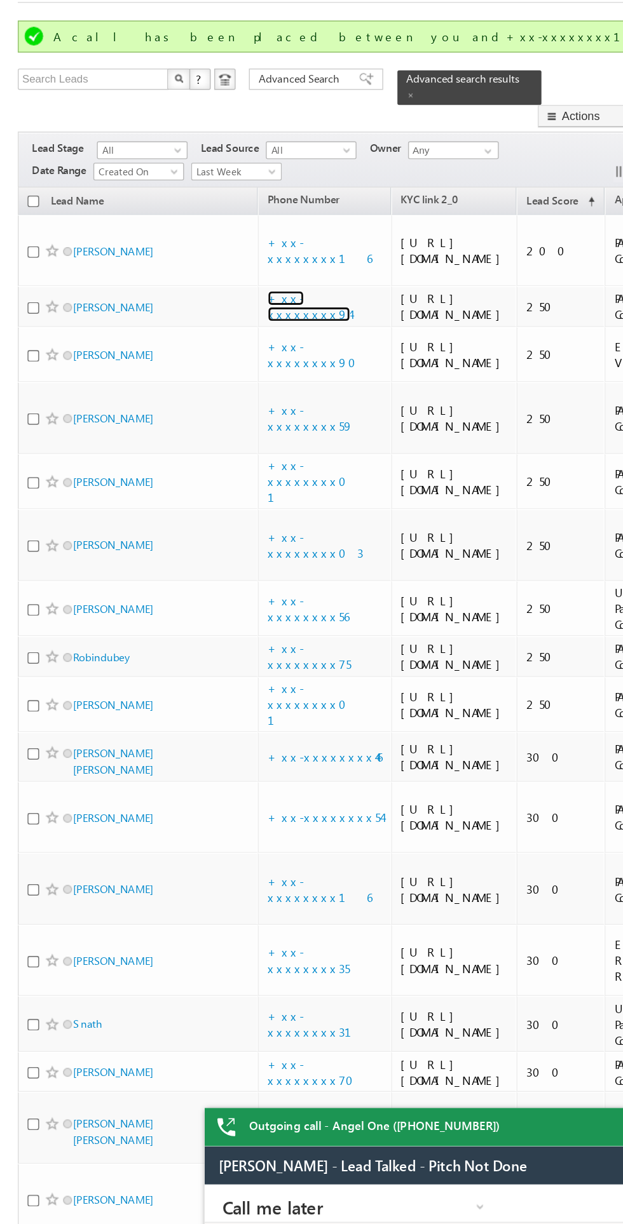
click at [224, 300] on link "+xx-xxxxxxxx94" at bounding box center [220, 289] width 59 height 22
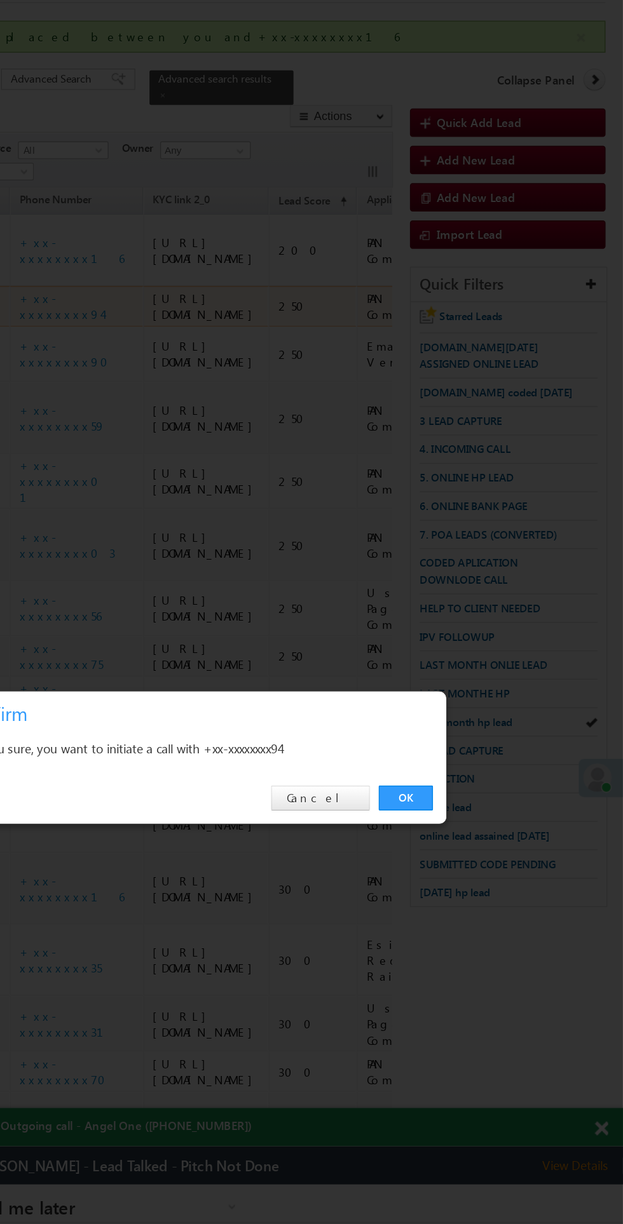
click at [469, 647] on link "OK" at bounding box center [467, 641] width 39 height 18
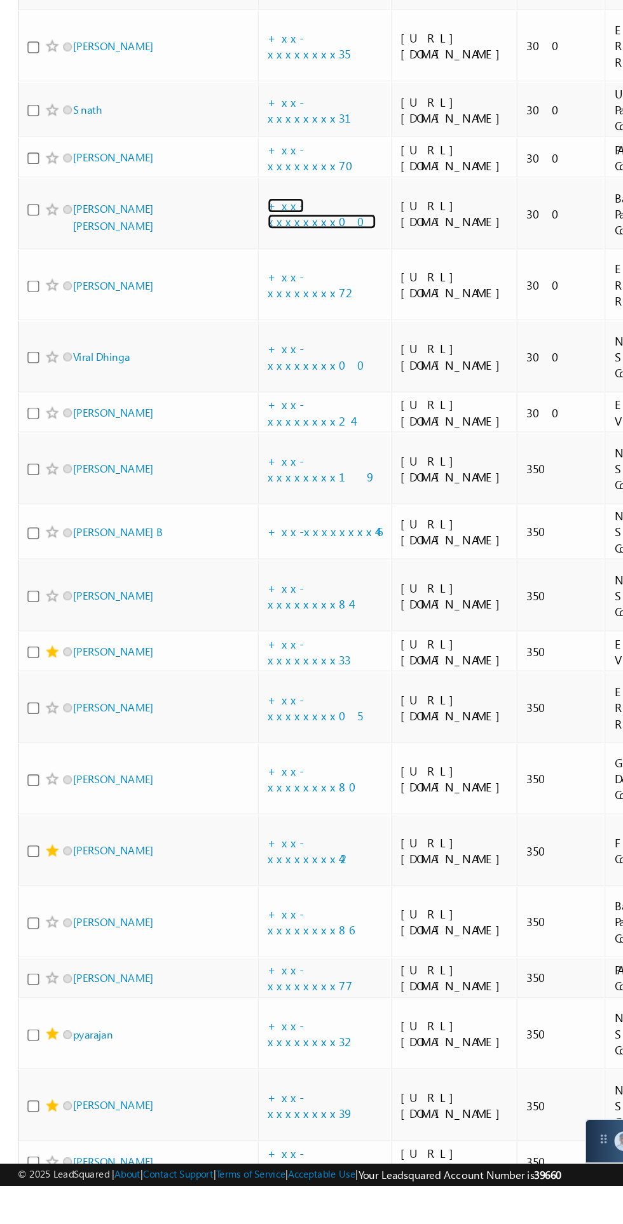
click at [220, 540] on link "+xx-xxxxxxxx00" at bounding box center [230, 529] width 78 height 22
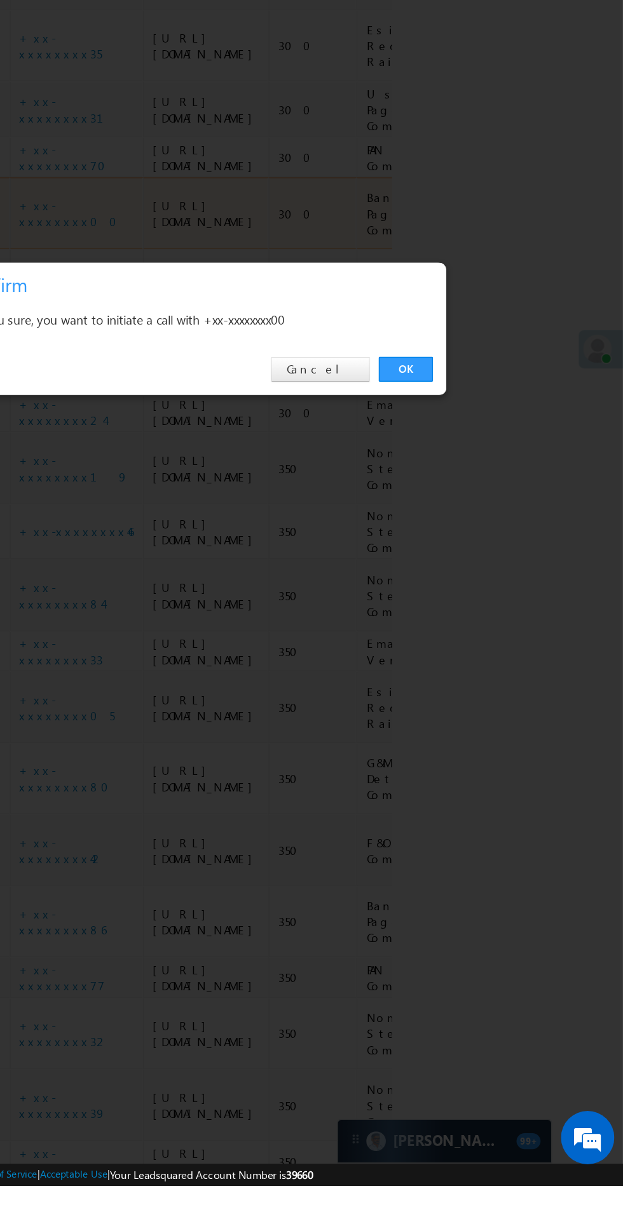
click at [456, 649] on link "OK" at bounding box center [467, 641] width 39 height 18
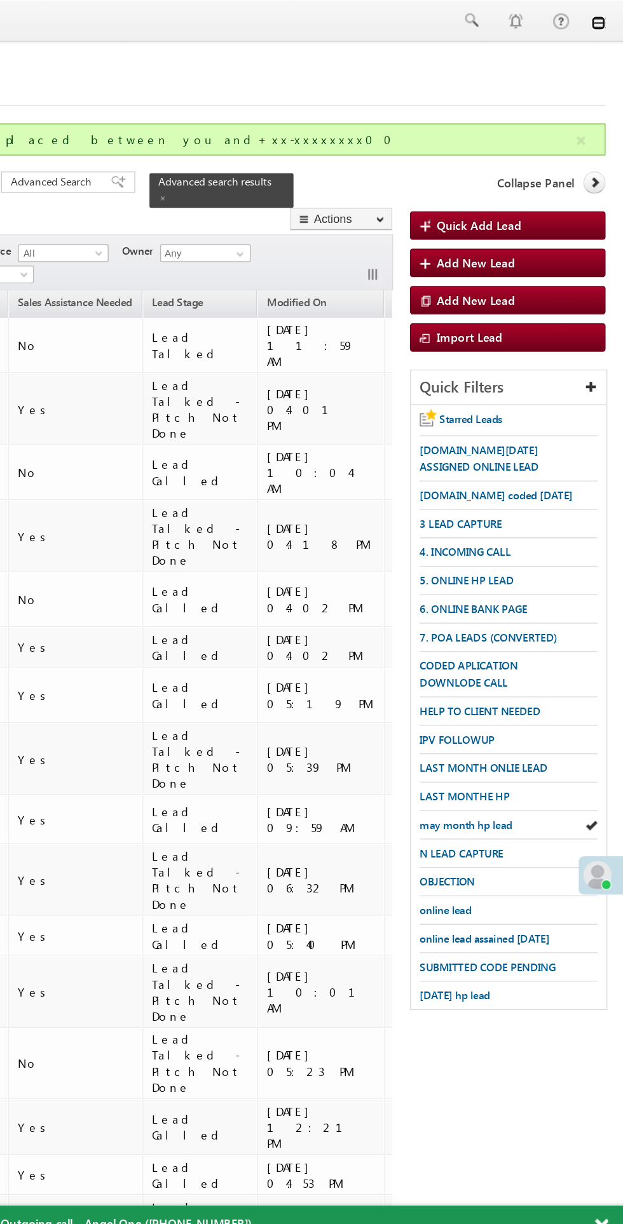
click at [601, 20] on link at bounding box center [605, 16] width 10 height 10
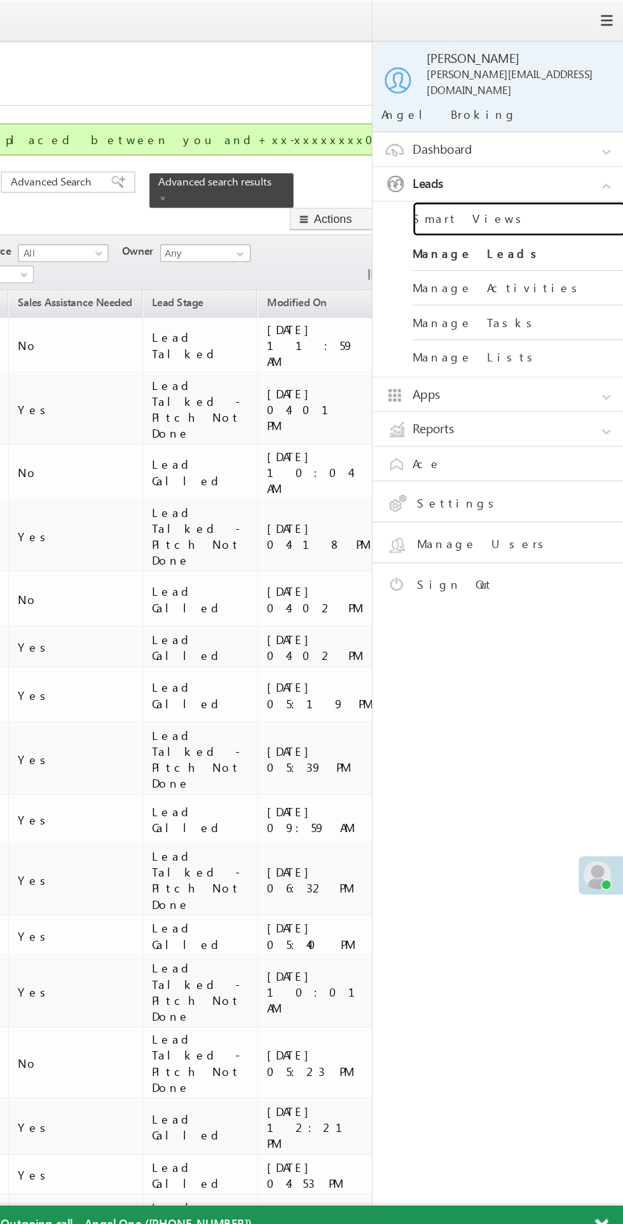
click at [520, 153] on link "Smart Views" at bounding box center [548, 156] width 152 height 25
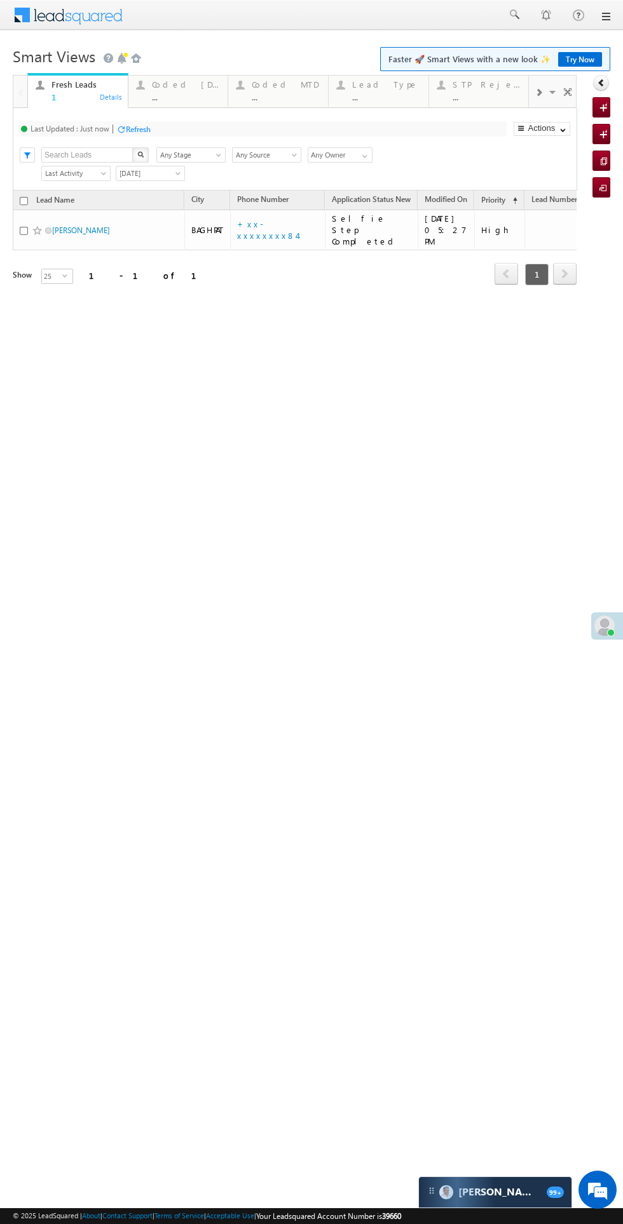
click at [190, 83] on div "Coded [DATE]" at bounding box center [186, 84] width 69 height 10
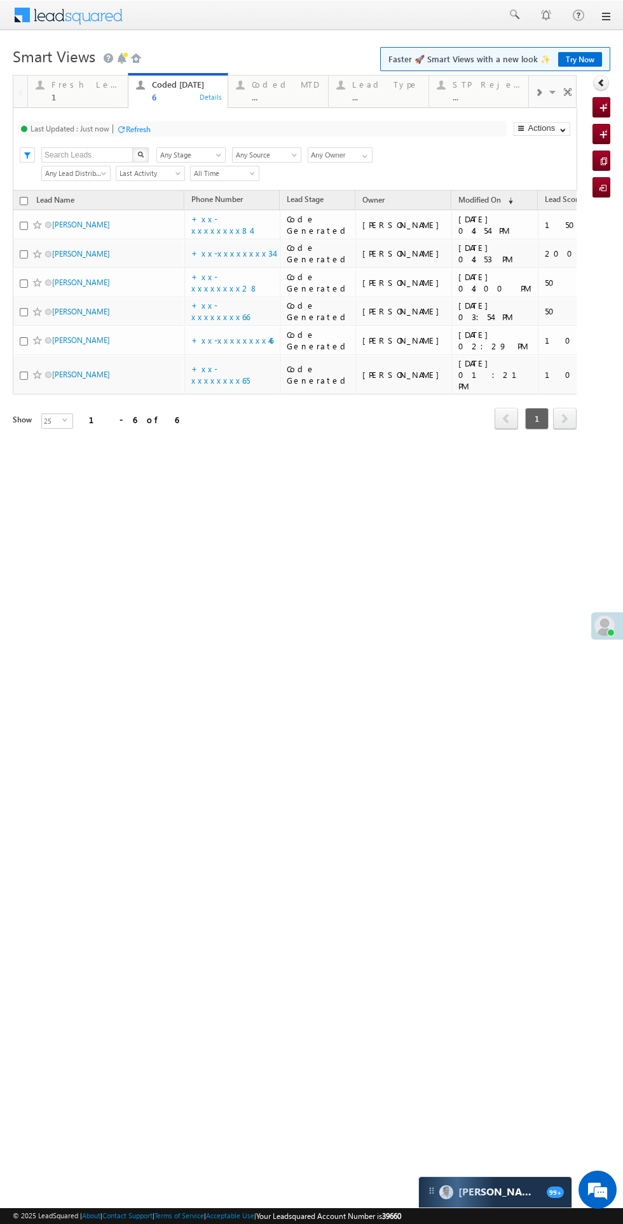
click at [83, 86] on div "Fresh Leads" at bounding box center [85, 84] width 69 height 10
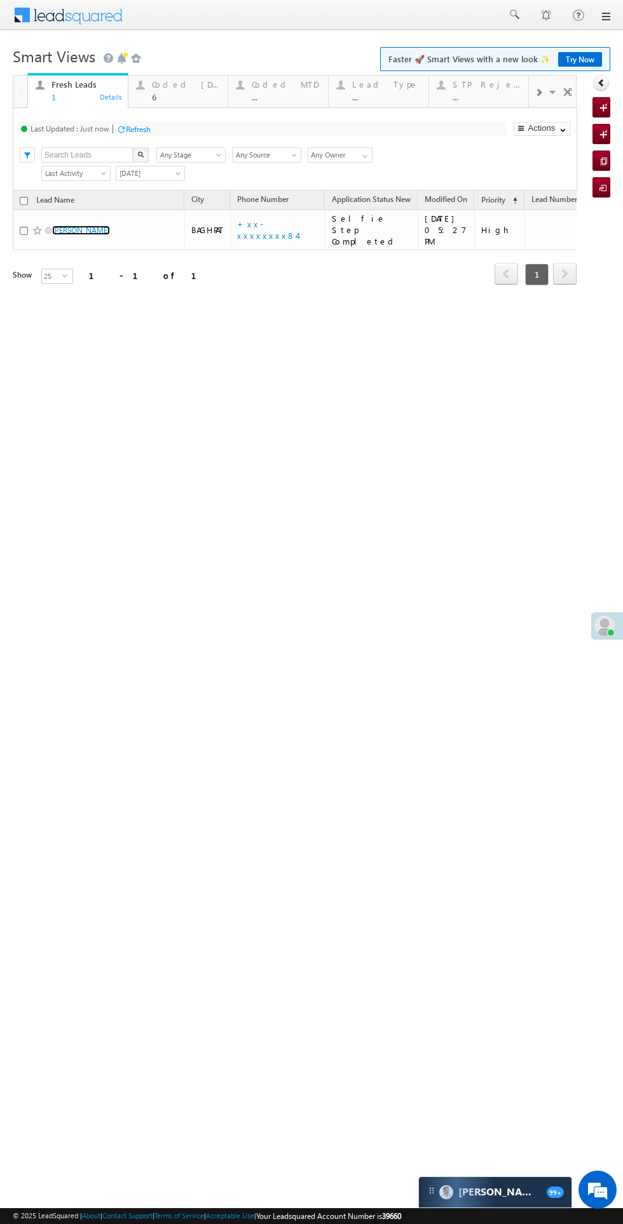
click at [65, 226] on link "[PERSON_NAME]" at bounding box center [81, 231] width 58 height 10
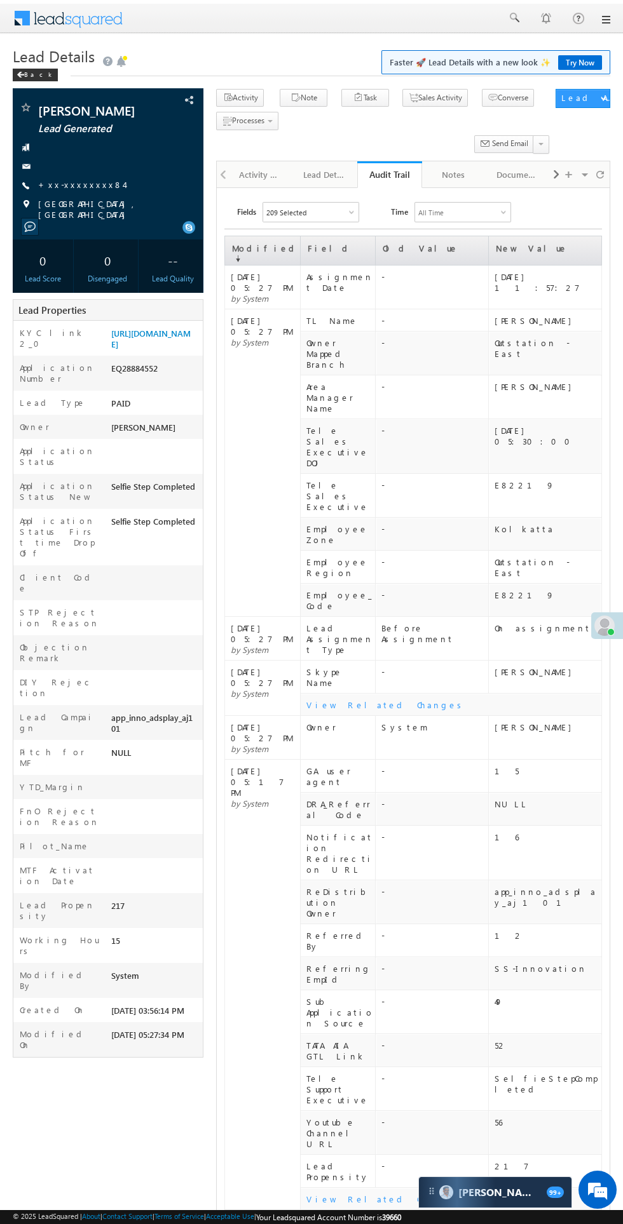
click at [259, 180] on div "Activity History" at bounding box center [260, 174] width 43 height 15
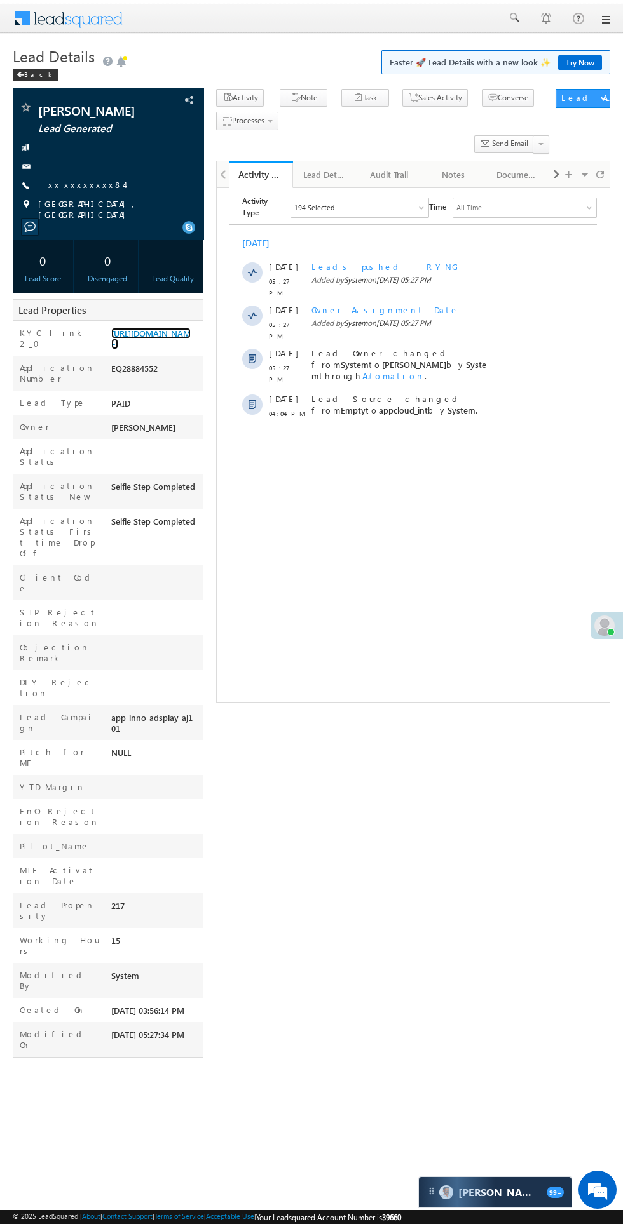
click at [153, 346] on link "https://angelbroking1-pk3em7sa.customui-test.leadsquared.com?leadId=d281e0a4-76…" at bounding box center [150, 339] width 79 height 22
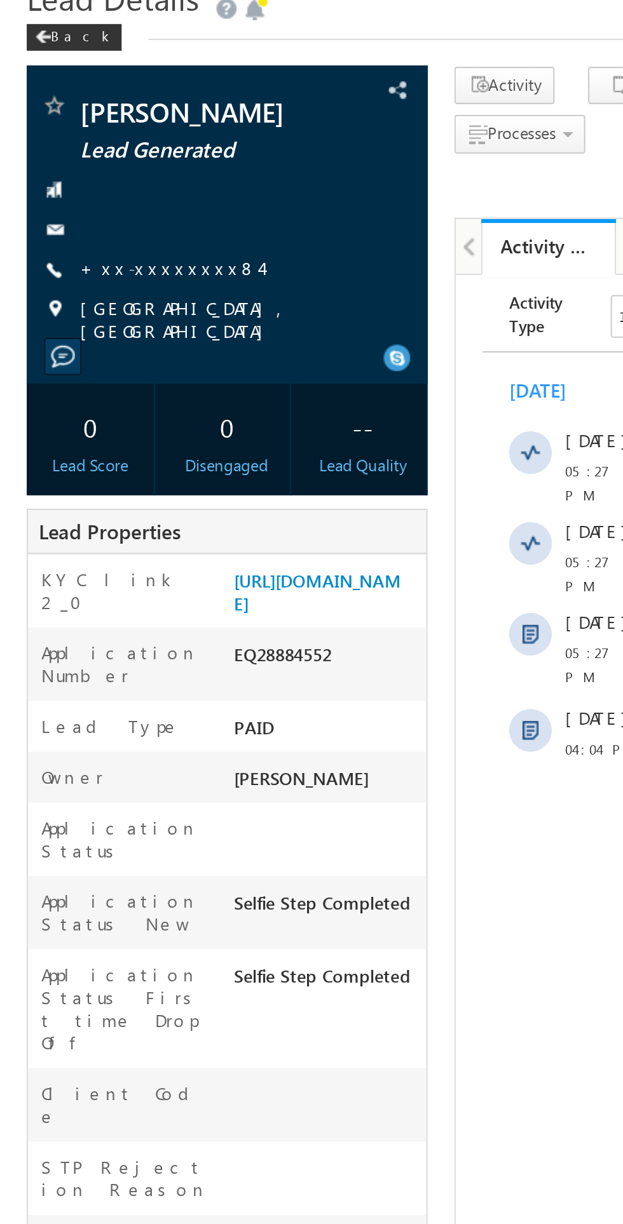
click at [83, 187] on link "+xx-xxxxxxxx84" at bounding box center [81, 184] width 86 height 11
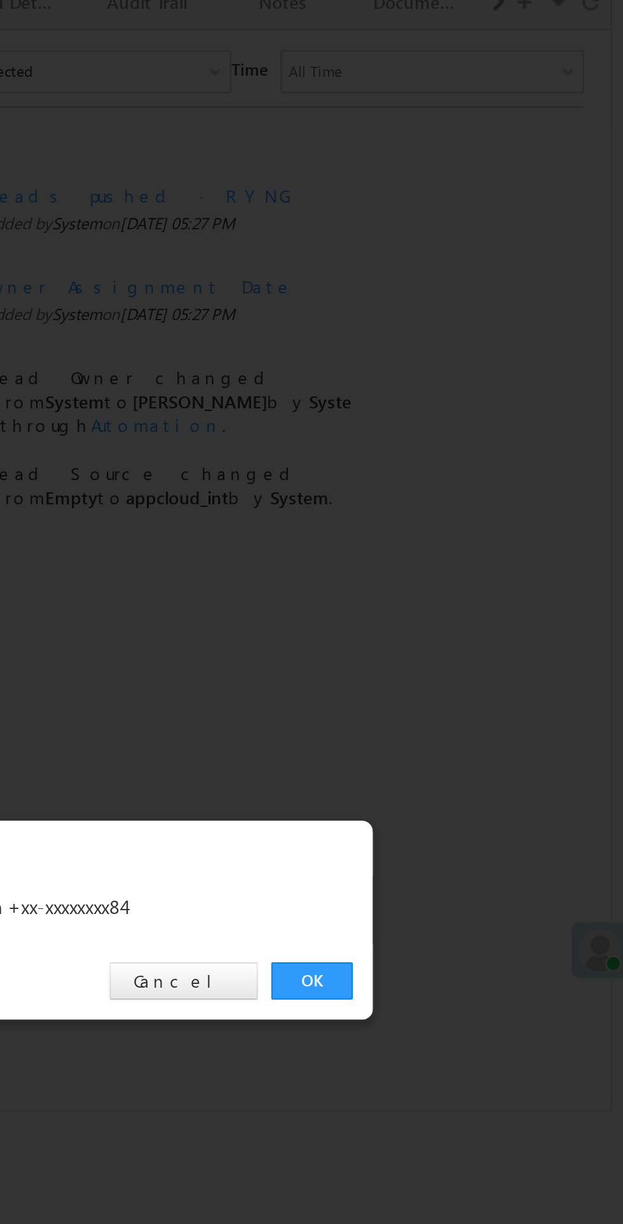
click at [461, 649] on link "OK" at bounding box center [467, 641] width 39 height 18
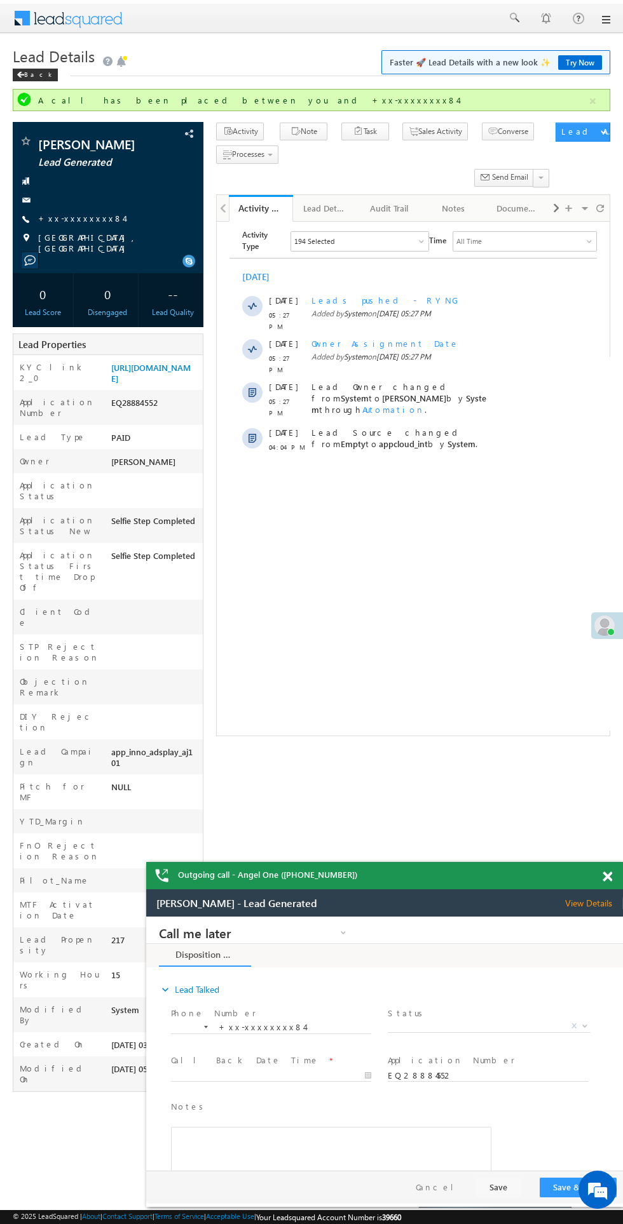
click at [483, 1026] on span "X" at bounding box center [489, 1026] width 202 height 13
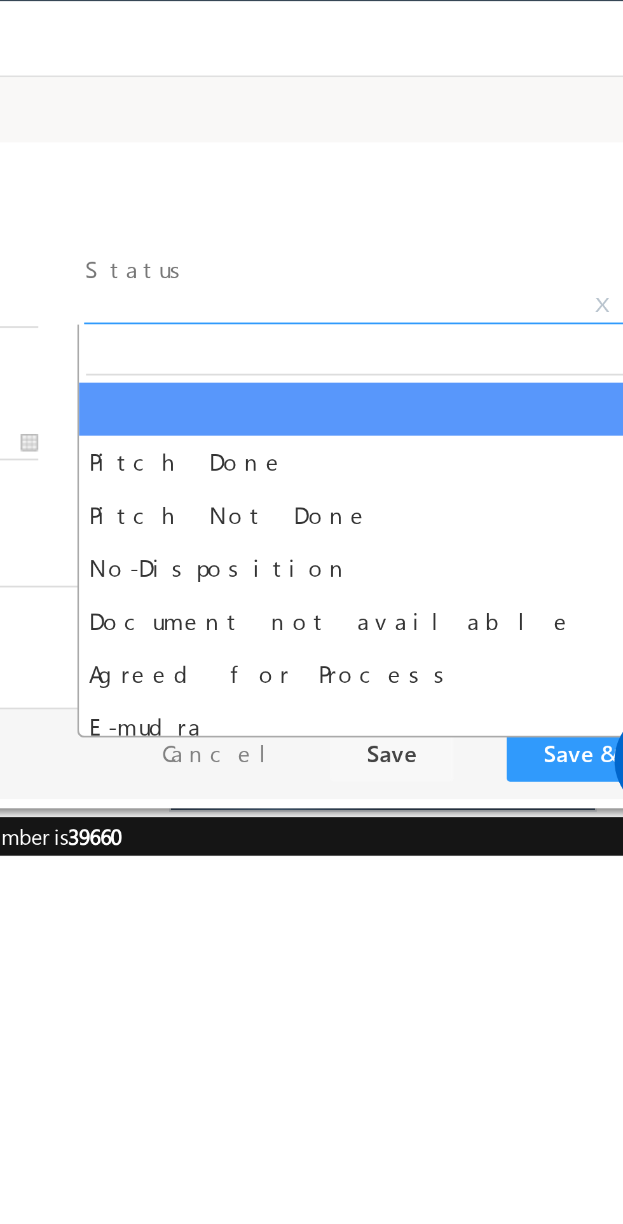
select select "Pitch Not Done"
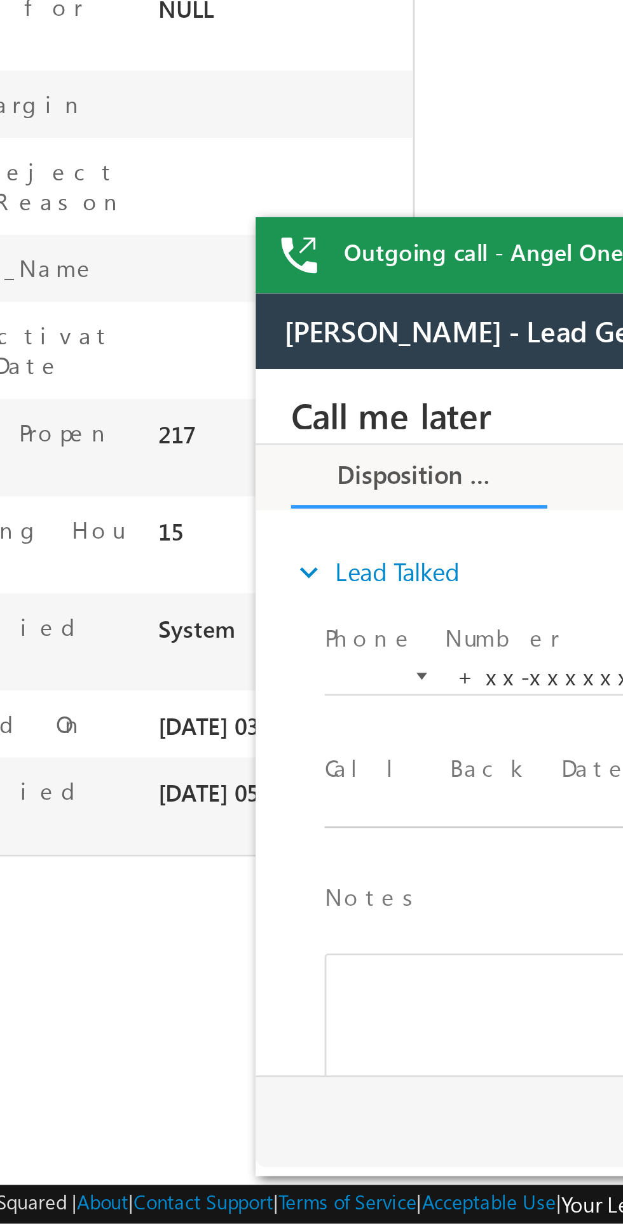
click at [337, 529] on body "Call me later Cross Sell Customer Drop-off reasons Language Barrier Not Interes…" at bounding box center [493, 496] width 476 height 254
type input "09/13/25 5:48 PM"
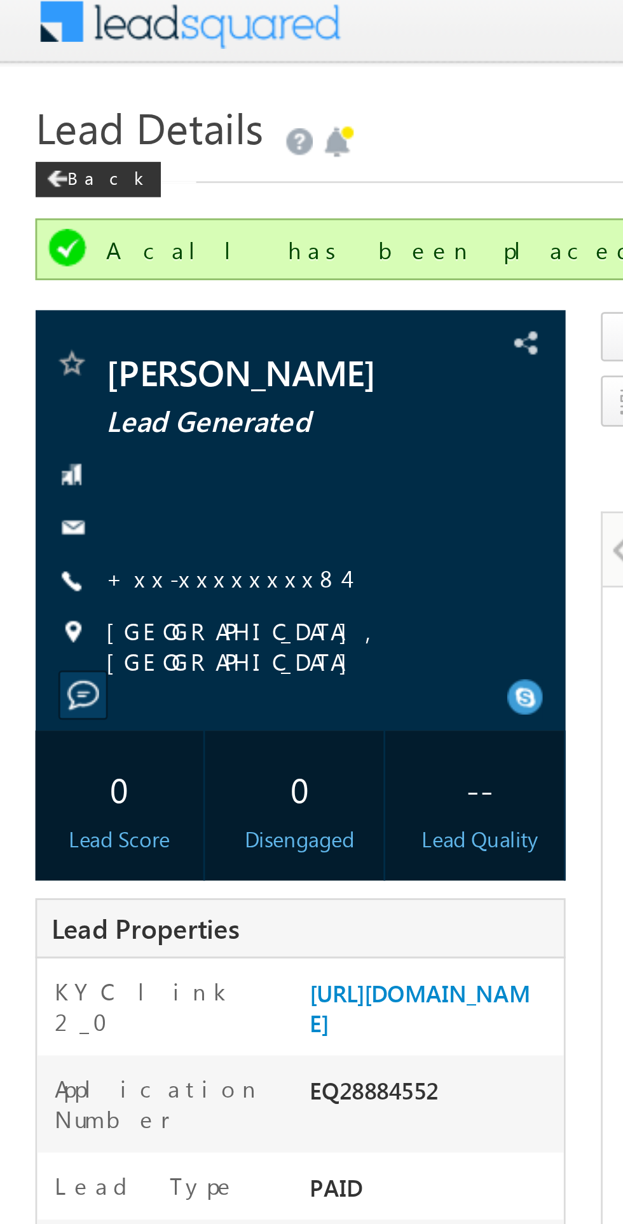
click at [72, 219] on link "+xx-xxxxxxxx84" at bounding box center [81, 218] width 86 height 11
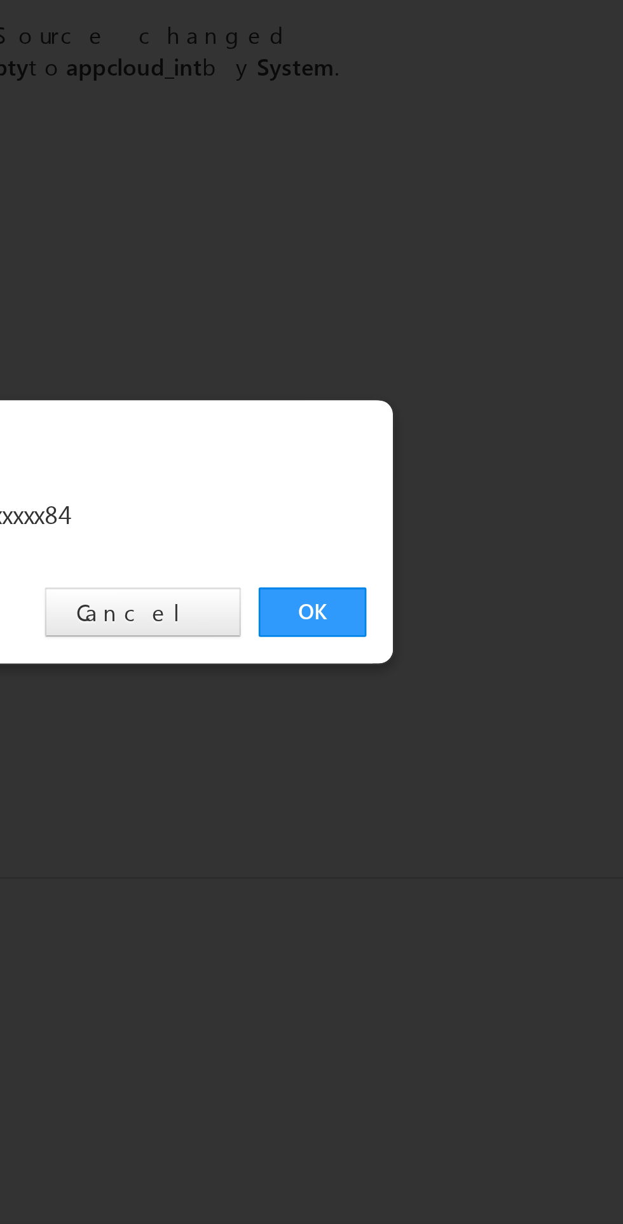
click at [461, 641] on link "OK" at bounding box center [467, 641] width 39 height 18
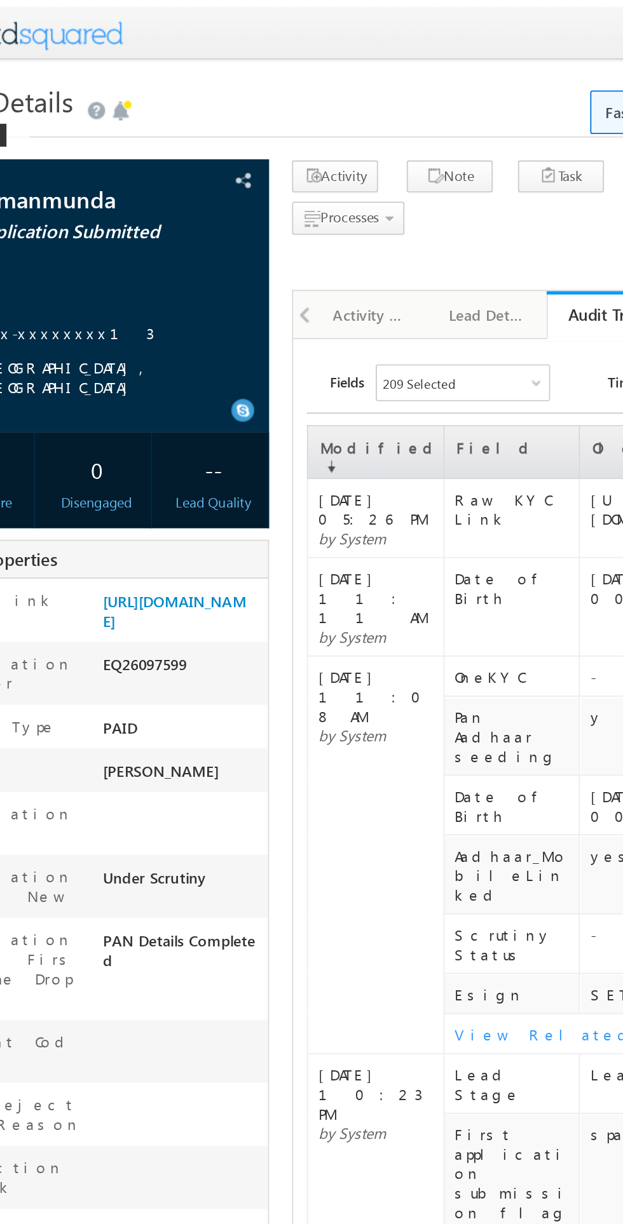
click at [258, 175] on div "Activity History" at bounding box center [260, 174] width 43 height 15
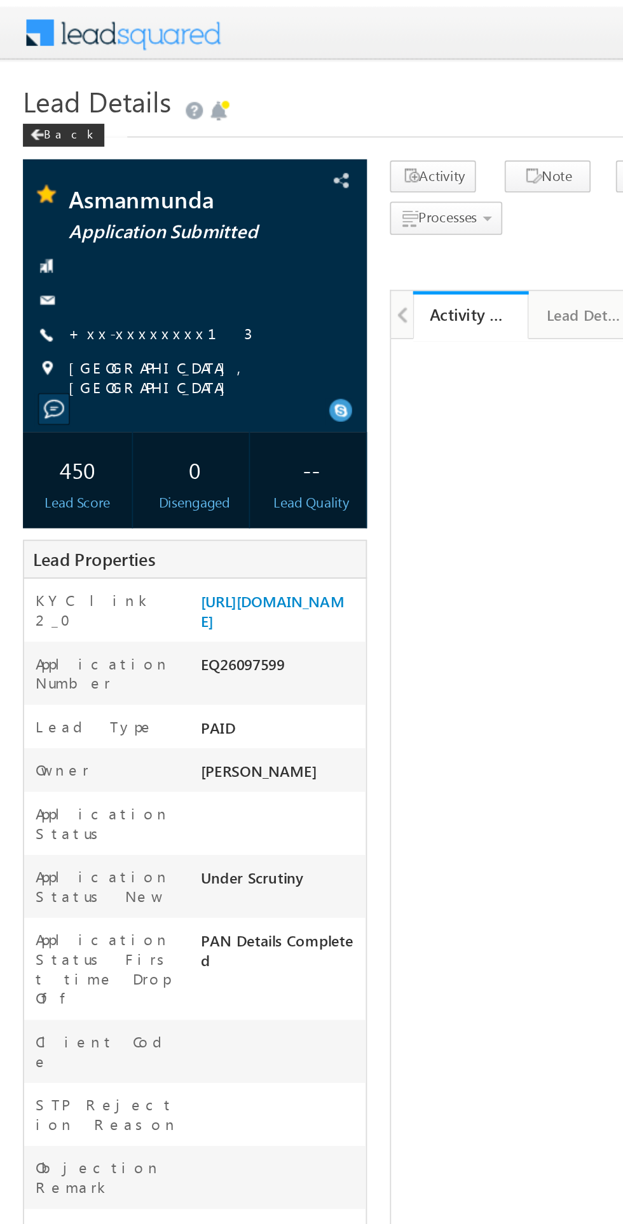
click at [75, 185] on link "+xx-xxxxxxxx13" at bounding box center [89, 184] width 102 height 11
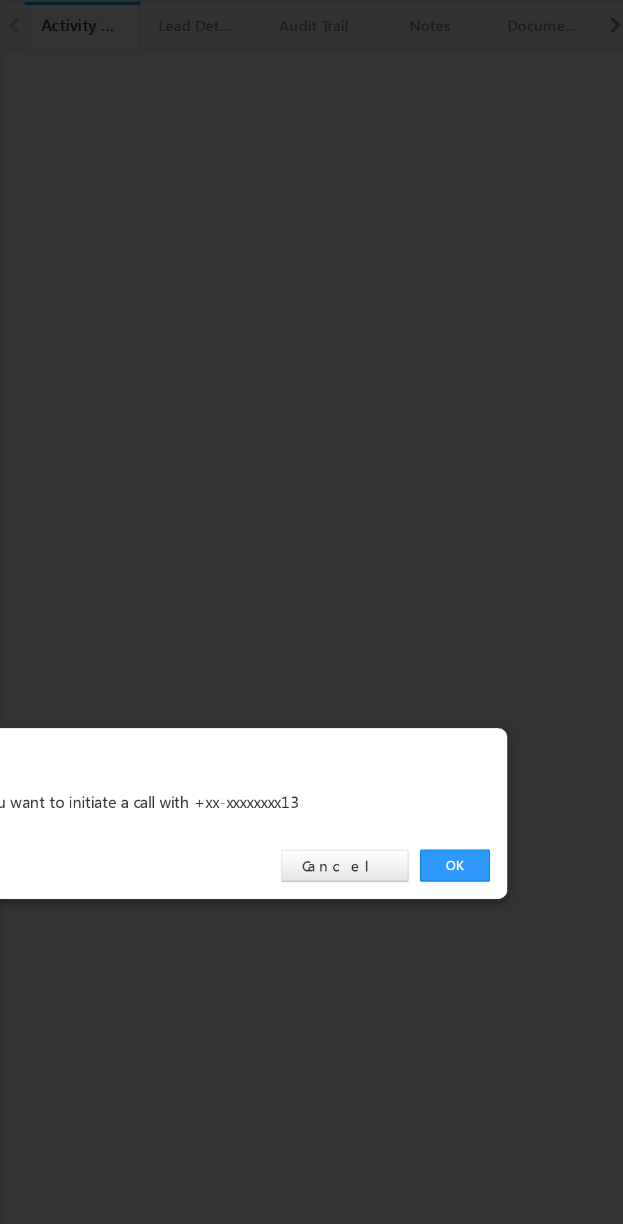
click at [469, 649] on link "OK" at bounding box center [467, 641] width 39 height 18
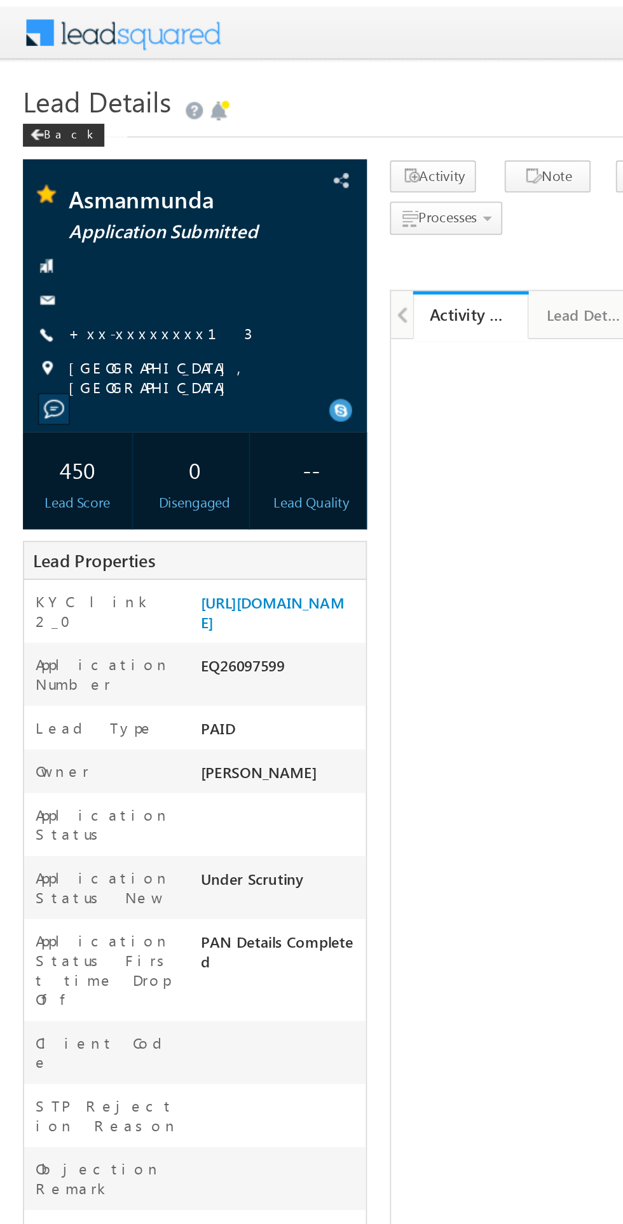
click at [81, 179] on link "+xx-xxxxxxxx13" at bounding box center [89, 184] width 102 height 11
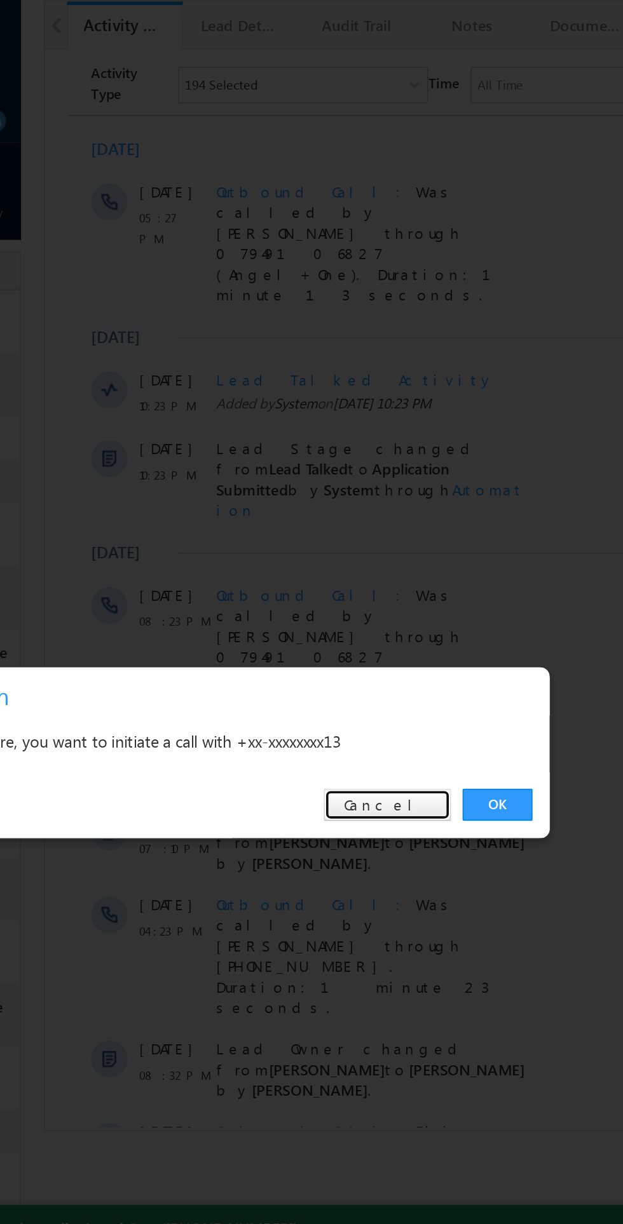
click at [407, 636] on link "Cancel" at bounding box center [406, 641] width 71 height 18
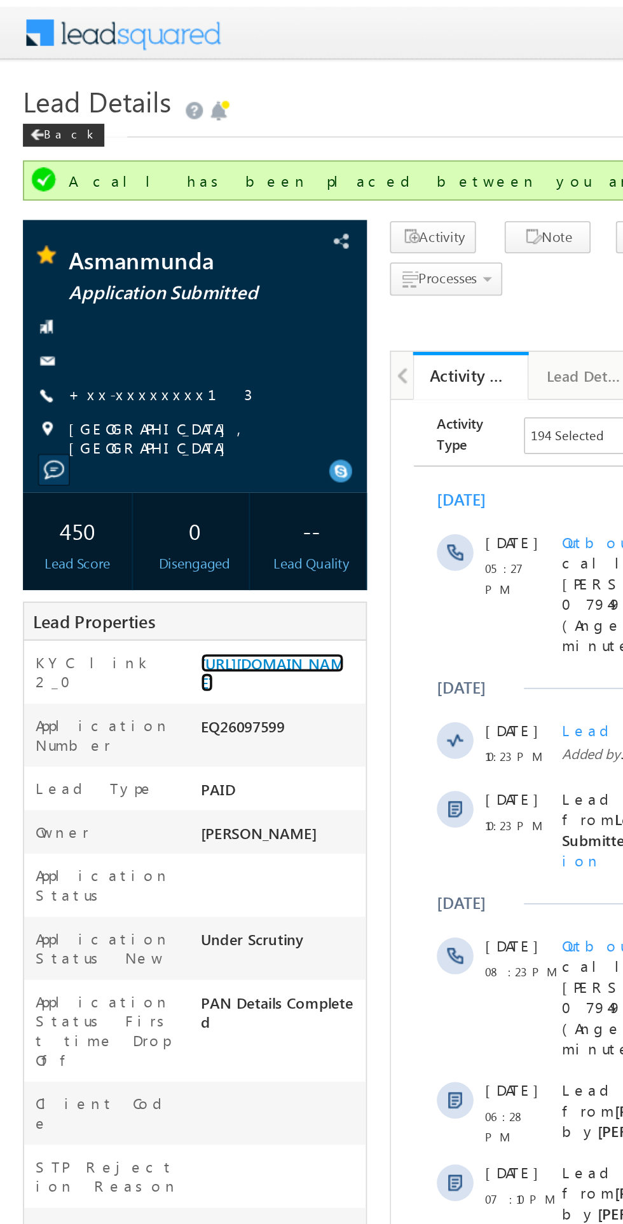
click at [156, 384] on link "https://angelbroking1-pk3em7sa.customui-test.leadsquared.com?leadId=4ede9b52-9d…" at bounding box center [150, 373] width 79 height 22
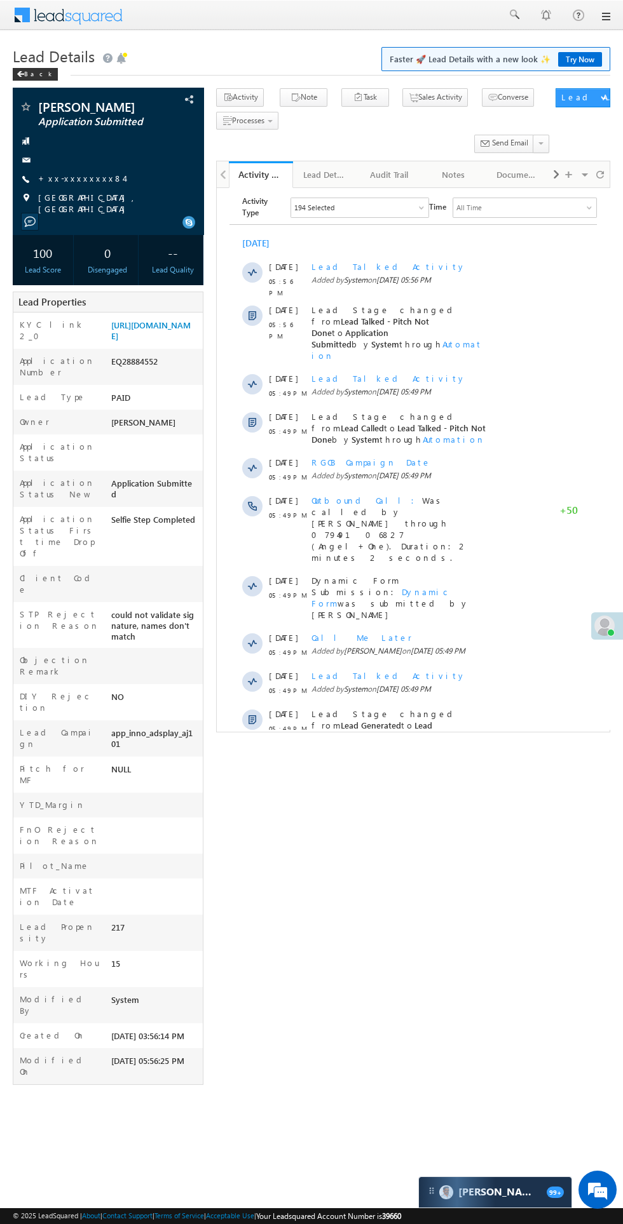
click at [422, 757] on span "Show More" at bounding box center [418, 769] width 67 height 25
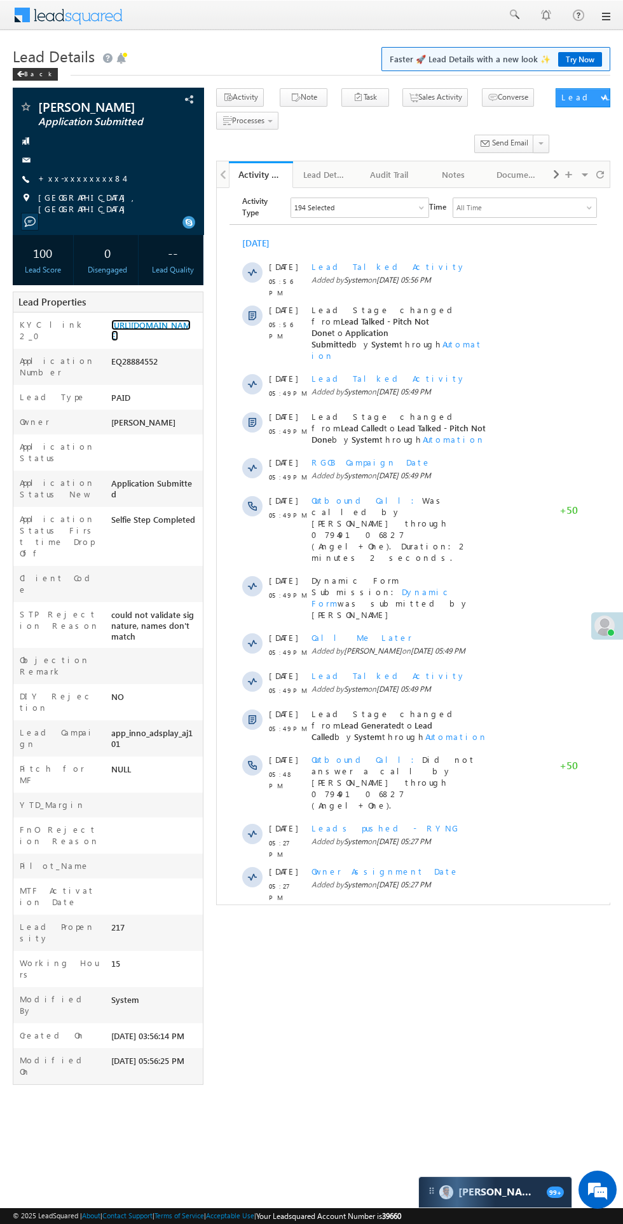
click at [152, 339] on link "https://angelbroking1-pk3em7sa.customui-test.leadsquared.com?leadId=d281e0a4-76…" at bounding box center [150, 331] width 79 height 22
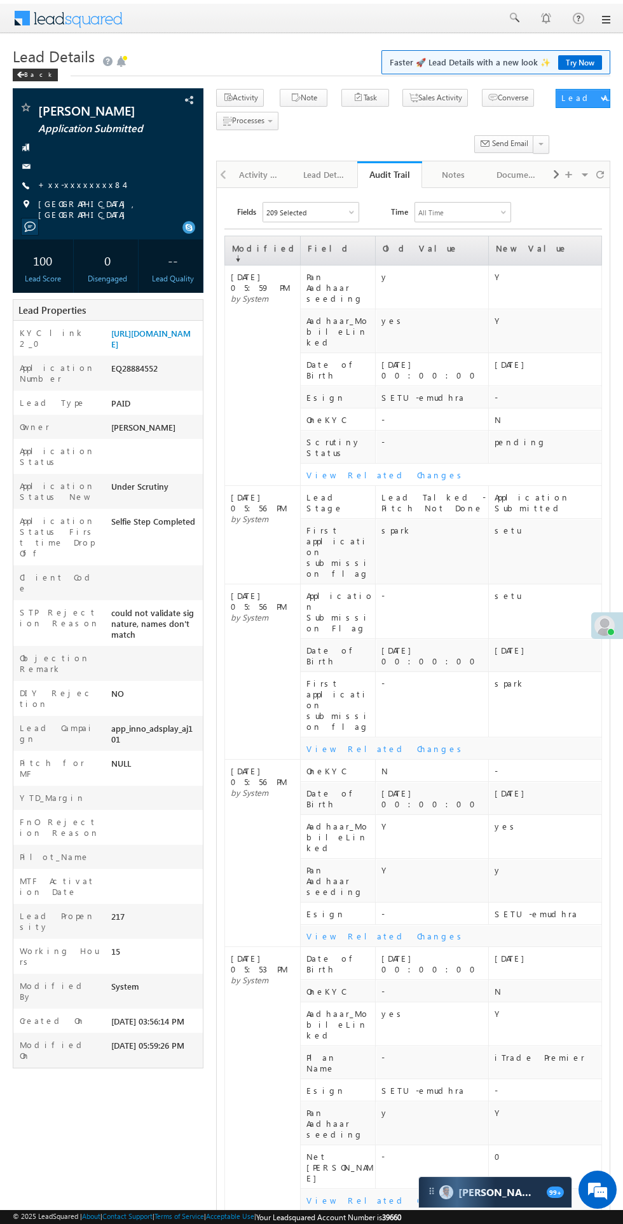
click at [248, 175] on div "Activity History" at bounding box center [260, 174] width 43 height 15
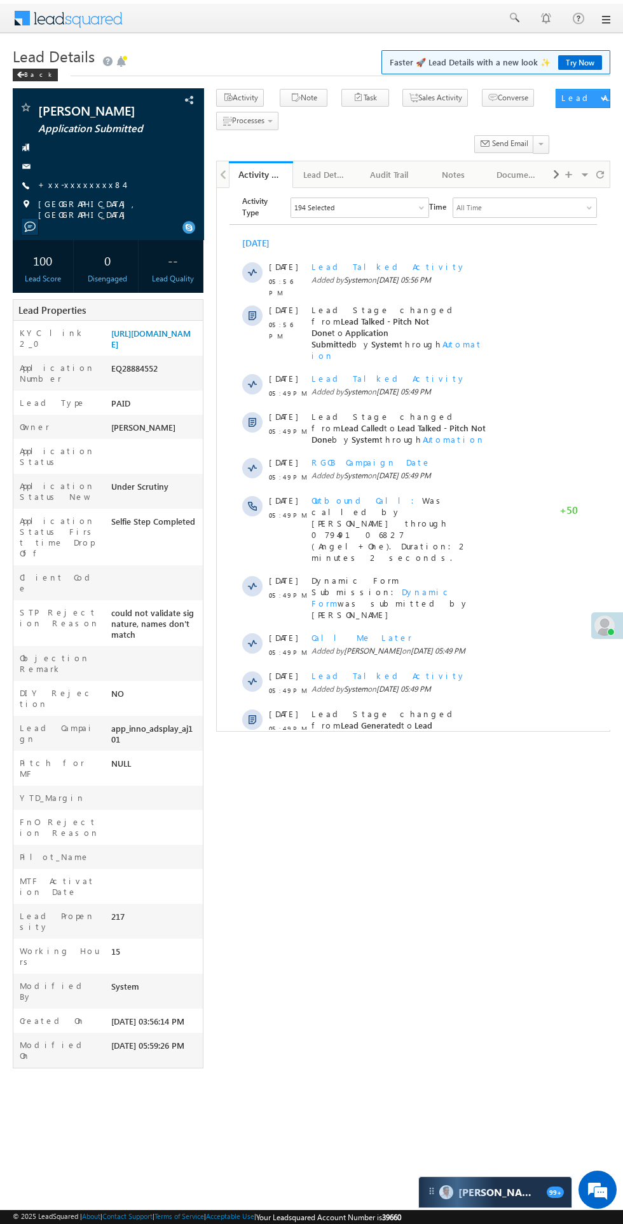
click at [412, 758] on span "Show More" at bounding box center [418, 770] width 67 height 25
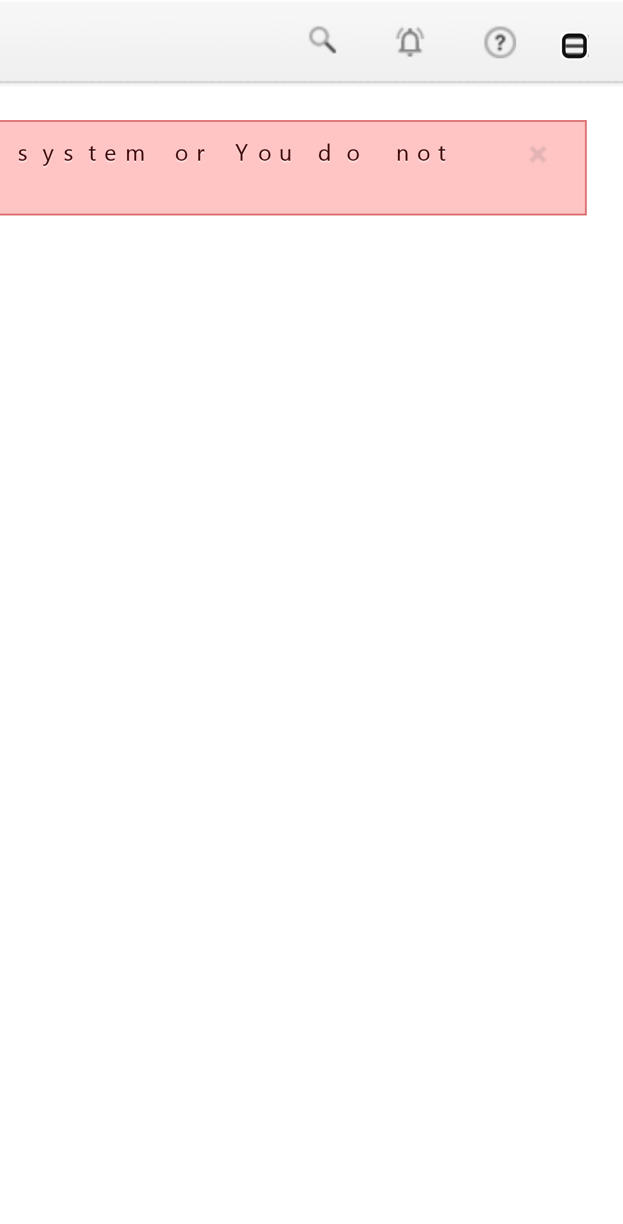
click at [605, 16] on link at bounding box center [605, 16] width 10 height 10
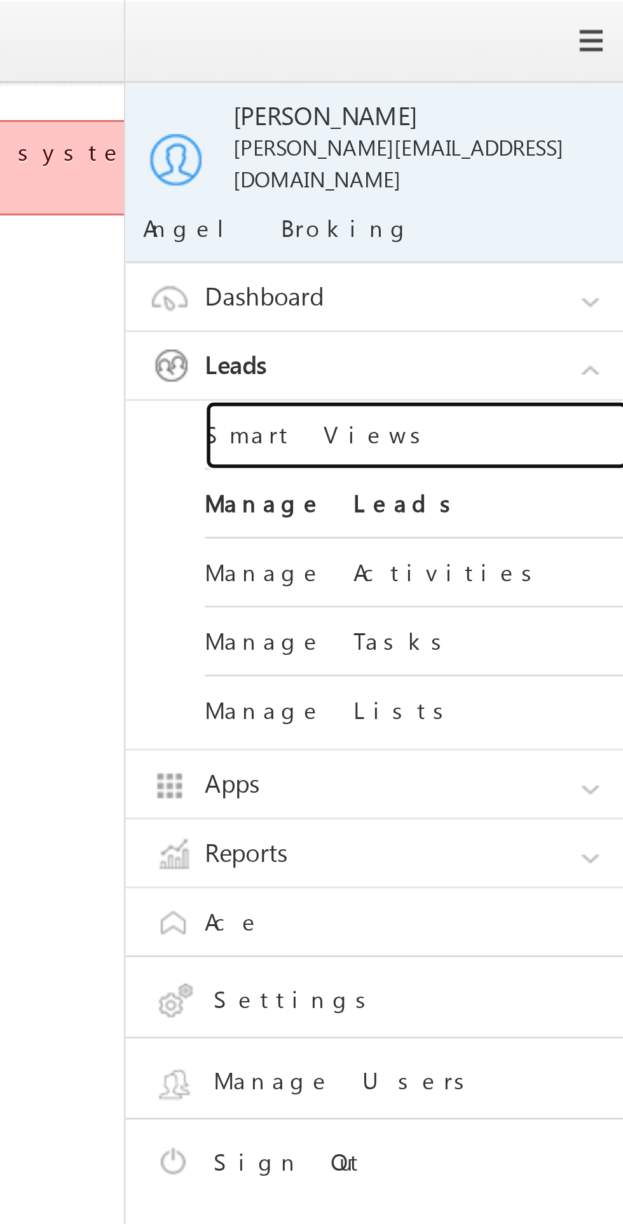
click at [510, 144] on link "Smart Views" at bounding box center [548, 156] width 152 height 25
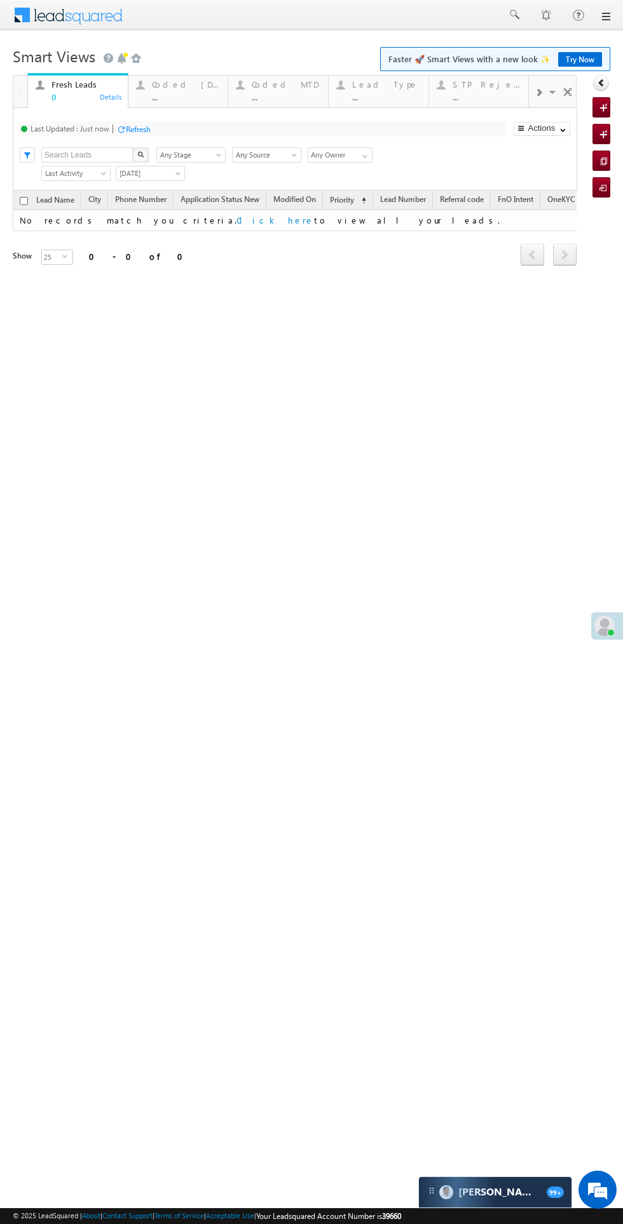
click at [170, 97] on div "..." at bounding box center [186, 97] width 69 height 10
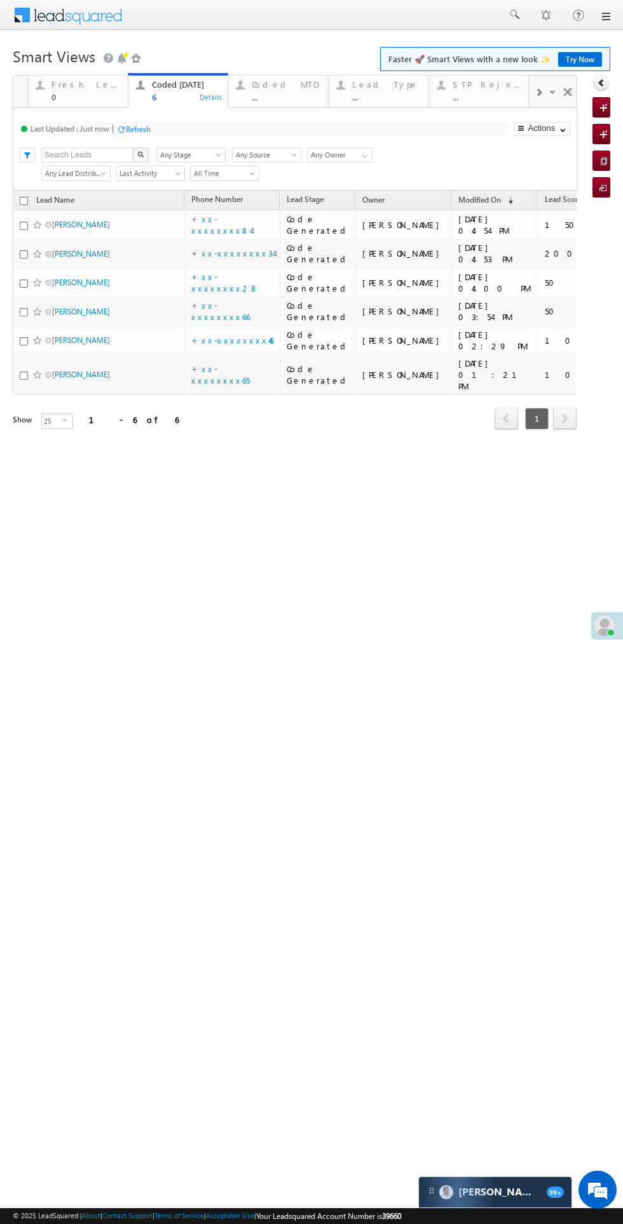
click at [144, 129] on div "Refresh" at bounding box center [138, 130] width 25 height 10
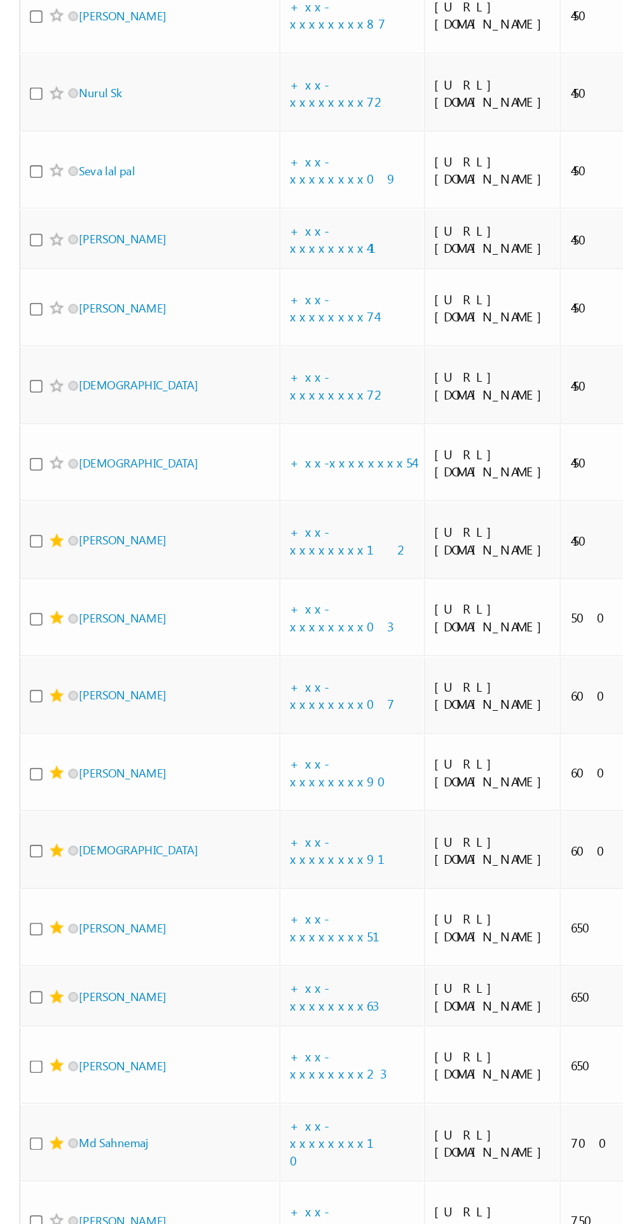
scroll to position [3909, 0]
click at [229, 739] on link "+xx-xxxxxxxx07" at bounding box center [225, 750] width 69 height 22
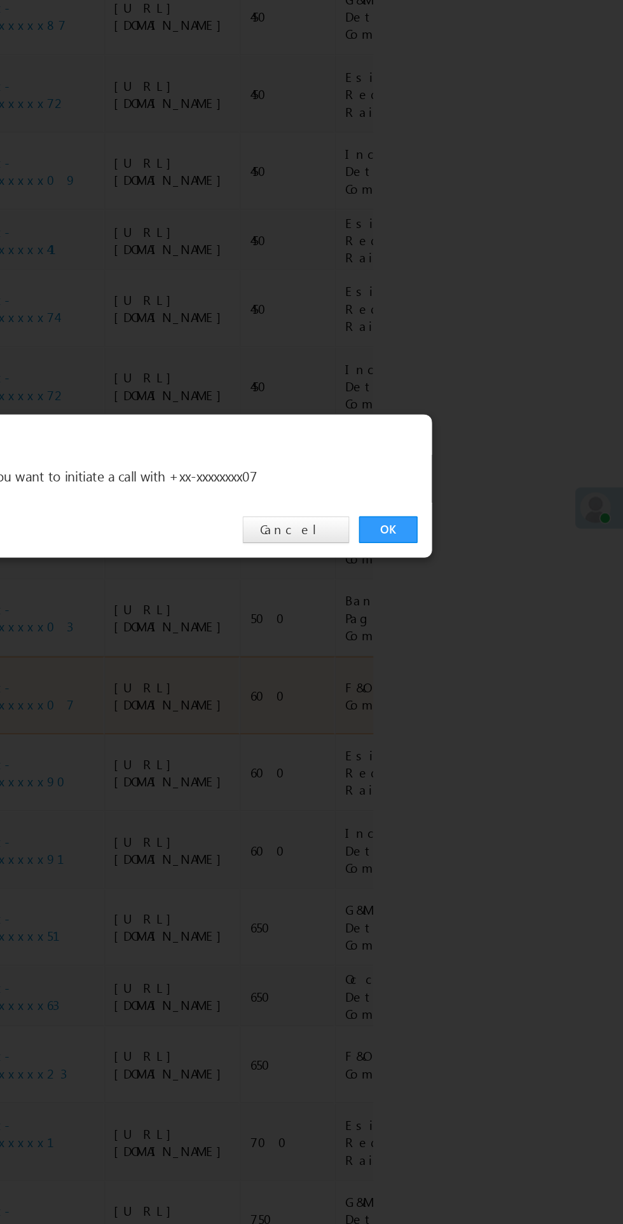
scroll to position [0, 0]
click at [463, 649] on link "OK" at bounding box center [467, 641] width 39 height 18
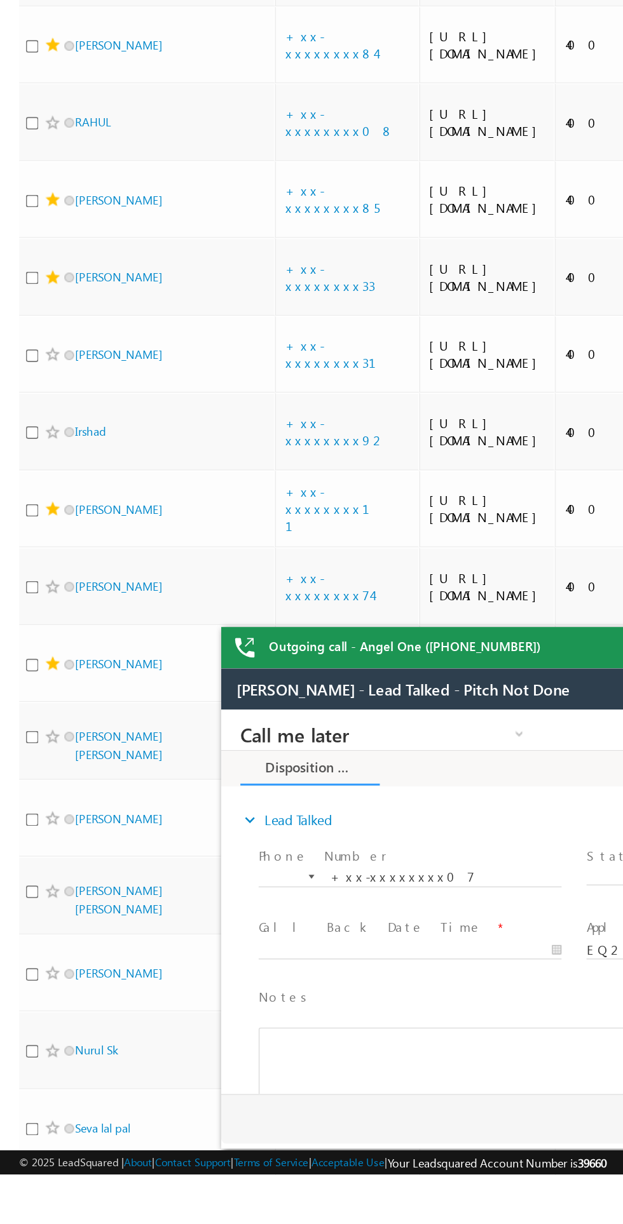
scroll to position [0, 2]
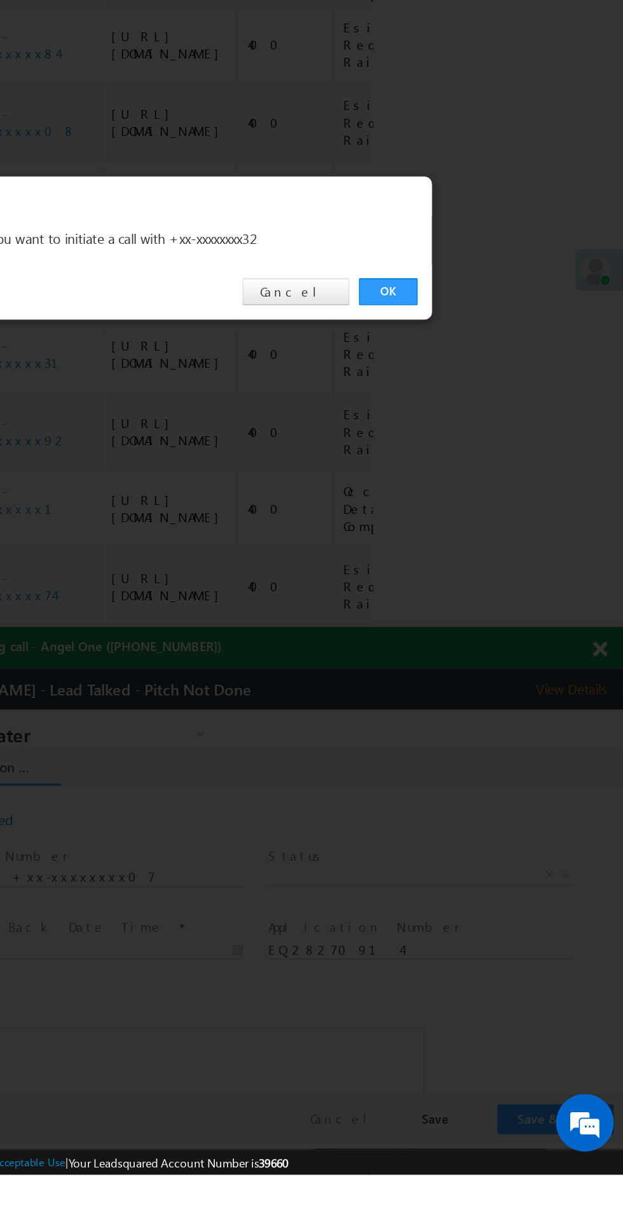
click at [470, 649] on link "OK" at bounding box center [467, 641] width 39 height 18
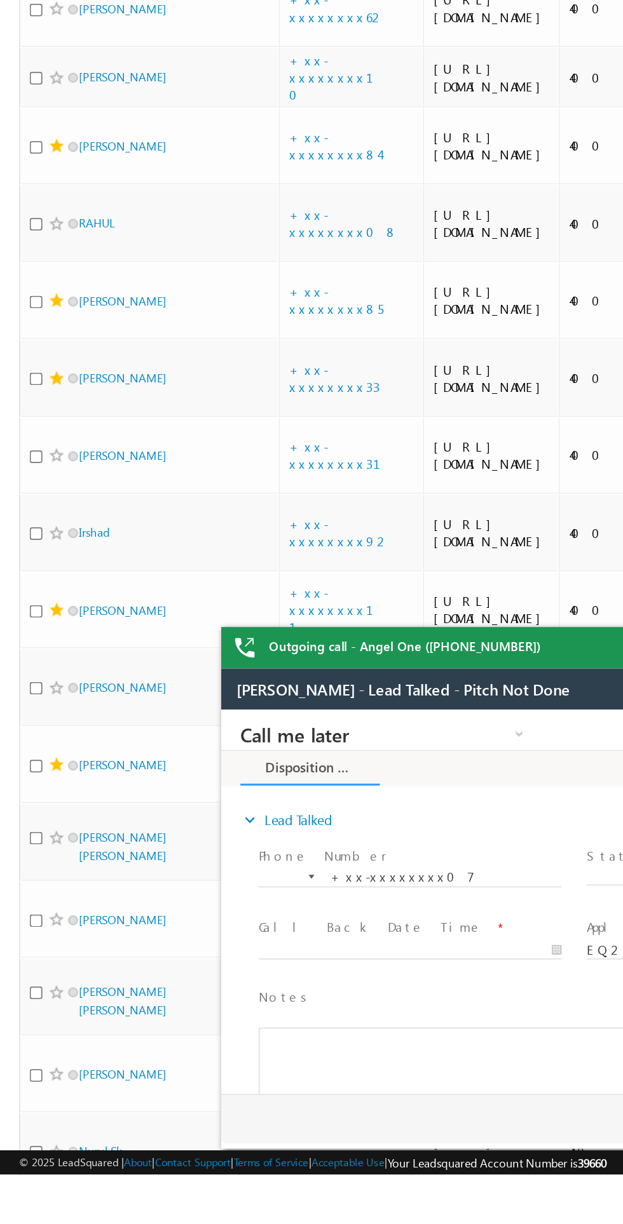
scroll to position [1379, 0]
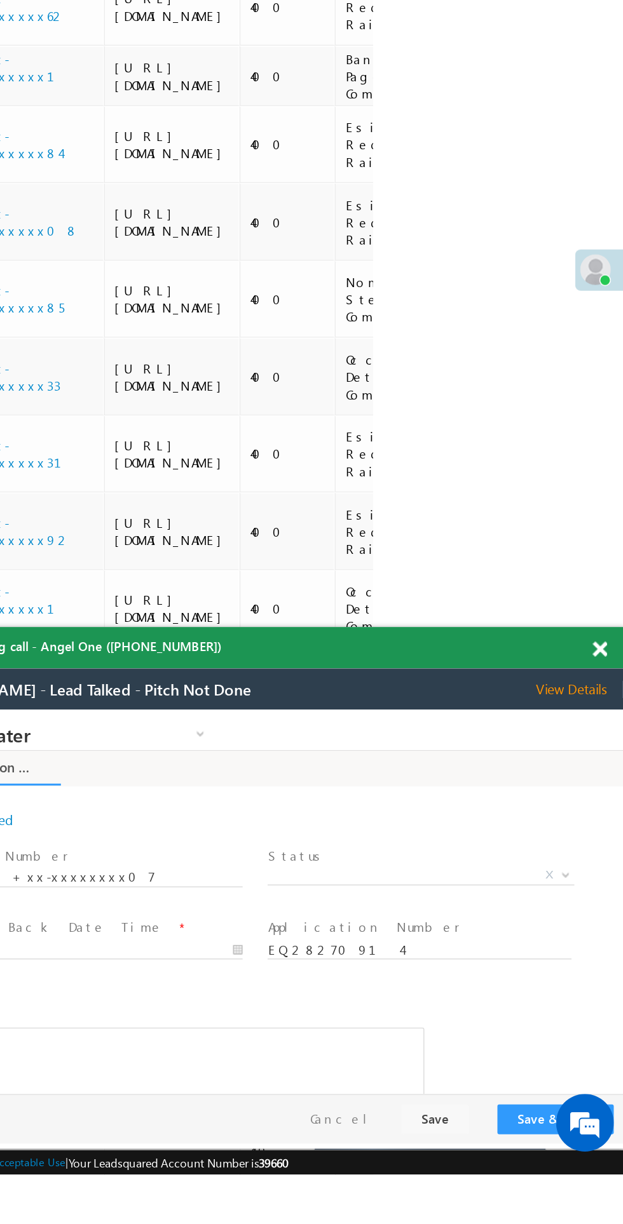
click at [604, 868] on div "Outgoing call - Angel One ([PHONE_NUMBER])" at bounding box center [384, 875] width 476 height 27
click at [607, 876] on span at bounding box center [607, 877] width 10 height 11
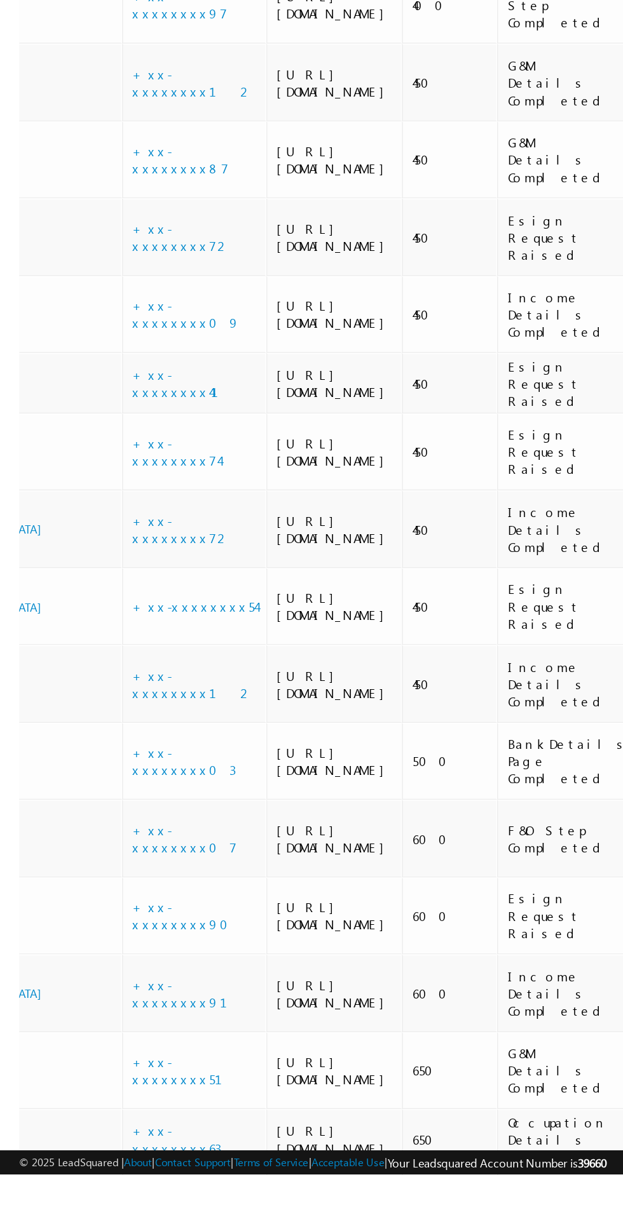
scroll to position [0, 0]
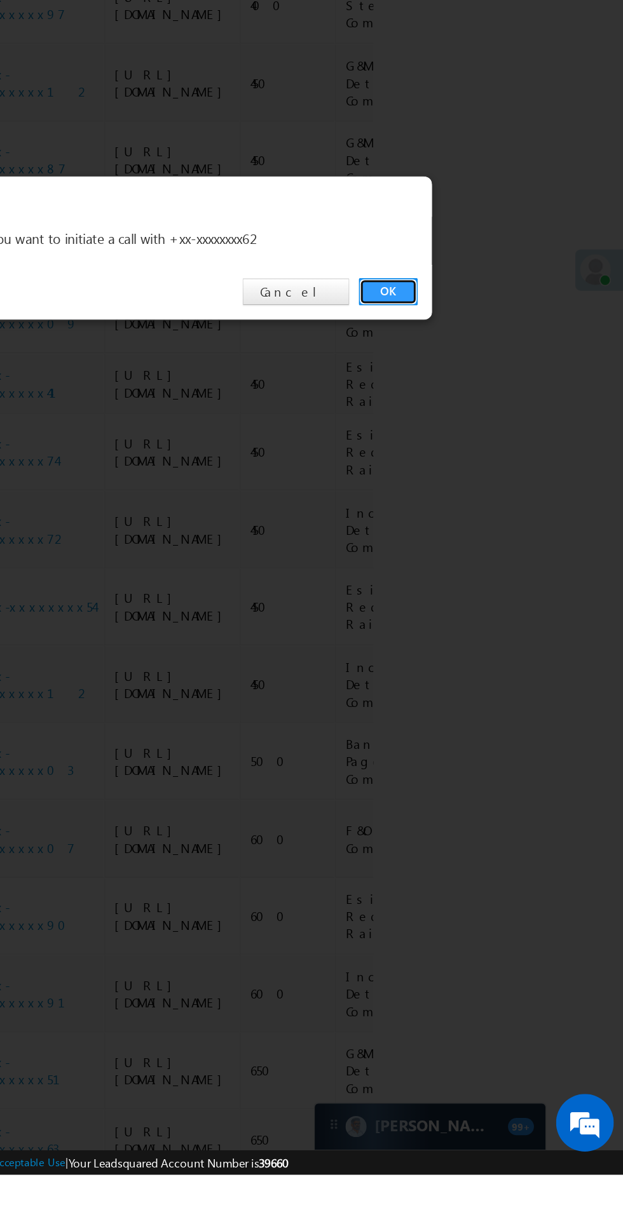
click at [457, 649] on link "OK" at bounding box center [467, 641] width 39 height 18
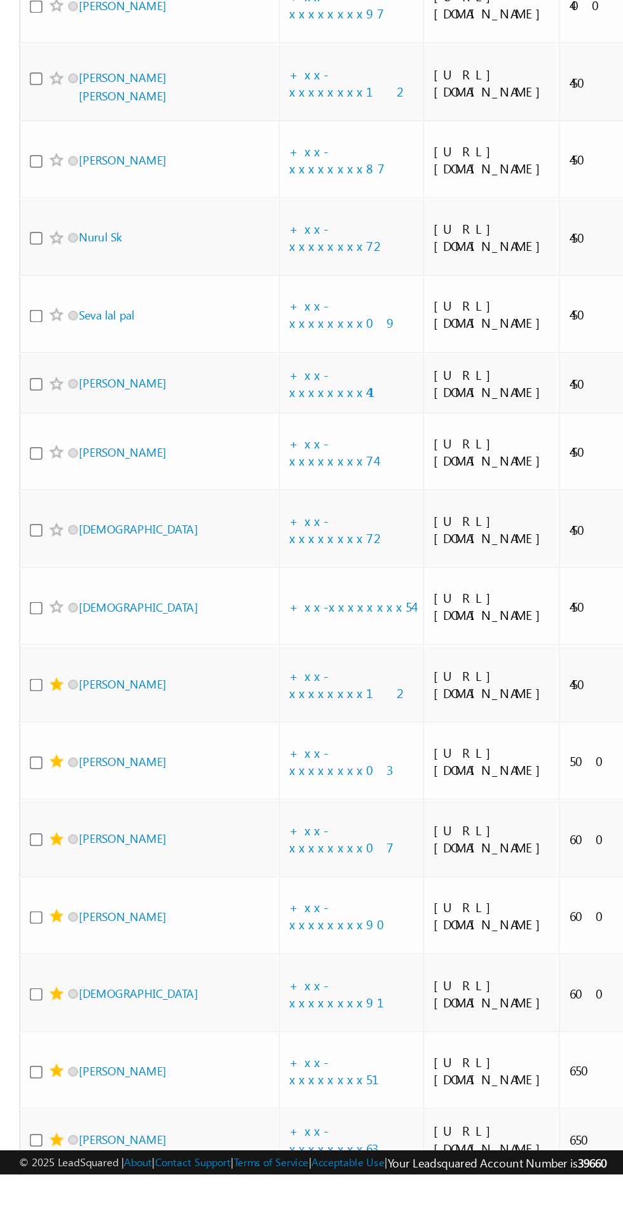
scroll to position [2112, 0]
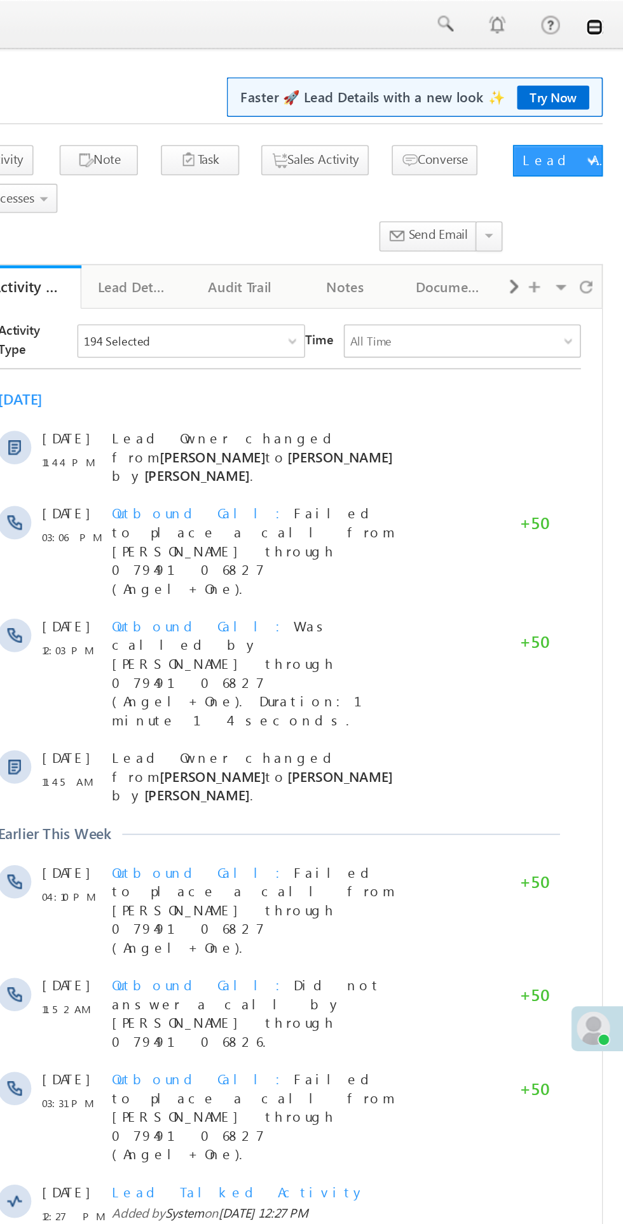
click at [604, 17] on link at bounding box center [605, 16] width 10 height 10
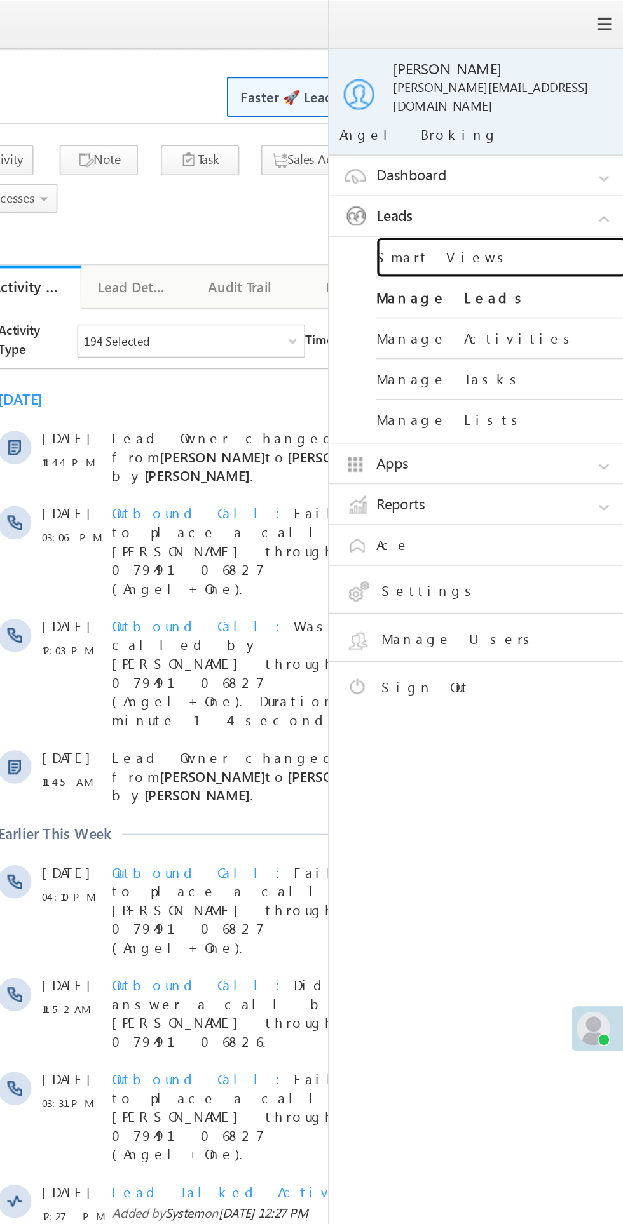
click at [514, 144] on link "Smart Views" at bounding box center [548, 156] width 152 height 25
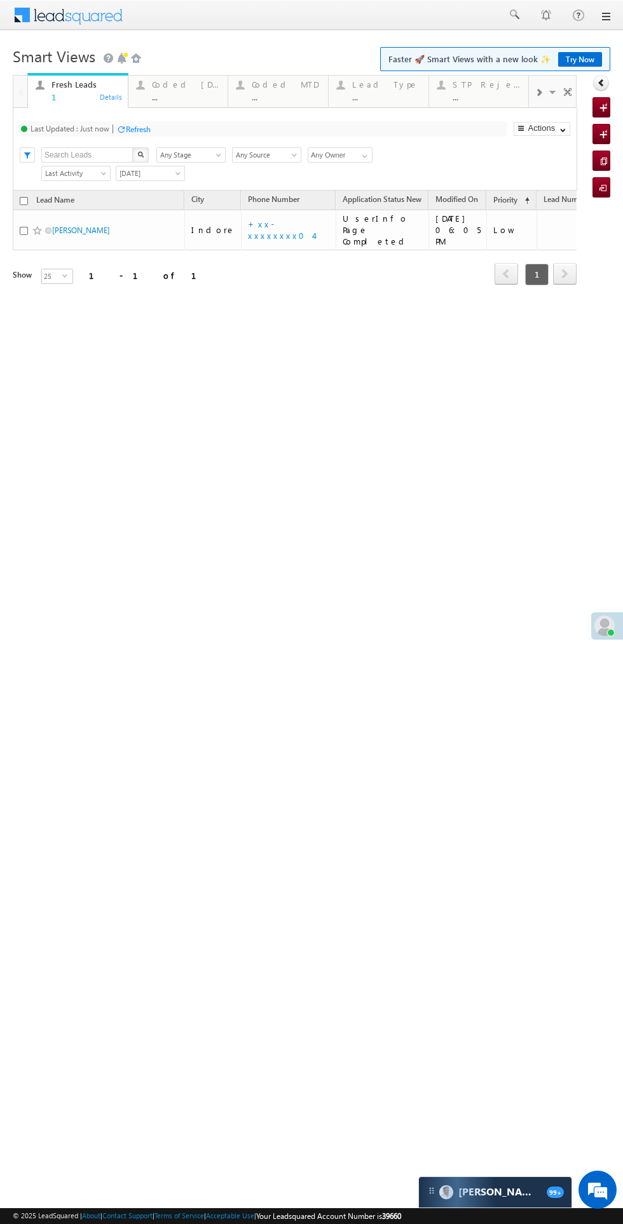
click at [180, 86] on div "Coded [DATE]" at bounding box center [186, 84] width 69 height 10
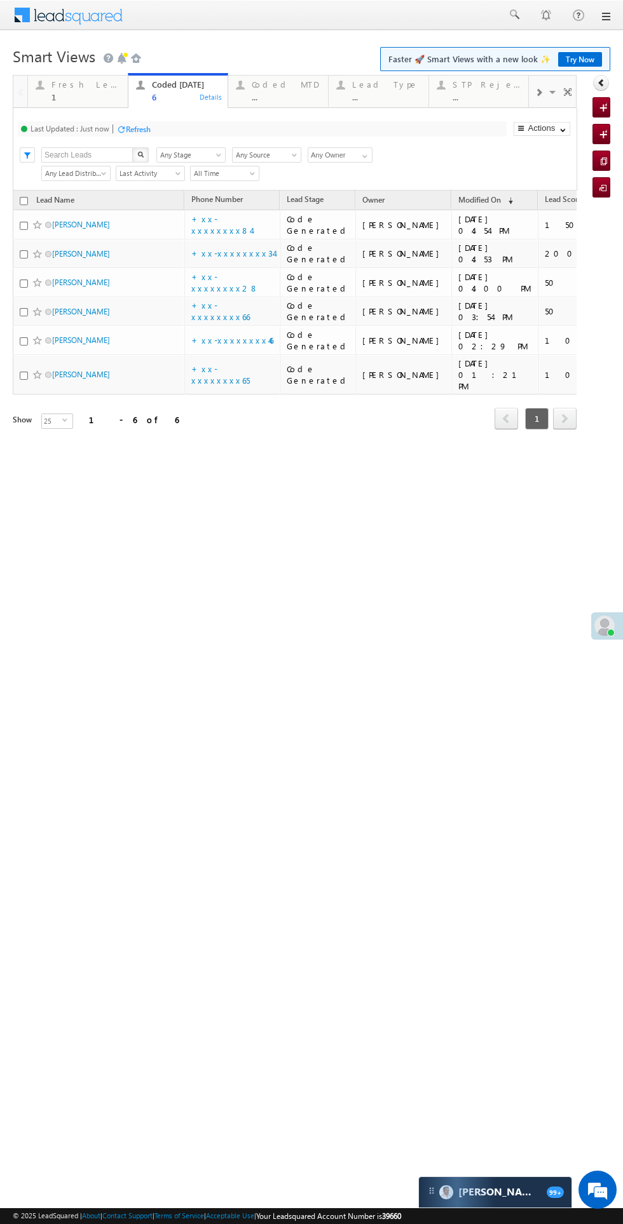
click at [85, 94] on div "1" at bounding box center [85, 97] width 69 height 10
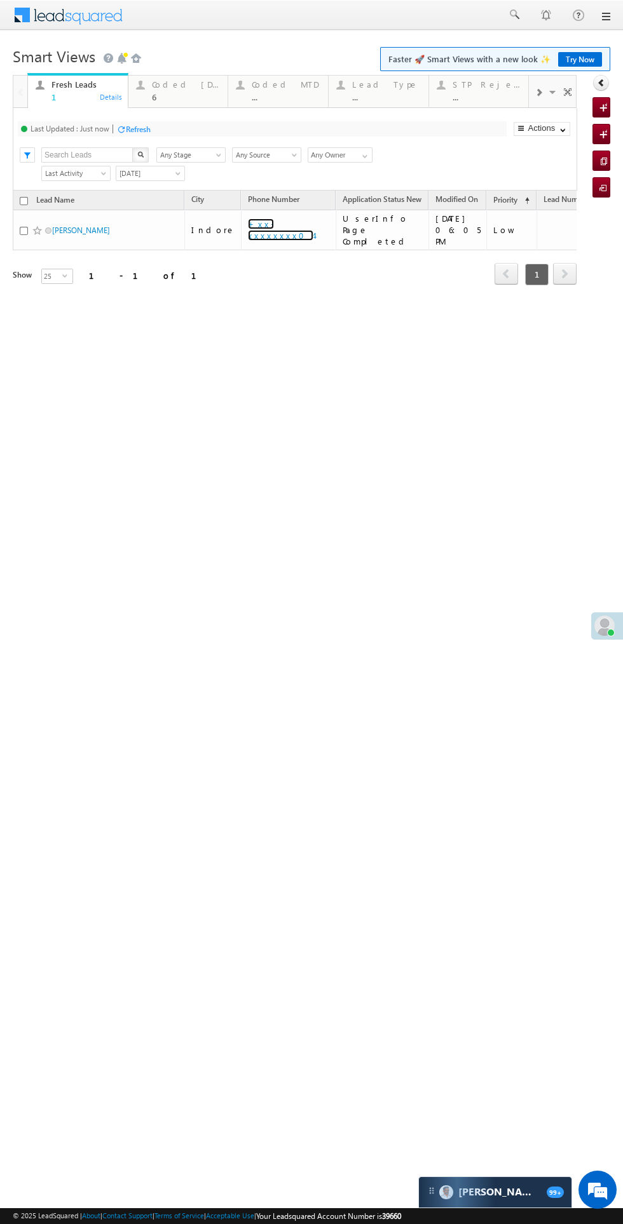
click at [271, 225] on link "+xx-xxxxxxxx04" at bounding box center [280, 230] width 65 height 22
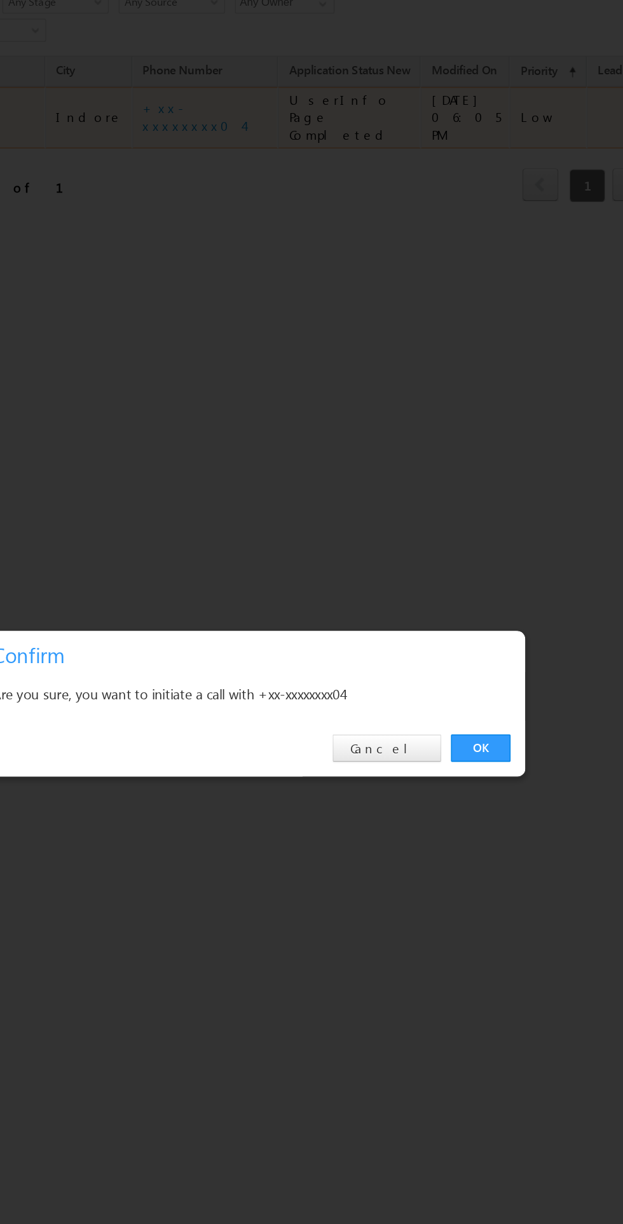
click at [229, 404] on link "OK" at bounding box center [229, 404] width 39 height 18
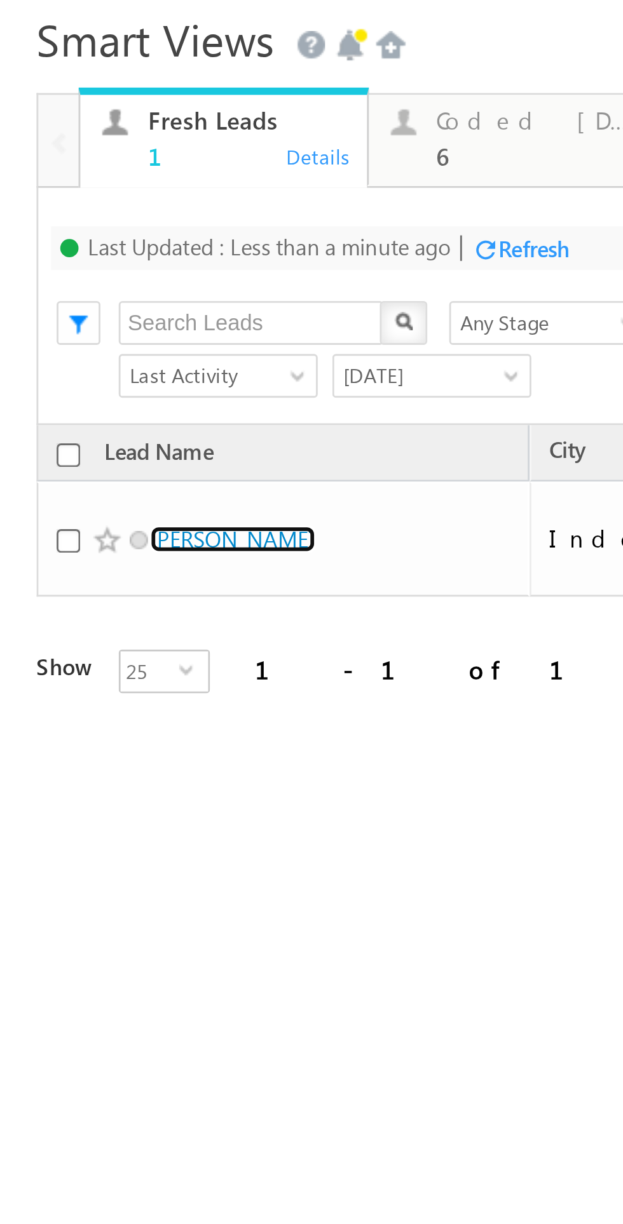
click at [76, 104] on link "[PERSON_NAME]" at bounding box center [81, 109] width 58 height 10
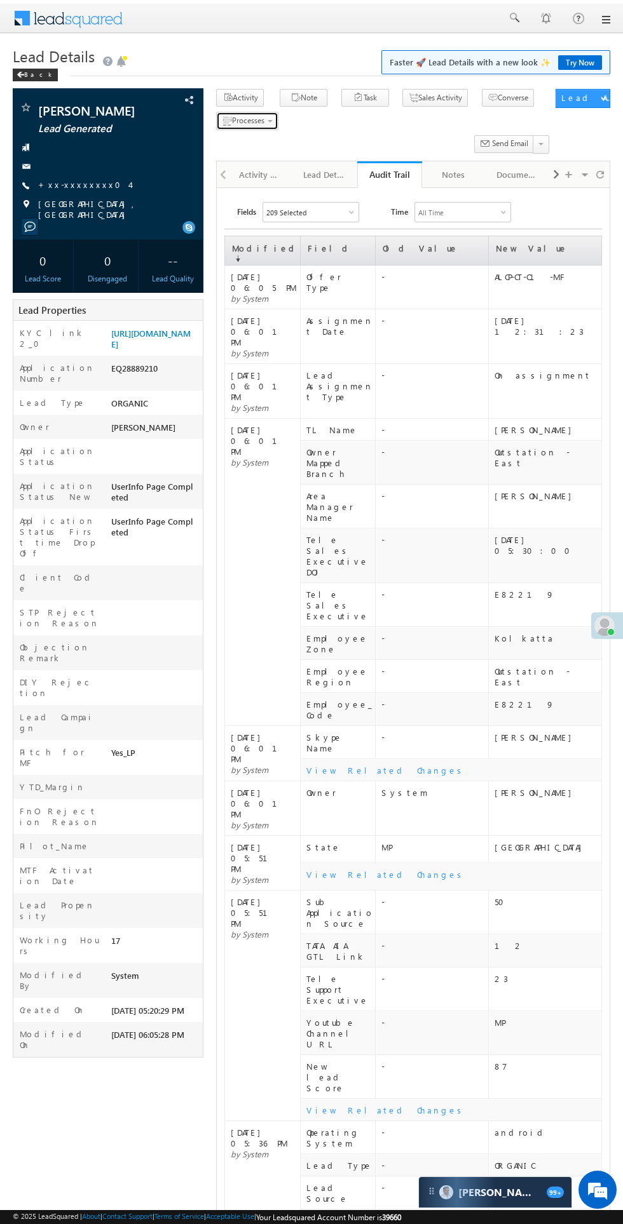
click at [272, 122] on span "button" at bounding box center [269, 121] width 5 height 3
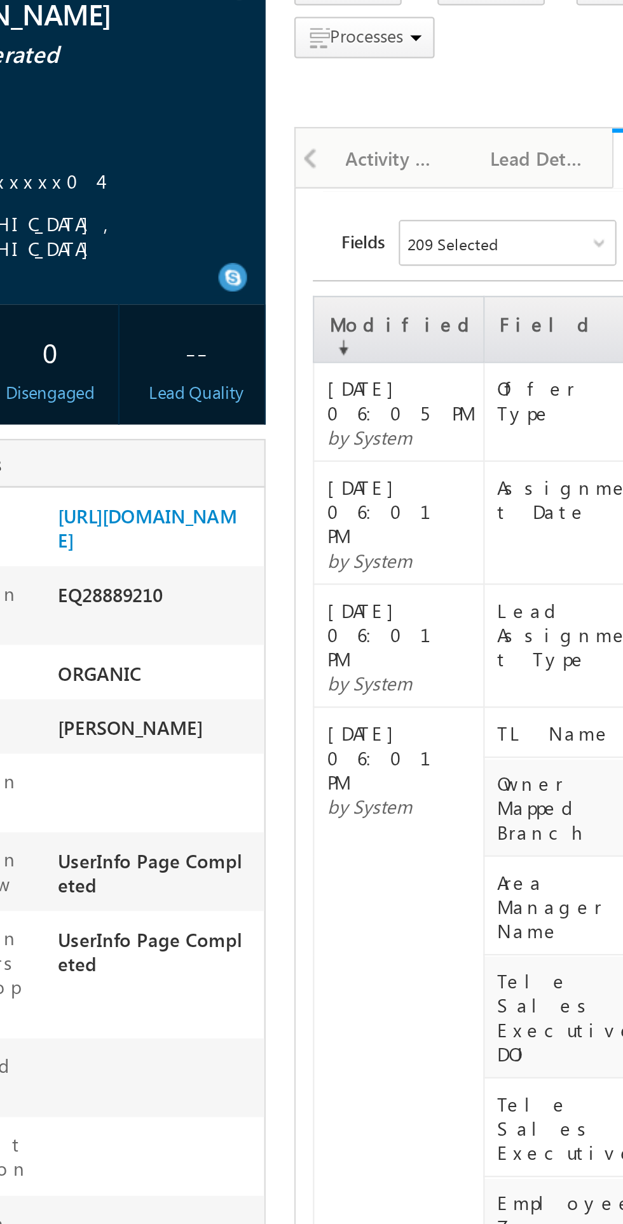
click at [0, 0] on span "Not Eligible" at bounding box center [0, 0] width 0 height 0
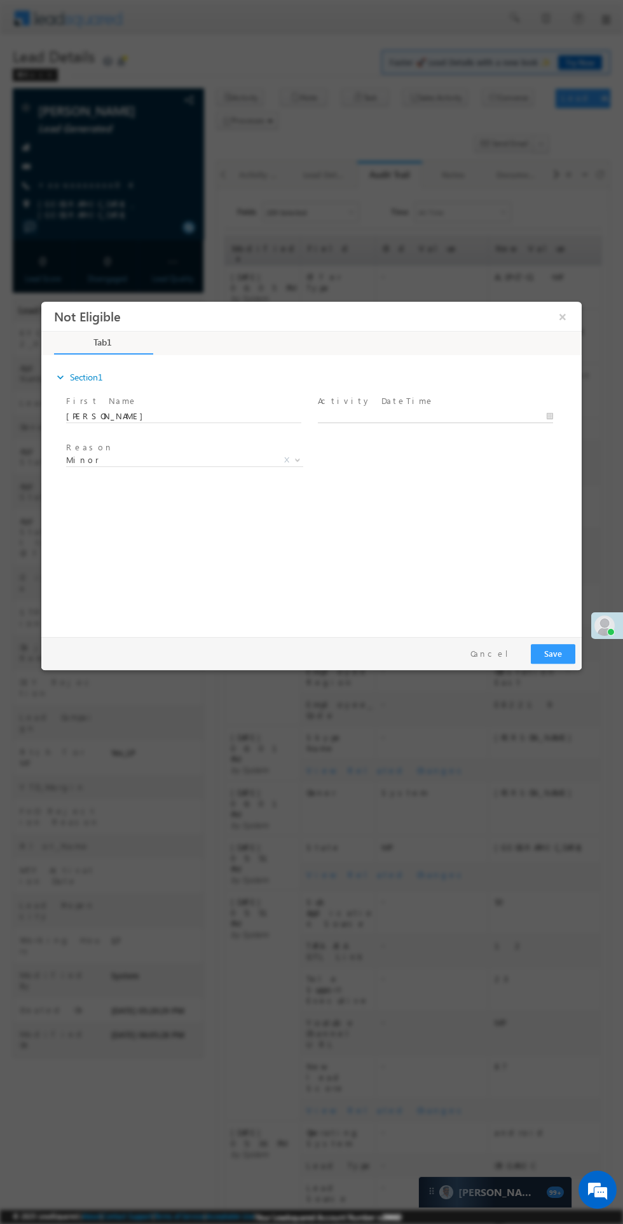
click at [424, 416] on body "Not Eligible ×" at bounding box center [311, 467] width 540 height 330
type input "[DATE] 6:29 PM"
click at [565, 649] on button "Save" at bounding box center [552, 654] width 44 height 20
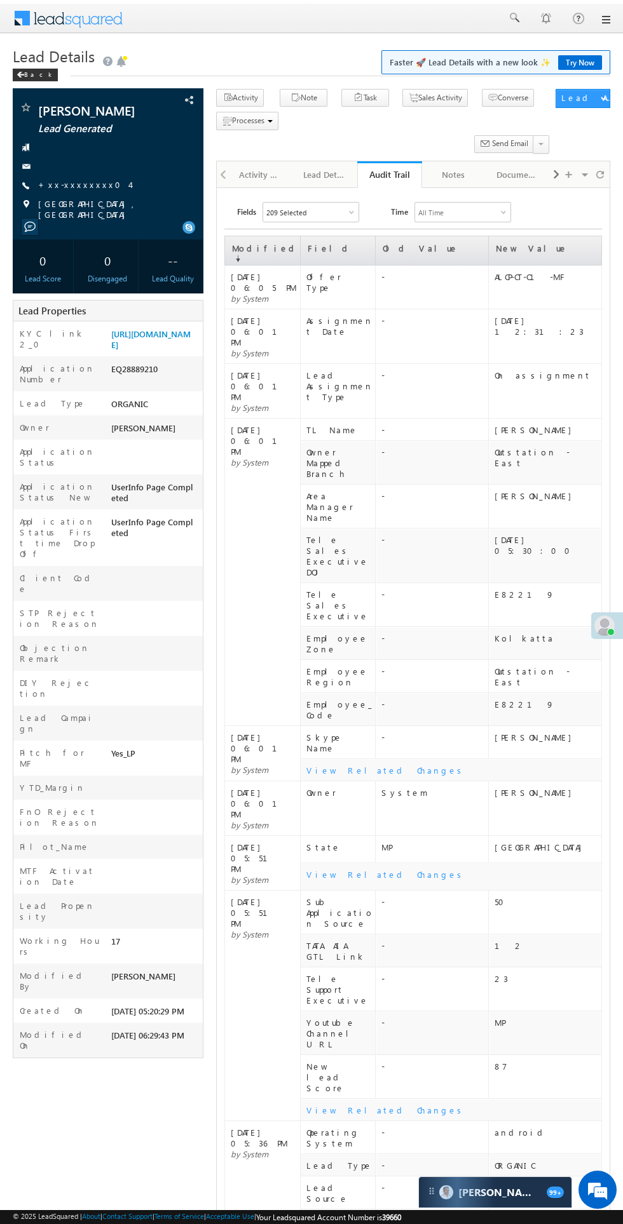
click at [251, 173] on div "Activity History" at bounding box center [260, 174] width 43 height 15
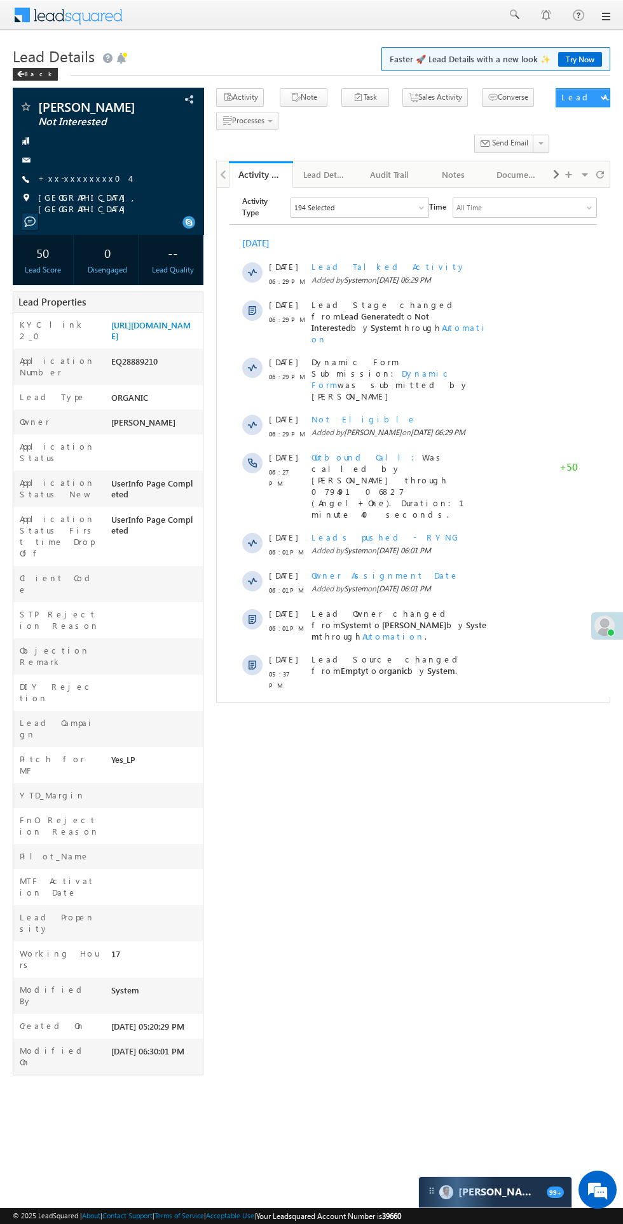
click at [182, 609] on div at bounding box center [155, 618] width 95 height 18
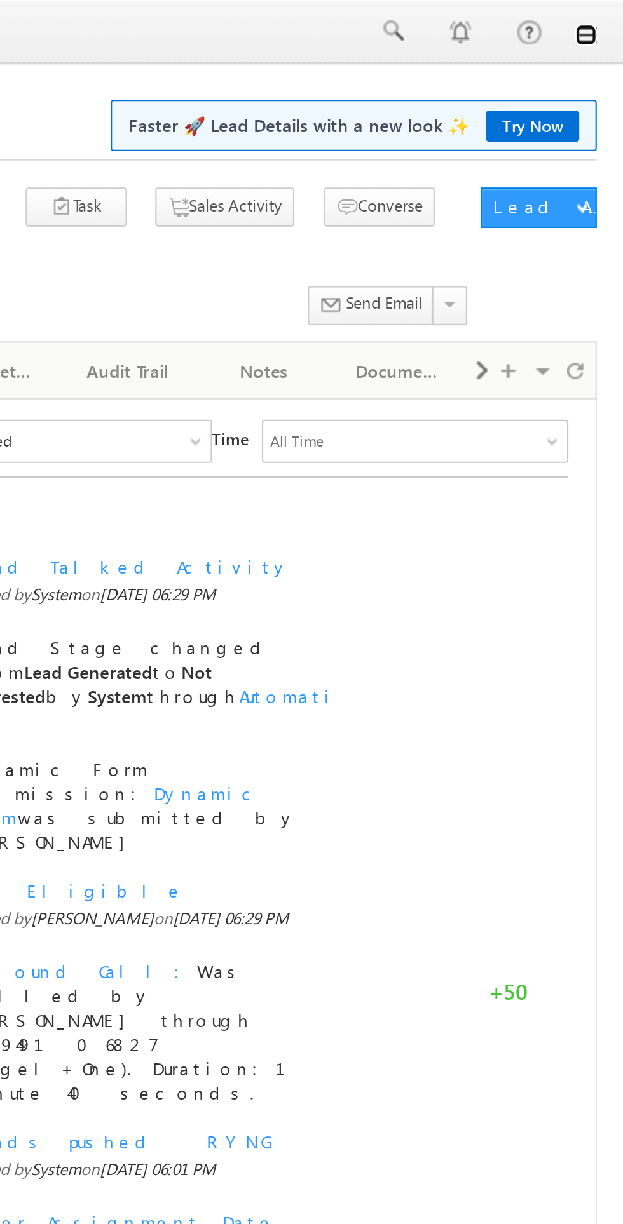
click at [605, 17] on link at bounding box center [605, 16] width 10 height 10
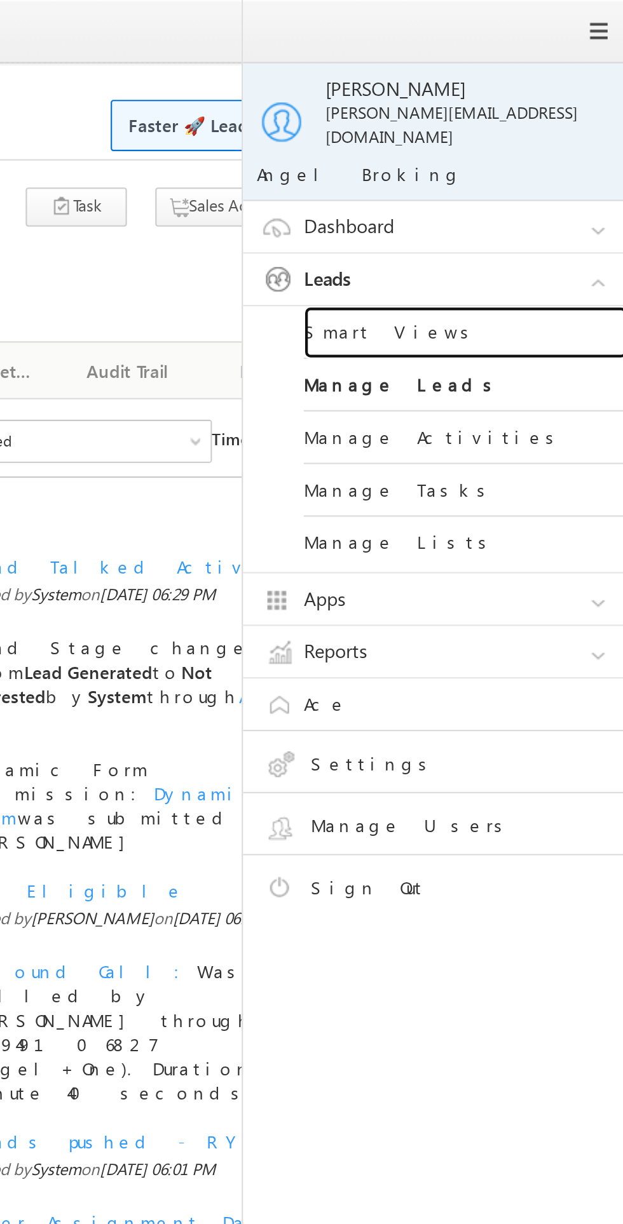
click at [513, 145] on link "Smart Views" at bounding box center [548, 156] width 152 height 25
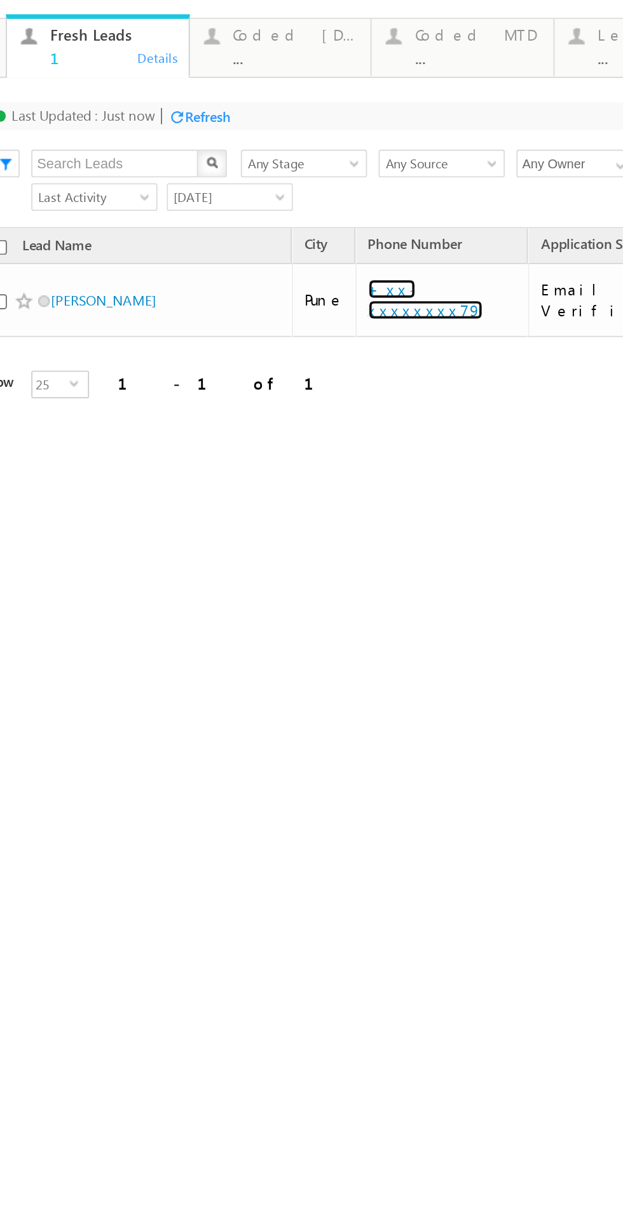
click at [215, 107] on link "+xx-xxxxxxxx79" at bounding box center [213, 111] width 63 height 22
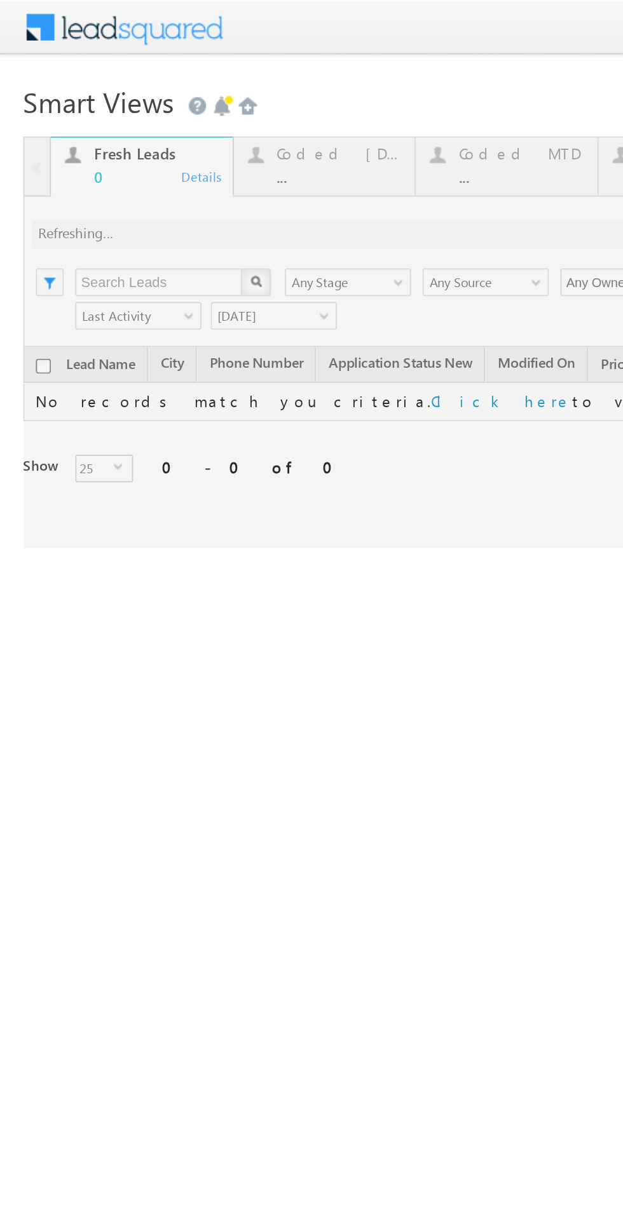
click at [179, 88] on div at bounding box center [295, 188] width 564 height 226
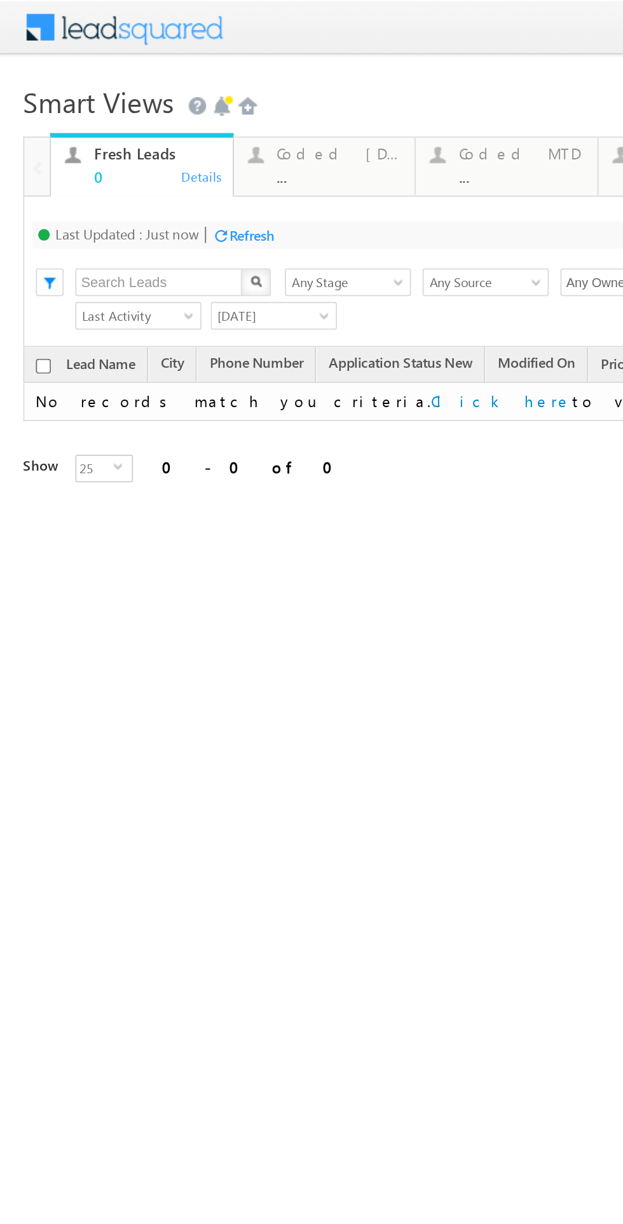
click at [192, 87] on div "Coded Today" at bounding box center [186, 84] width 69 height 10
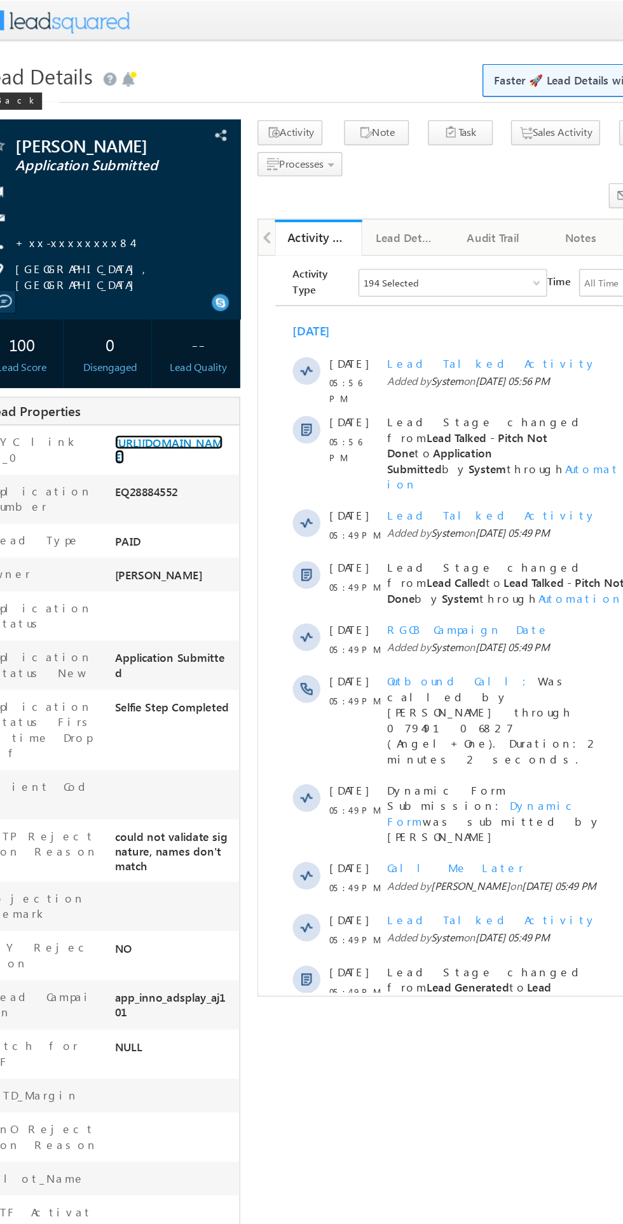
click at [145, 341] on link "[URL][DOMAIN_NAME]" at bounding box center [150, 331] width 79 height 22
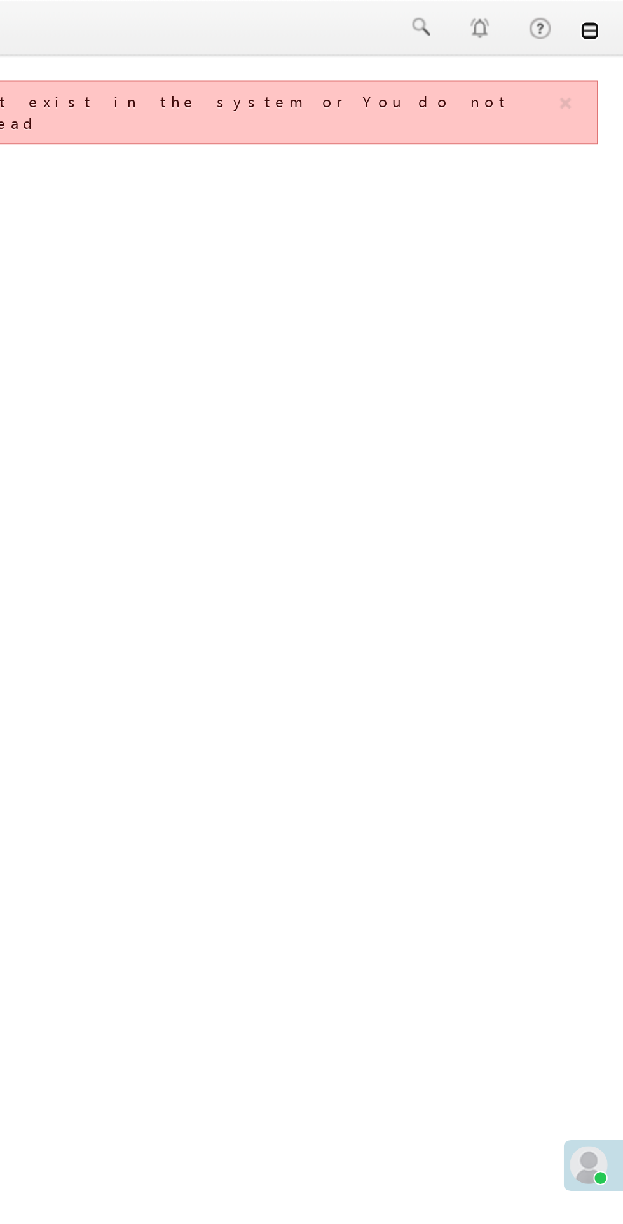
click at [608, 13] on link at bounding box center [605, 16] width 10 height 10
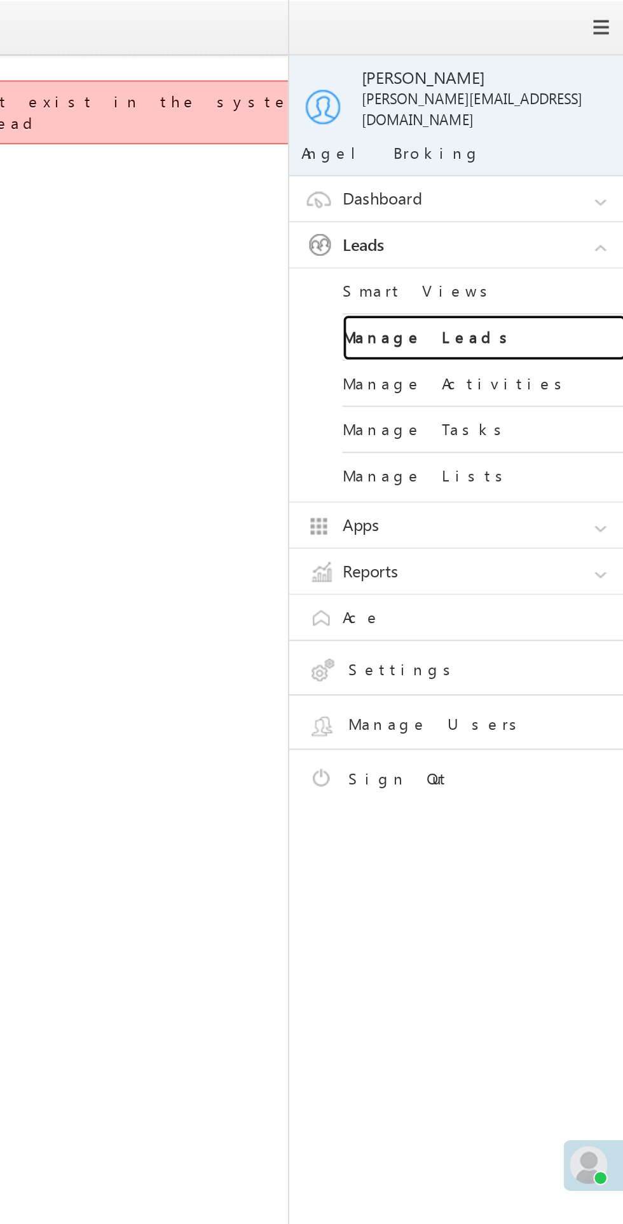
click at [525, 169] on link "Manage Leads" at bounding box center [548, 181] width 152 height 25
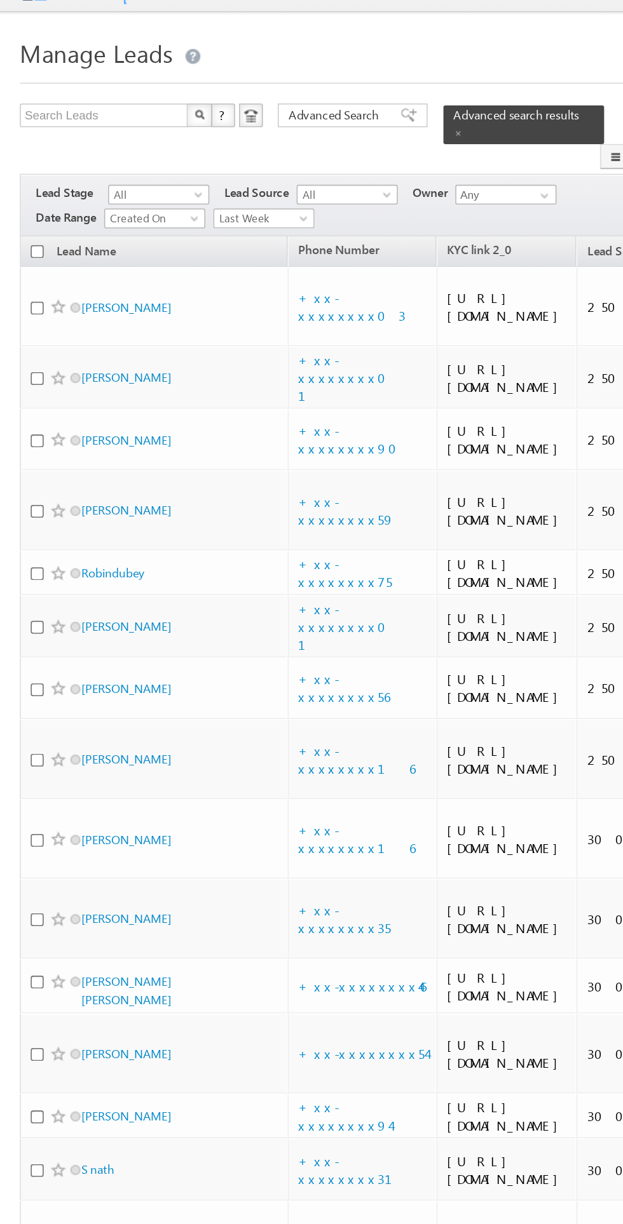
click at [176, 156] on span "Last Week" at bounding box center [167, 161] width 60 height 11
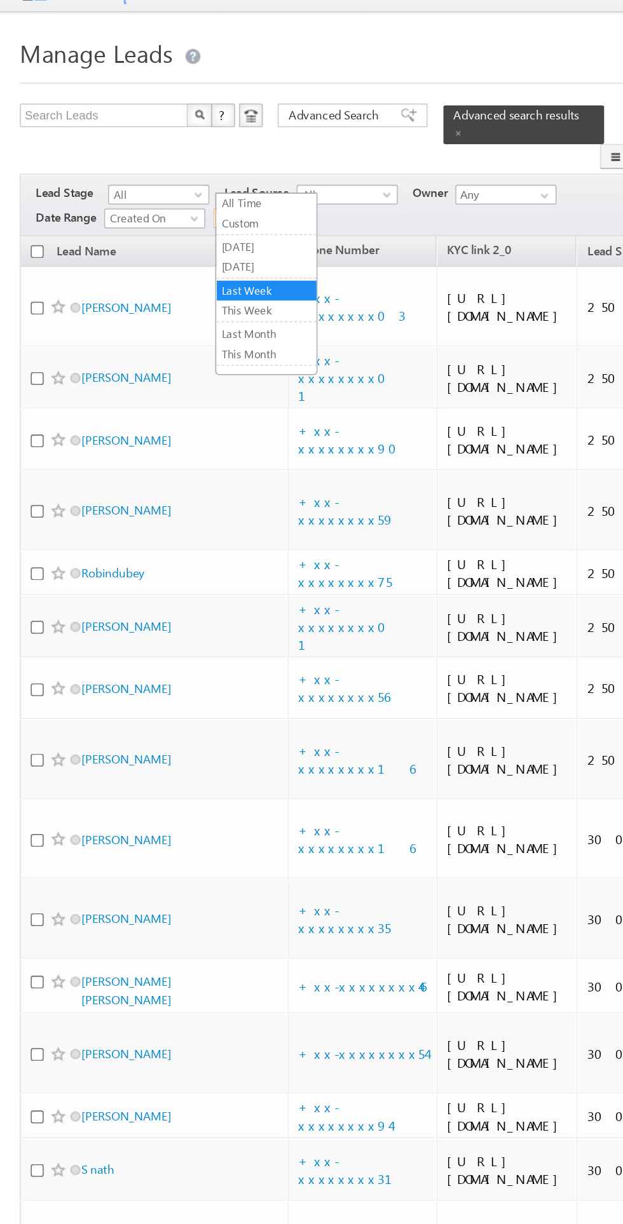
click at [166, 192] on link "[DATE]" at bounding box center [171, 192] width 64 height 11
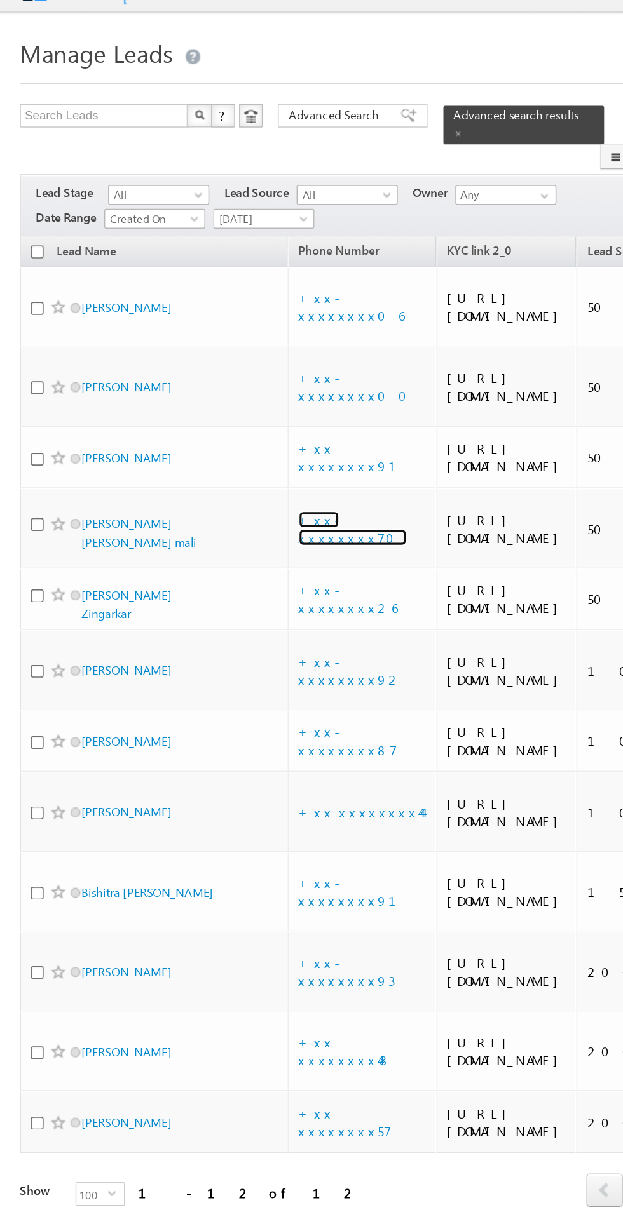
click at [229, 372] on link "+xx-xxxxxxxx70" at bounding box center [225, 360] width 69 height 22
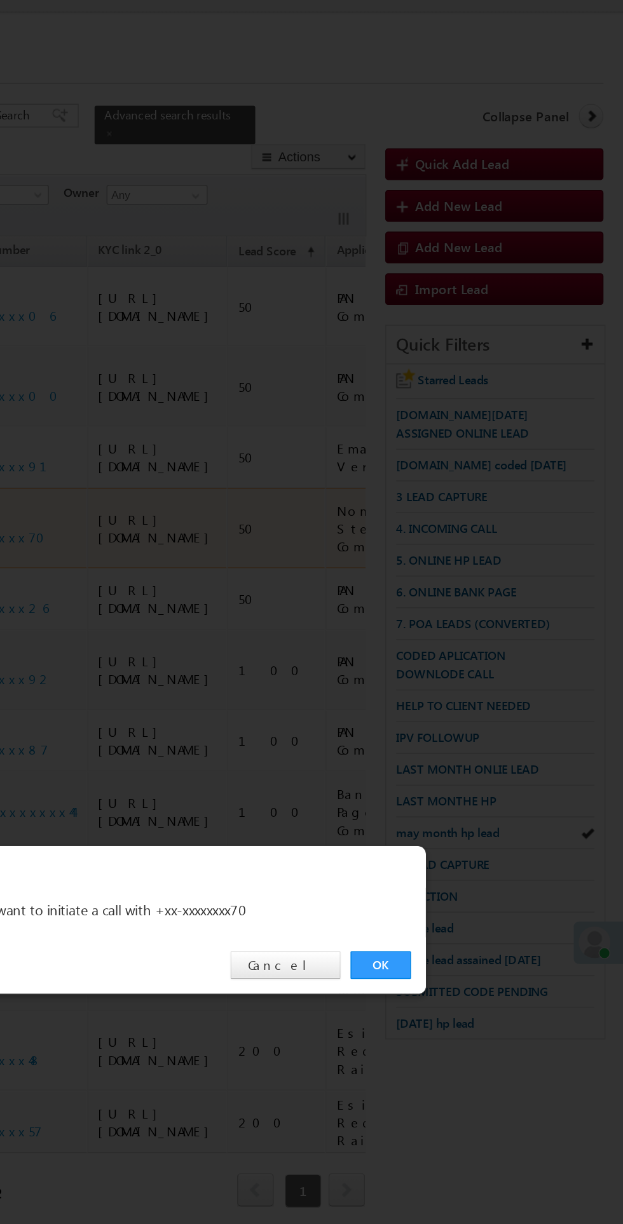
click at [467, 640] on link "OK" at bounding box center [467, 641] width 39 height 18
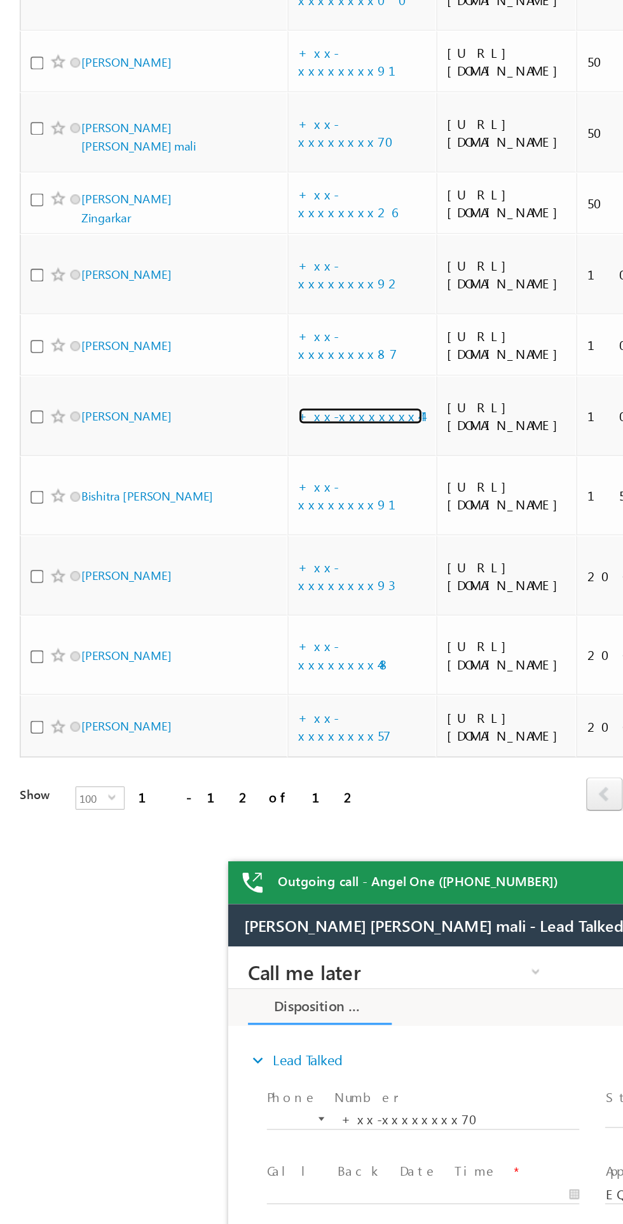
click at [226, 582] on link "+xx-xxxxxxxx44" at bounding box center [230, 576] width 79 height 11
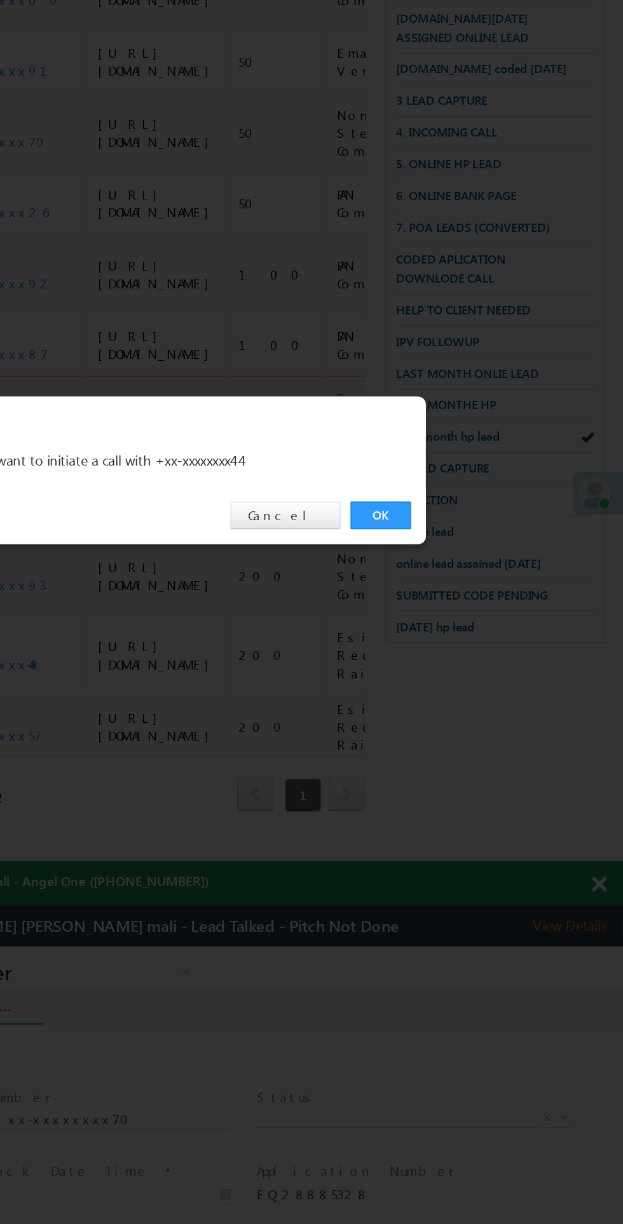
click at [467, 649] on link "OK" at bounding box center [467, 641] width 39 height 18
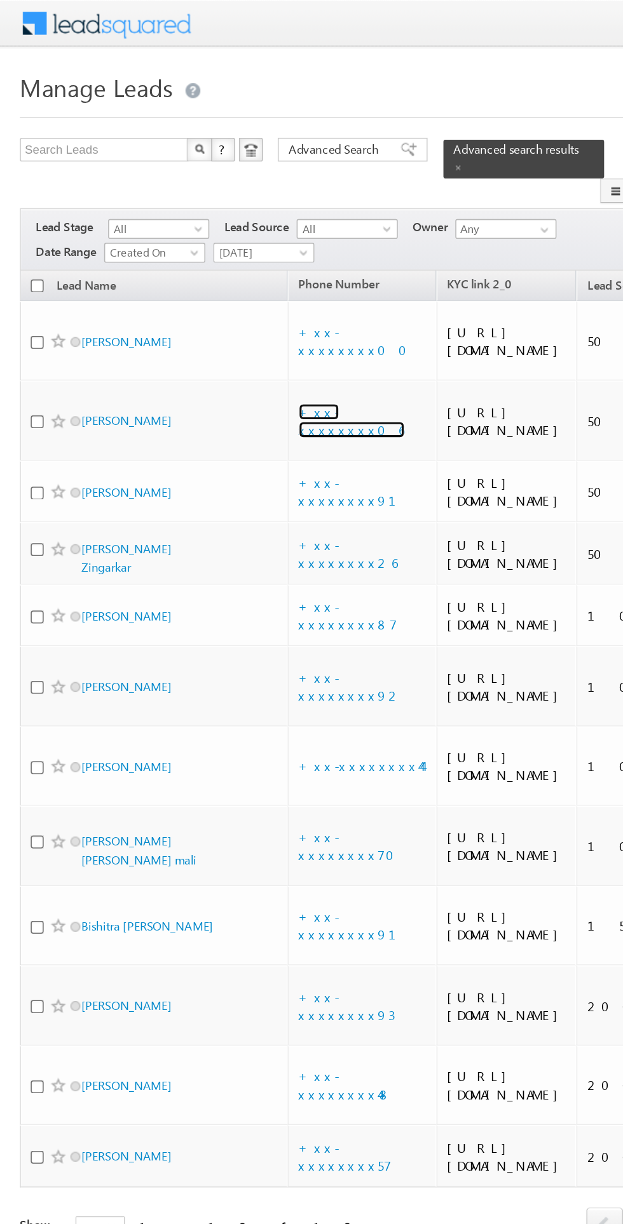
click at [219, 281] on link "+xx-xxxxxxxx06" at bounding box center [225, 270] width 68 height 22
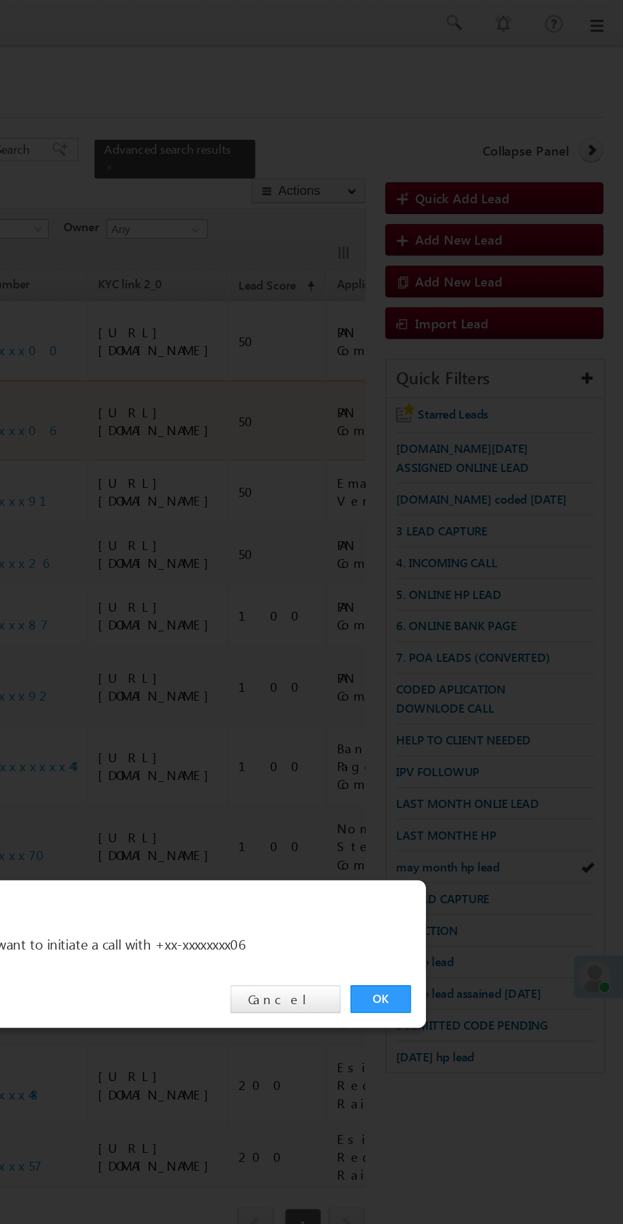
click at [450, 644] on link "OK" at bounding box center [467, 641] width 39 height 18
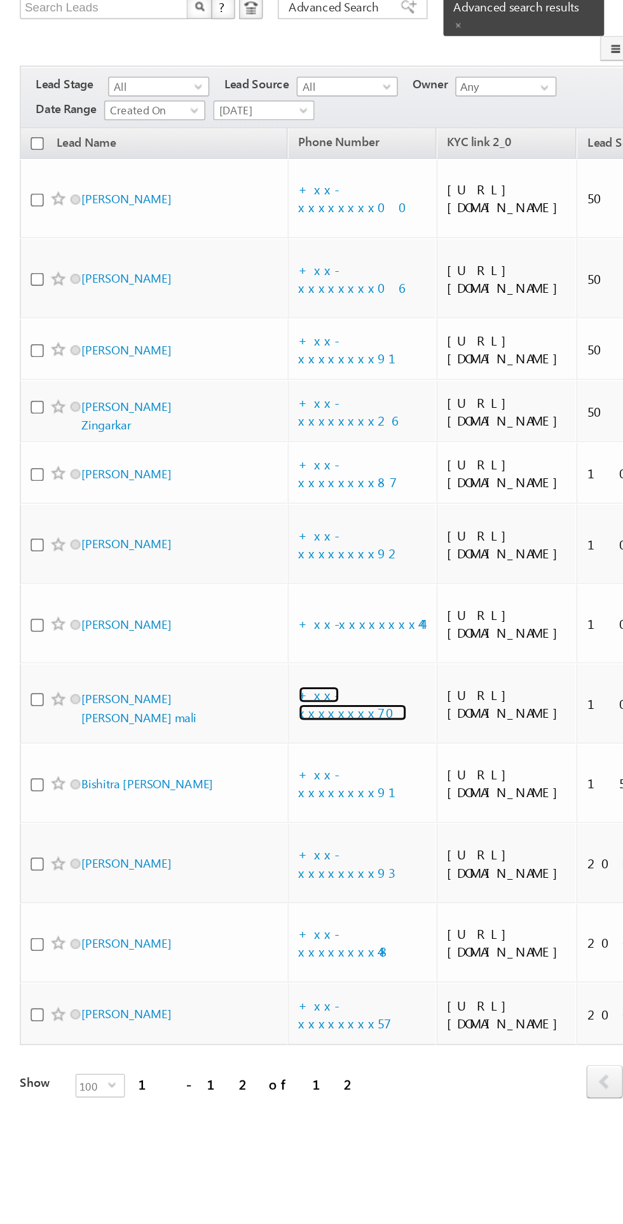
click at [226, 622] on link "+xx-xxxxxxxx70" at bounding box center [225, 611] width 69 height 22
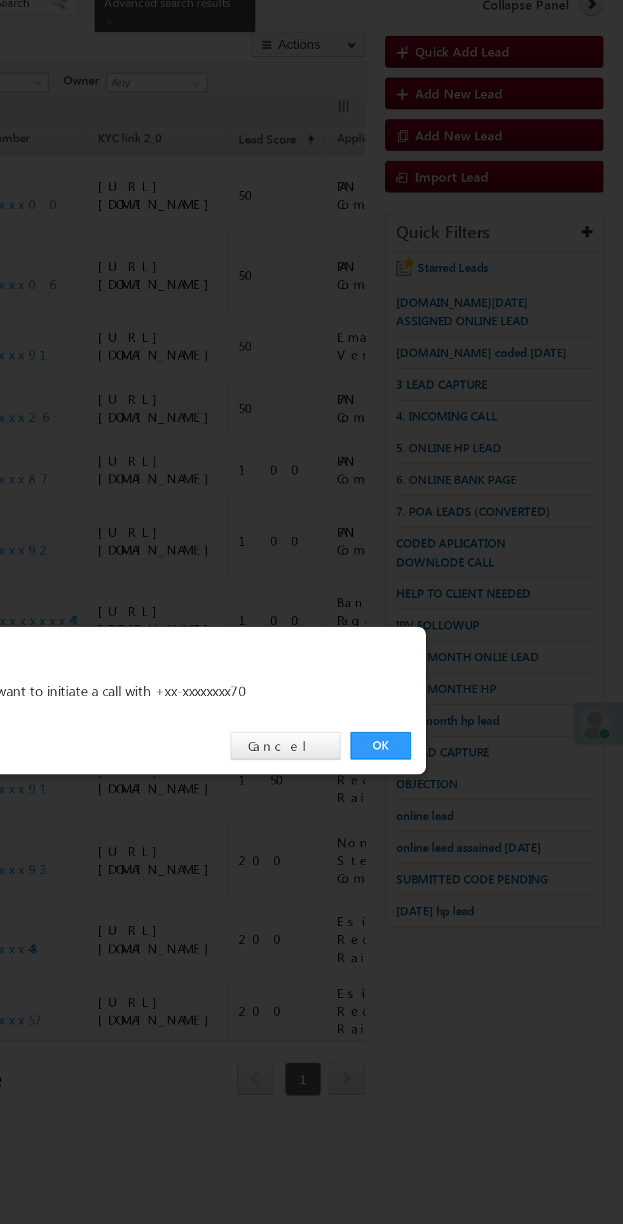
click at [475, 649] on link "OK" at bounding box center [467, 641] width 39 height 18
